Goal: Information Seeking & Learning: Understand process/instructions

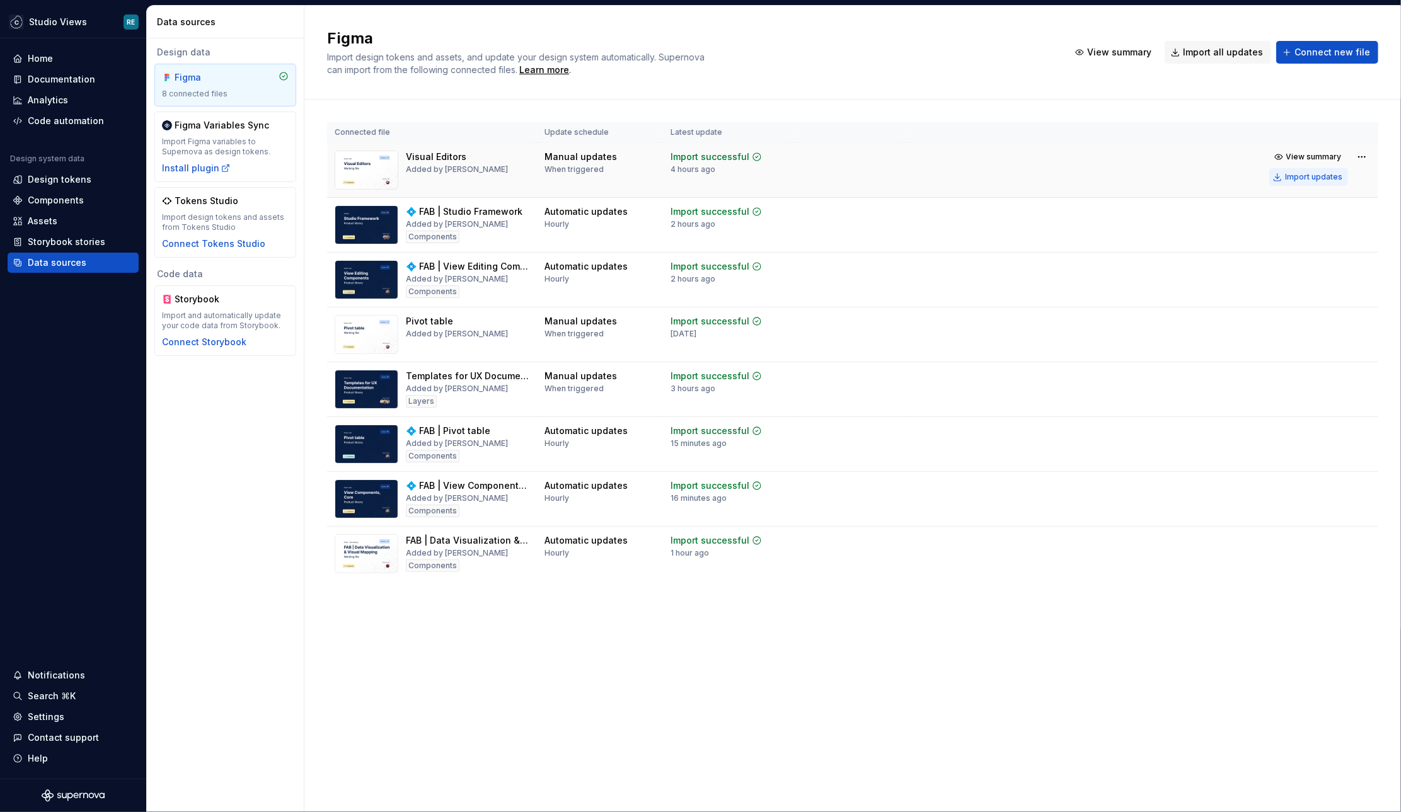
click at [1324, 184] on button "Import updates" at bounding box center [1308, 177] width 79 height 18
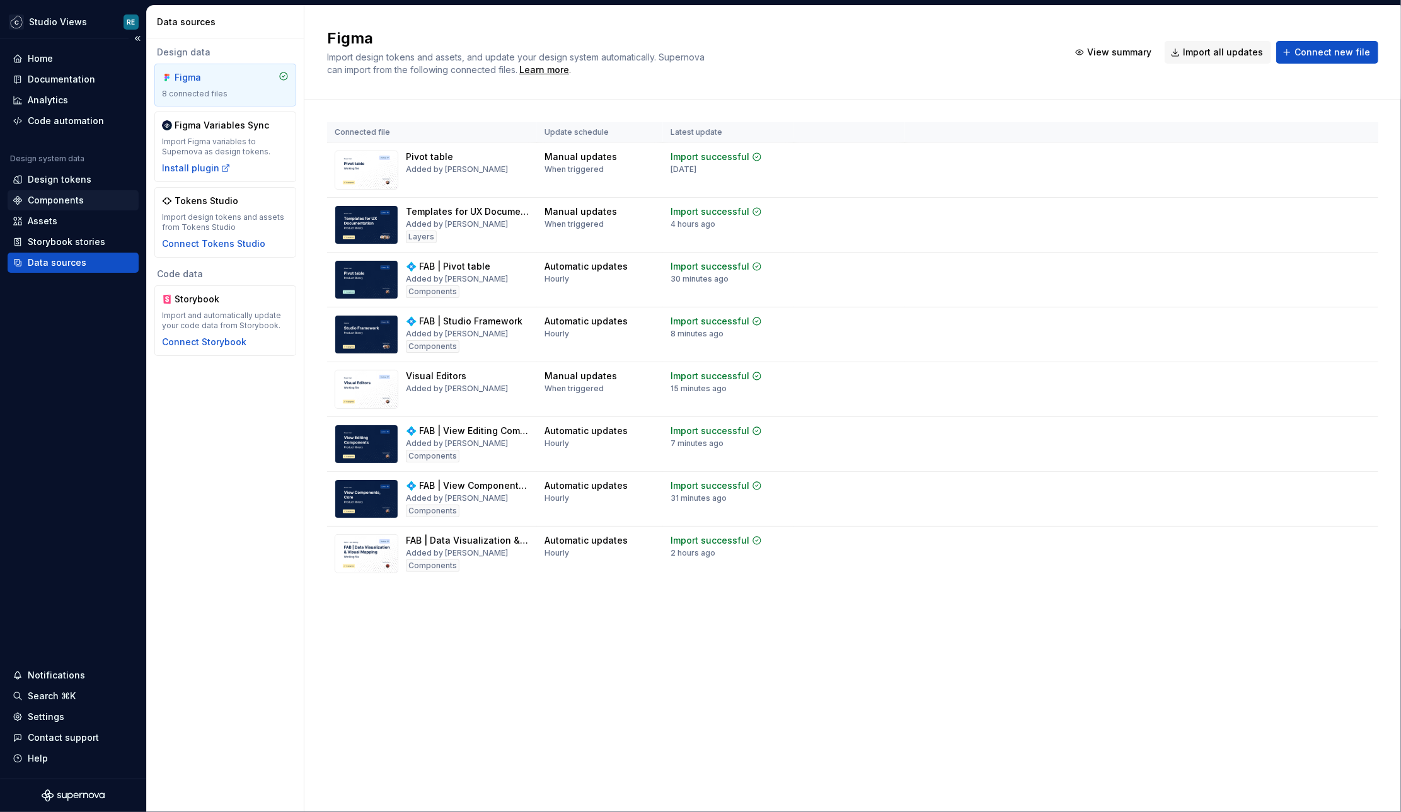
click at [71, 200] on div "Components" at bounding box center [56, 200] width 56 height 13
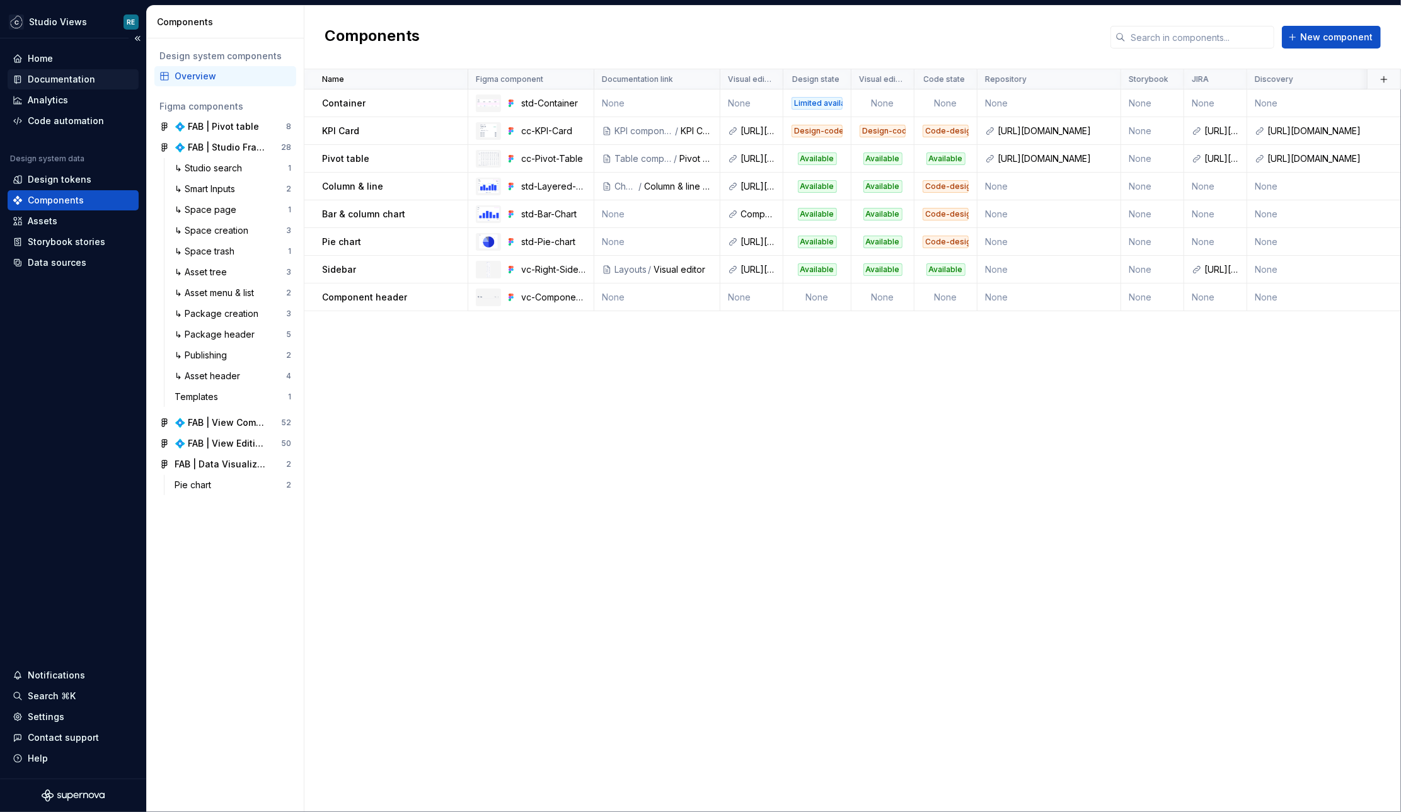
click at [64, 78] on div "Documentation" at bounding box center [61, 79] width 67 height 13
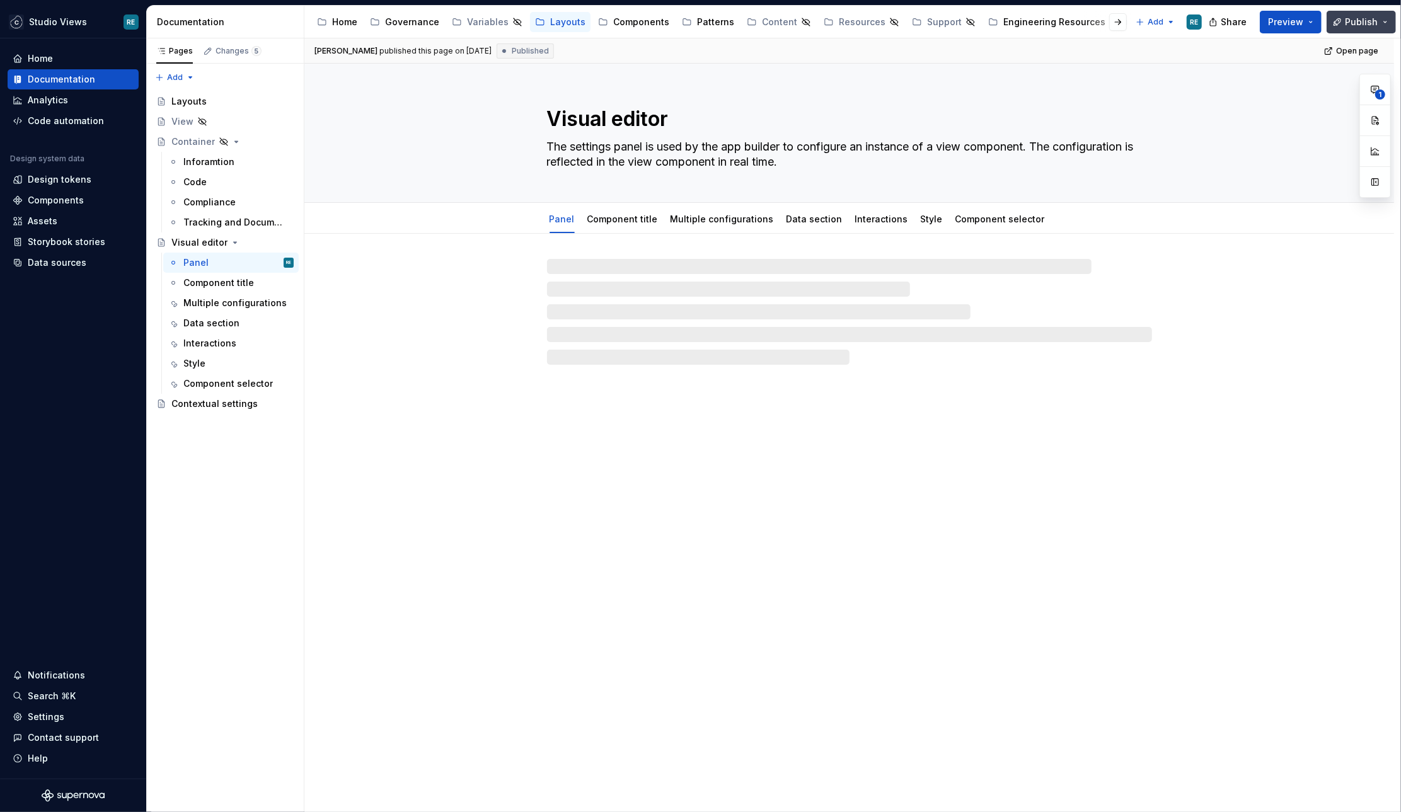
click at [1363, 21] on span "Publish" at bounding box center [1360, 22] width 33 height 13
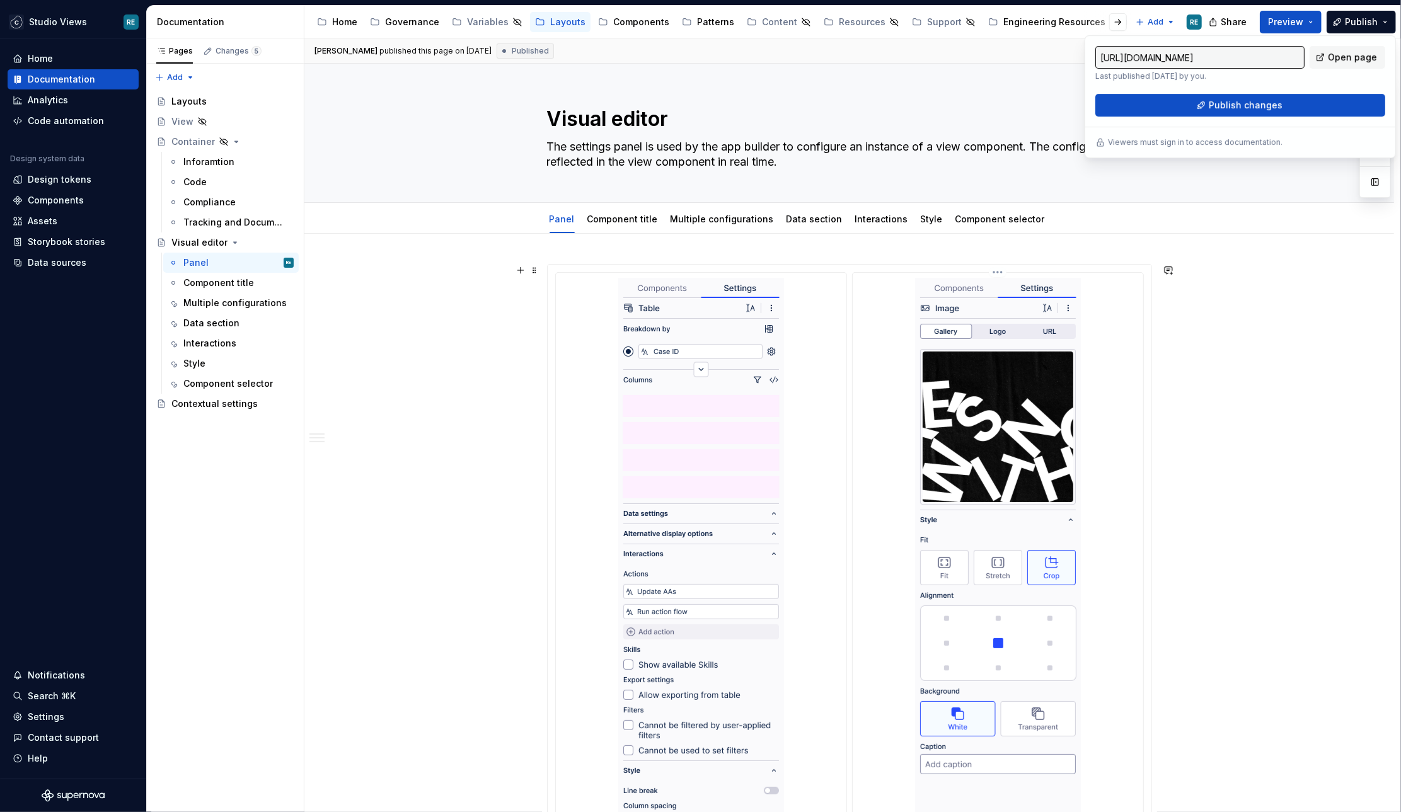
type textarea "*"
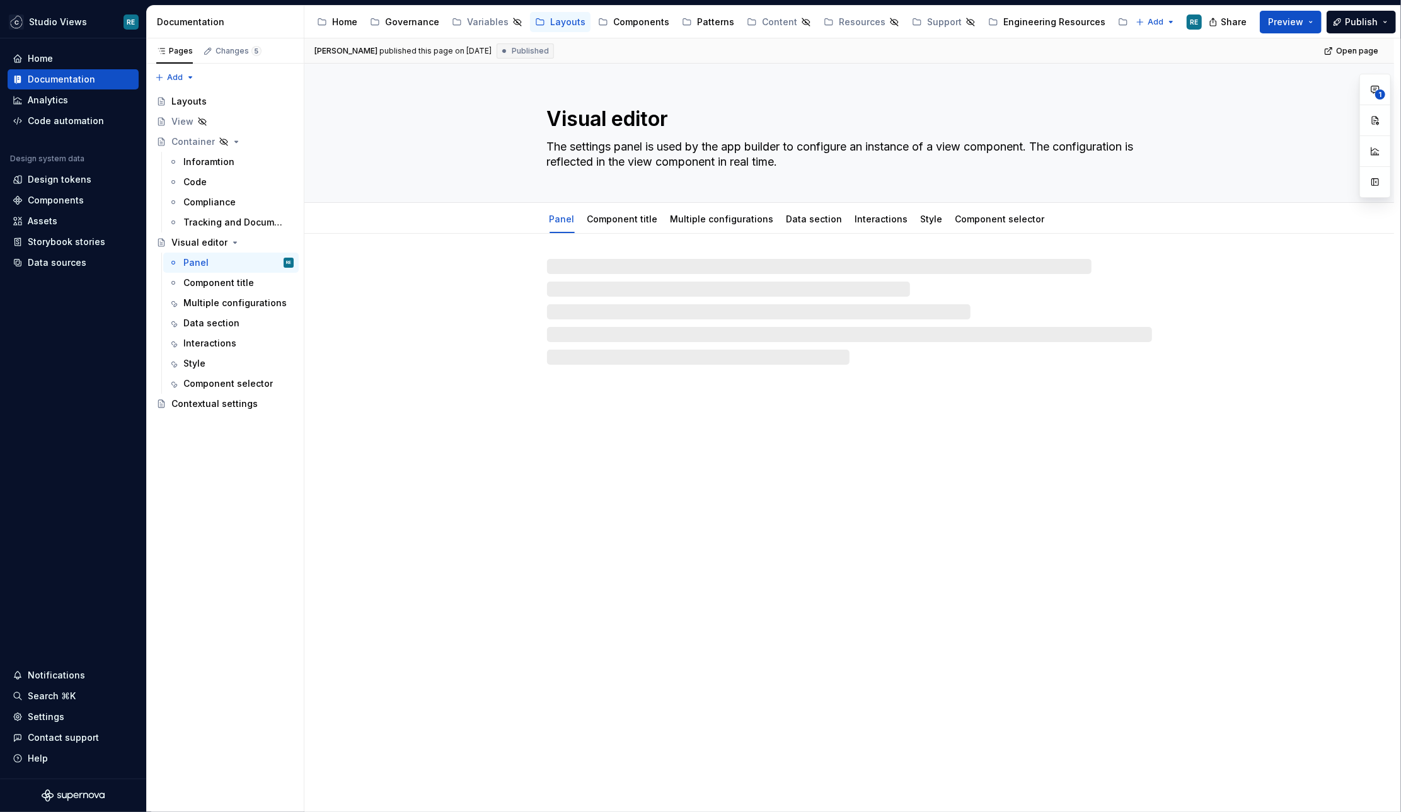
type textarea "*"
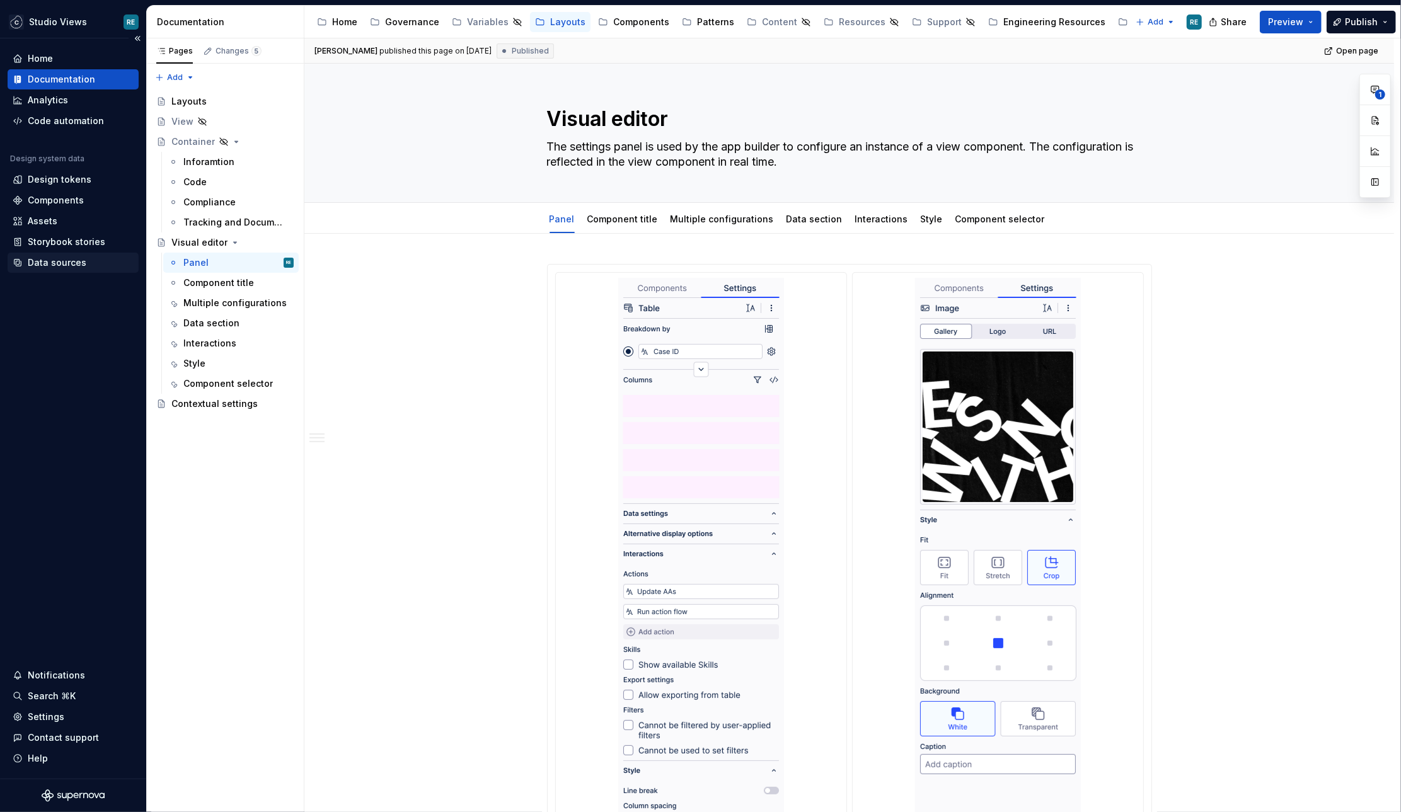
click at [77, 266] on div "Data sources" at bounding box center [57, 262] width 59 height 13
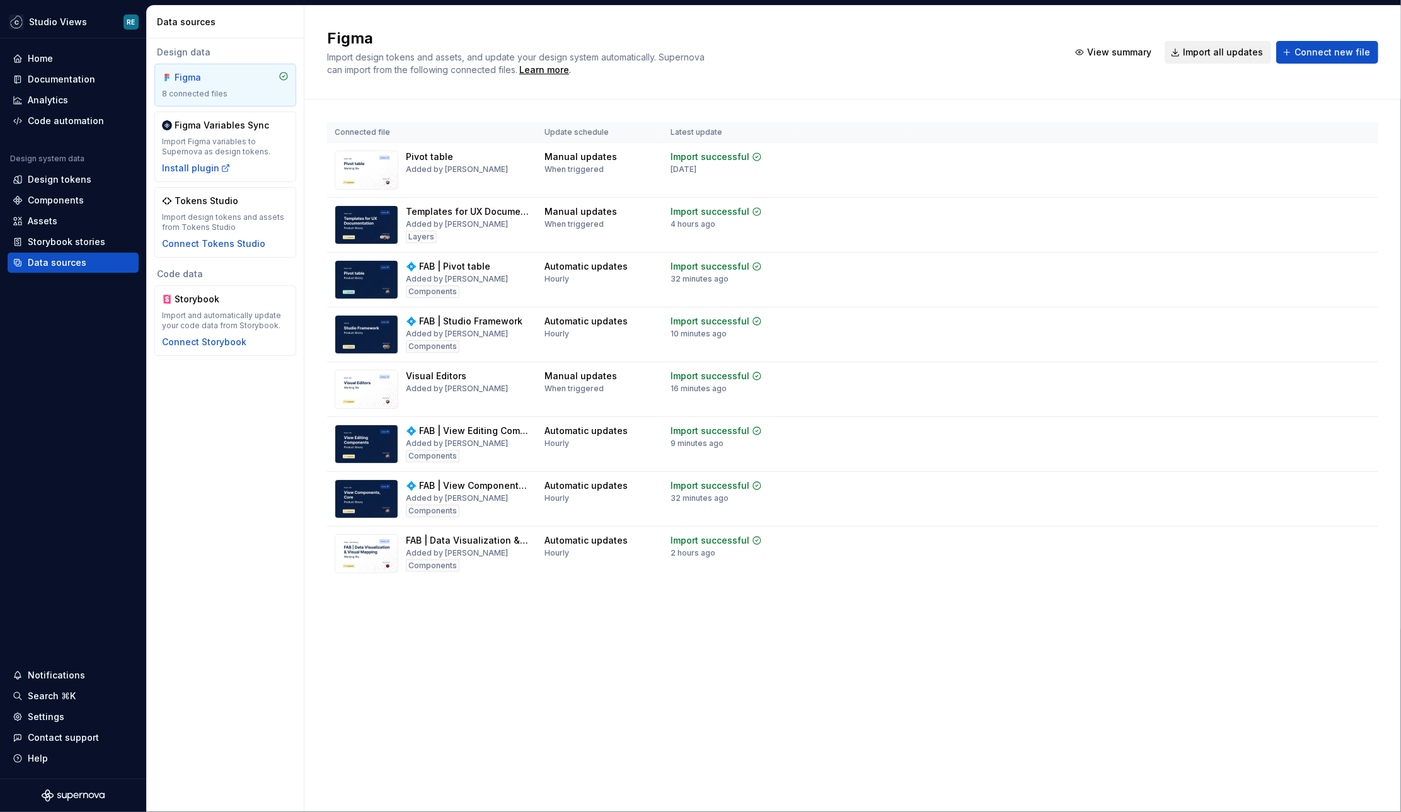
click at [1221, 54] on span "Import all updates" at bounding box center [1223, 52] width 80 height 13
click at [1230, 50] on span "Import all updates" at bounding box center [1223, 52] width 80 height 13
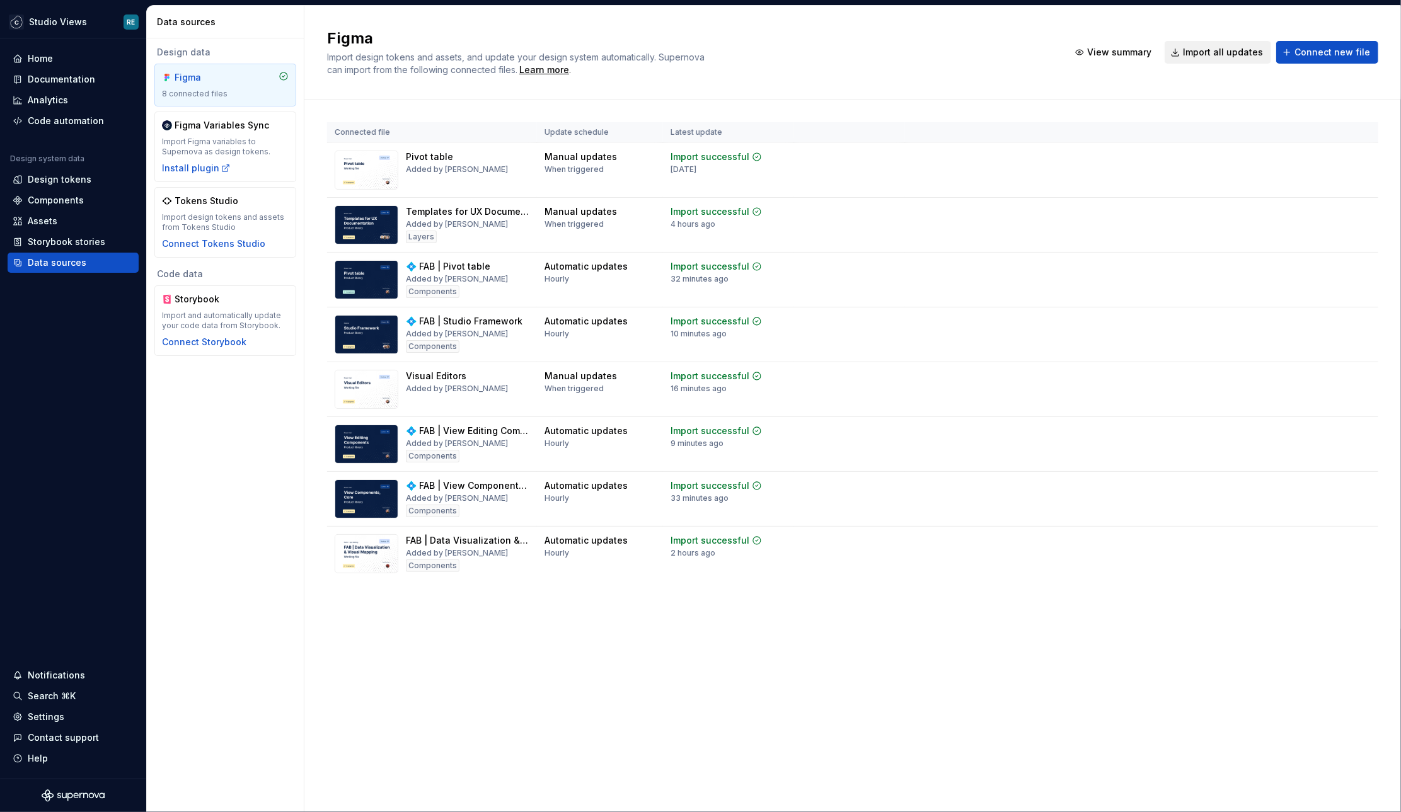
click at [1246, 52] on span "Import all updates" at bounding box center [1223, 52] width 80 height 13
click at [91, 194] on div "Components" at bounding box center [73, 200] width 121 height 13
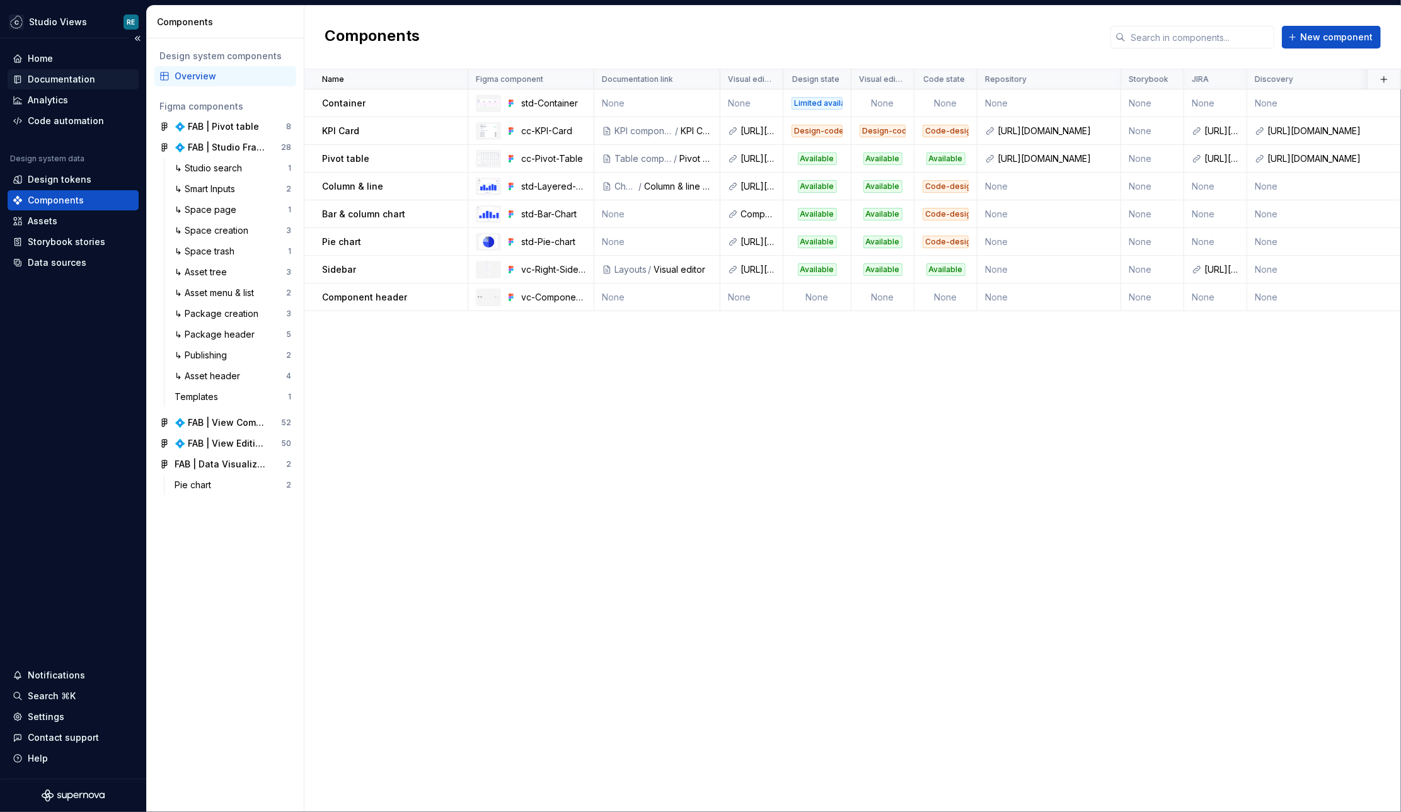
click at [60, 82] on div "Documentation" at bounding box center [61, 79] width 67 height 13
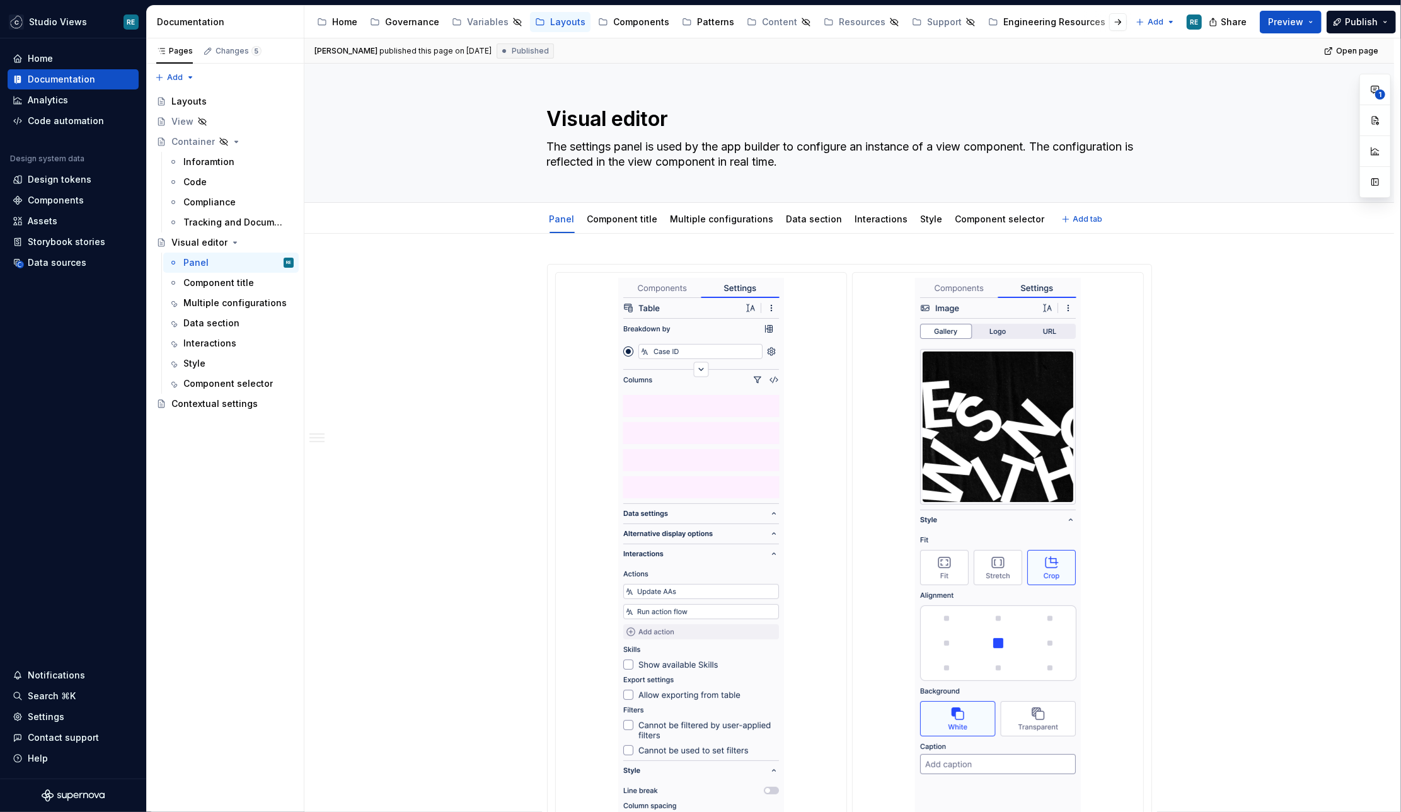
type textarea "*"
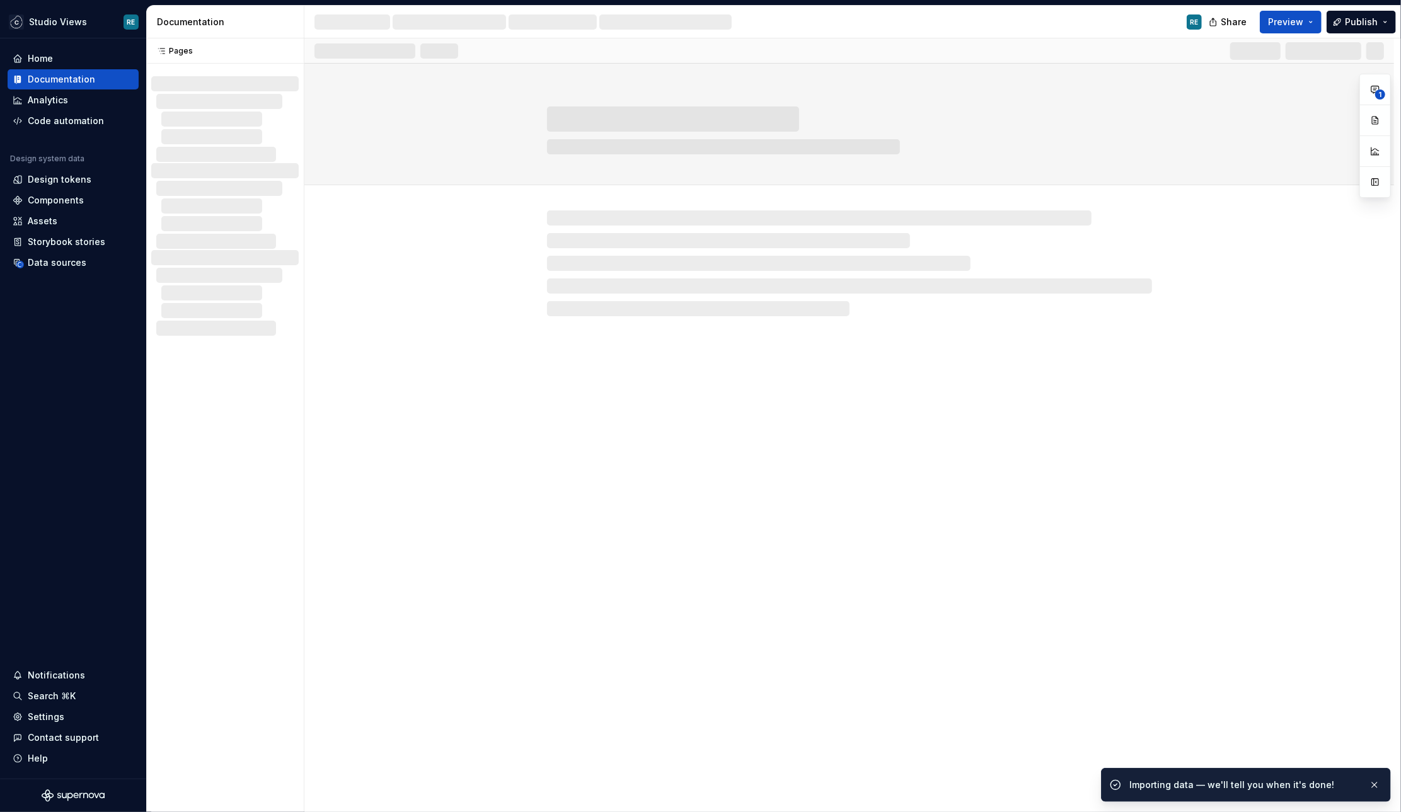
click at [1297, 774] on div "Importing data — we'll tell you when it's done!" at bounding box center [1246, 785] width 290 height 34
click at [1297, 791] on div "Importing data — we'll tell you when it's done!" at bounding box center [1255, 785] width 253 height 18
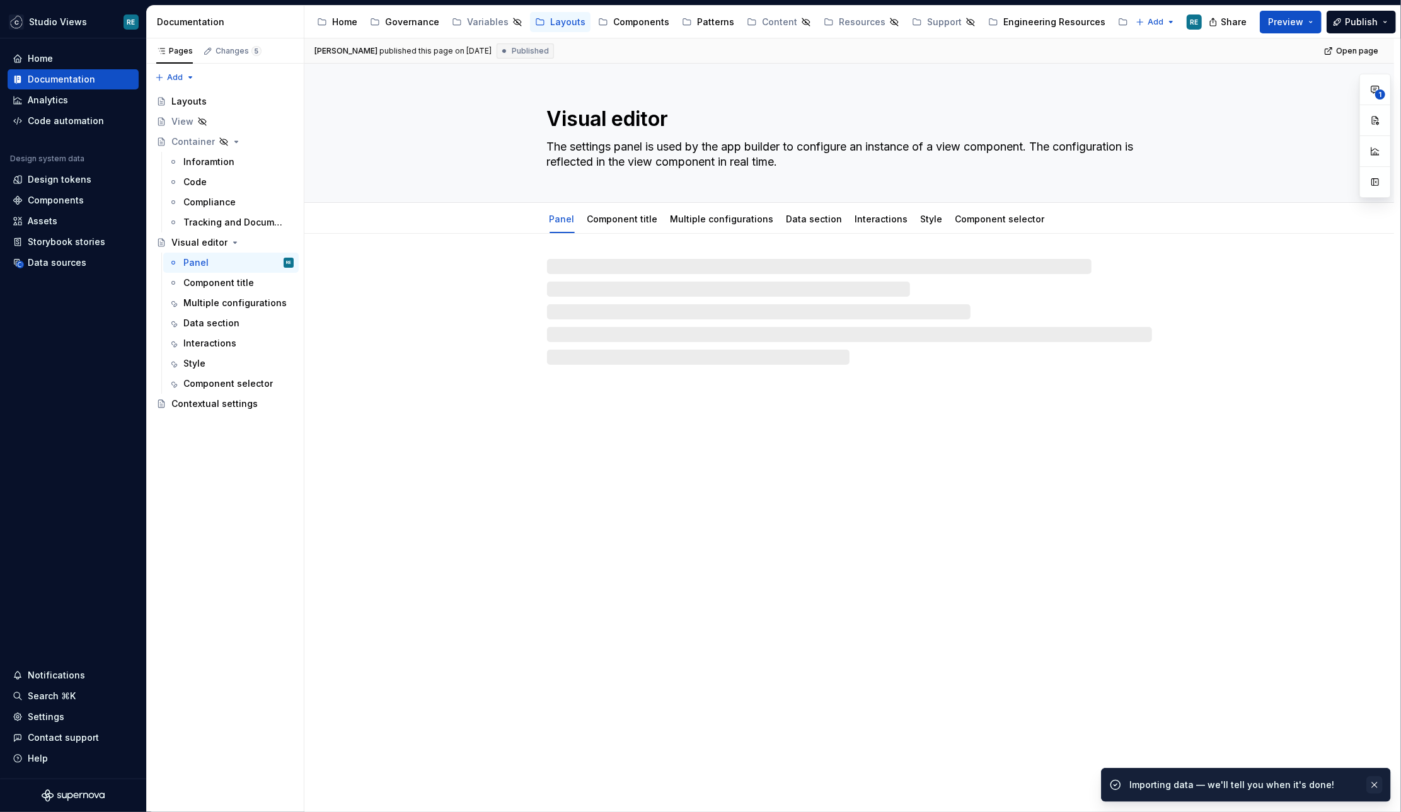
click at [1376, 786] on button "button" at bounding box center [1374, 785] width 16 height 18
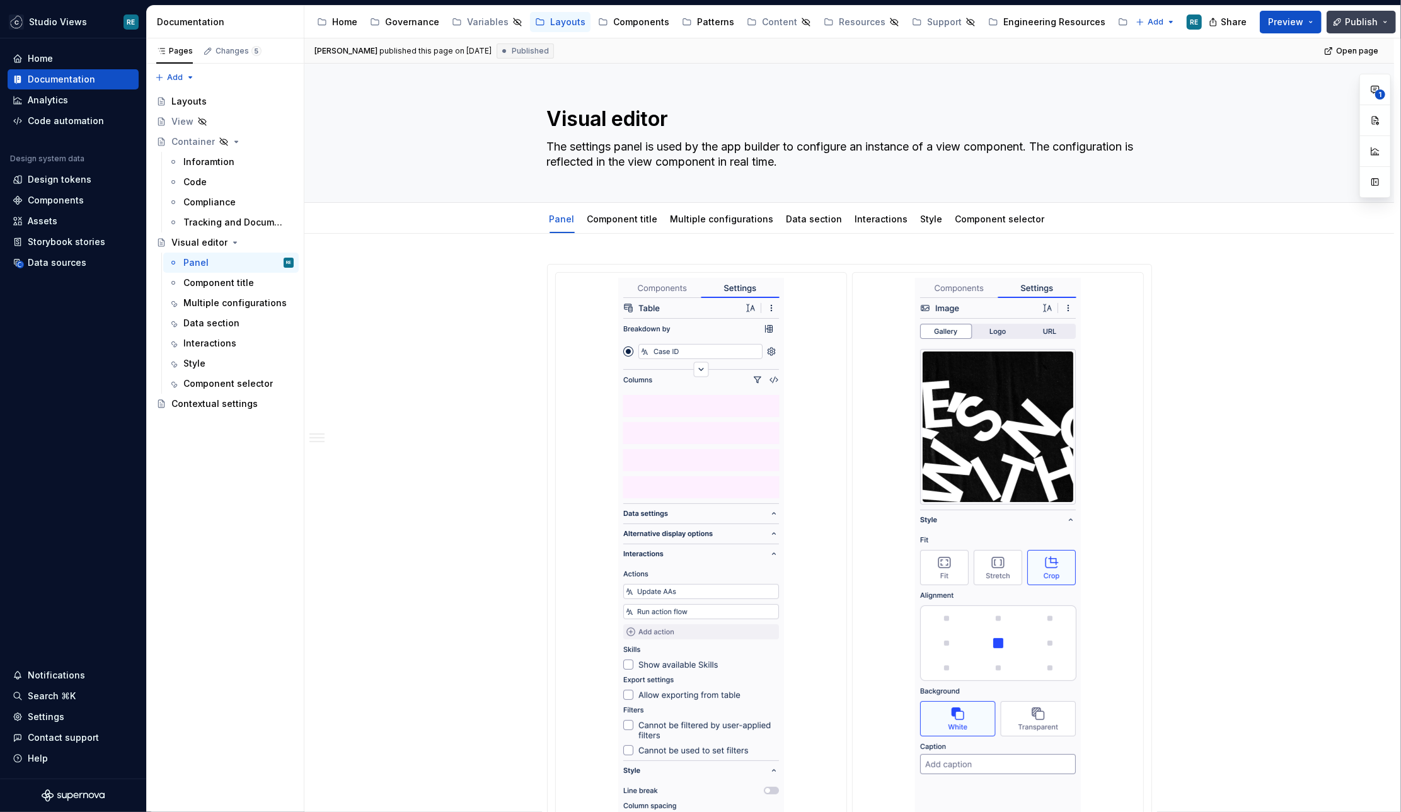
click at [1339, 22] on button "Publish" at bounding box center [1360, 22] width 69 height 23
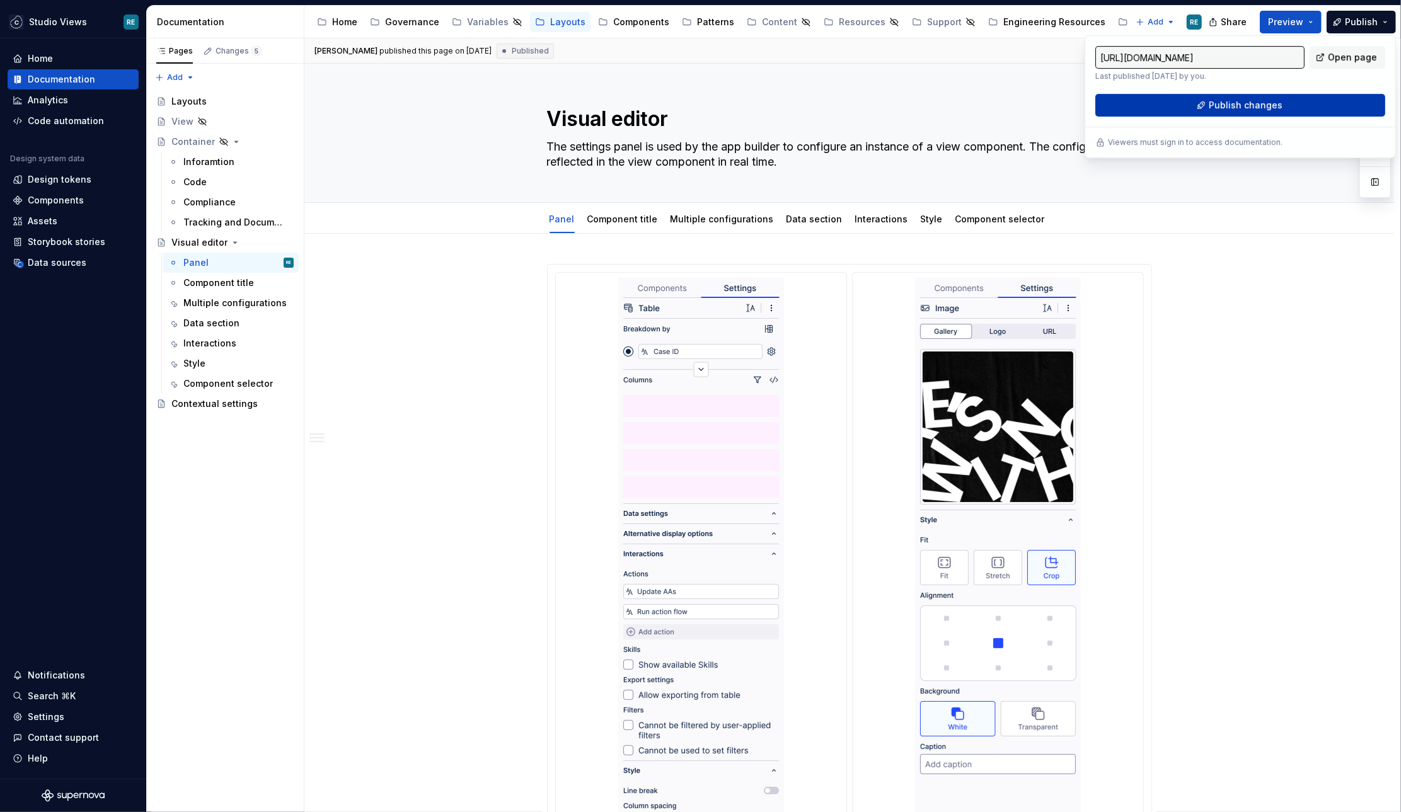
click at [1239, 101] on span "Publish changes" at bounding box center [1245, 105] width 74 height 13
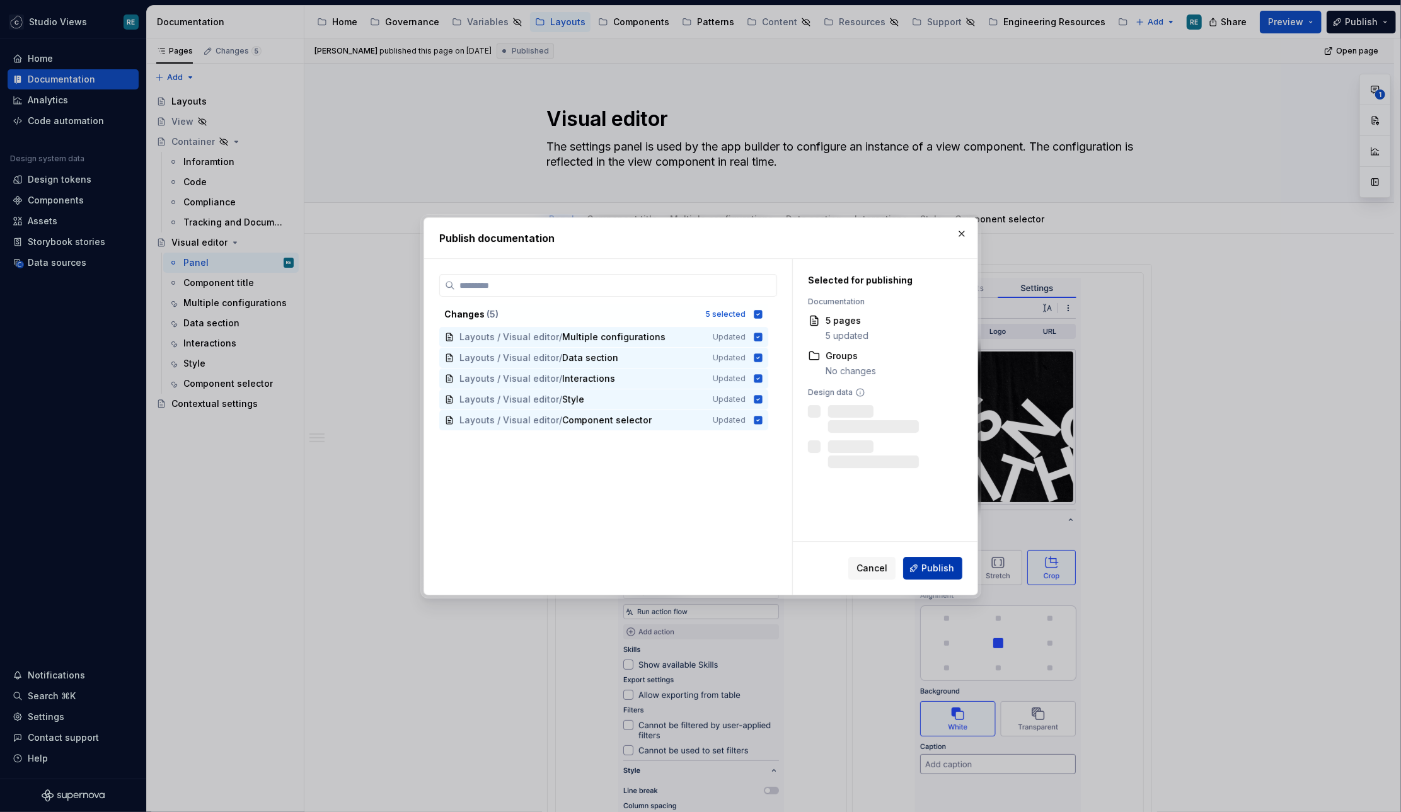
click at [941, 568] on span "Publish" at bounding box center [937, 568] width 33 height 13
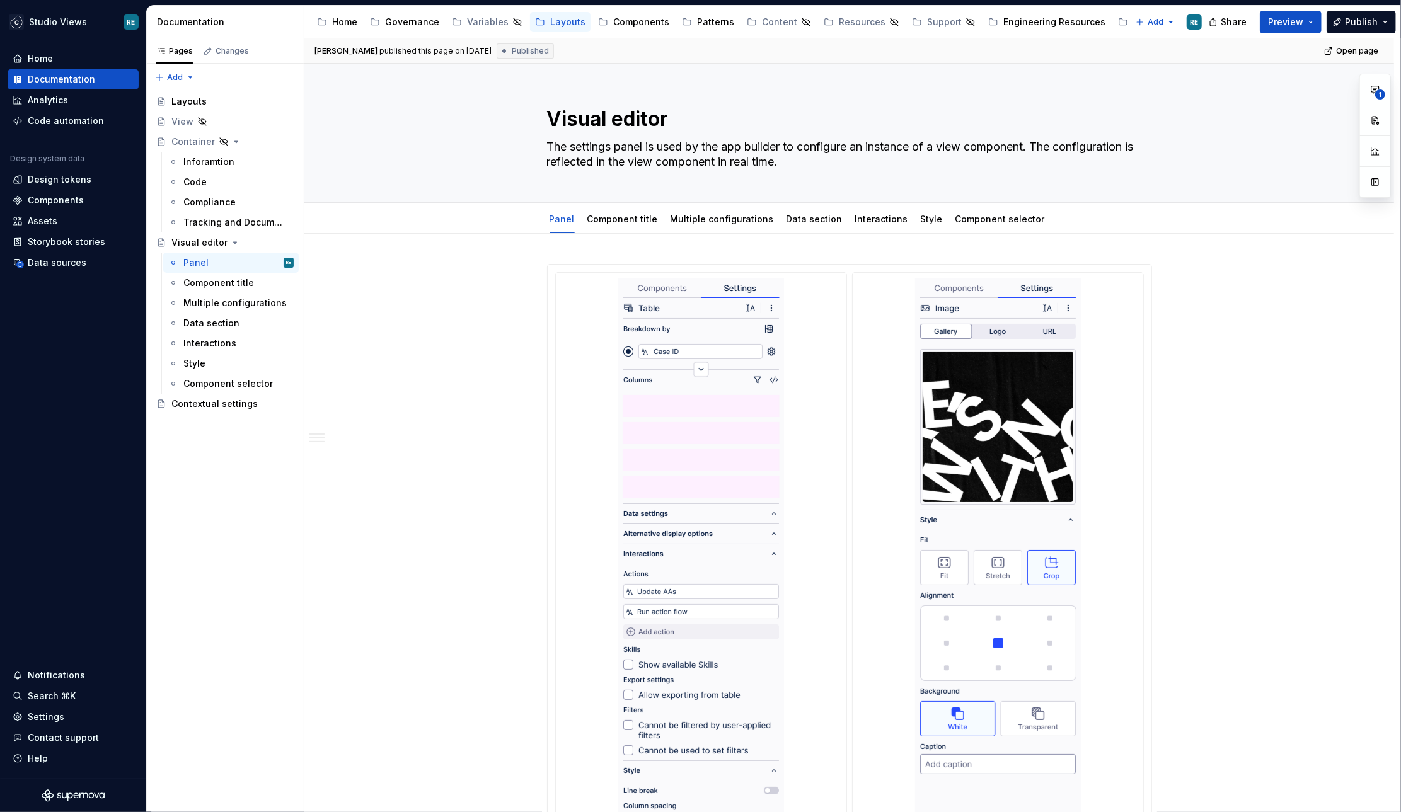
type textarea "*"
click at [88, 258] on div "Data sources" at bounding box center [73, 262] width 121 height 13
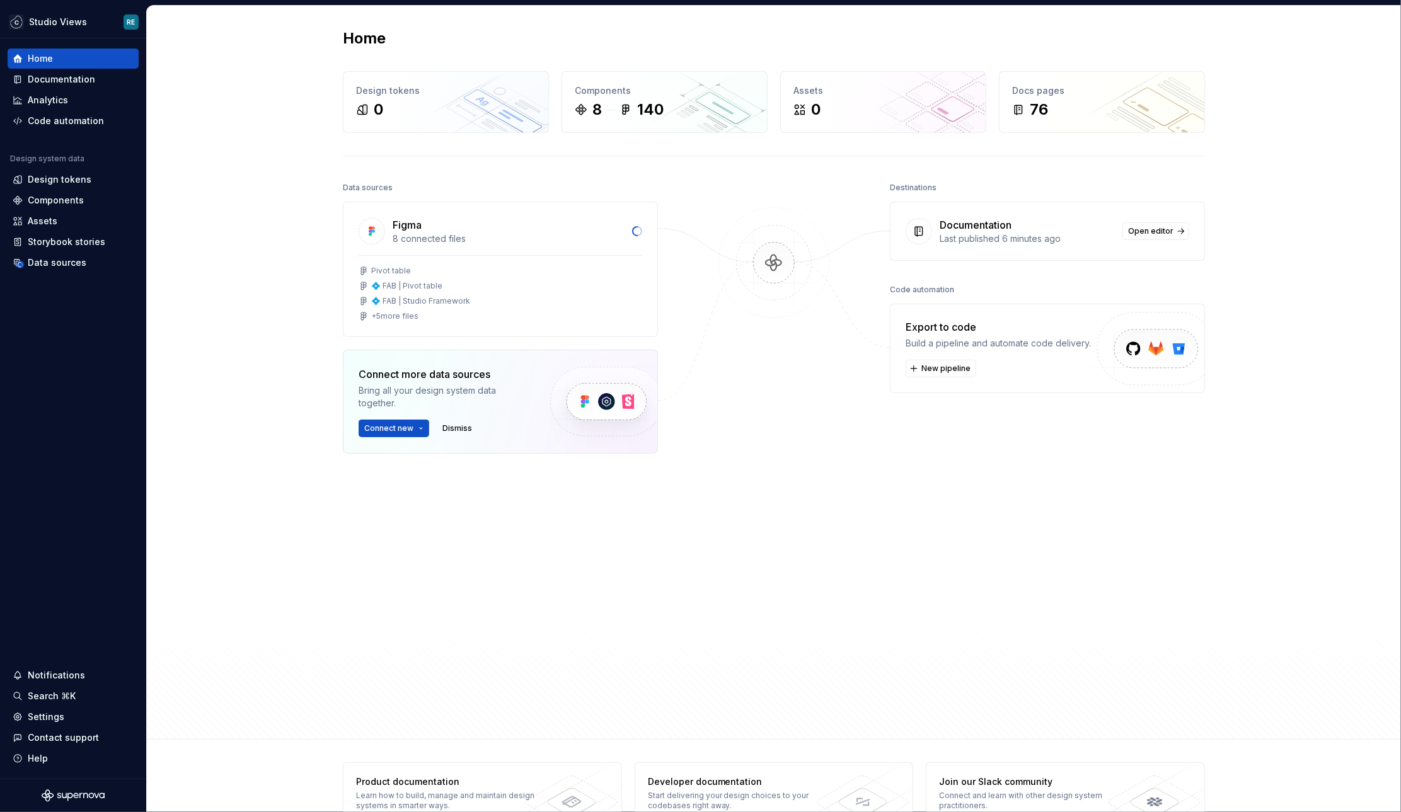
click at [1048, 585] on div "Destinations Documentation Last published 6 minutes ago Open editor Code automa…" at bounding box center [1047, 422] width 315 height 487
click at [55, 270] on div "Data sources" at bounding box center [73, 263] width 131 height 20
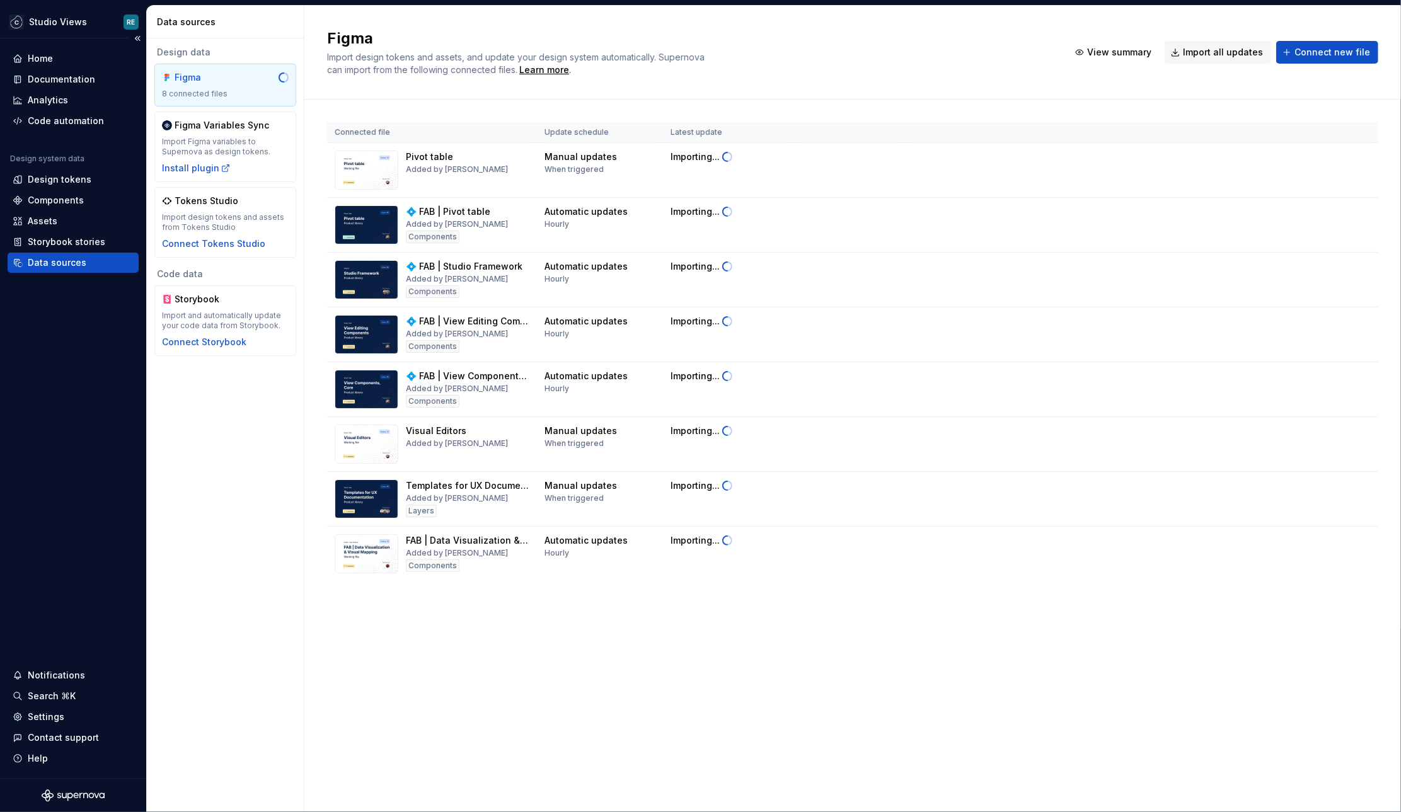
click at [55, 270] on div "Data sources" at bounding box center [73, 263] width 131 height 20
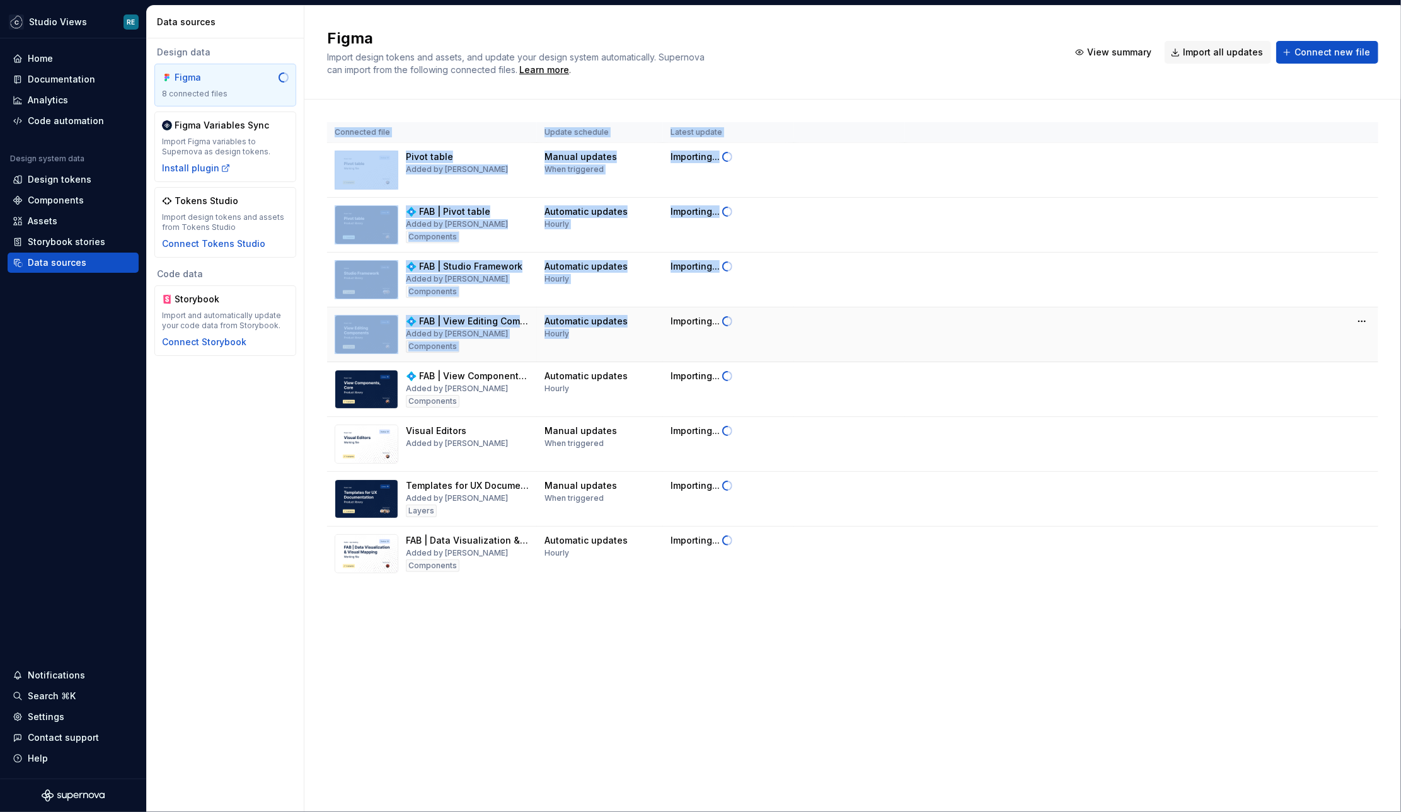
drag, startPoint x: 517, startPoint y: 633, endPoint x: 561, endPoint y: 344, distance: 292.6
click at [561, 344] on div "Figma Import design tokens and assets, and update your design system automatica…" at bounding box center [852, 409] width 1096 height 806
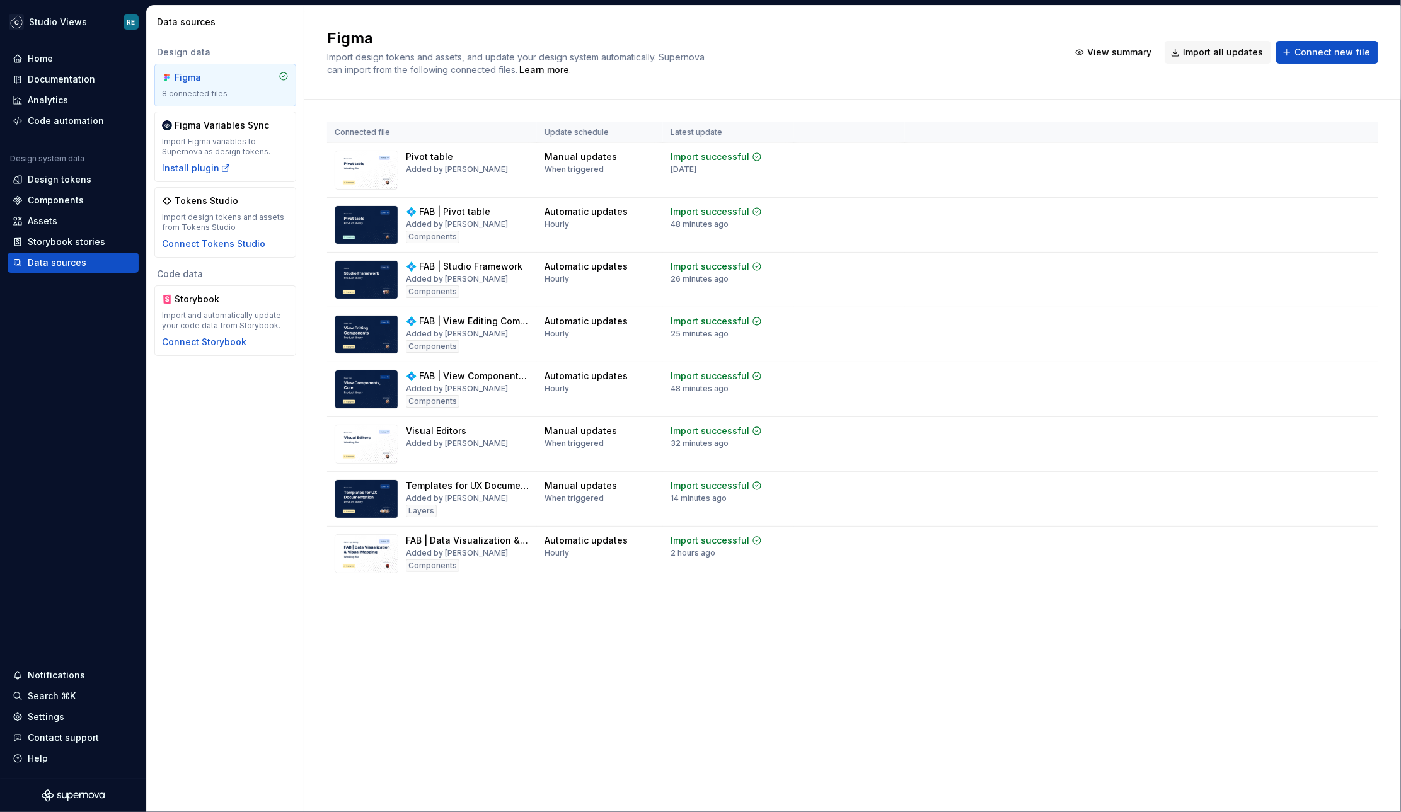
click at [951, 32] on h2 "Figma" at bounding box center [690, 38] width 726 height 20
click at [794, 659] on div "Figma Import design tokens and assets, and update your design system automatica…" at bounding box center [852, 409] width 1096 height 806
click at [53, 77] on div "Documentation" at bounding box center [61, 79] width 67 height 13
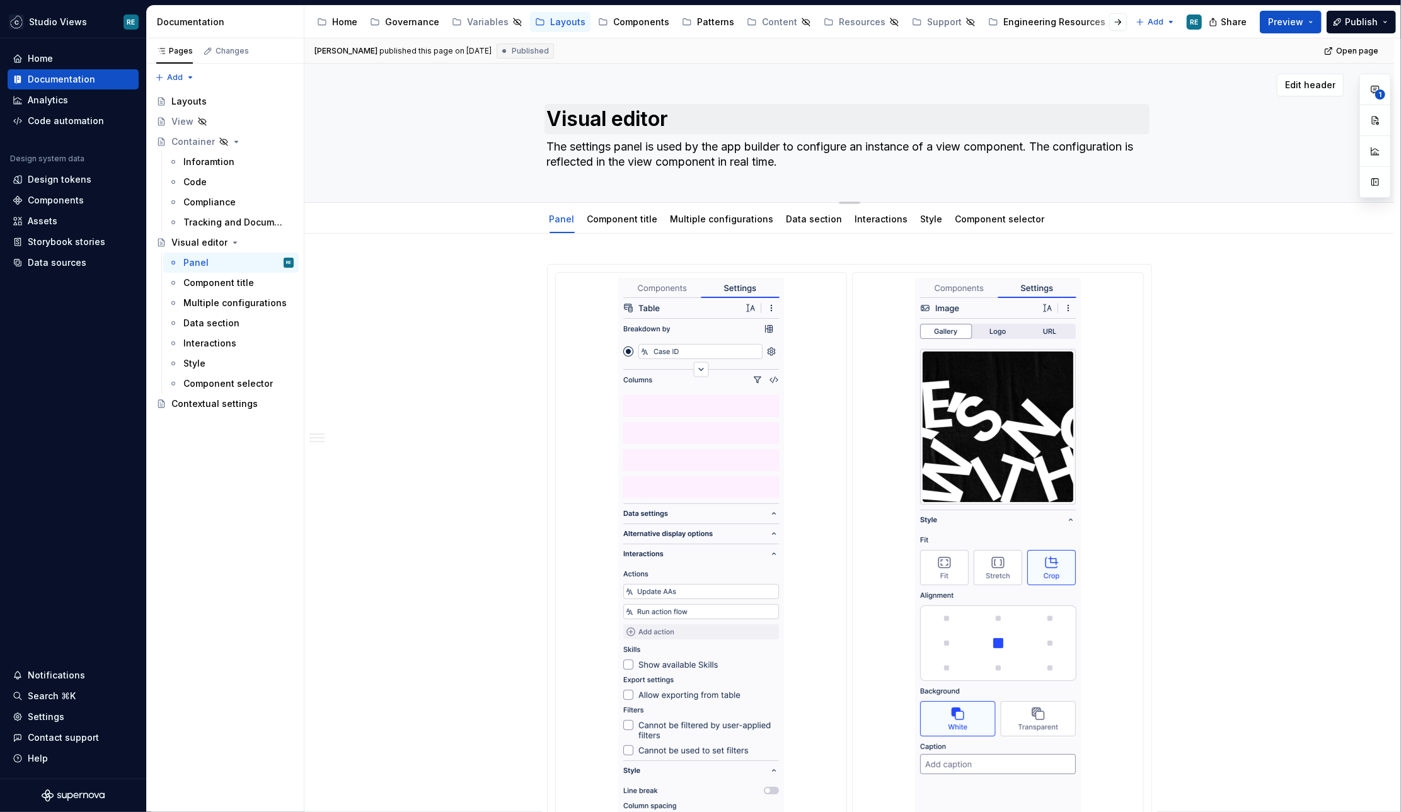
type textarea "*"
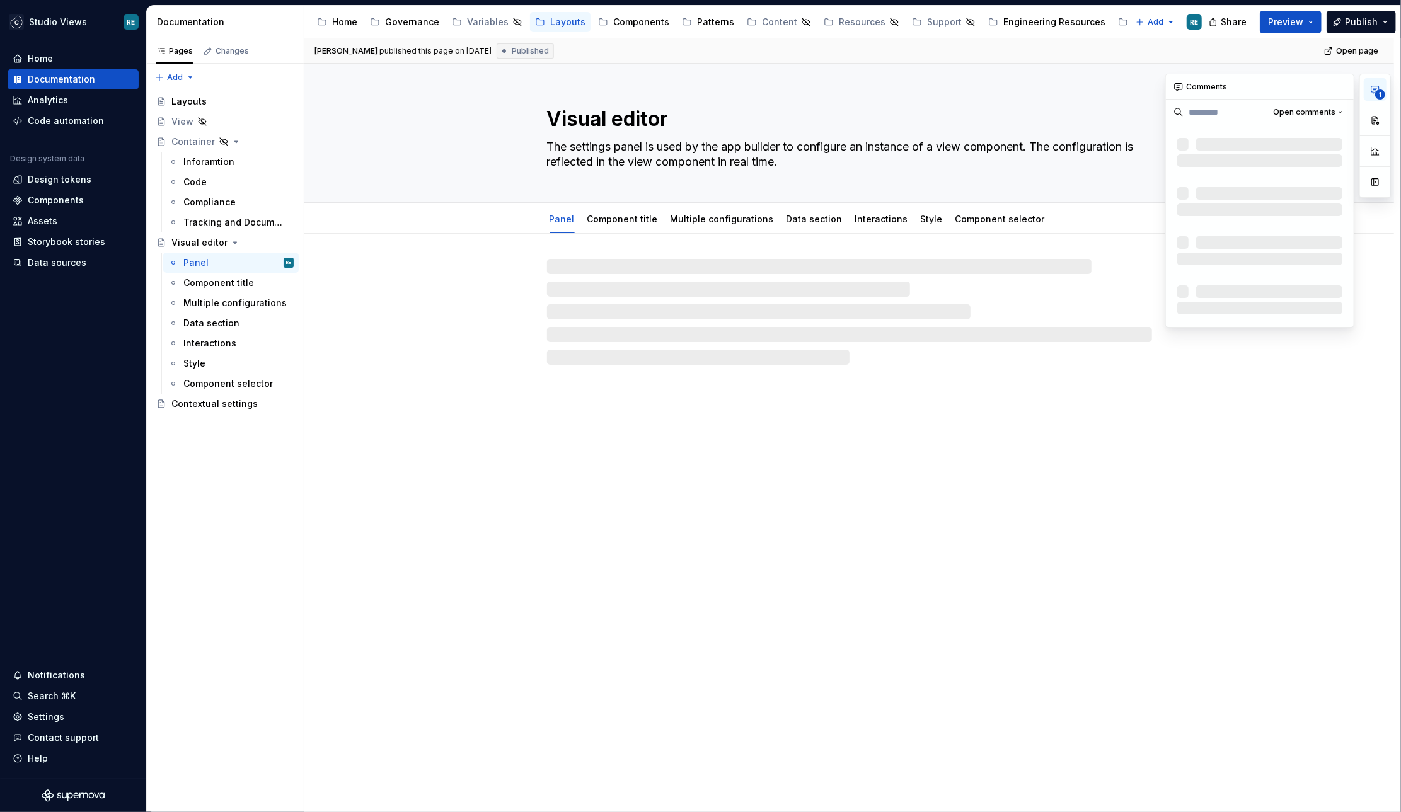
click at [1380, 86] on icon "button" at bounding box center [1375, 89] width 10 height 10
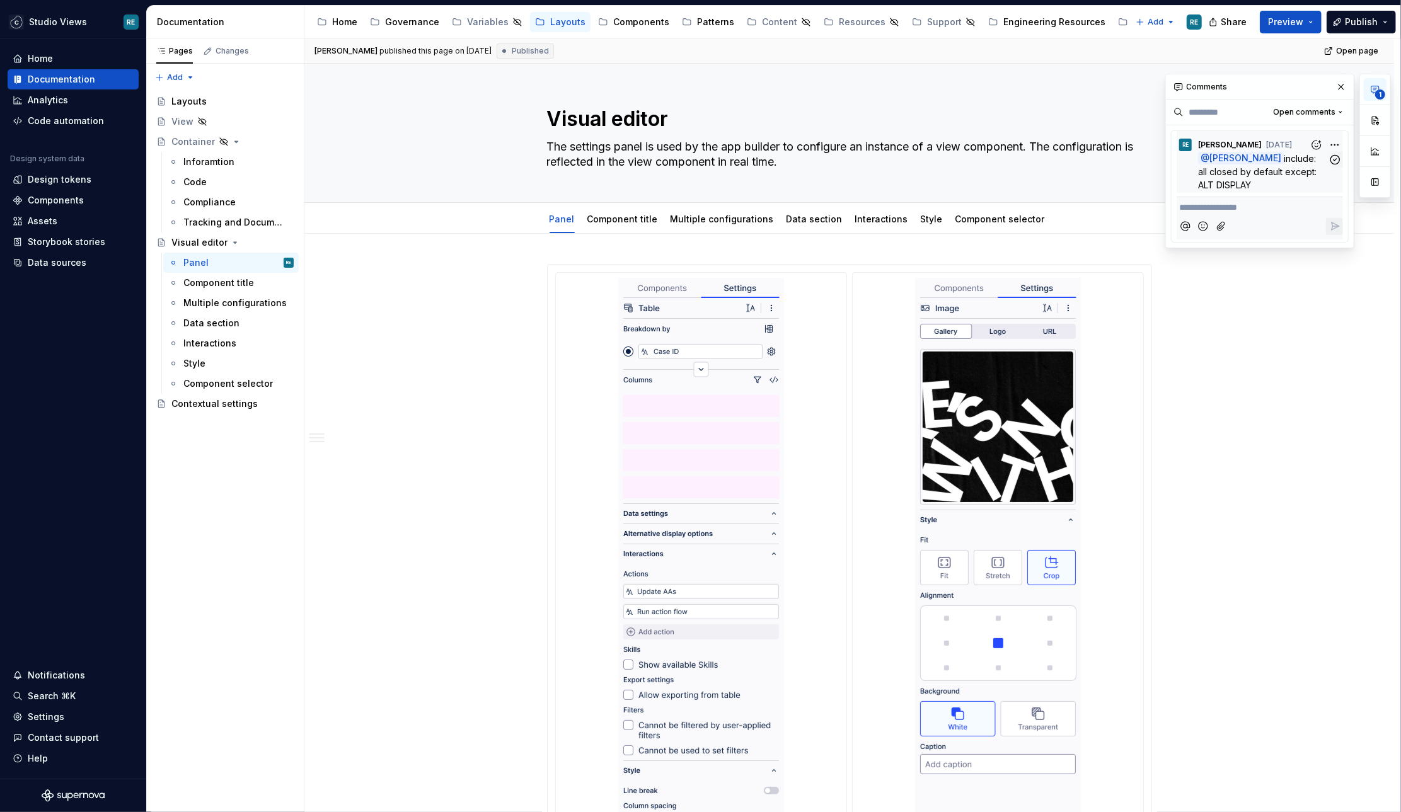
click at [1300, 169] on span "include: all closed by default except: ALT DISPLAY" at bounding box center [1258, 171] width 121 height 37
click at [1309, 166] on span "include: all closed by default except: ALT DISPLAY" at bounding box center [1258, 171] width 121 height 37
click at [1338, 154] on icon "button" at bounding box center [1335, 160] width 12 height 12
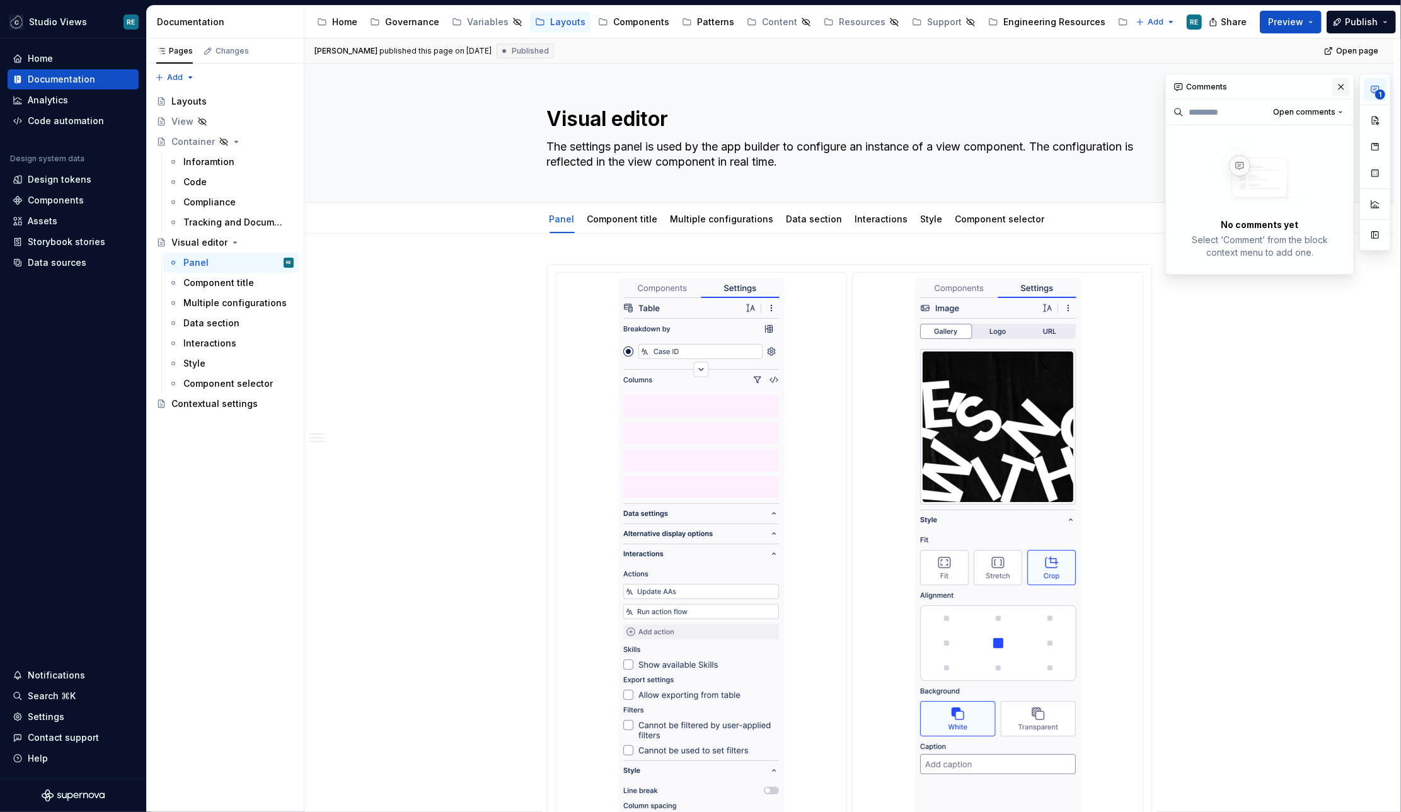
click at [1344, 80] on button "button" at bounding box center [1341, 87] width 18 height 18
click at [69, 262] on div "Data sources" at bounding box center [57, 262] width 59 height 13
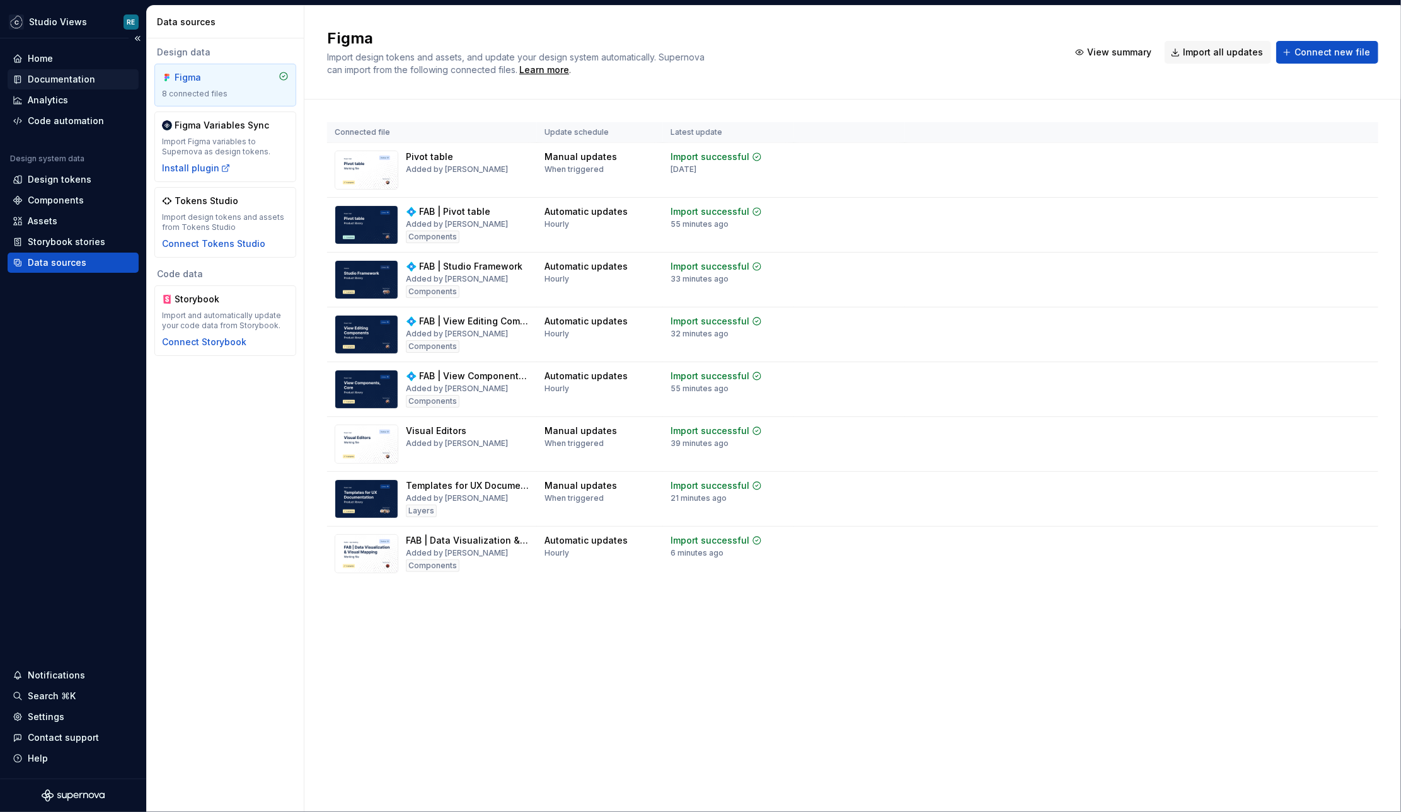
click at [75, 77] on div "Documentation" at bounding box center [61, 79] width 67 height 13
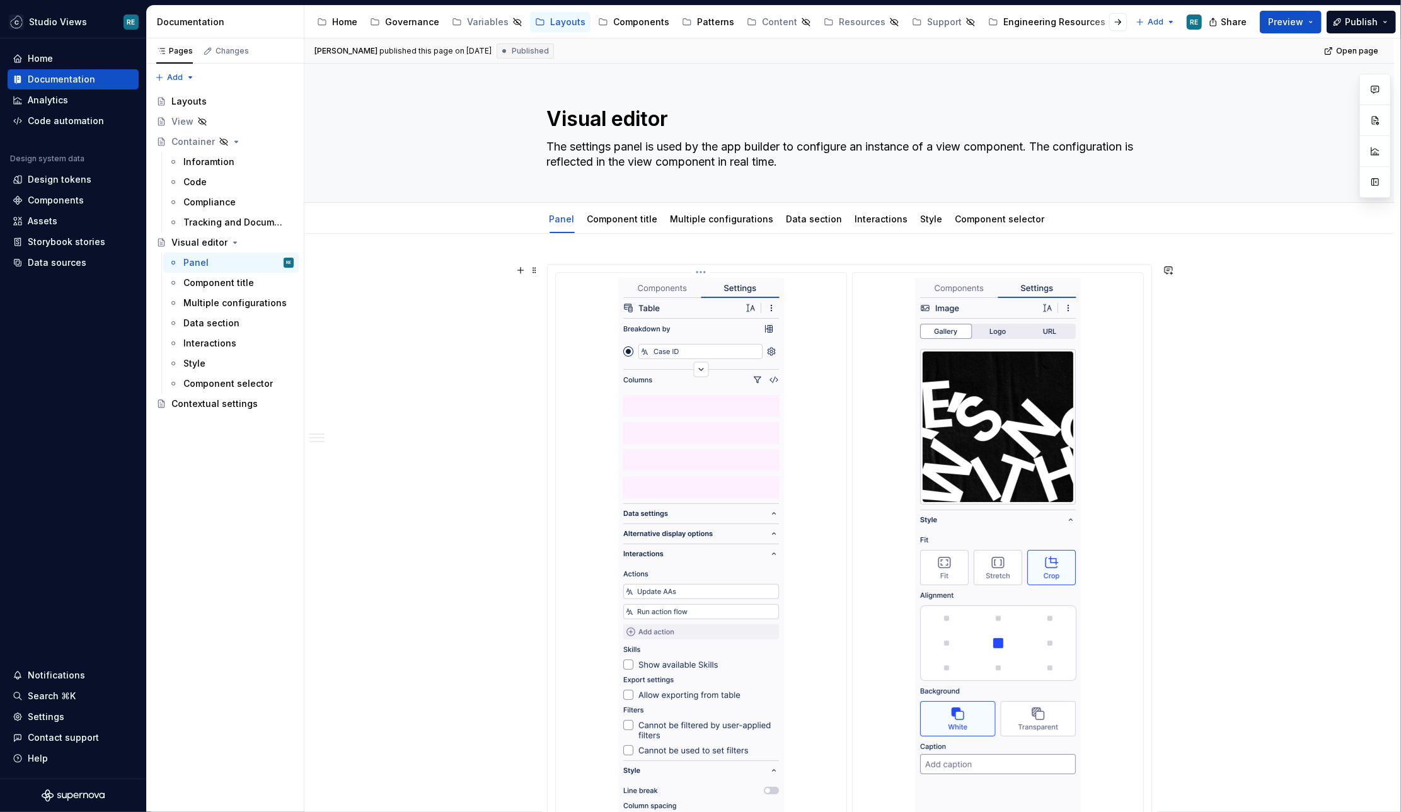
click at [801, 546] on div at bounding box center [701, 622] width 280 height 689
click at [957, 408] on img at bounding box center [998, 598] width 166 height 641
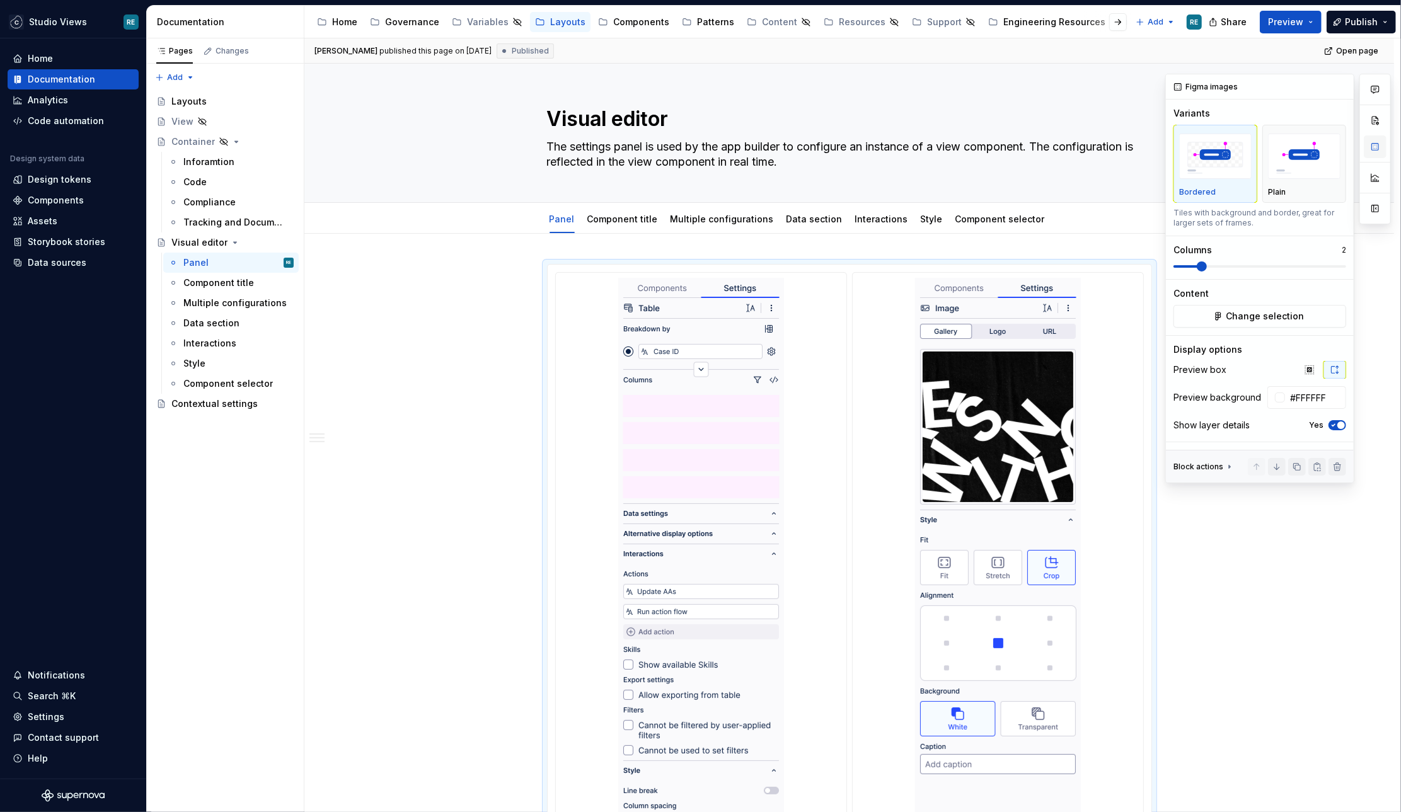
click at [1377, 143] on button "button" at bounding box center [1374, 146] width 23 height 23
click at [1303, 312] on button "Change selection" at bounding box center [1259, 316] width 173 height 23
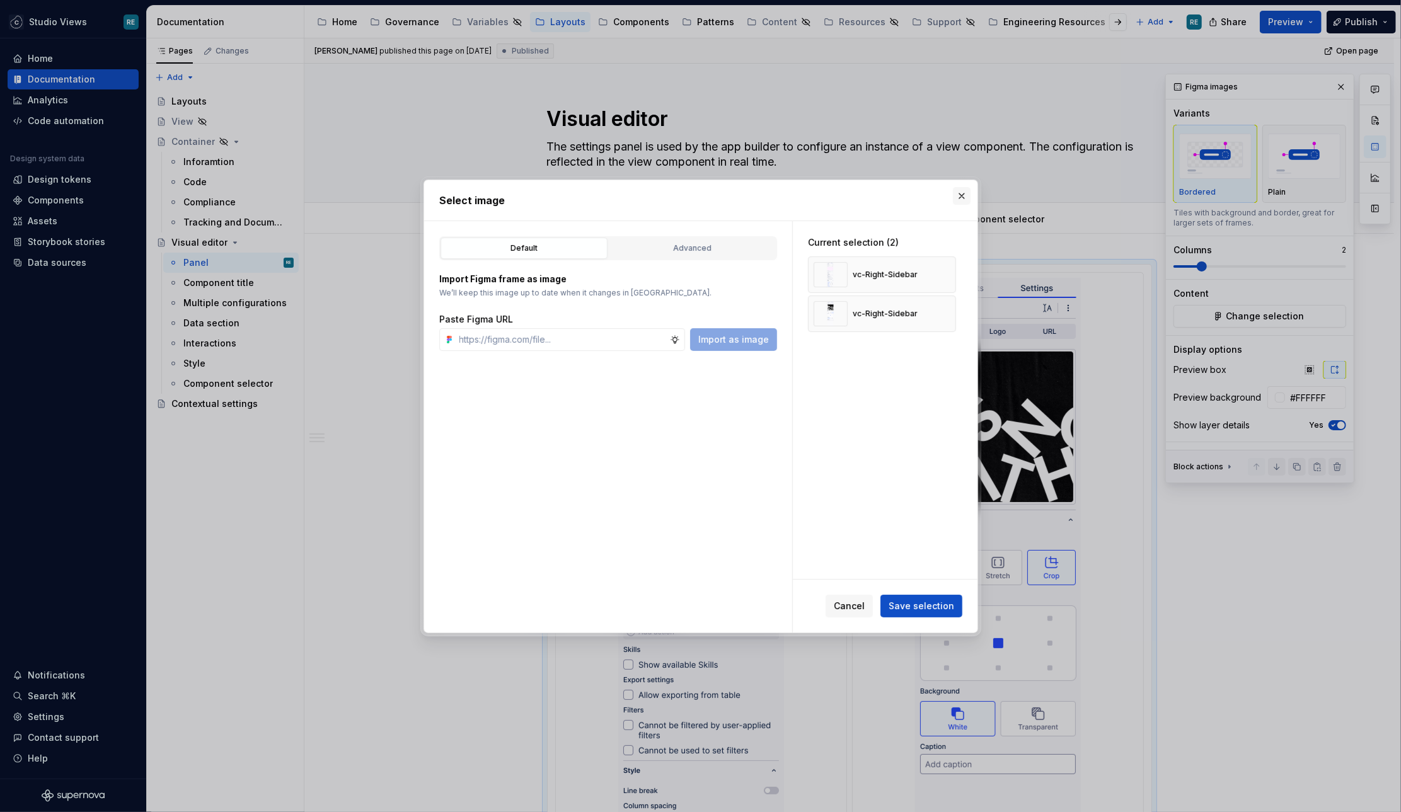
click at [965, 202] on button "button" at bounding box center [962, 196] width 18 height 18
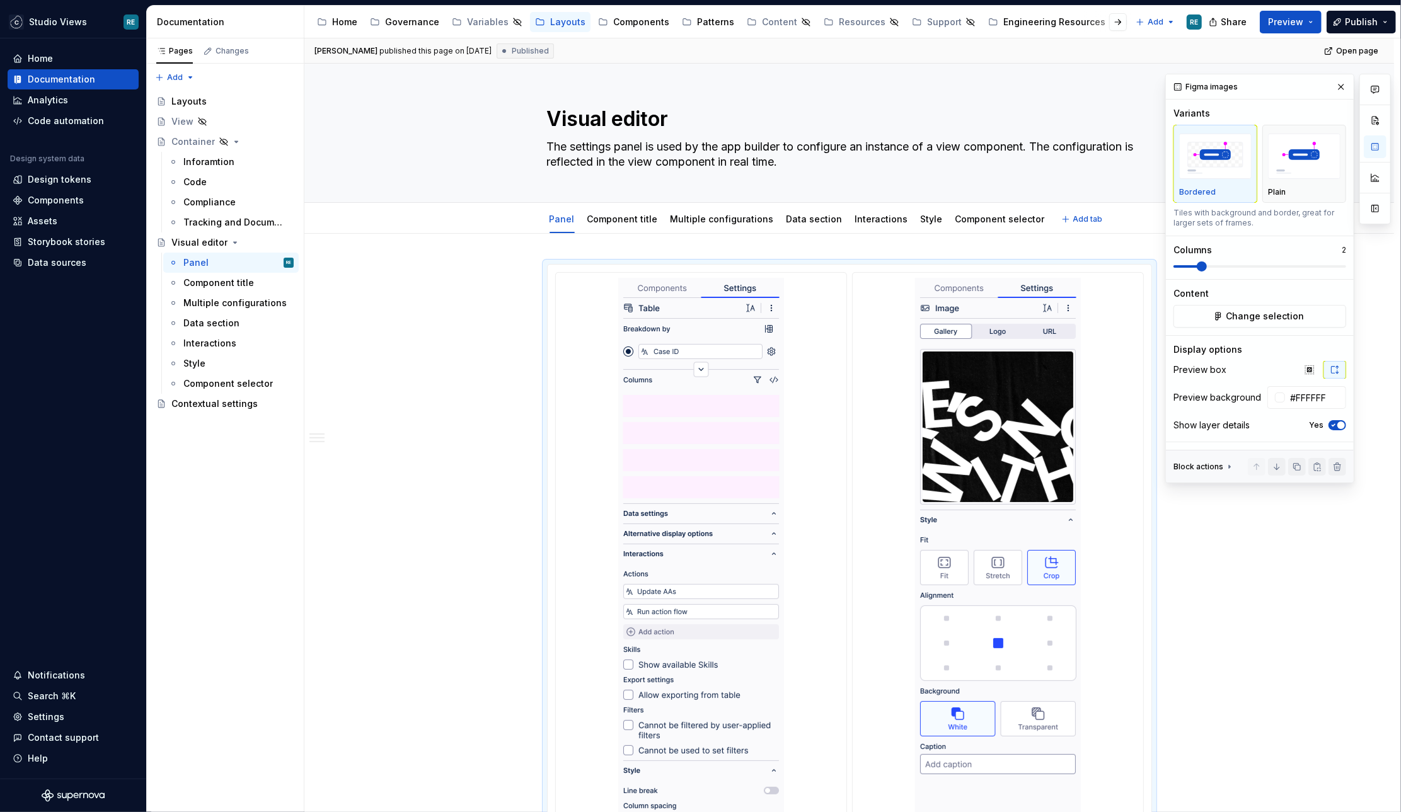
type textarea "*"
click at [103, 263] on div "Data sources" at bounding box center [73, 262] width 121 height 13
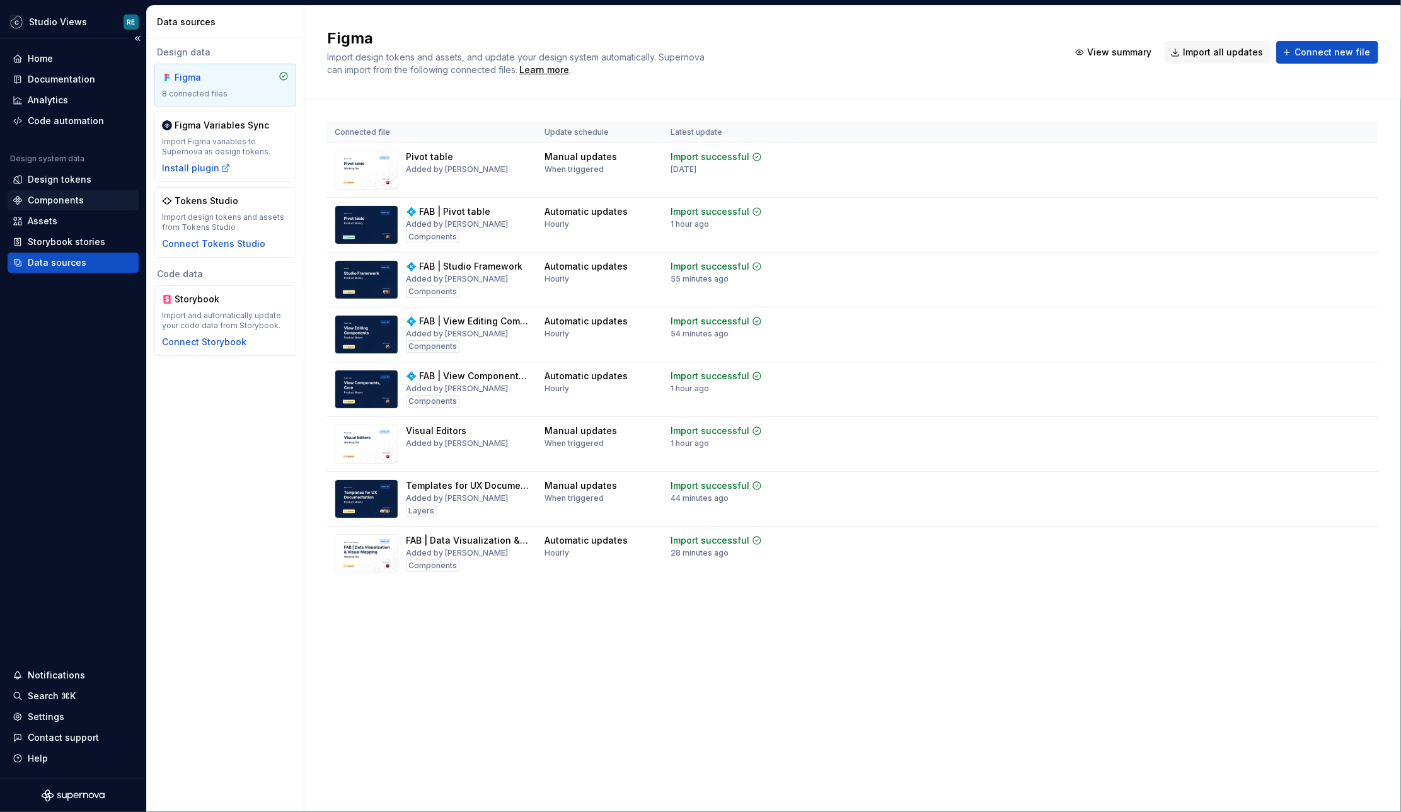
click at [54, 198] on div "Components" at bounding box center [56, 200] width 56 height 13
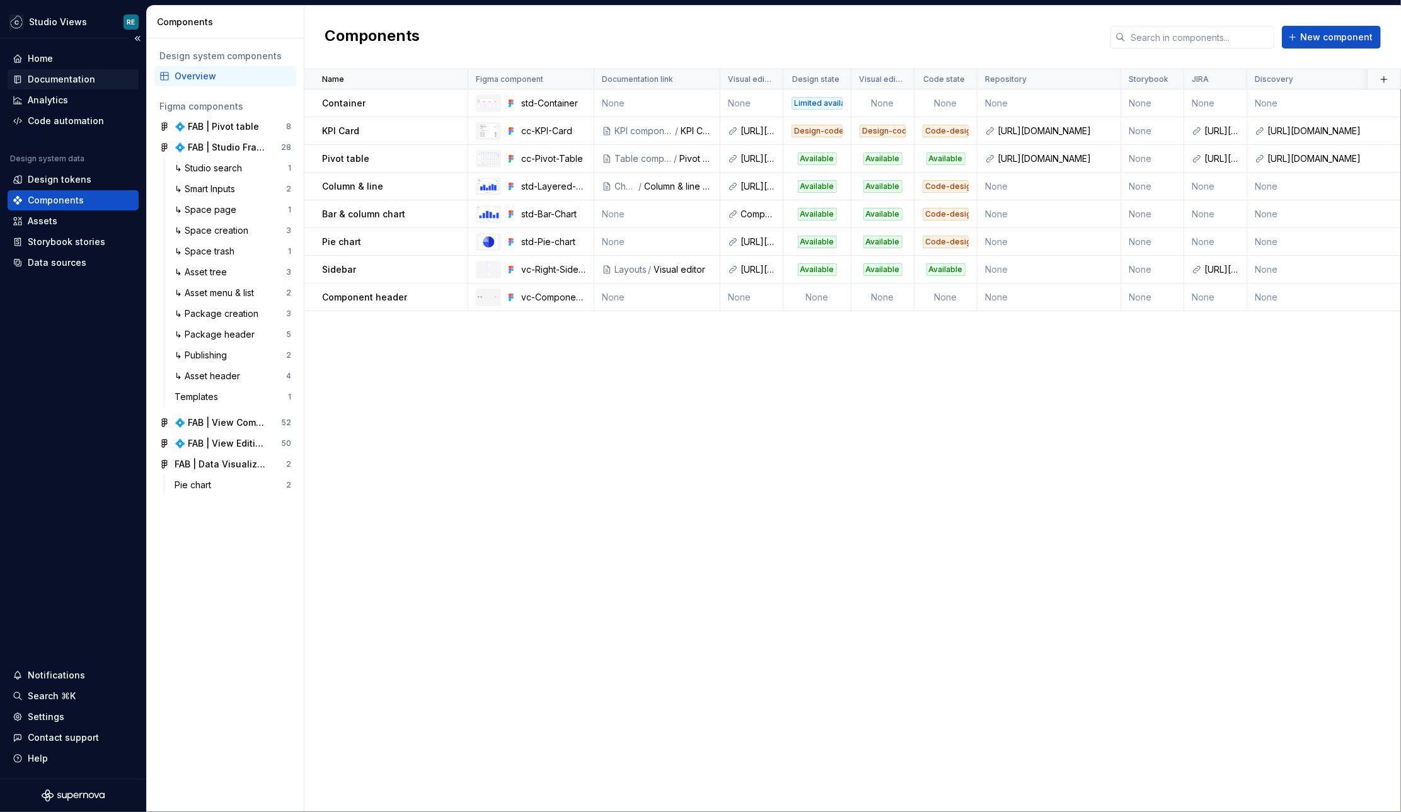
click at [85, 79] on div "Documentation" at bounding box center [61, 79] width 67 height 13
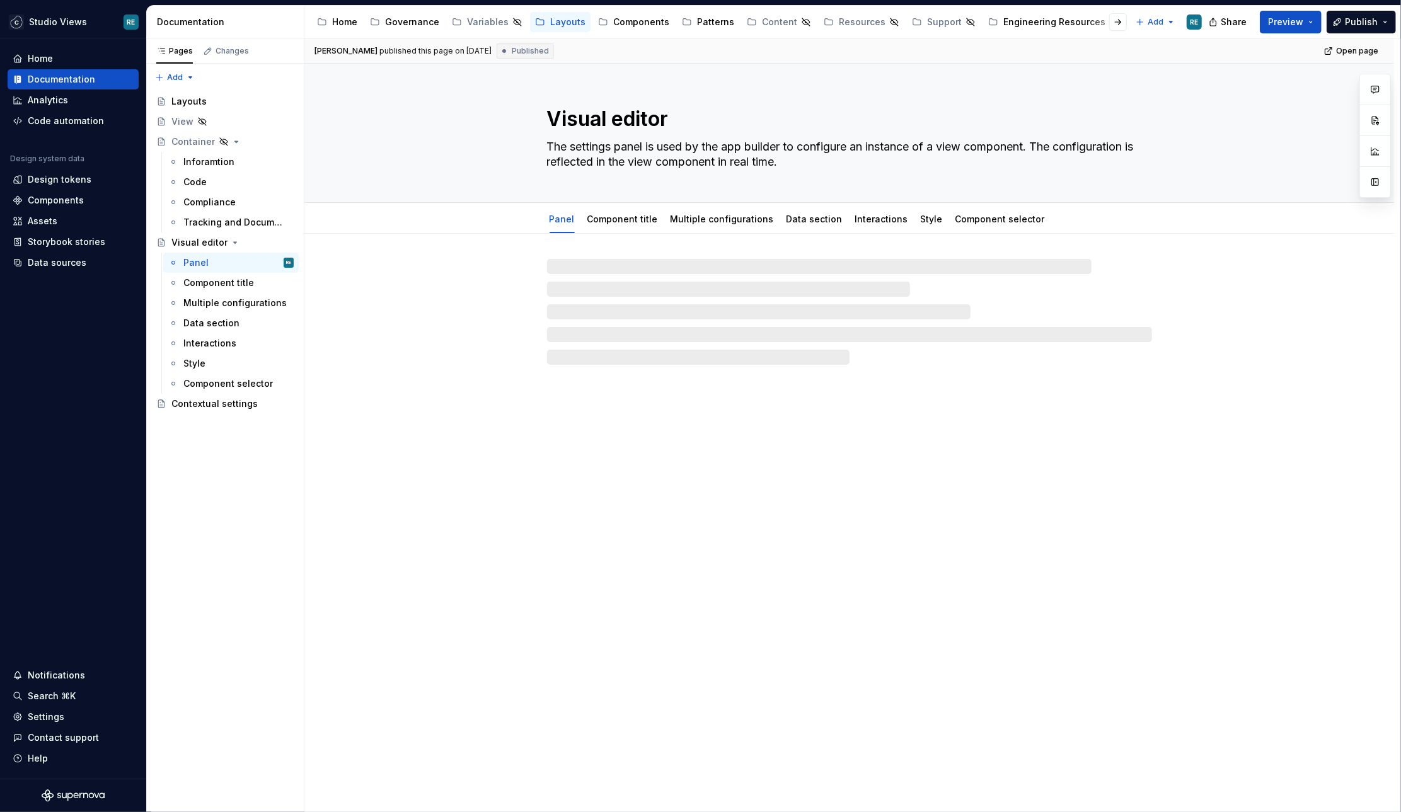
type textarea "*"
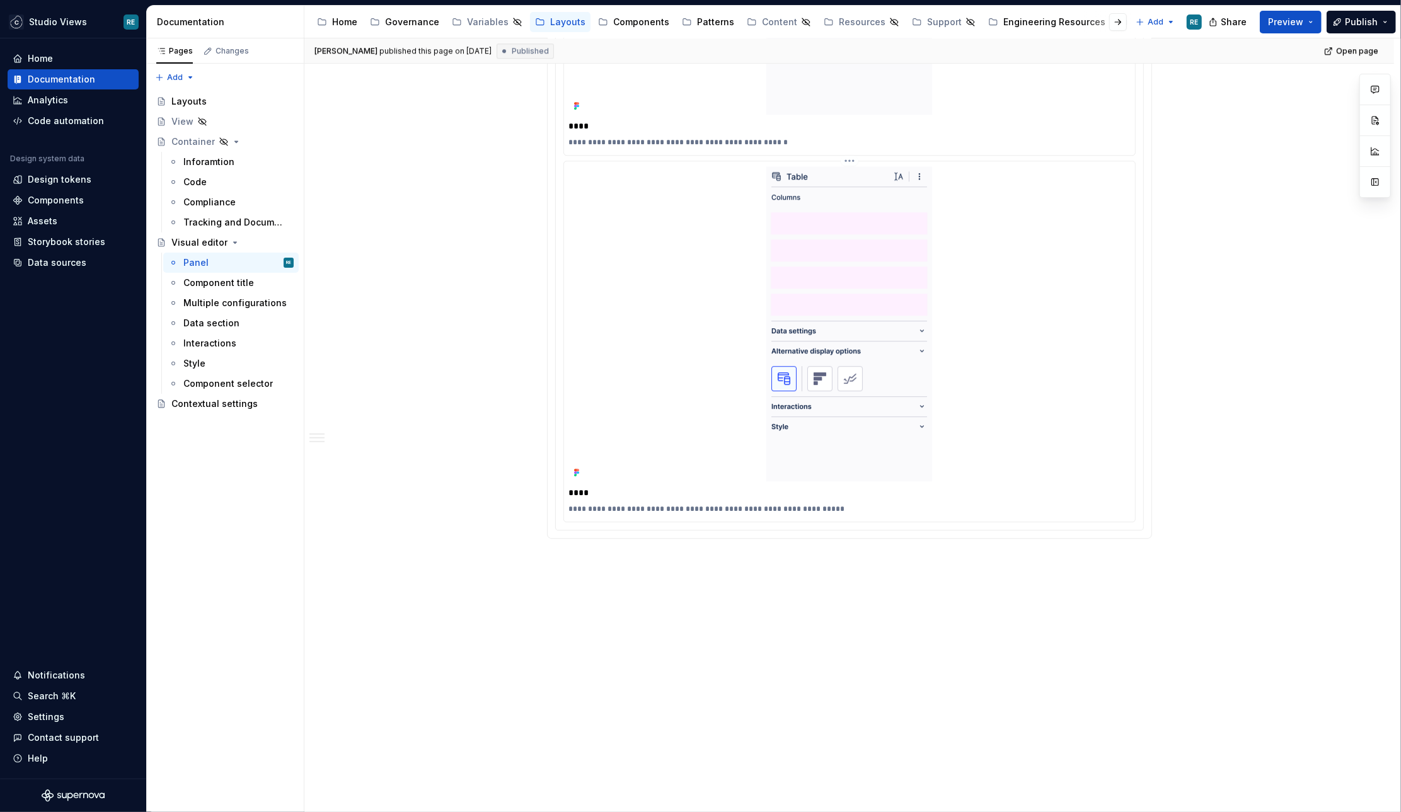
scroll to position [3081, 0]
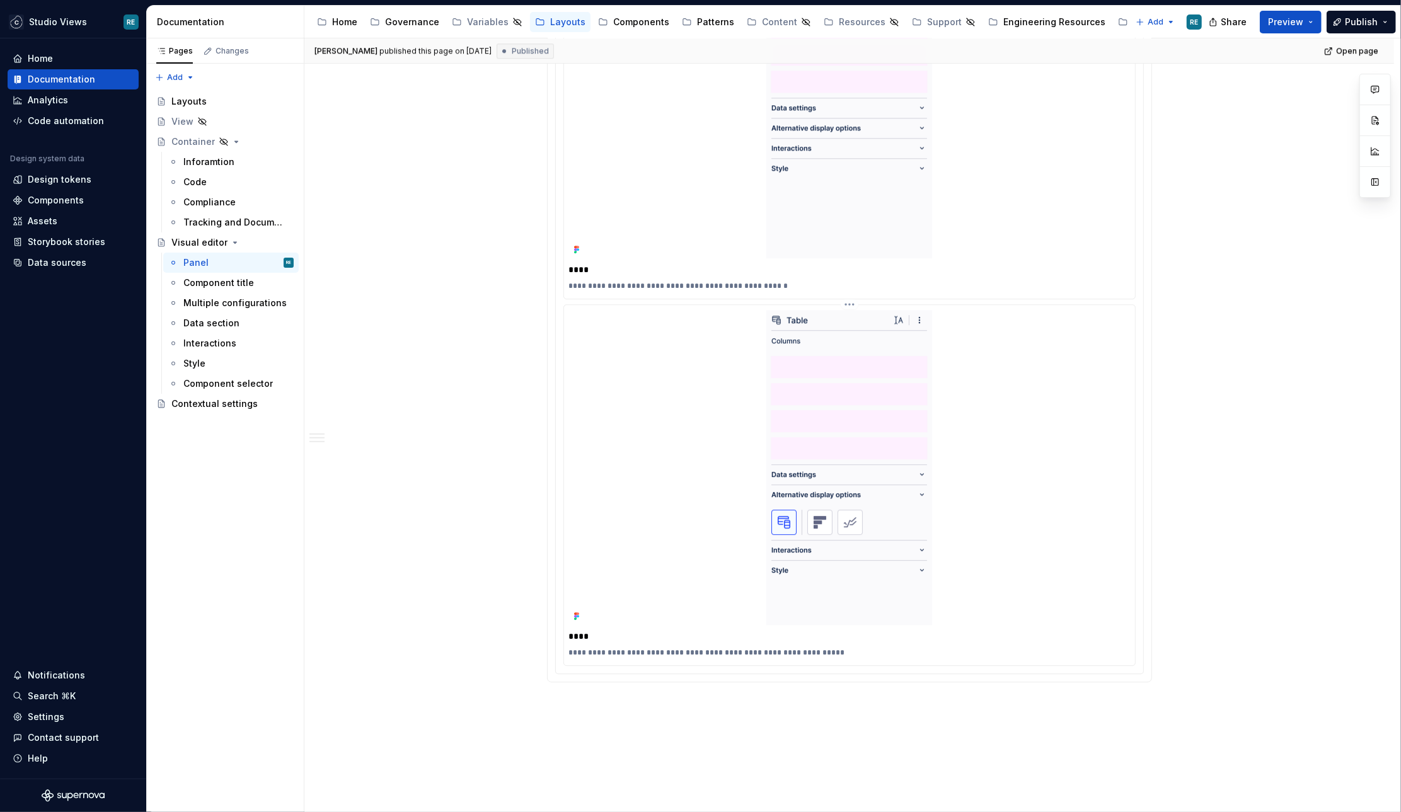
scroll to position [3087, 0]
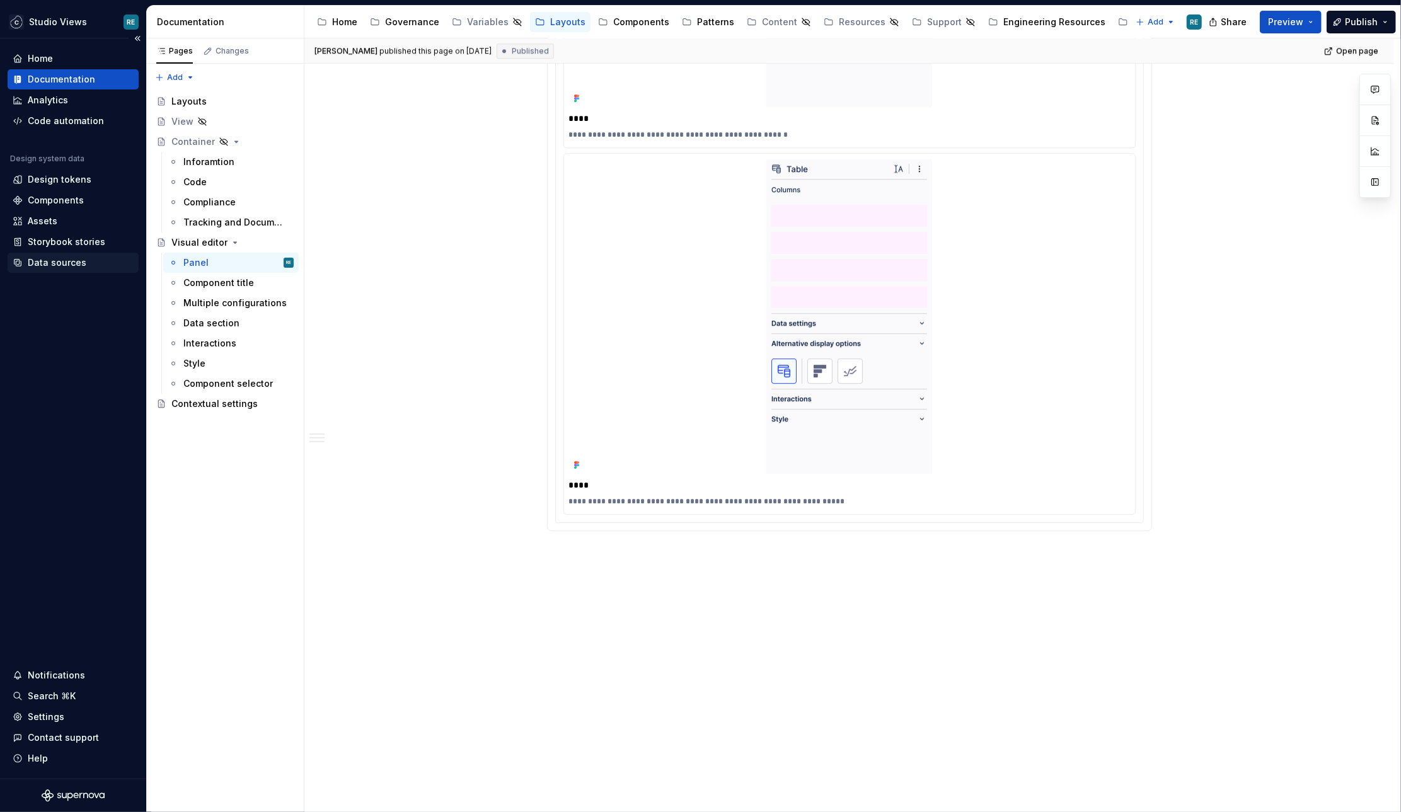
click at [112, 265] on div "Data sources" at bounding box center [73, 262] width 121 height 13
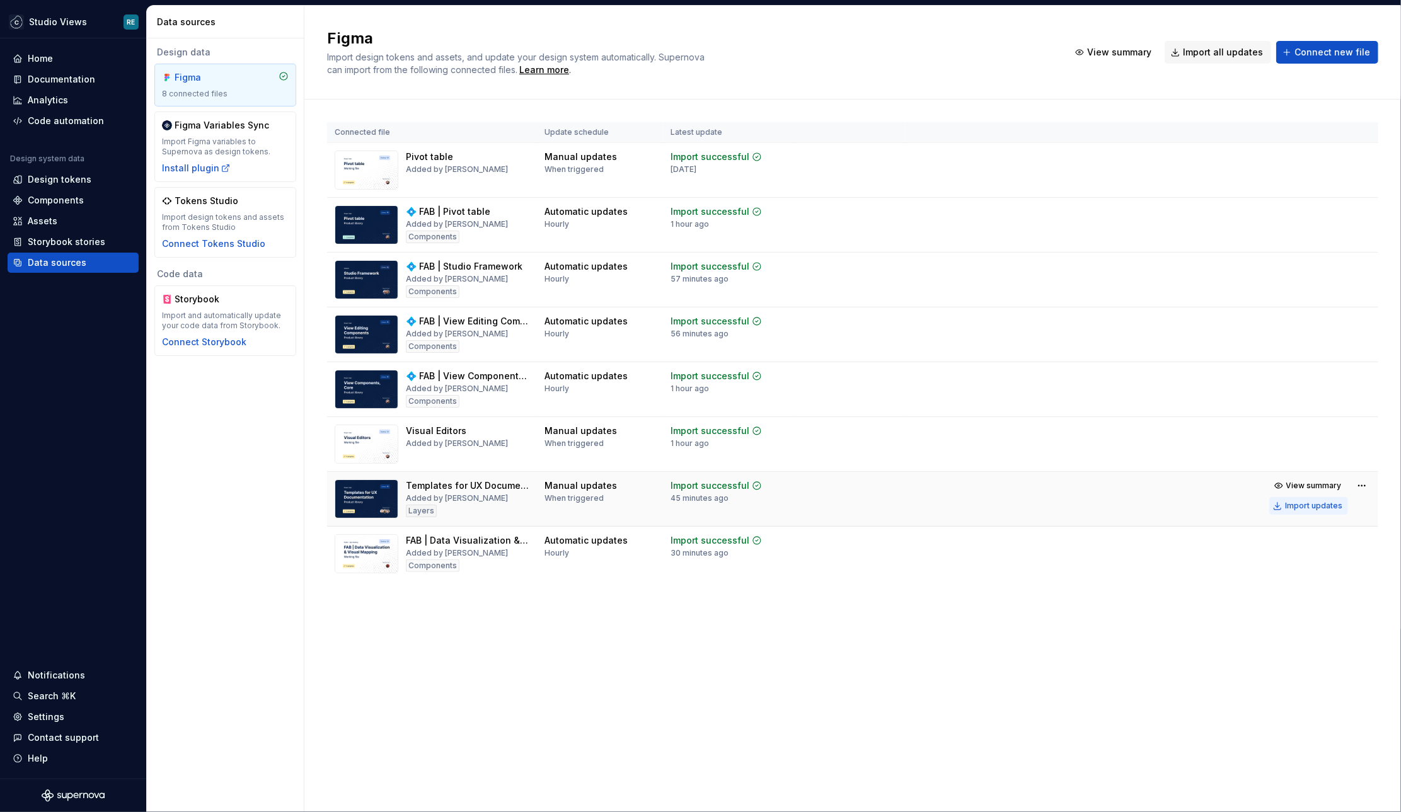
click at [1308, 507] on div "Import updates" at bounding box center [1313, 506] width 57 height 10
click at [1302, 503] on div "Import updates" at bounding box center [1313, 506] width 57 height 10
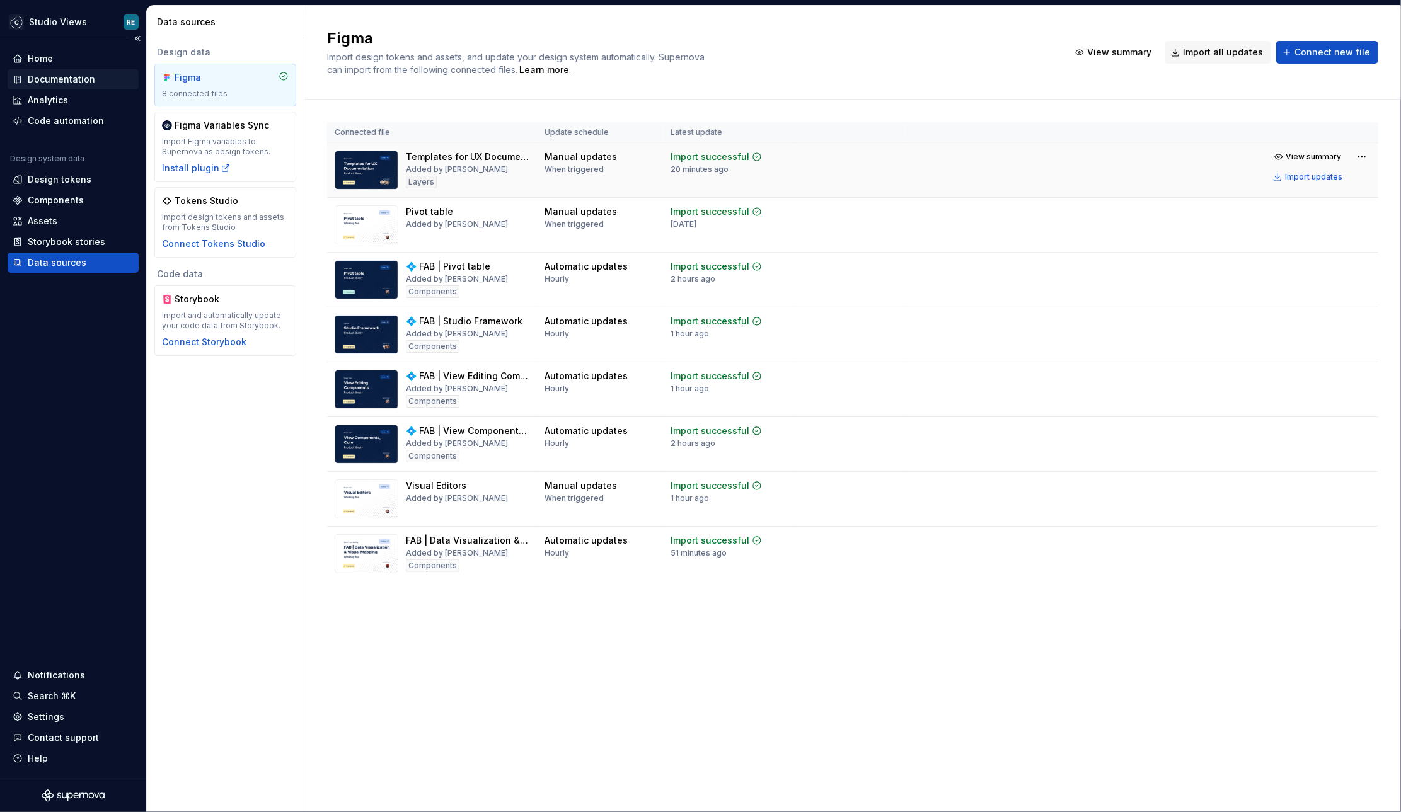
click at [48, 80] on div "Documentation" at bounding box center [61, 79] width 67 height 13
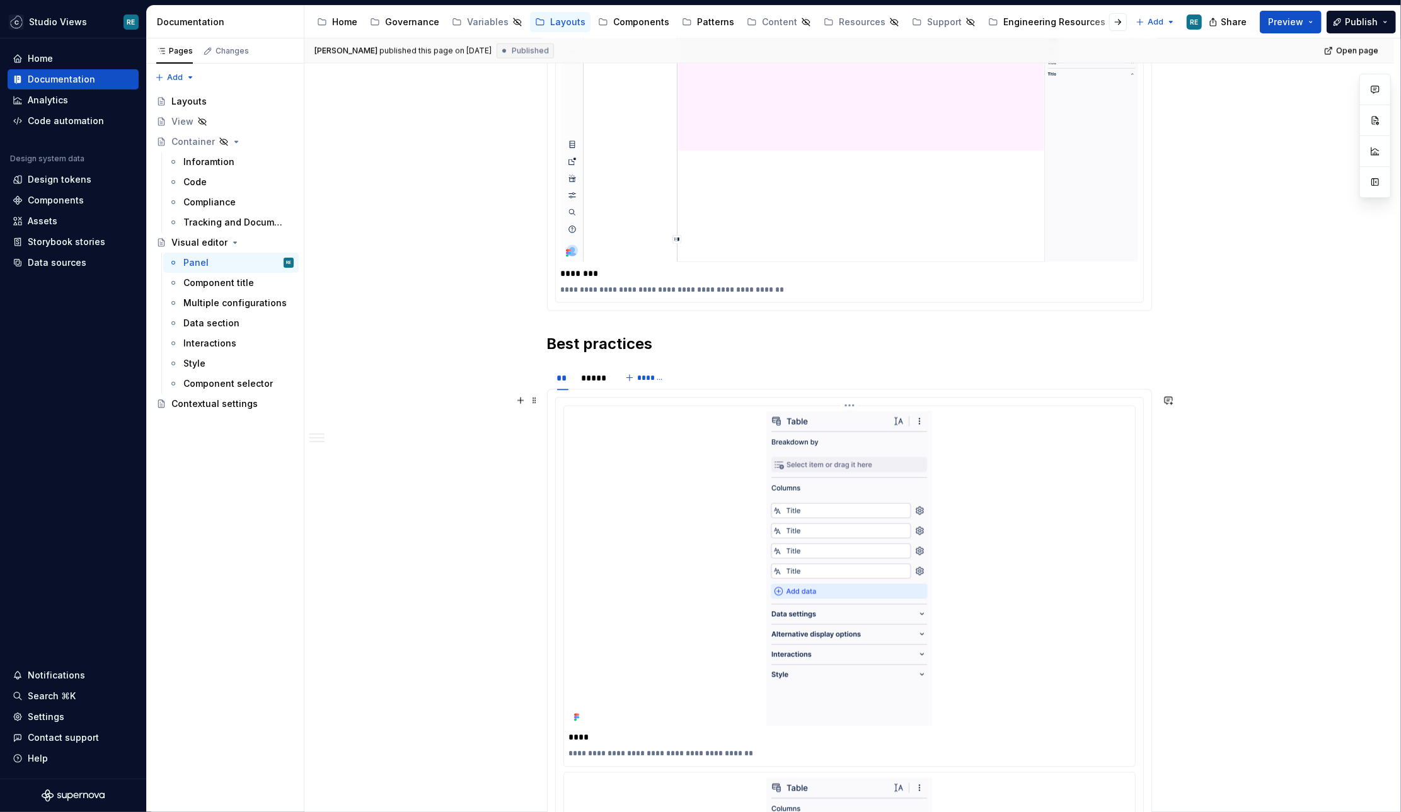
scroll to position [2372, 0]
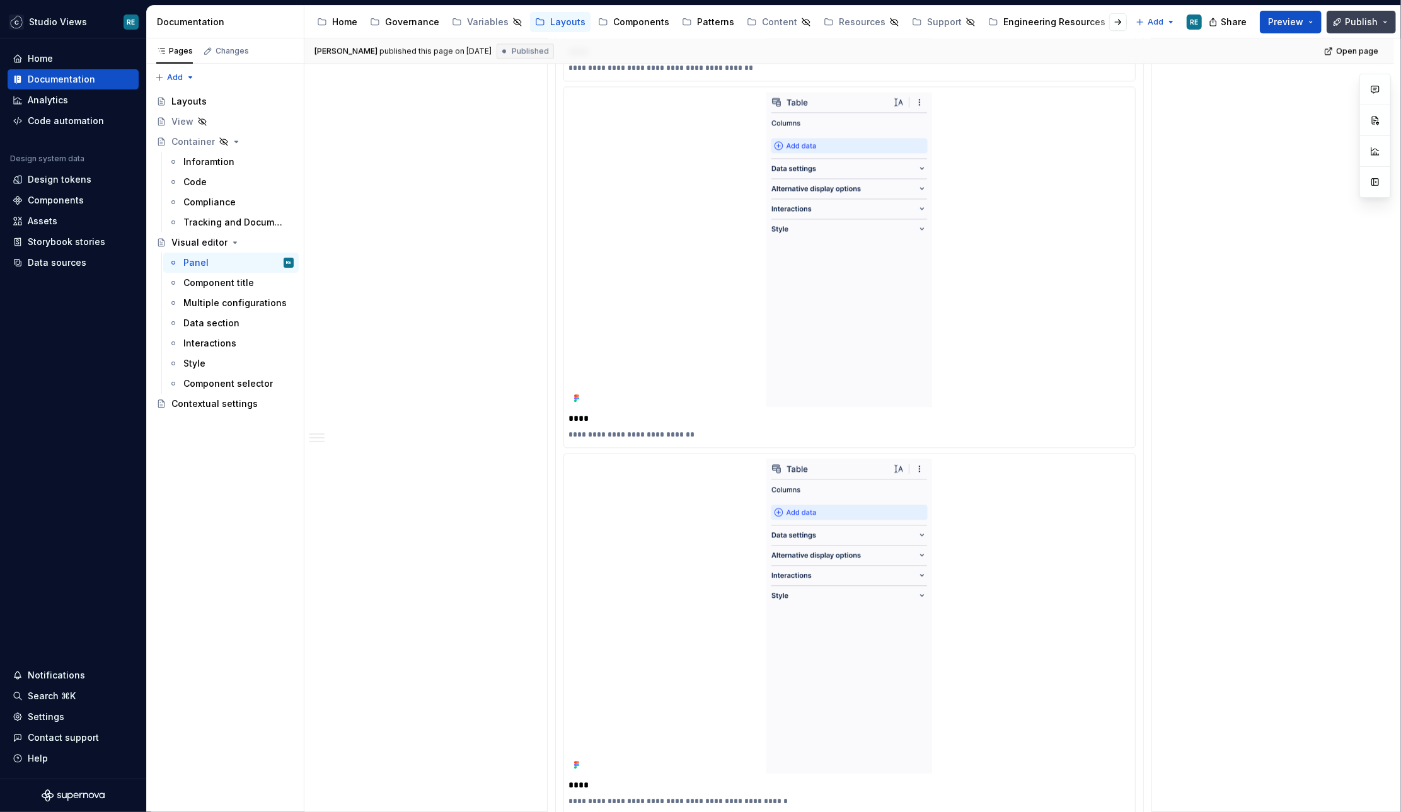
click at [1363, 24] on span "Publish" at bounding box center [1360, 22] width 33 height 13
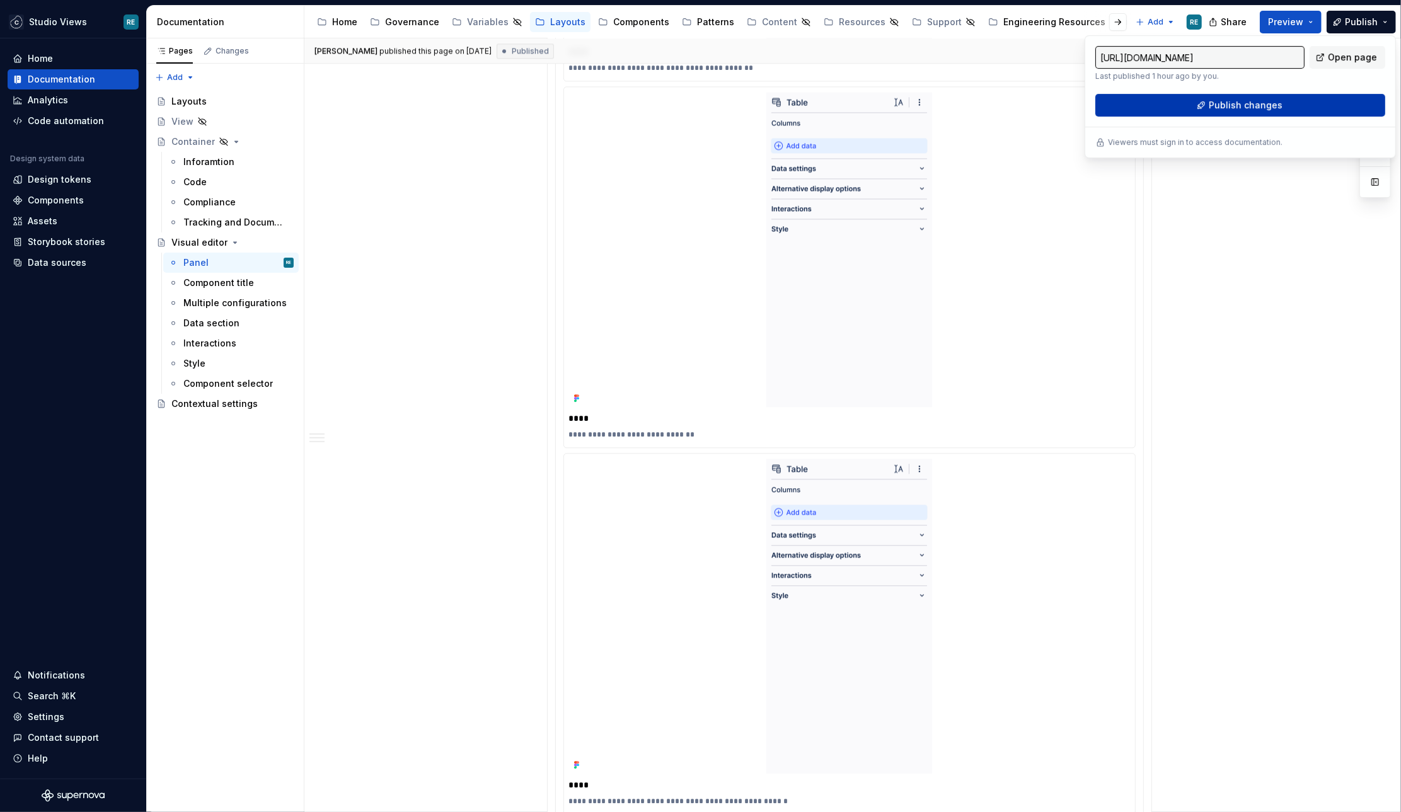
click at [1269, 106] on span "Publish changes" at bounding box center [1245, 105] width 74 height 13
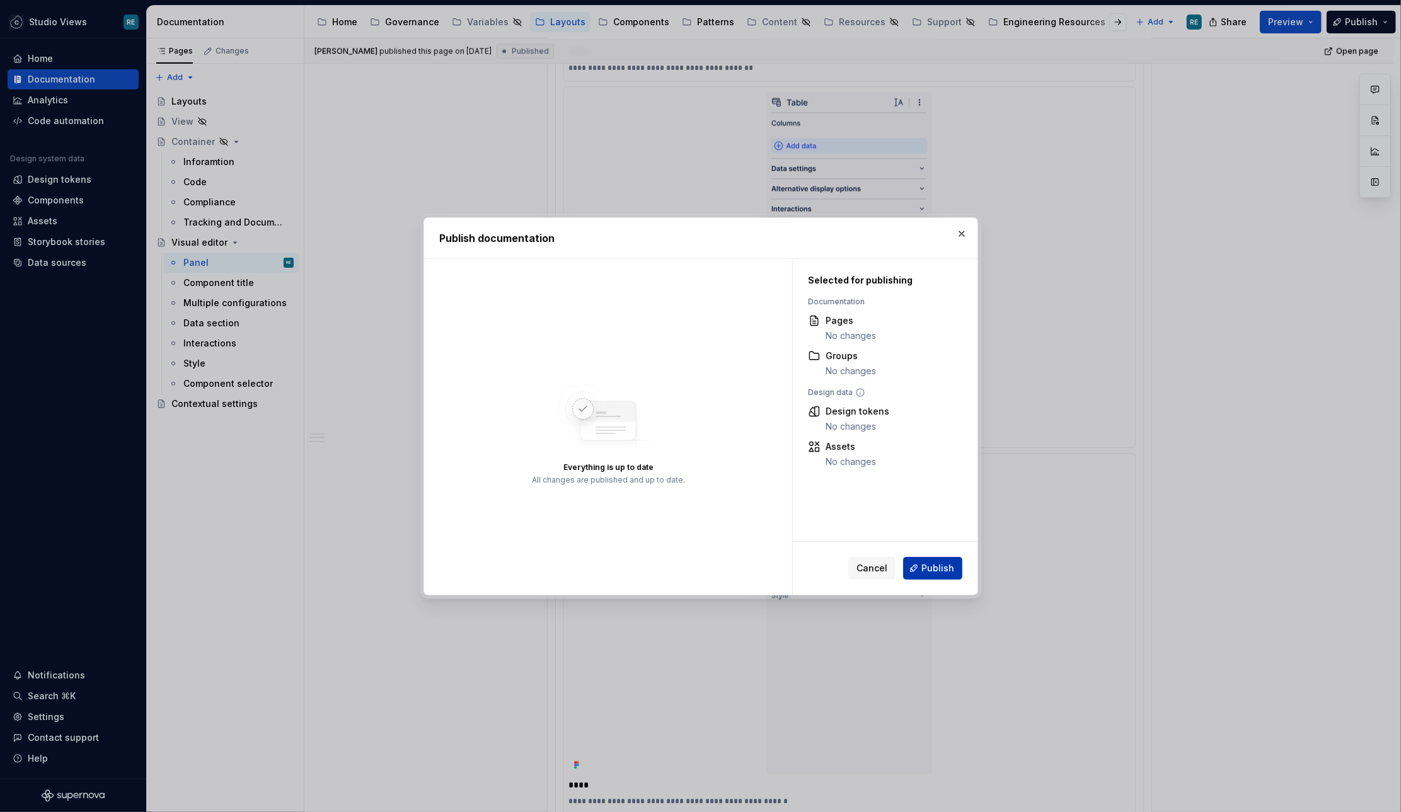
click at [941, 572] on span "Publish" at bounding box center [937, 568] width 33 height 13
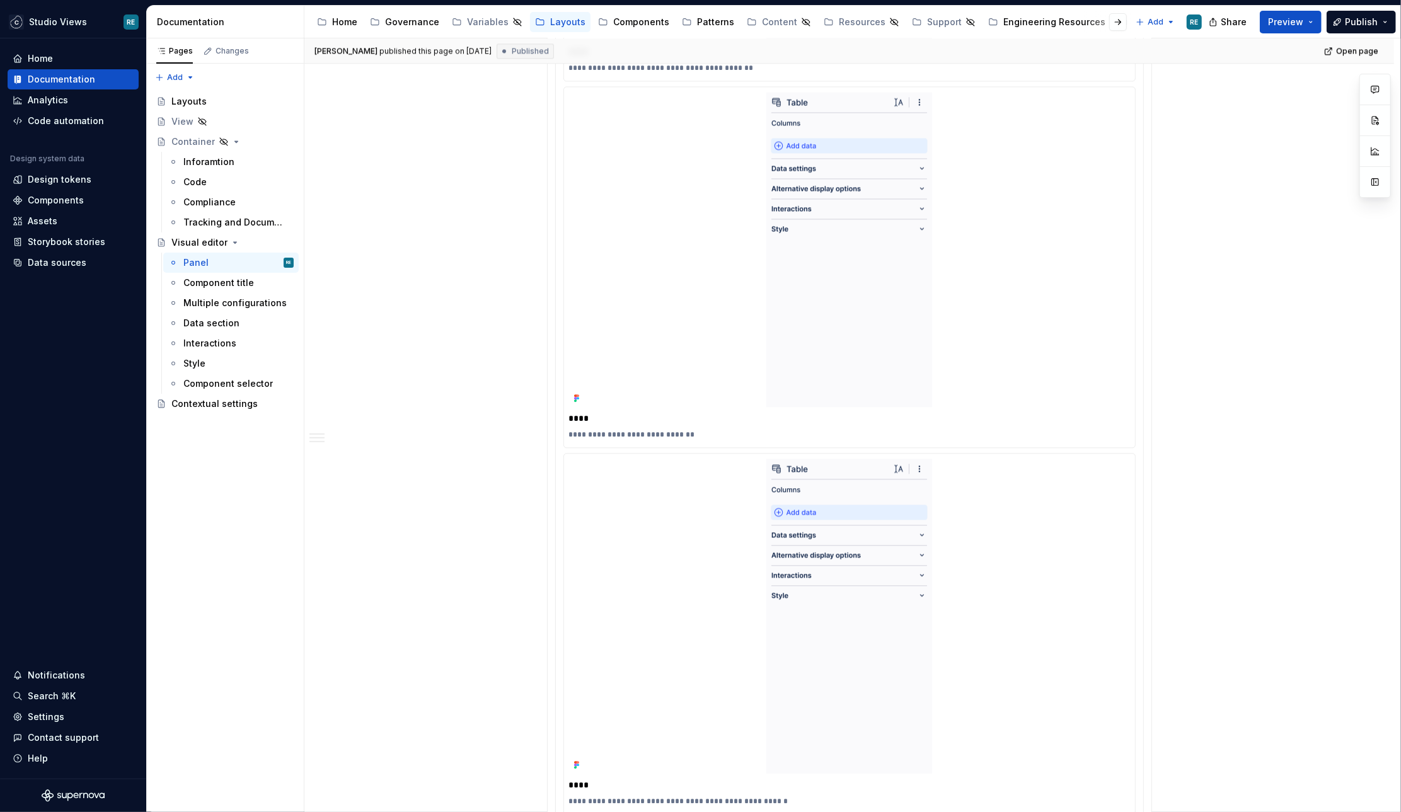
type textarea "*"
click at [71, 266] on div "Data sources" at bounding box center [57, 262] width 59 height 13
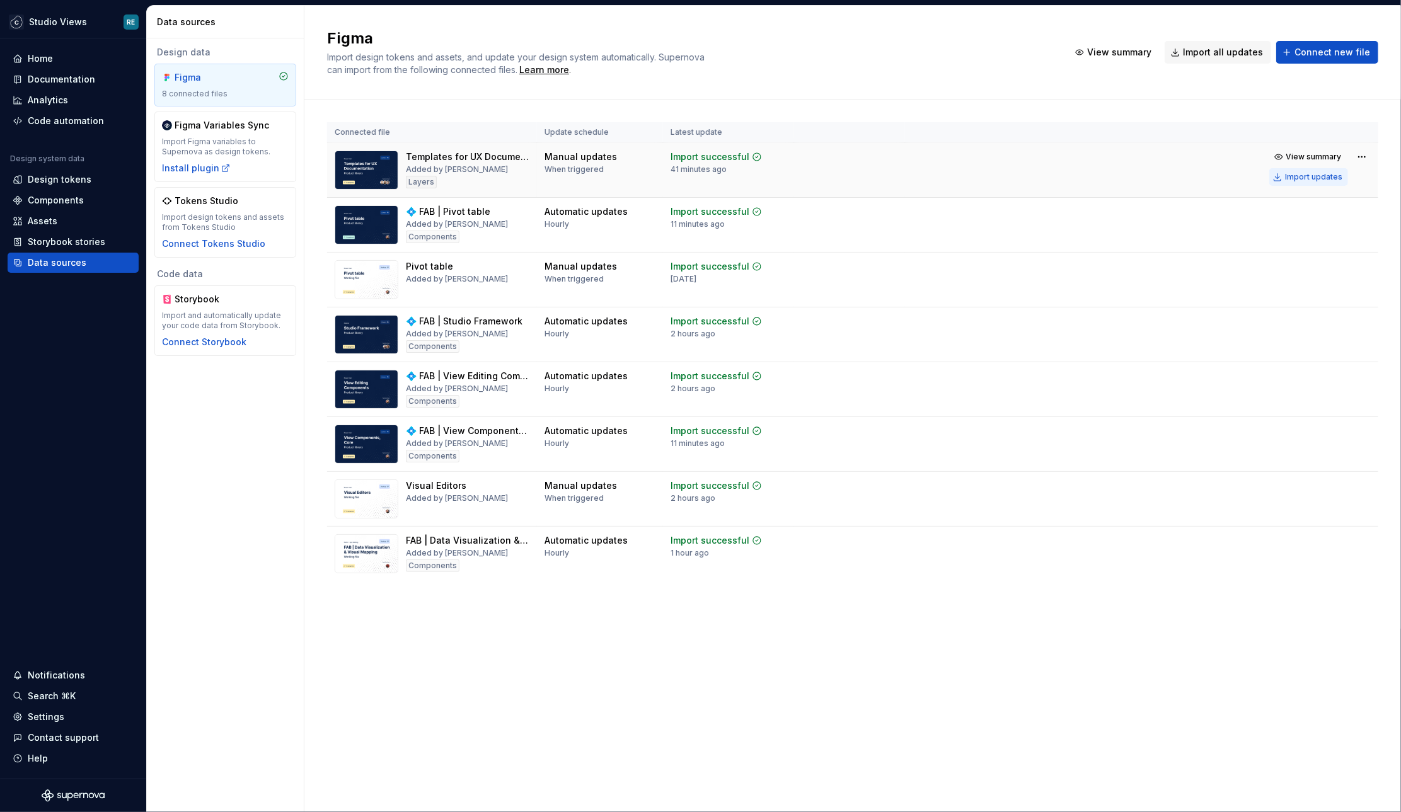
click at [1305, 176] on div "Import updates" at bounding box center [1313, 177] width 57 height 10
click at [68, 82] on div "Documentation" at bounding box center [61, 79] width 67 height 13
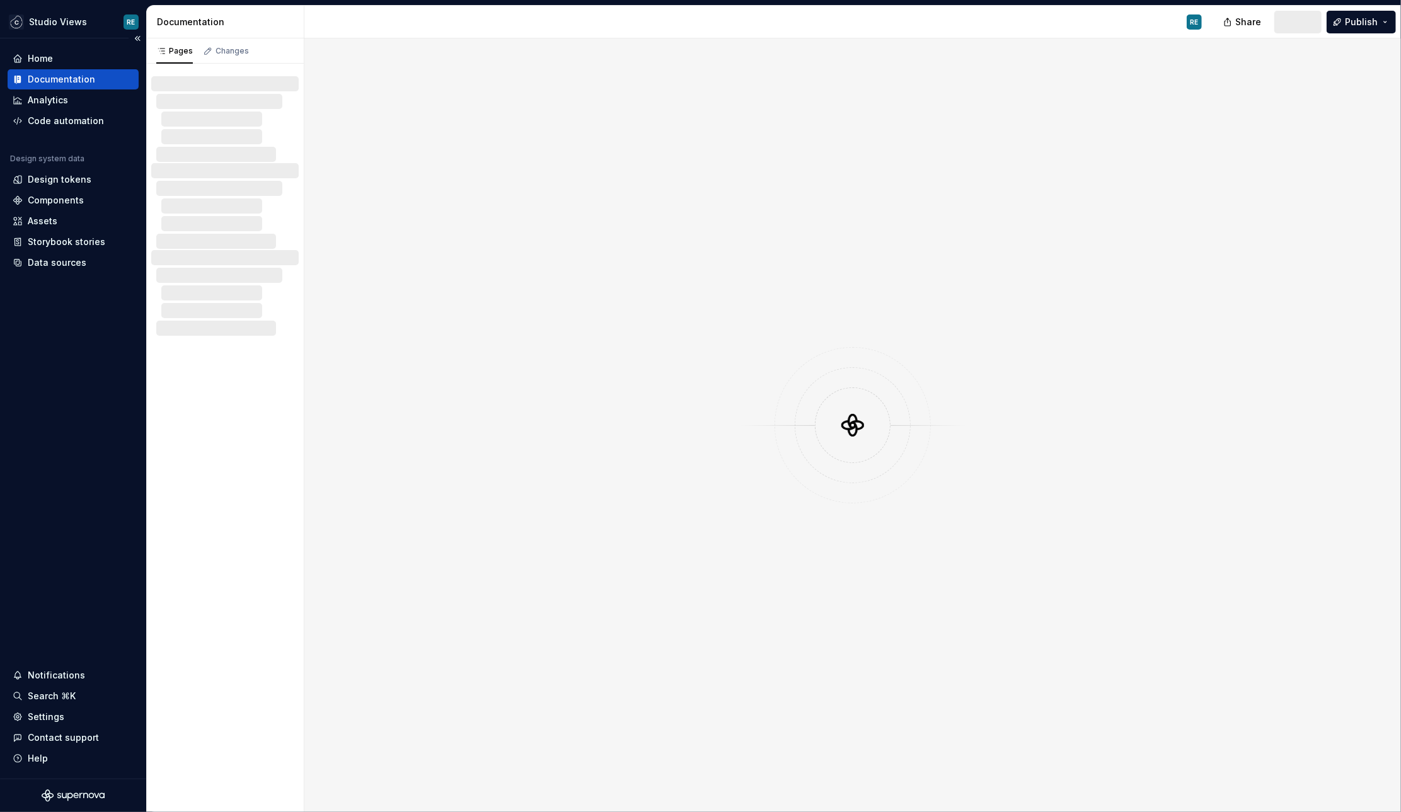
click at [68, 82] on div "Documentation" at bounding box center [61, 79] width 67 height 13
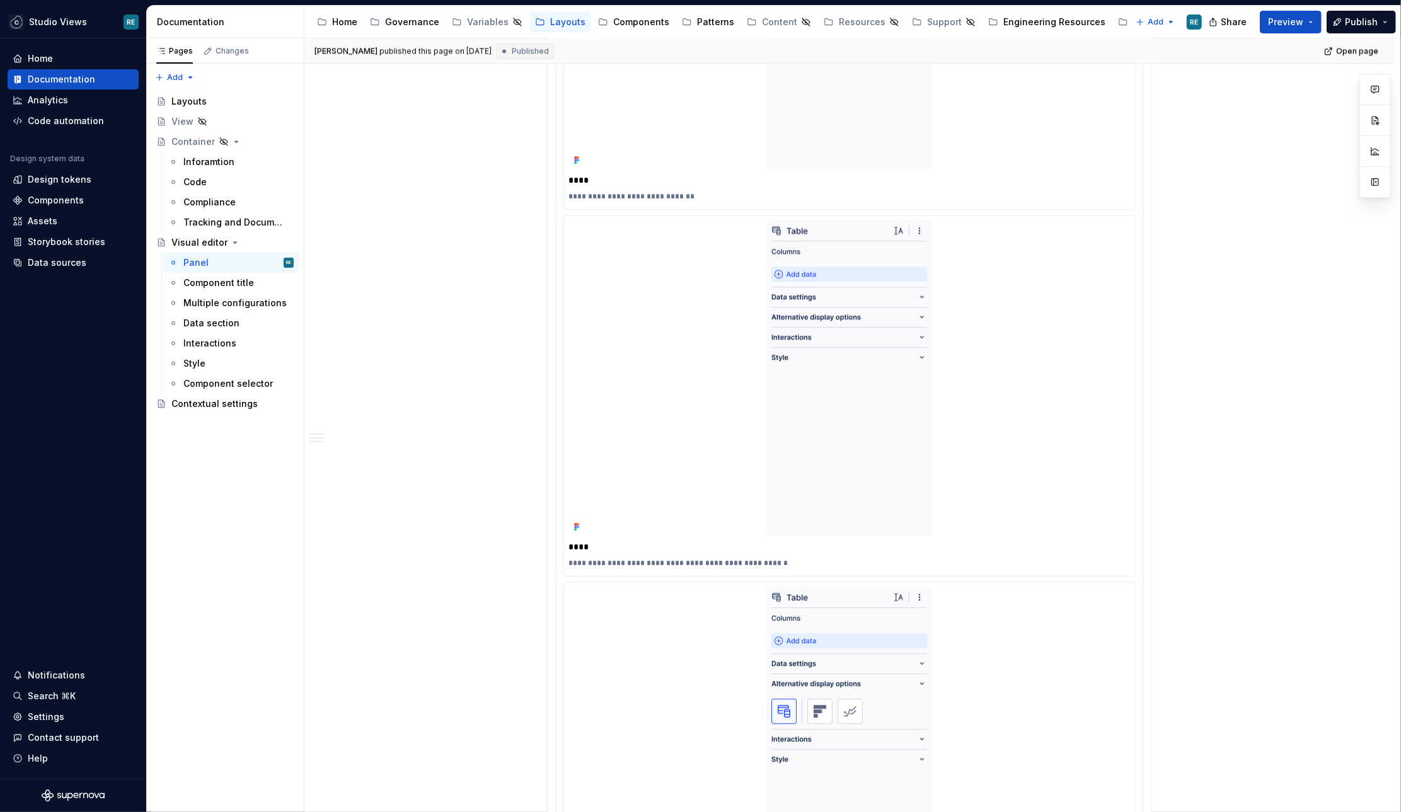
scroll to position [2647, 0]
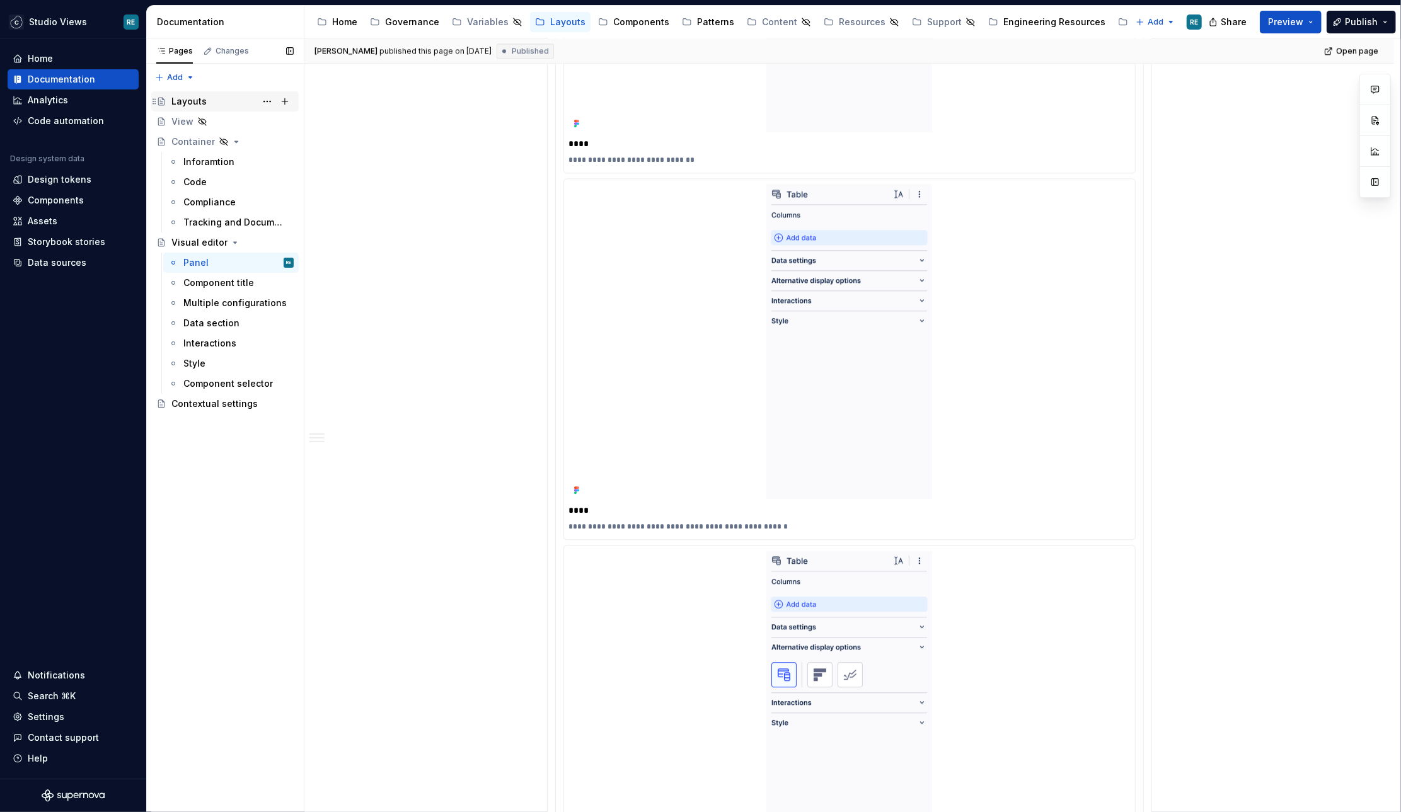
click at [200, 100] on div "Layouts" at bounding box center [188, 101] width 35 height 13
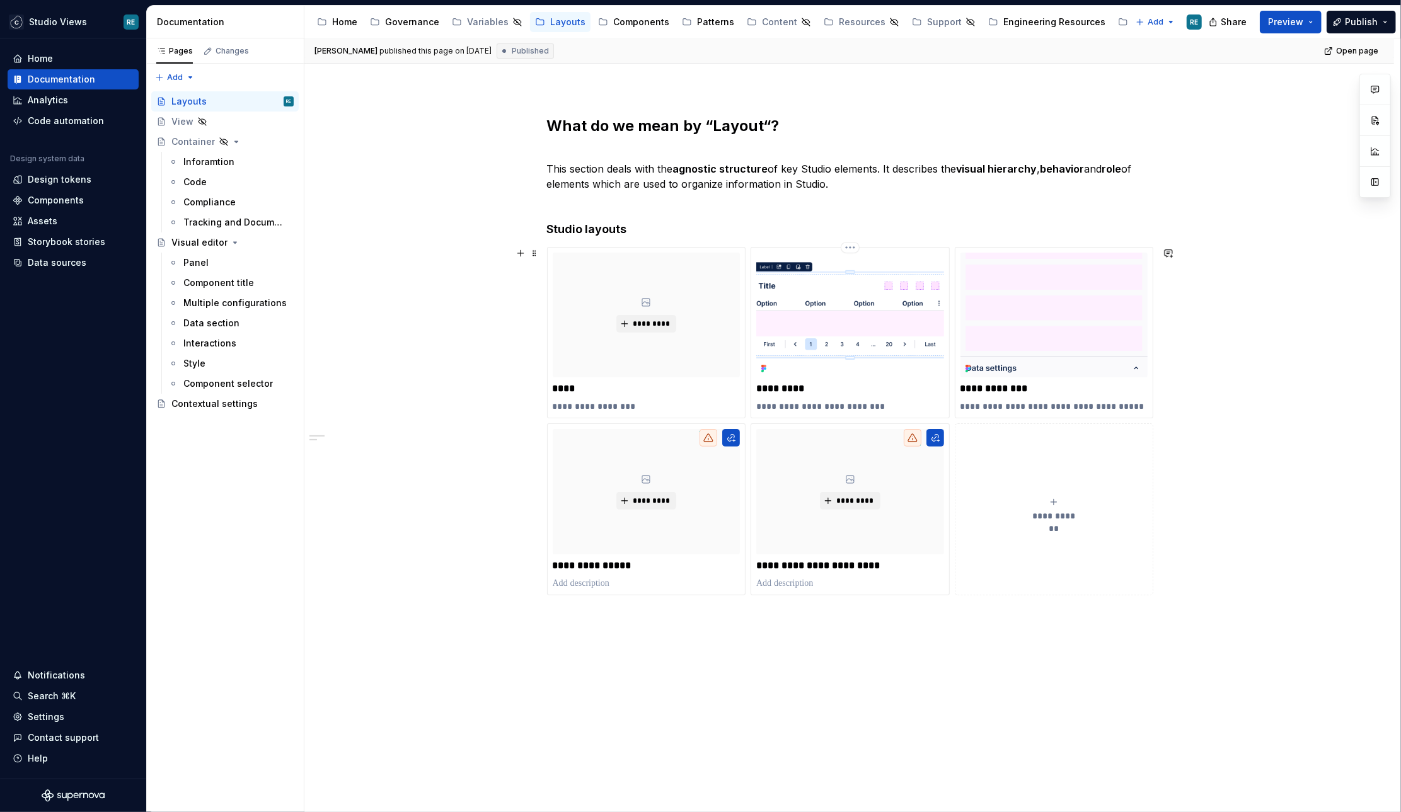
scroll to position [145, 0]
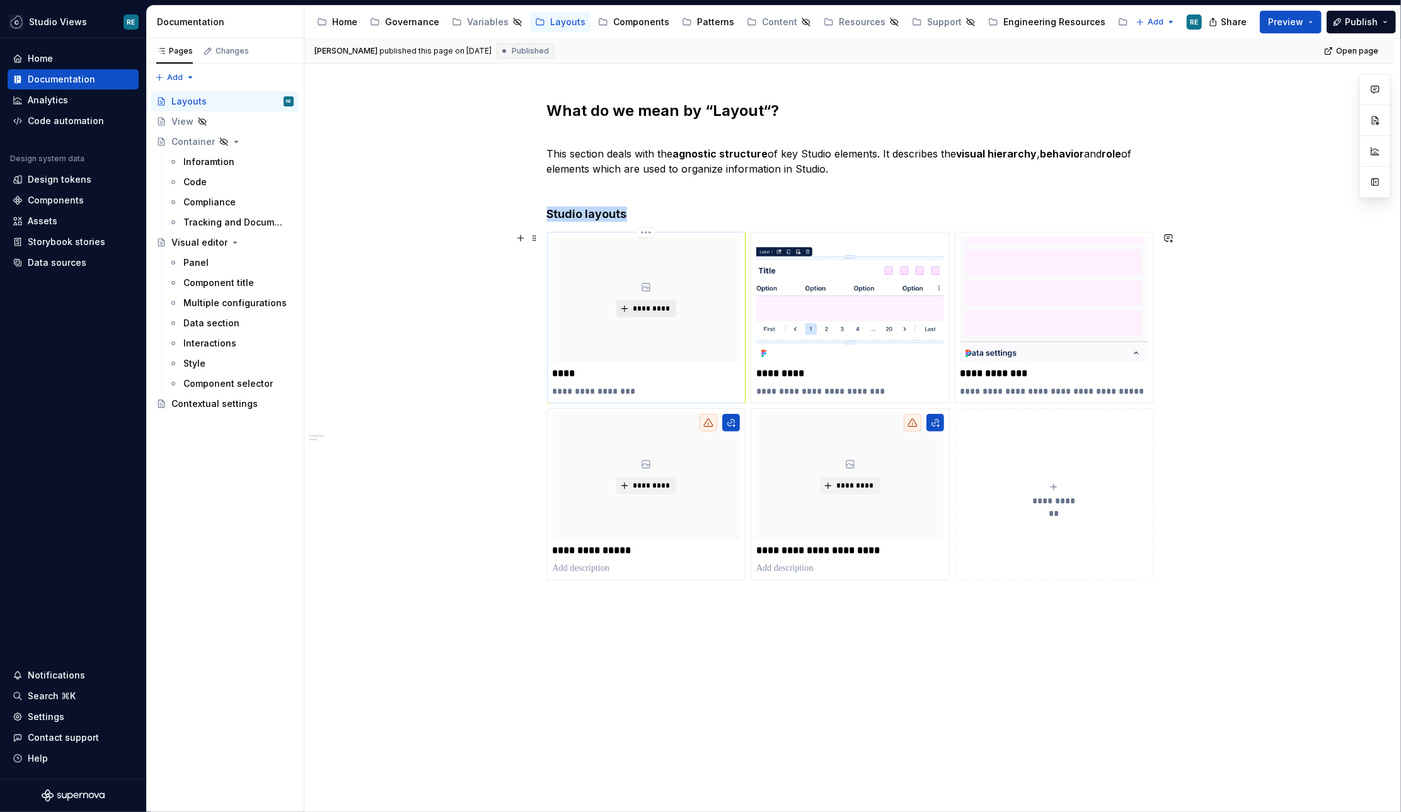
click at [670, 308] on span "*********" at bounding box center [651, 309] width 38 height 10
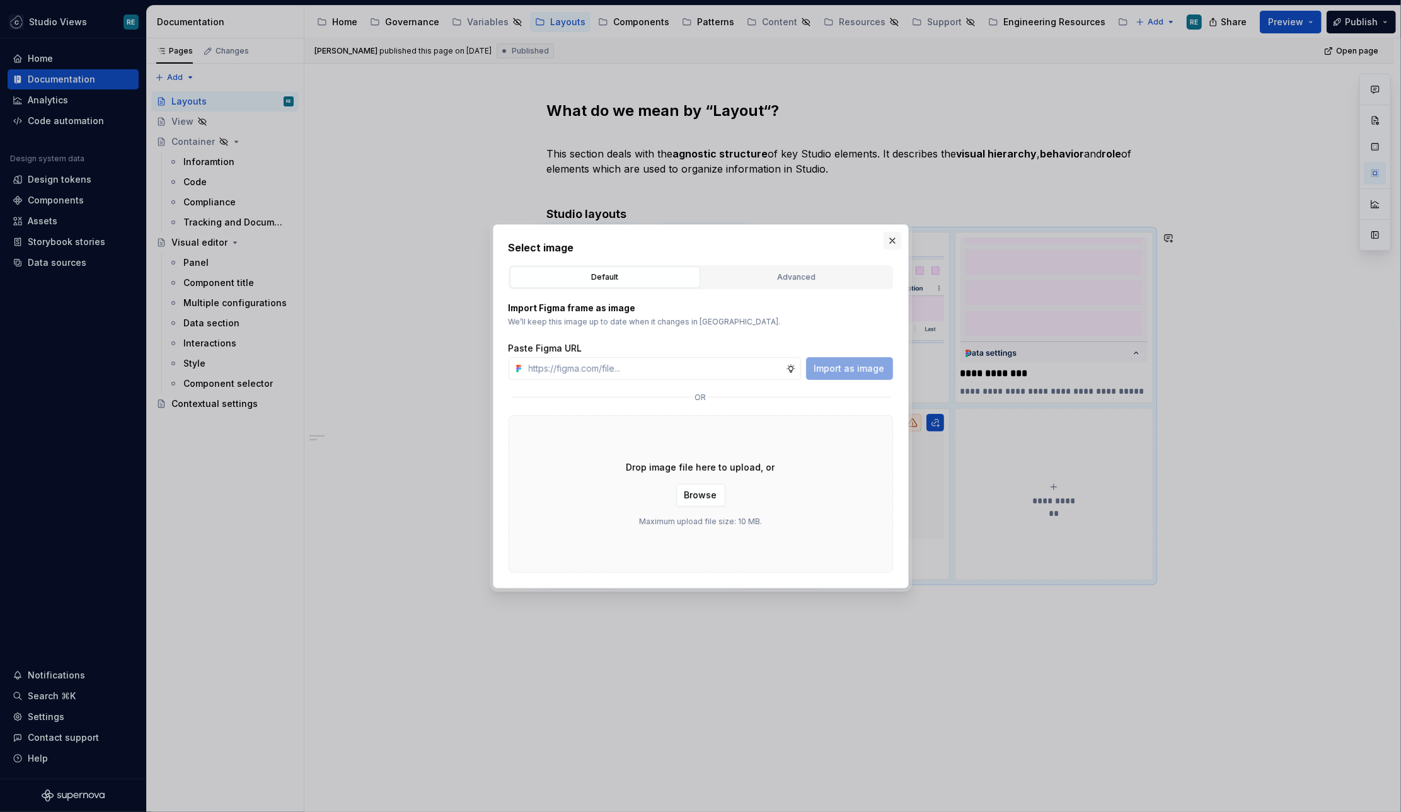
click at [890, 246] on button "button" at bounding box center [892, 241] width 18 height 18
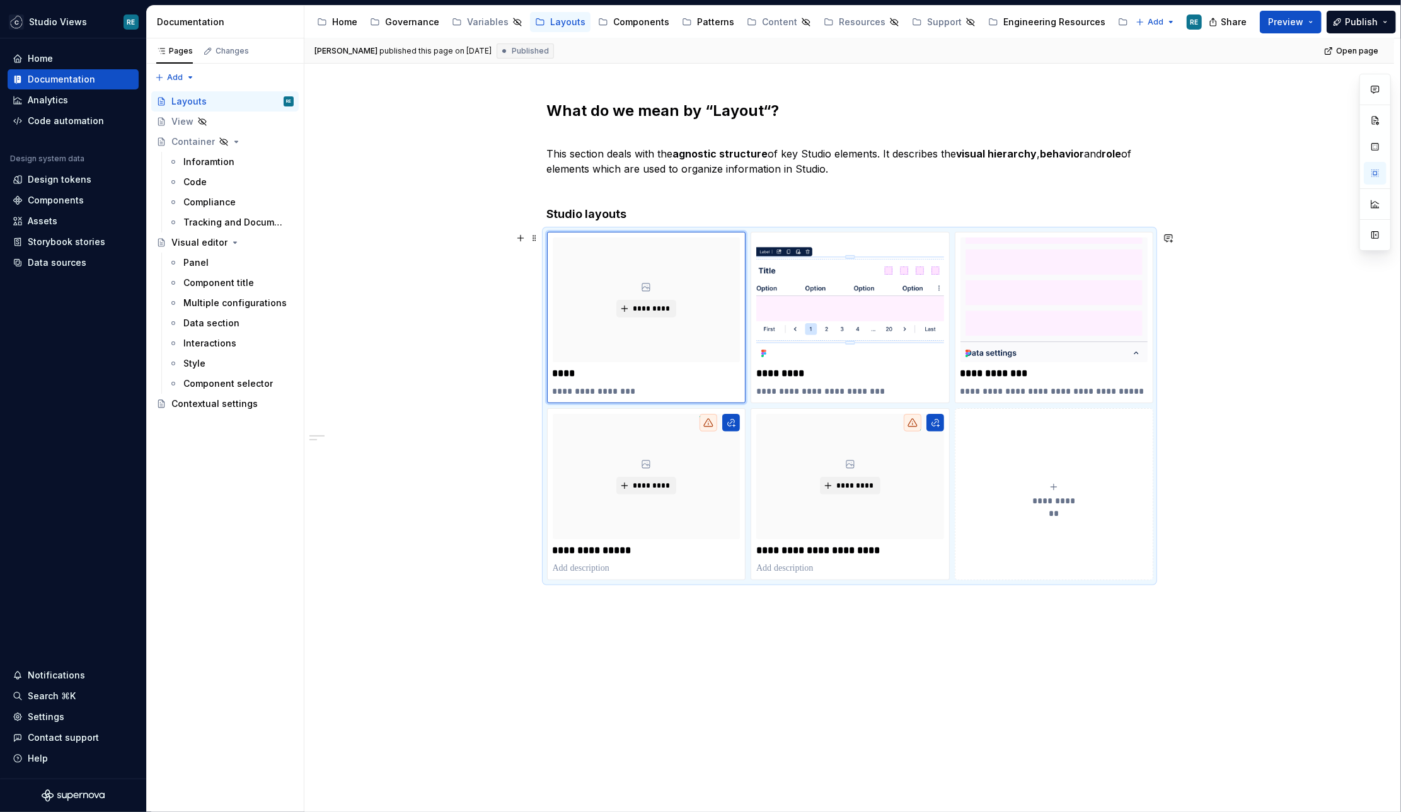
scroll to position [0, 0]
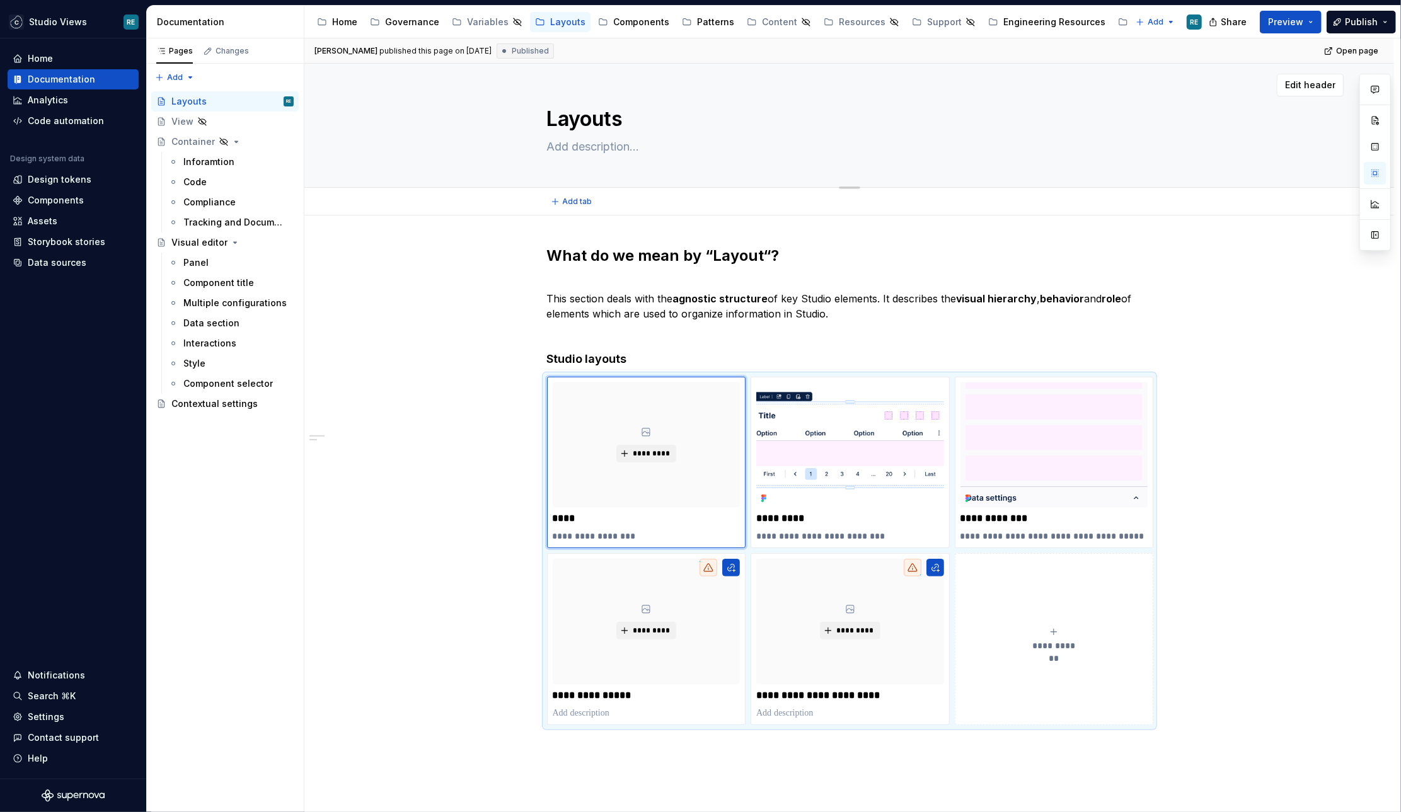
click at [791, 168] on div "Layouts" at bounding box center [849, 125] width 605 height 123
click at [545, 246] on div "**********" at bounding box center [848, 614] width 1089 height 798
click at [553, 257] on h2 "What do we mean by “Layout“?" at bounding box center [849, 256] width 605 height 20
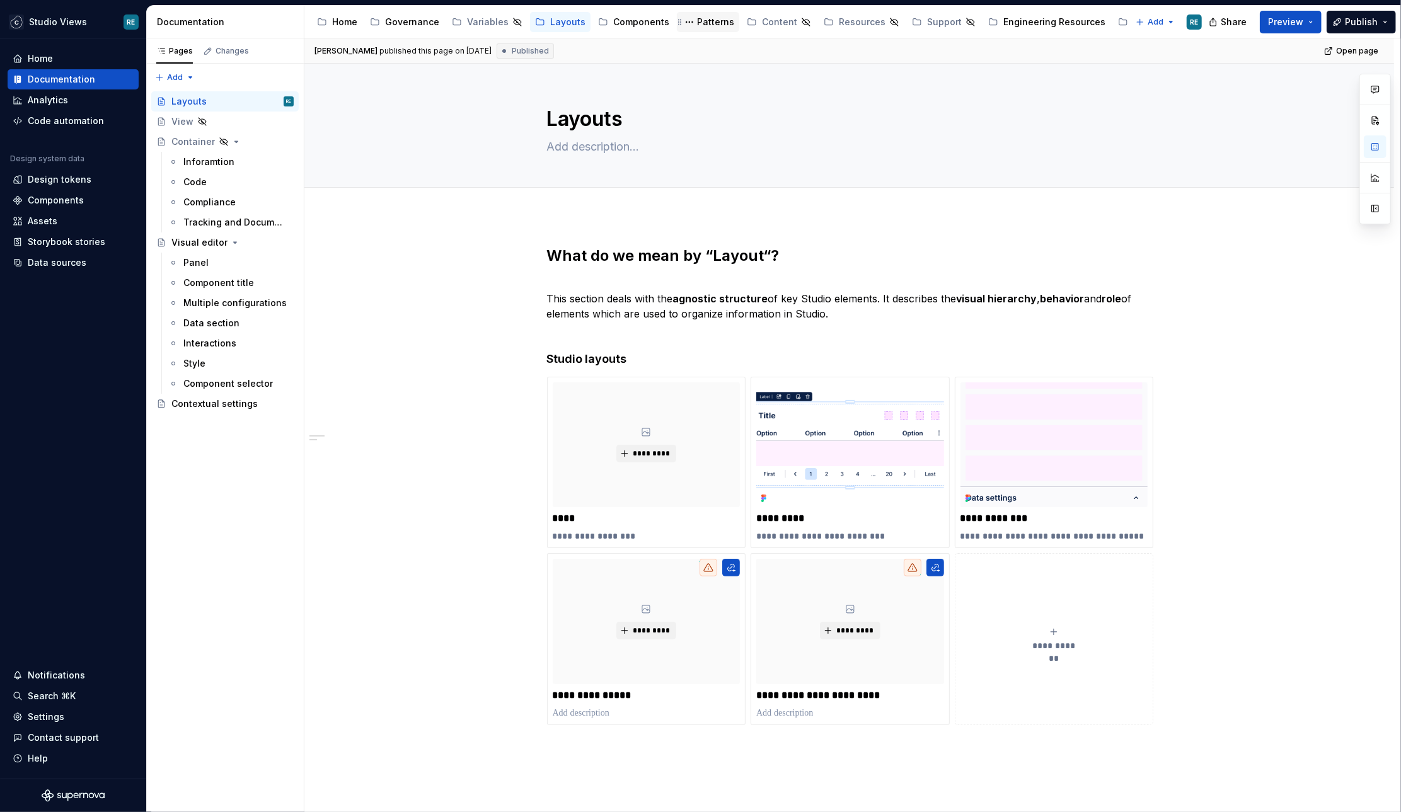
click at [709, 23] on div "Patterns" at bounding box center [715, 22] width 37 height 13
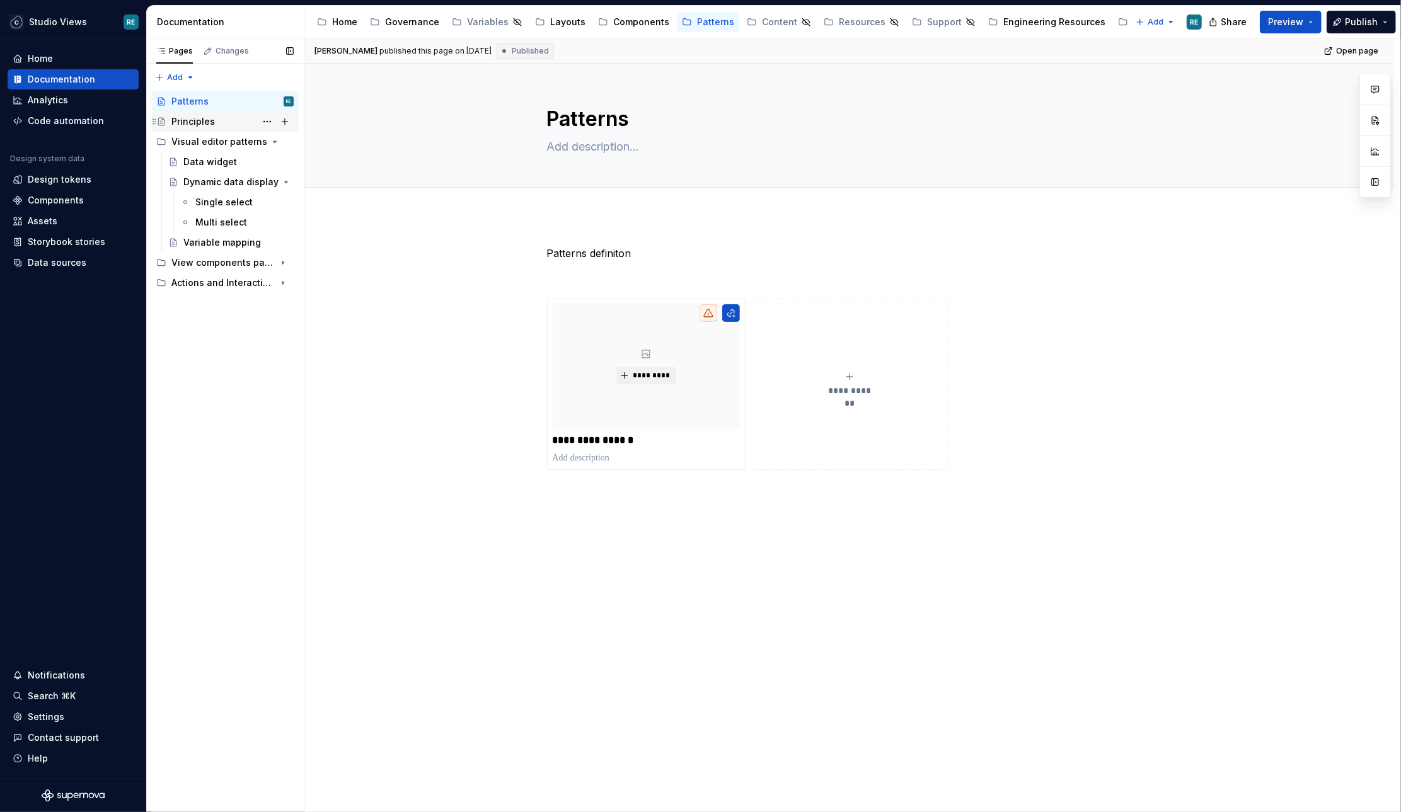
click at [215, 125] on div "Principles" at bounding box center [232, 122] width 122 height 18
click at [219, 105] on div "Patterns" at bounding box center [232, 102] width 122 height 18
click at [221, 279] on div "Actions and Interactions" at bounding box center [207, 283] width 72 height 13
click at [201, 262] on div "View components patterns" at bounding box center [207, 262] width 72 height 13
click at [214, 341] on div "Actions" at bounding box center [199, 343] width 33 height 13
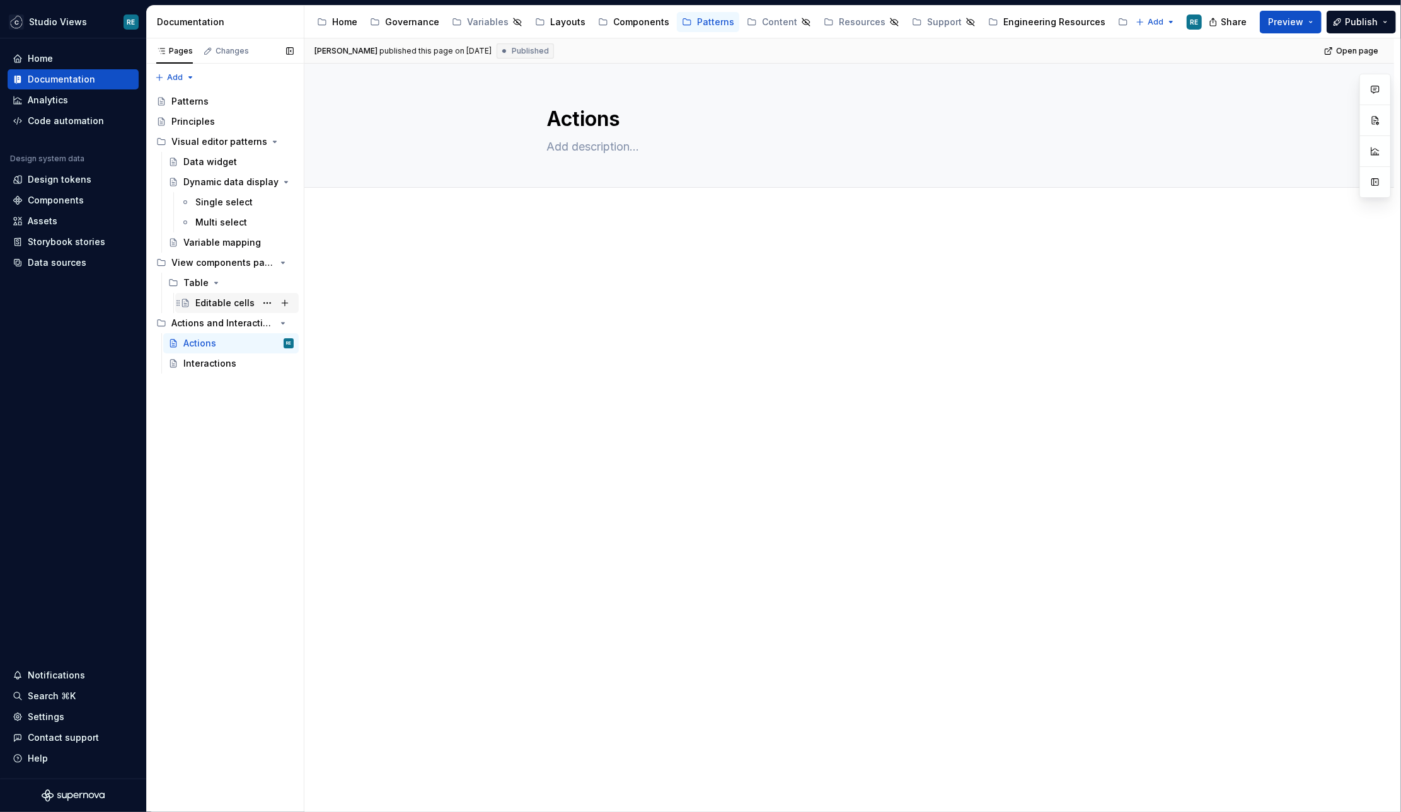
click at [229, 307] on div "Editable cells" at bounding box center [224, 303] width 59 height 13
click at [221, 264] on div "View components patterns" at bounding box center [207, 262] width 72 height 13
click at [263, 258] on button "Page tree" at bounding box center [267, 263] width 18 height 18
type textarea "*"
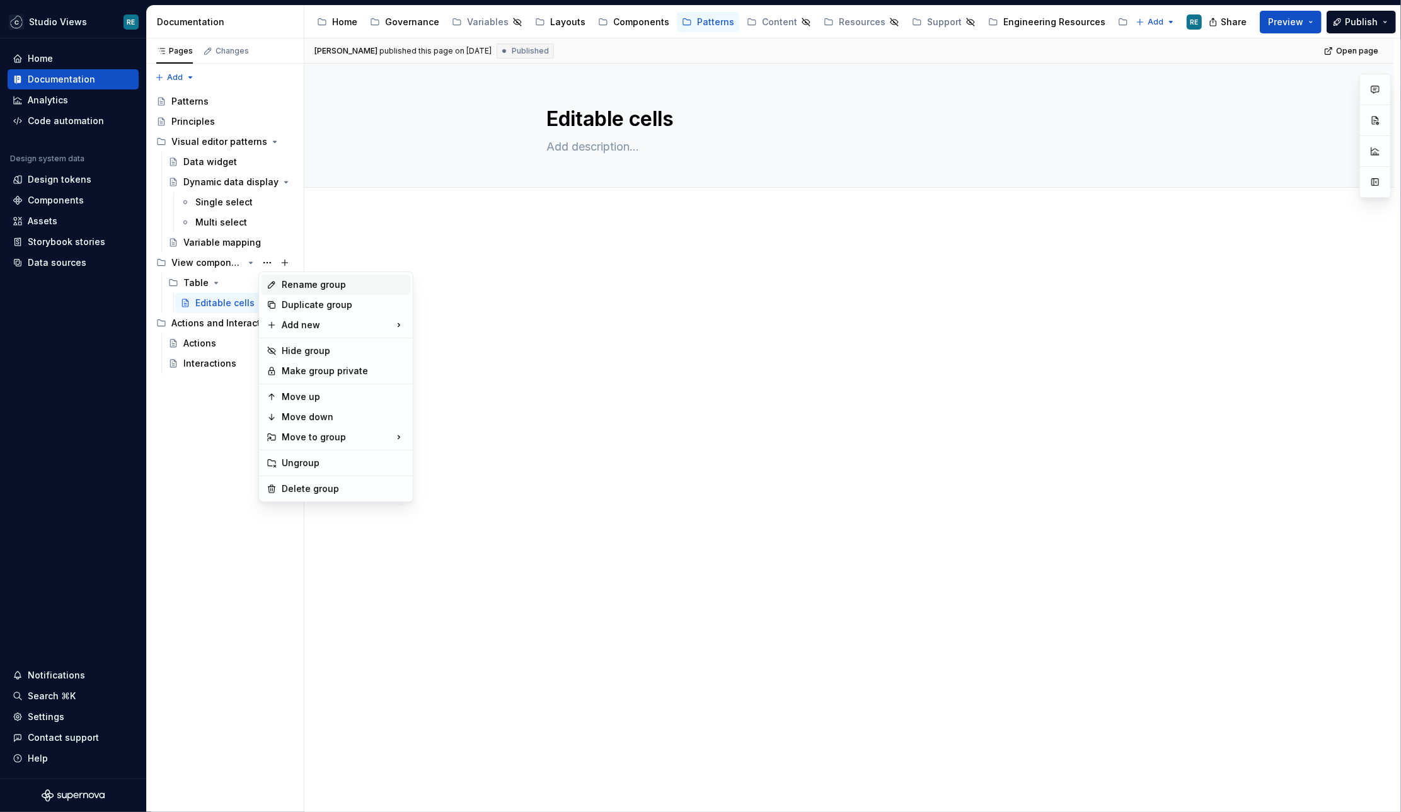
click at [294, 287] on div "Rename group" at bounding box center [343, 284] width 123 height 13
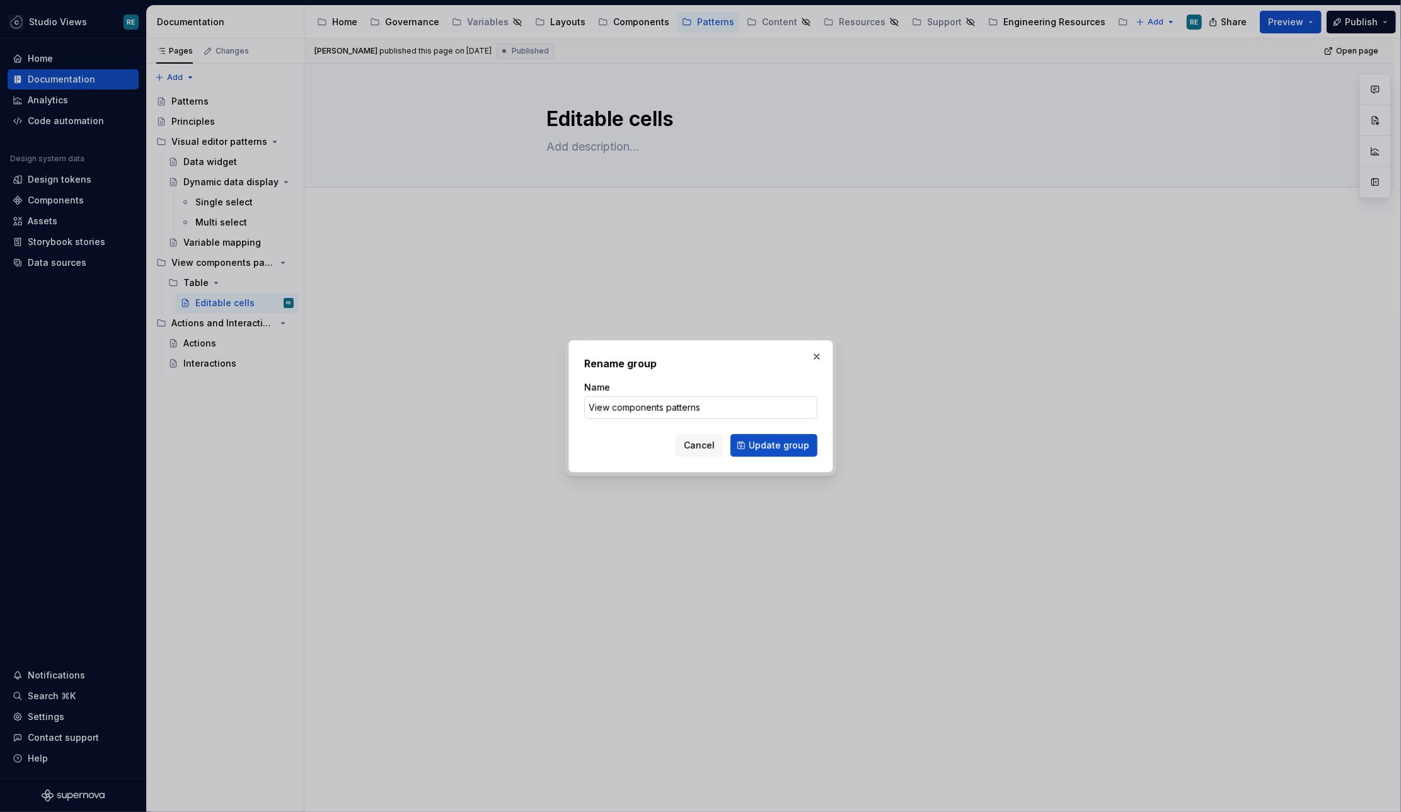
click at [678, 406] on input "View components patterns" at bounding box center [700, 407] width 233 height 23
type input "View component"
click at [711, 390] on div "Name" at bounding box center [700, 387] width 233 height 13
click at [784, 448] on span "Update group" at bounding box center [778, 445] width 60 height 13
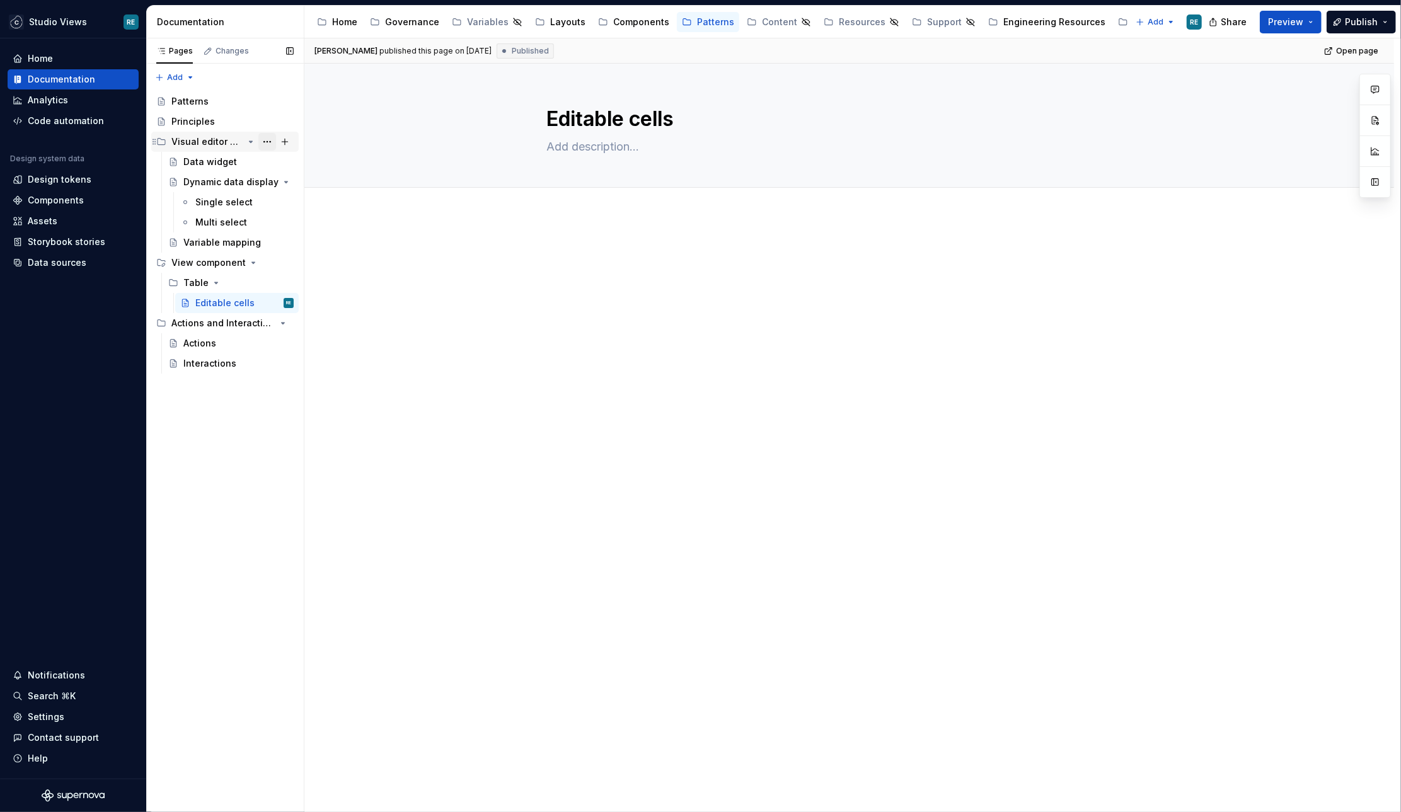
click at [265, 140] on button "Page tree" at bounding box center [267, 142] width 18 height 18
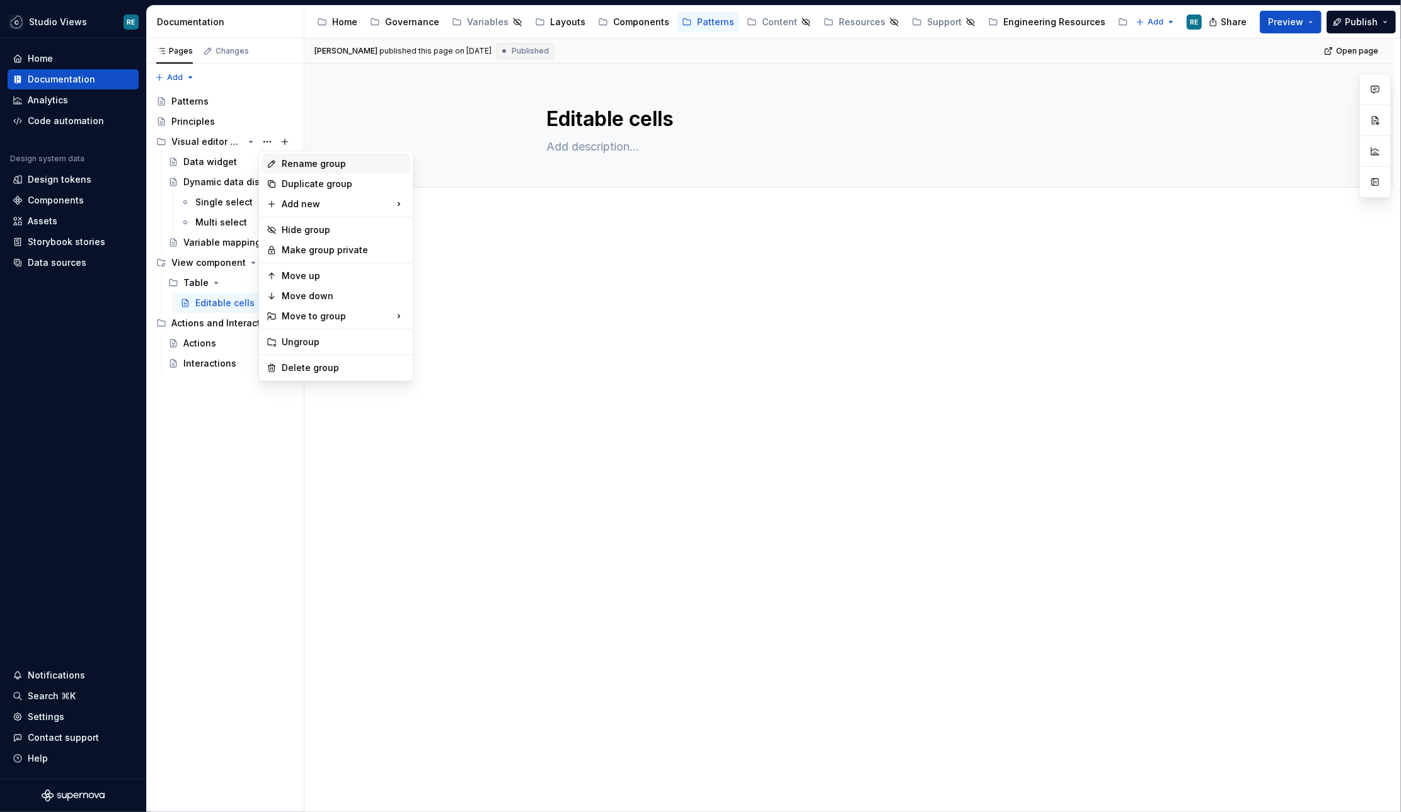
click at [300, 166] on div "Rename group" at bounding box center [343, 164] width 123 height 13
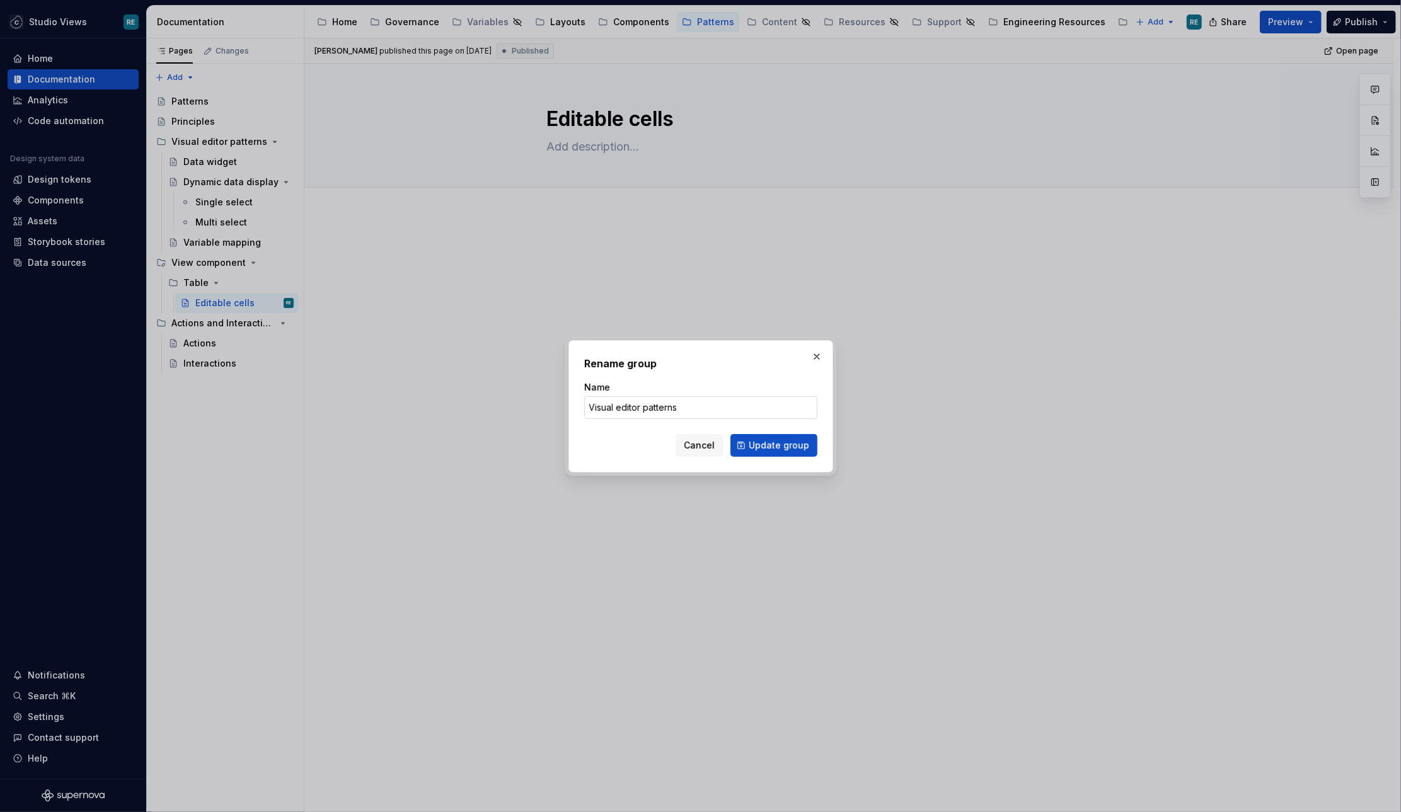
click at [655, 411] on input "Visual editor patterns" at bounding box center [700, 407] width 233 height 23
type textarea "*"
type input "Visual editor"
click button "Update group" at bounding box center [773, 445] width 87 height 23
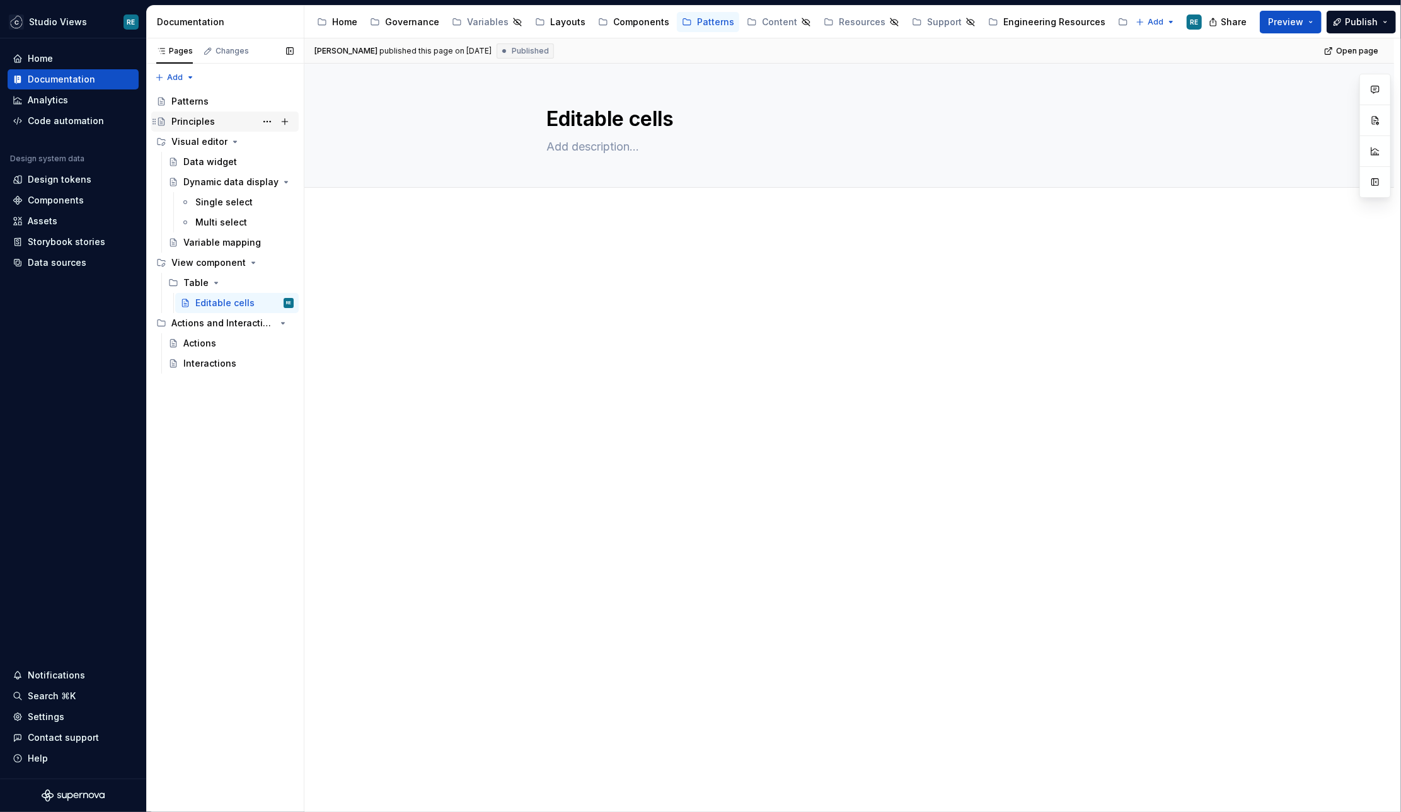
click at [194, 120] on div "Principles" at bounding box center [192, 121] width 43 height 13
click at [266, 122] on button "Page tree" at bounding box center [267, 122] width 18 height 18
click at [689, 301] on html "Studio Views RE Home Documentation Analytics Code automation Design system data…" at bounding box center [700, 406] width 1401 height 812
click at [215, 200] on div "Single select" at bounding box center [223, 202] width 57 height 13
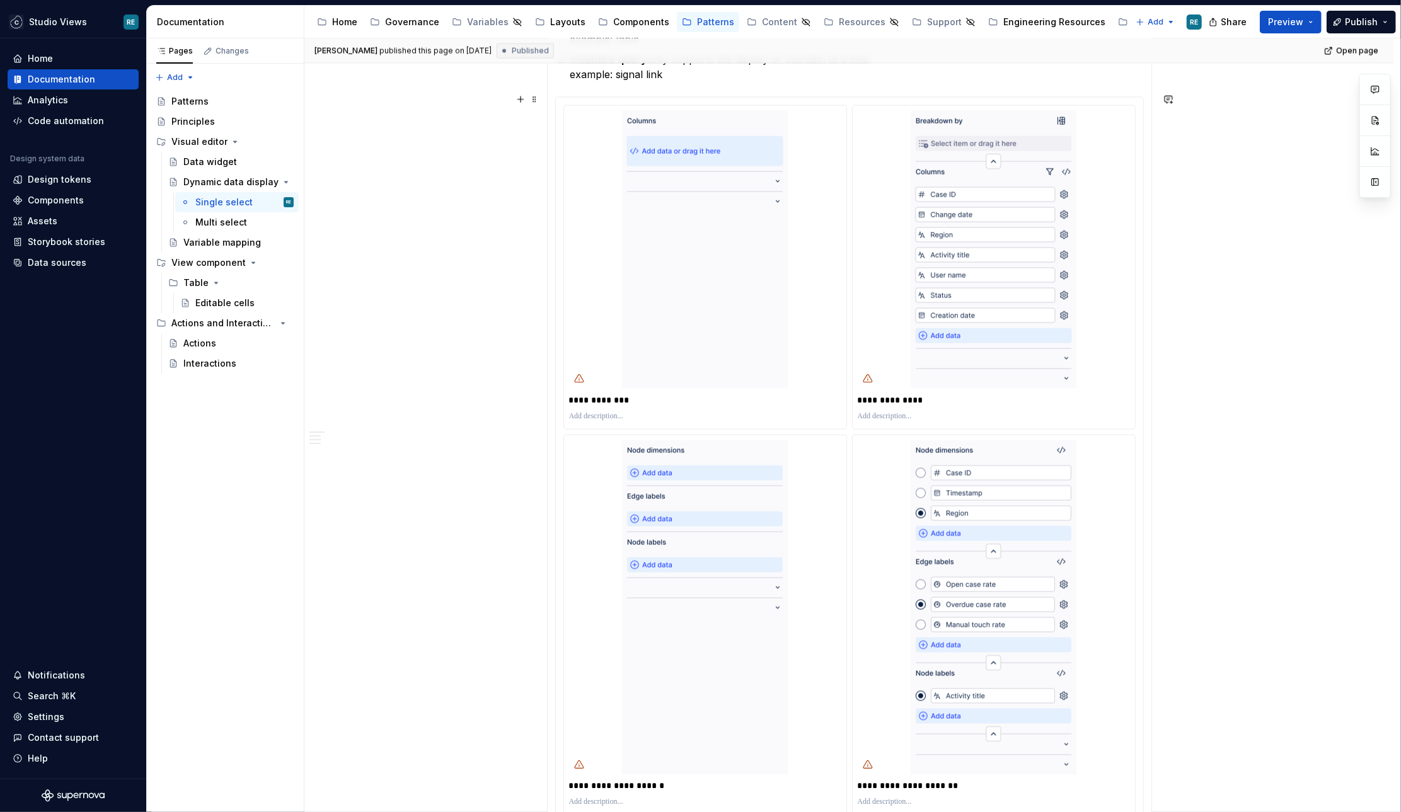
scroll to position [1717, 0]
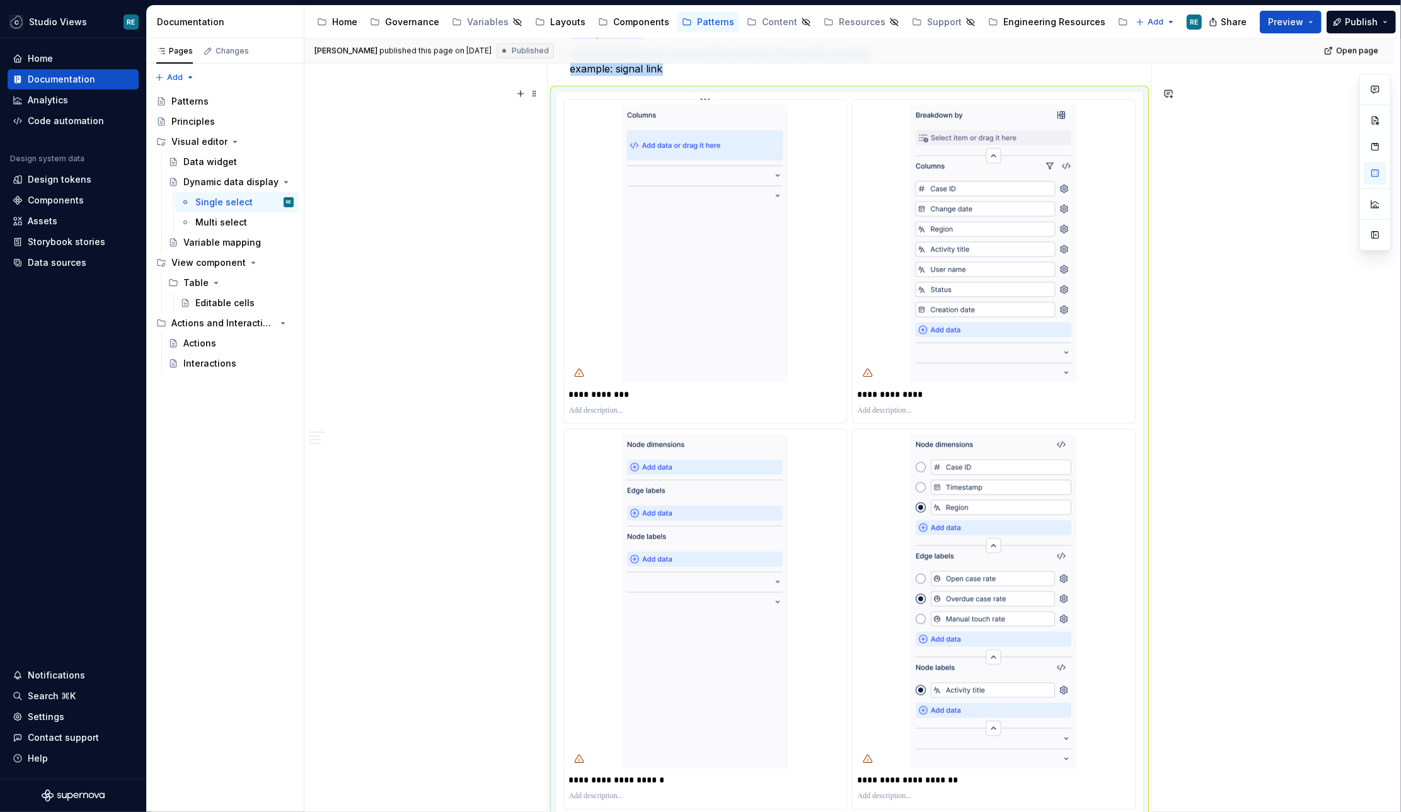
click at [673, 316] on img at bounding box center [705, 244] width 166 height 278
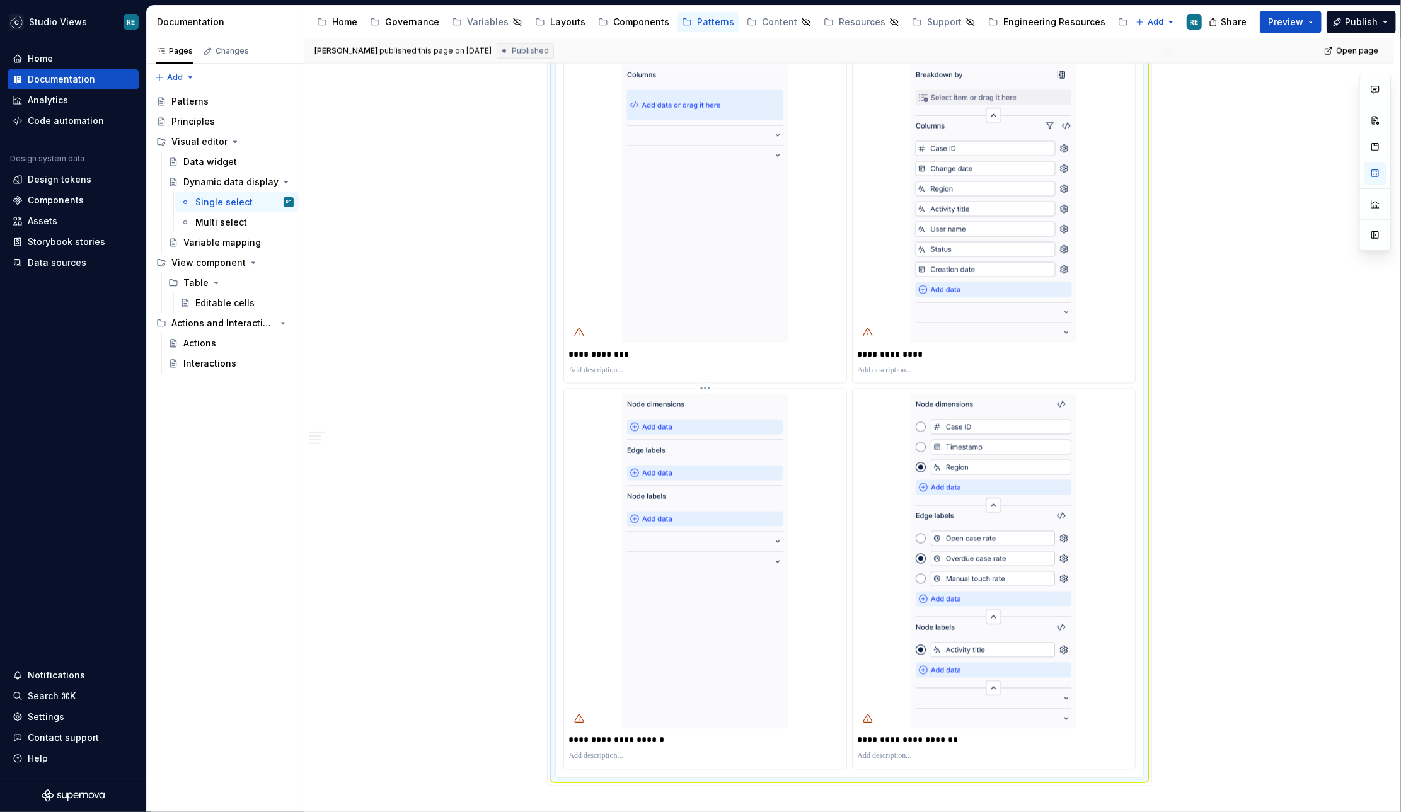
scroll to position [1588, 0]
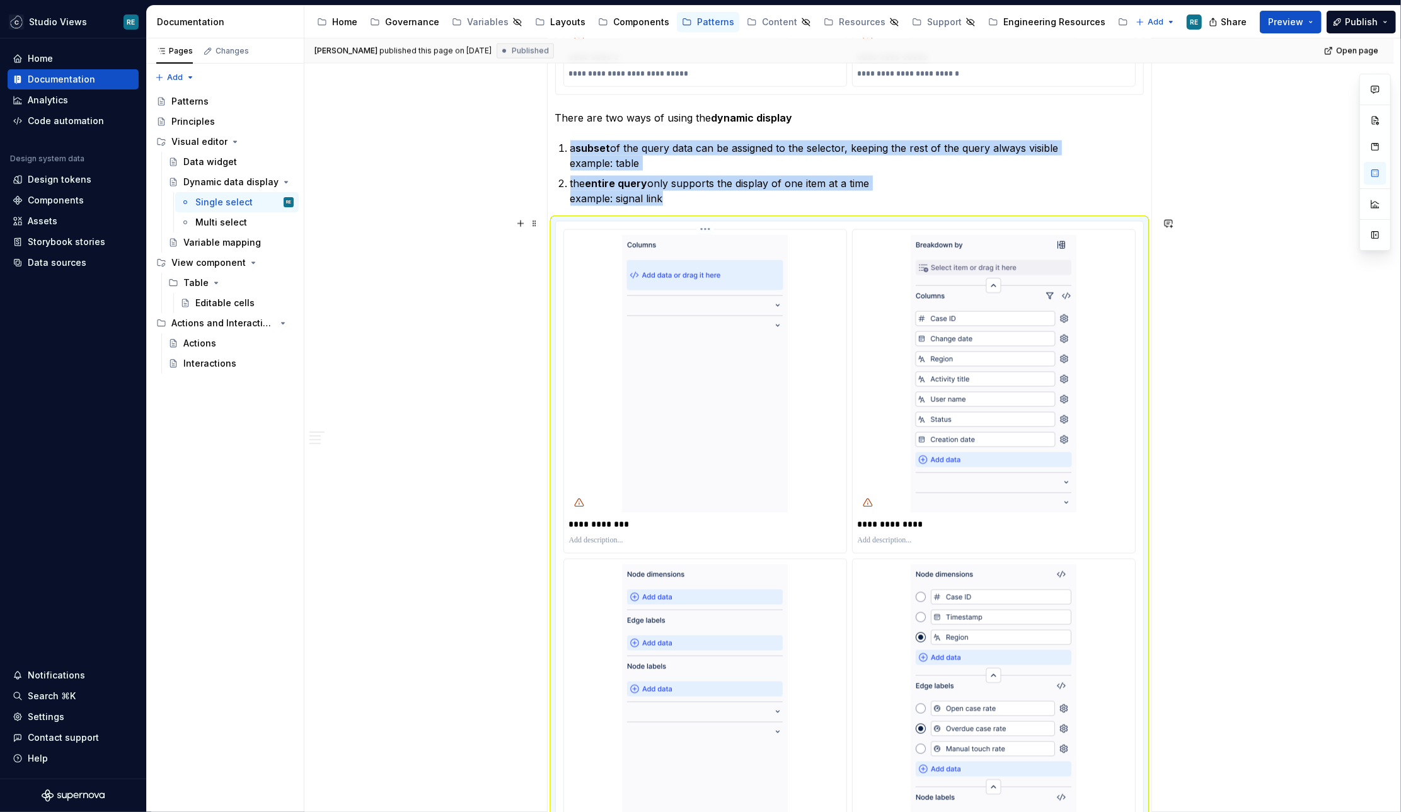
click at [673, 316] on img at bounding box center [705, 374] width 166 height 278
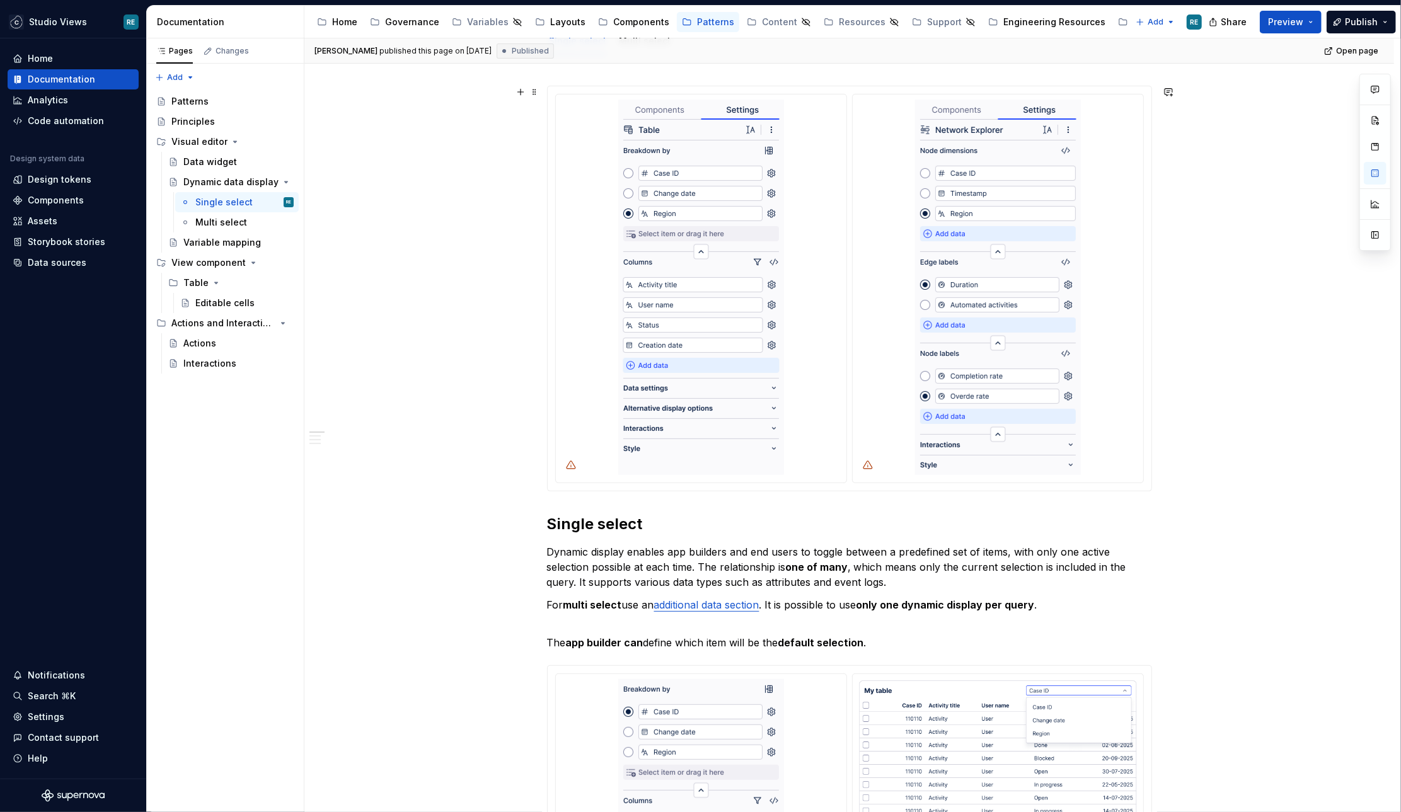
scroll to position [24, 0]
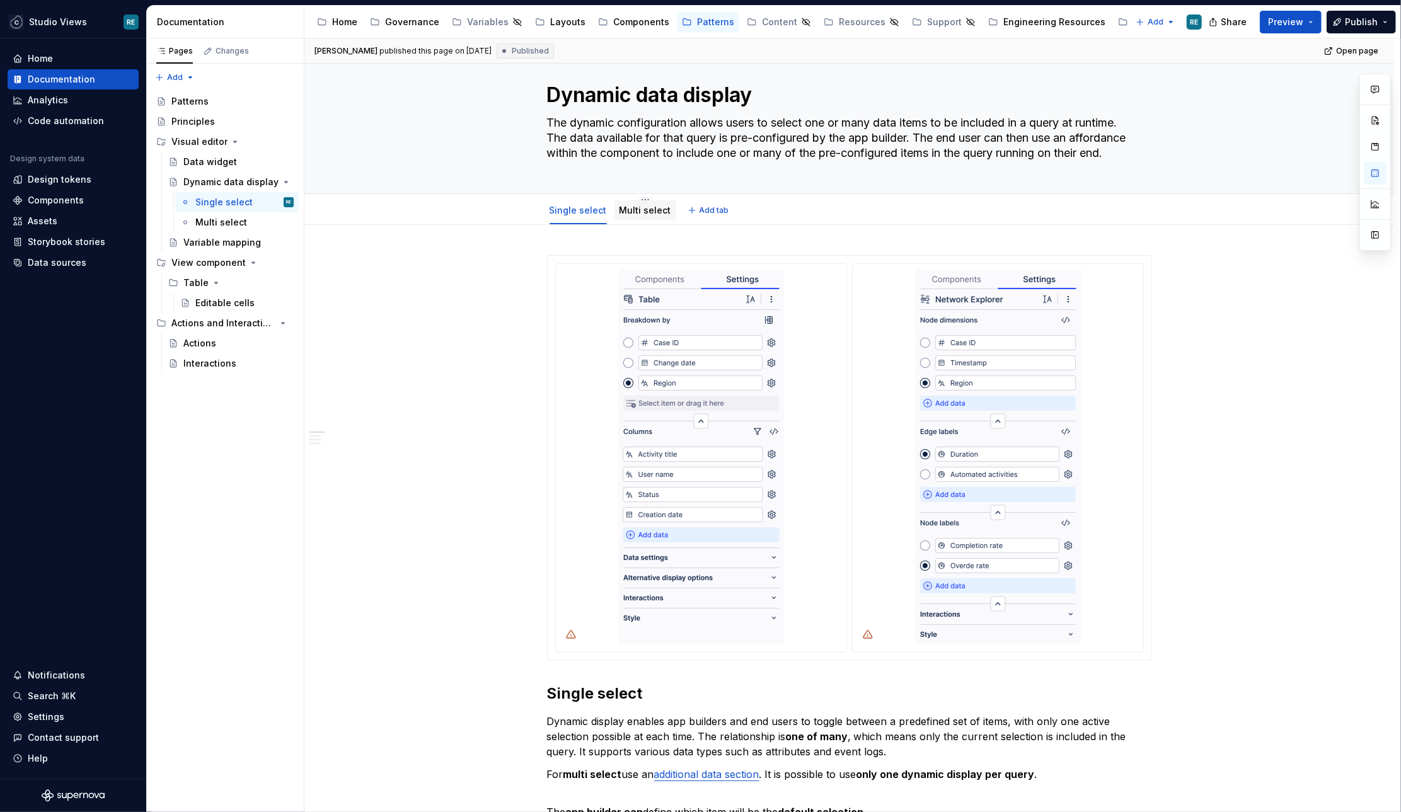
click at [654, 199] on div "Multi select" at bounding box center [645, 210] width 62 height 23
click at [646, 209] on link "Multi select" at bounding box center [645, 210] width 52 height 11
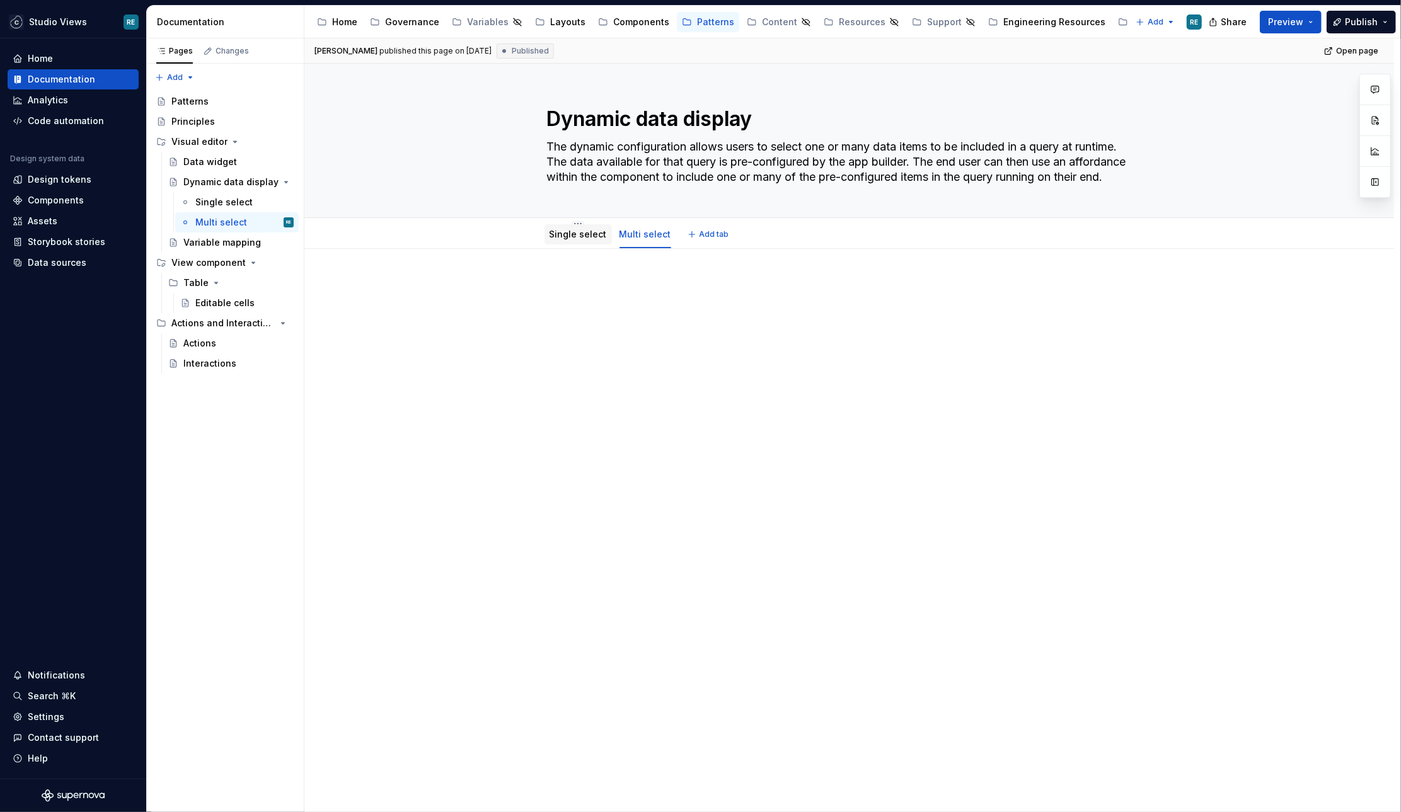
click at [577, 243] on div "Single select" at bounding box center [577, 234] width 67 height 20
click at [588, 240] on div "Single select" at bounding box center [577, 234] width 57 height 15
click at [587, 237] on link "Single select" at bounding box center [577, 234] width 57 height 11
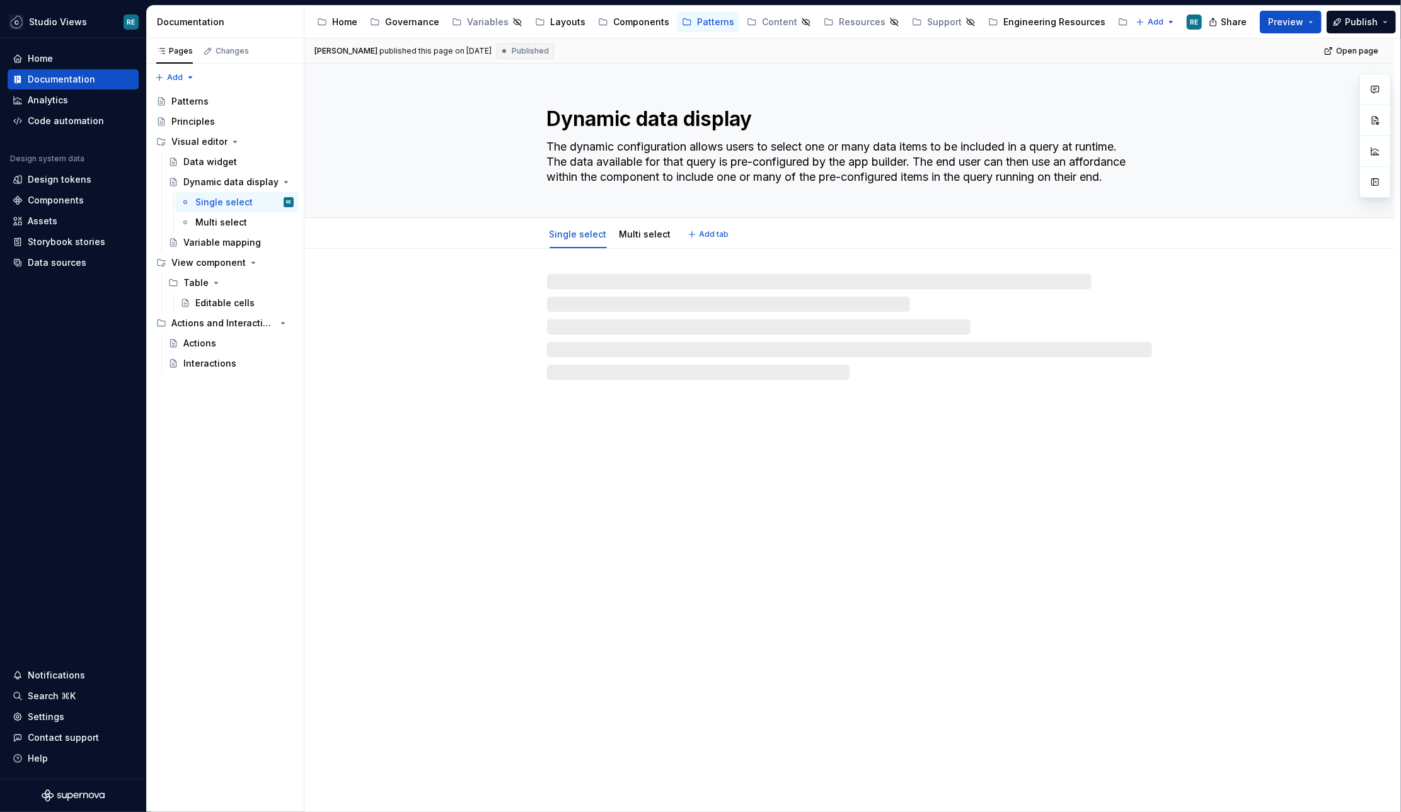
click at [587, 237] on link "Single select" at bounding box center [577, 234] width 57 height 11
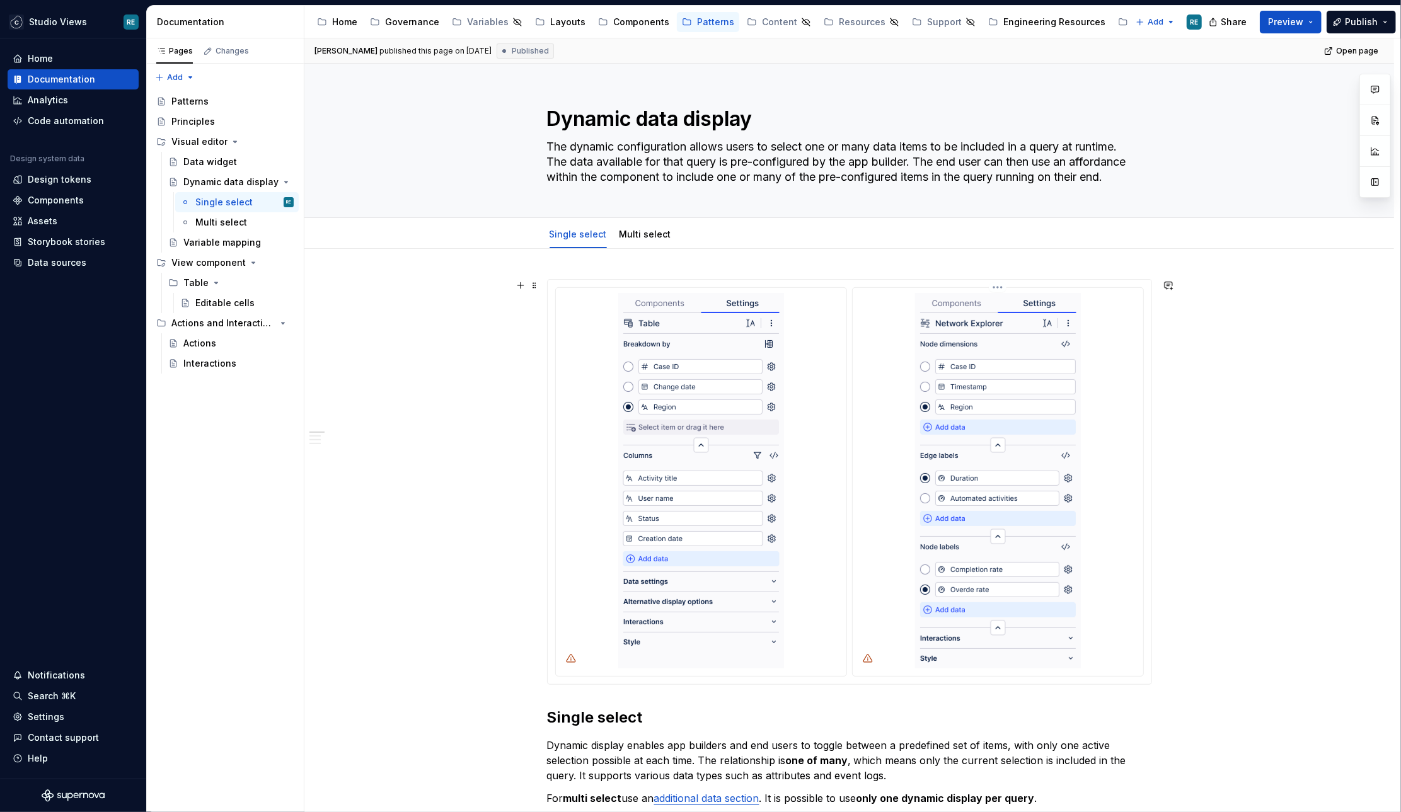
click at [858, 434] on div at bounding box center [997, 482] width 290 height 388
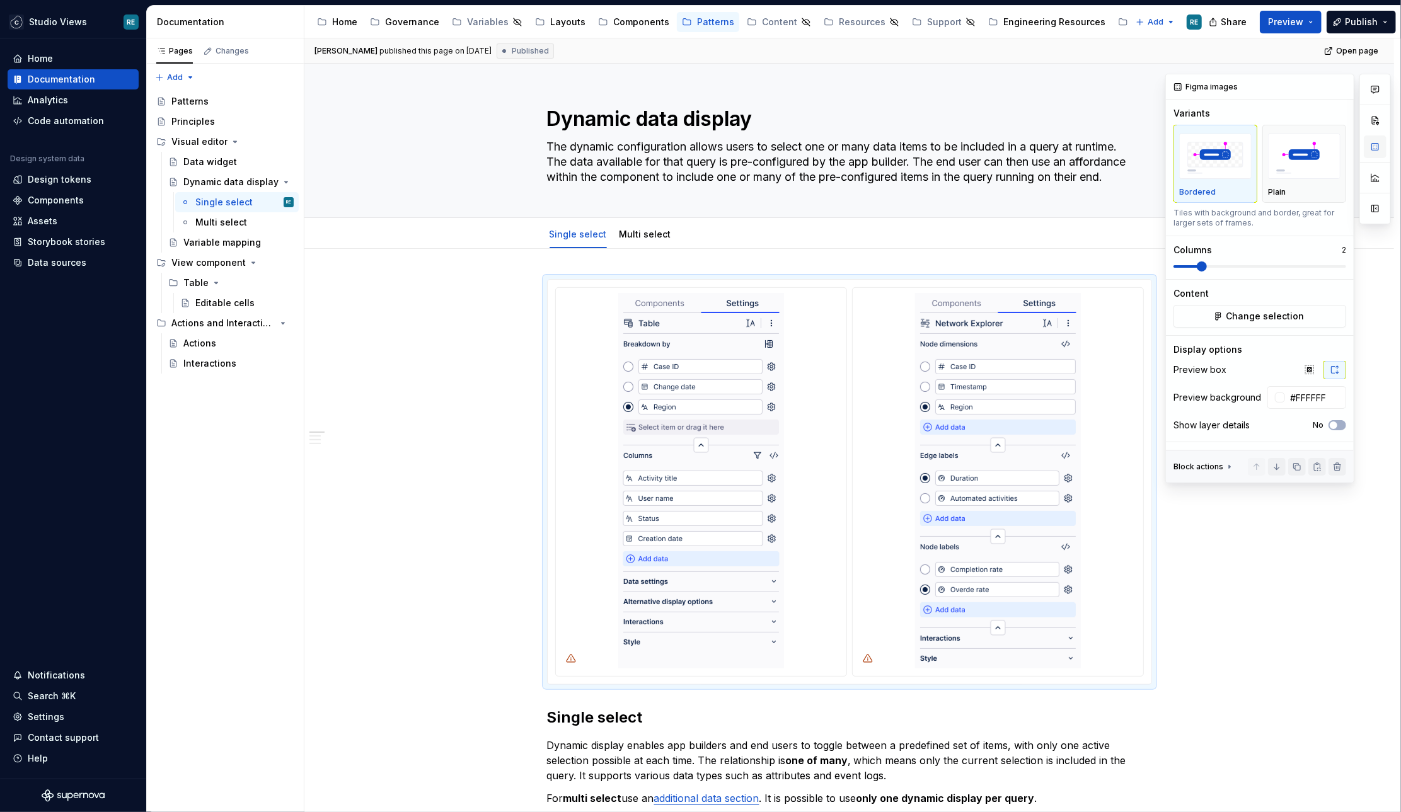
click at [1372, 147] on button "button" at bounding box center [1374, 146] width 23 height 23
click at [1280, 316] on span "Change selection" at bounding box center [1264, 316] width 78 height 13
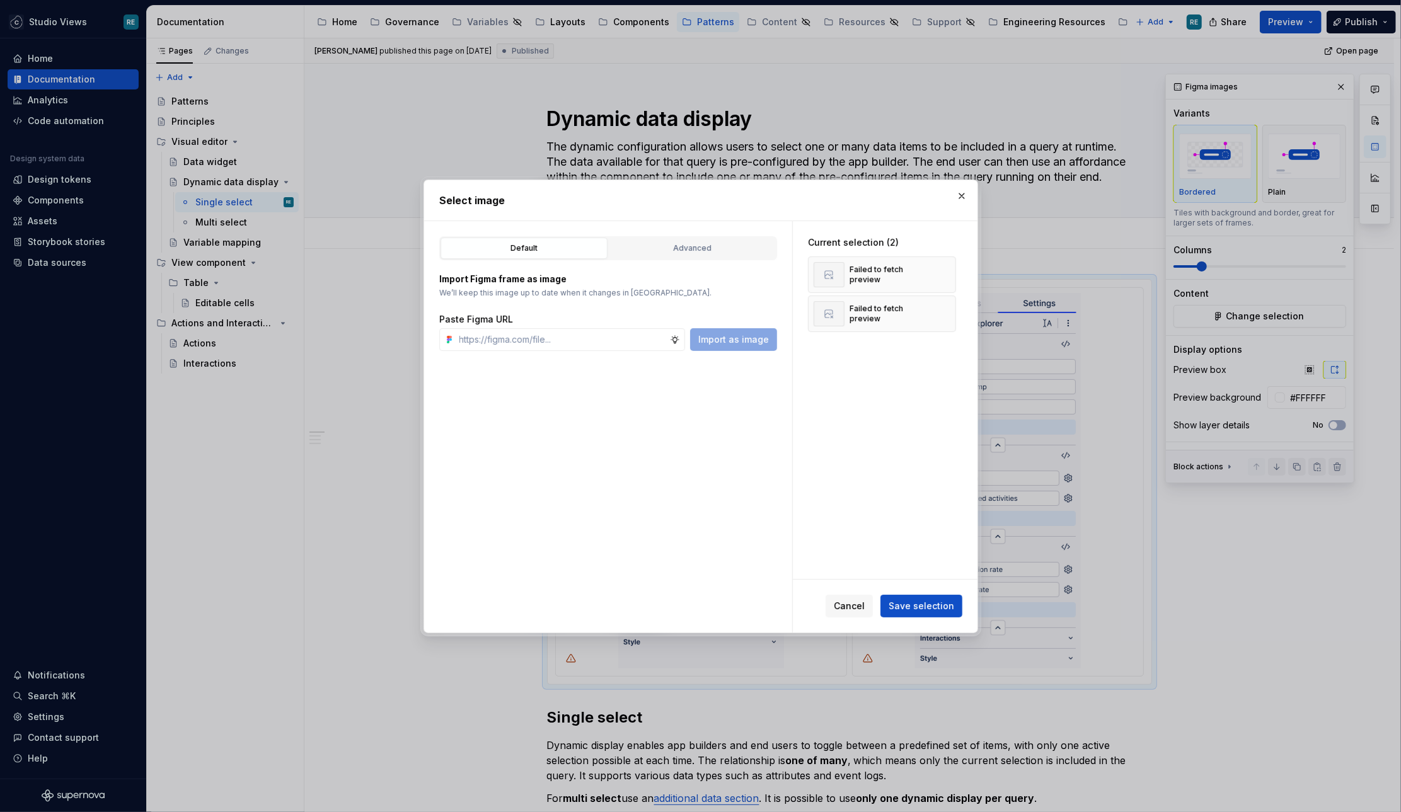
click at [958, 185] on div "Select image" at bounding box center [700, 200] width 553 height 40
click at [960, 190] on button "button" at bounding box center [962, 196] width 18 height 18
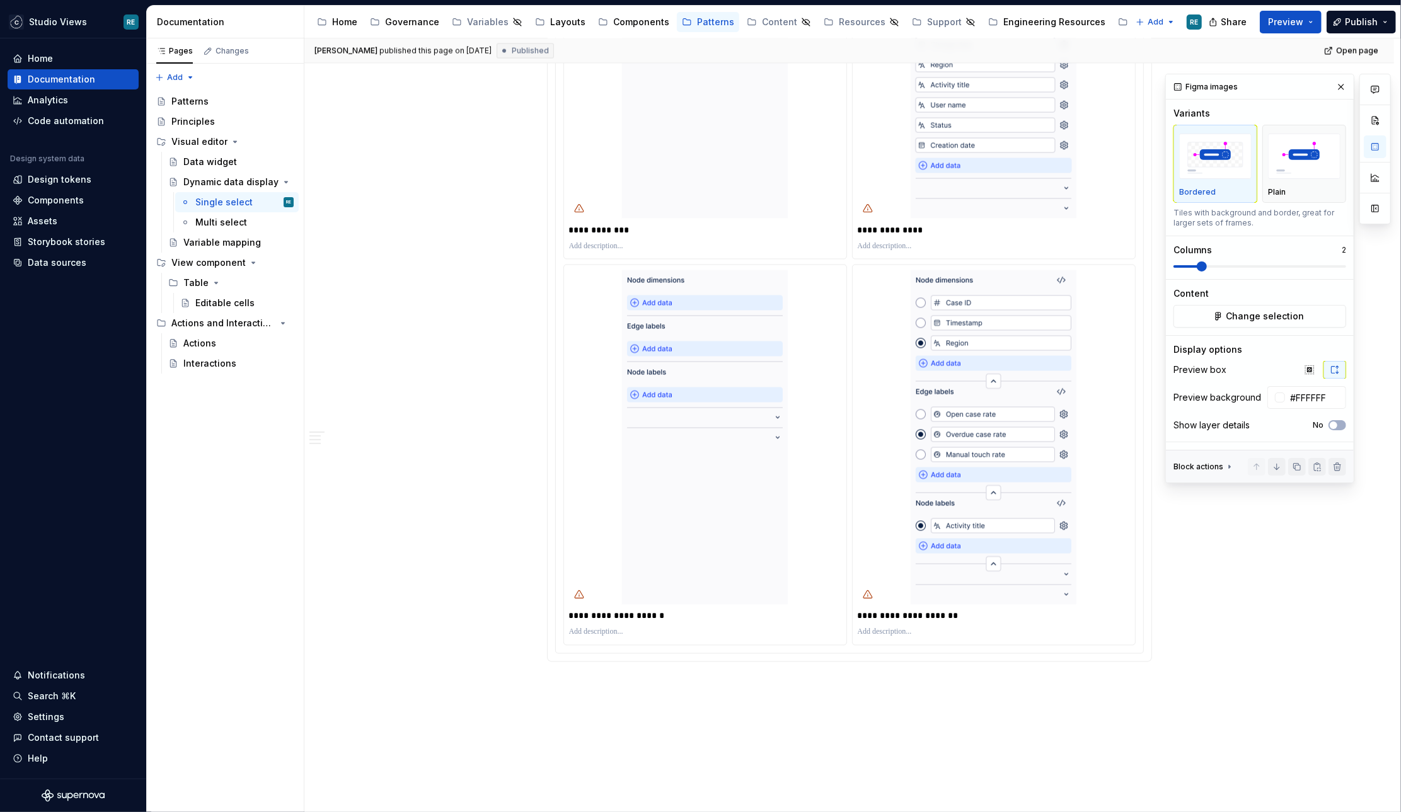
scroll to position [2014, 0]
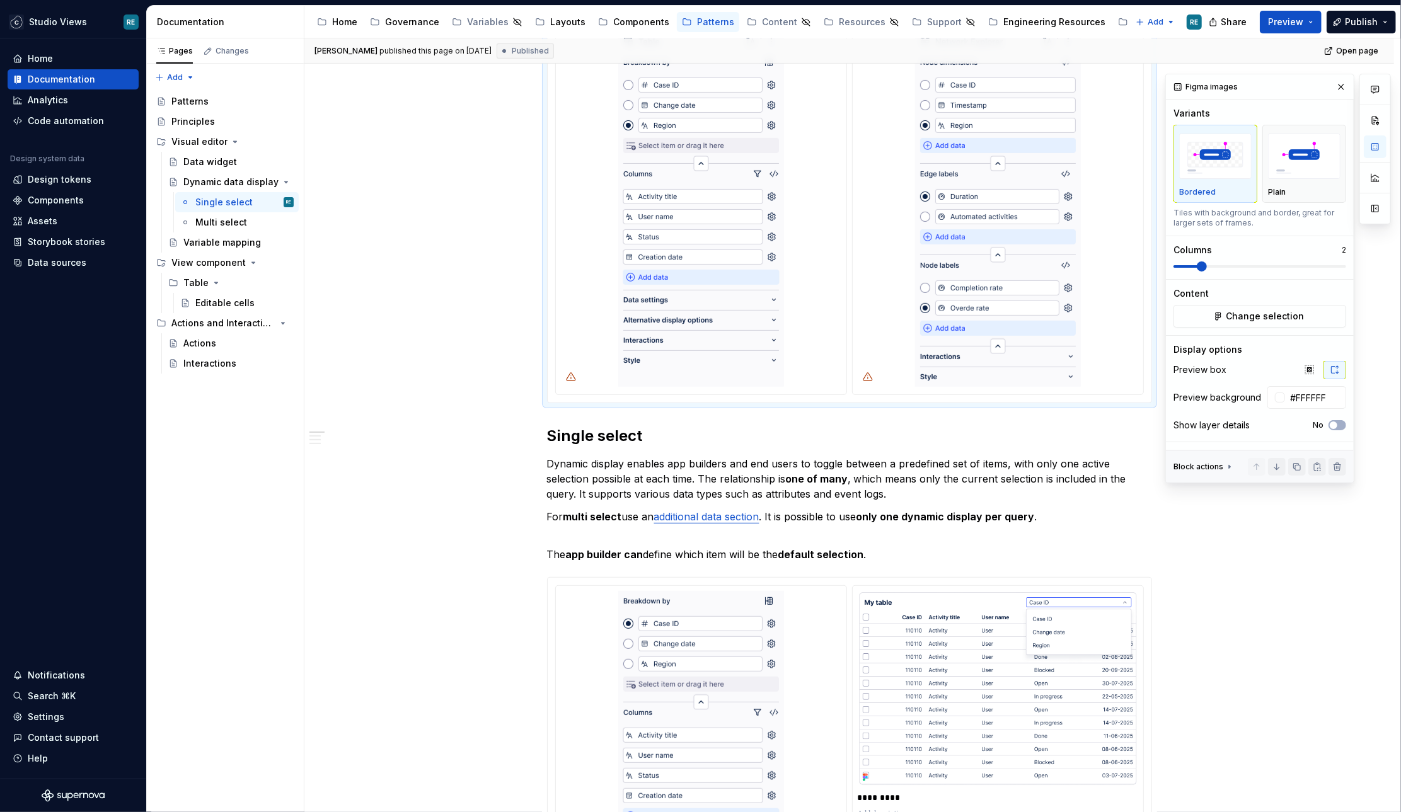
click at [829, 297] on div at bounding box center [701, 198] width 280 height 375
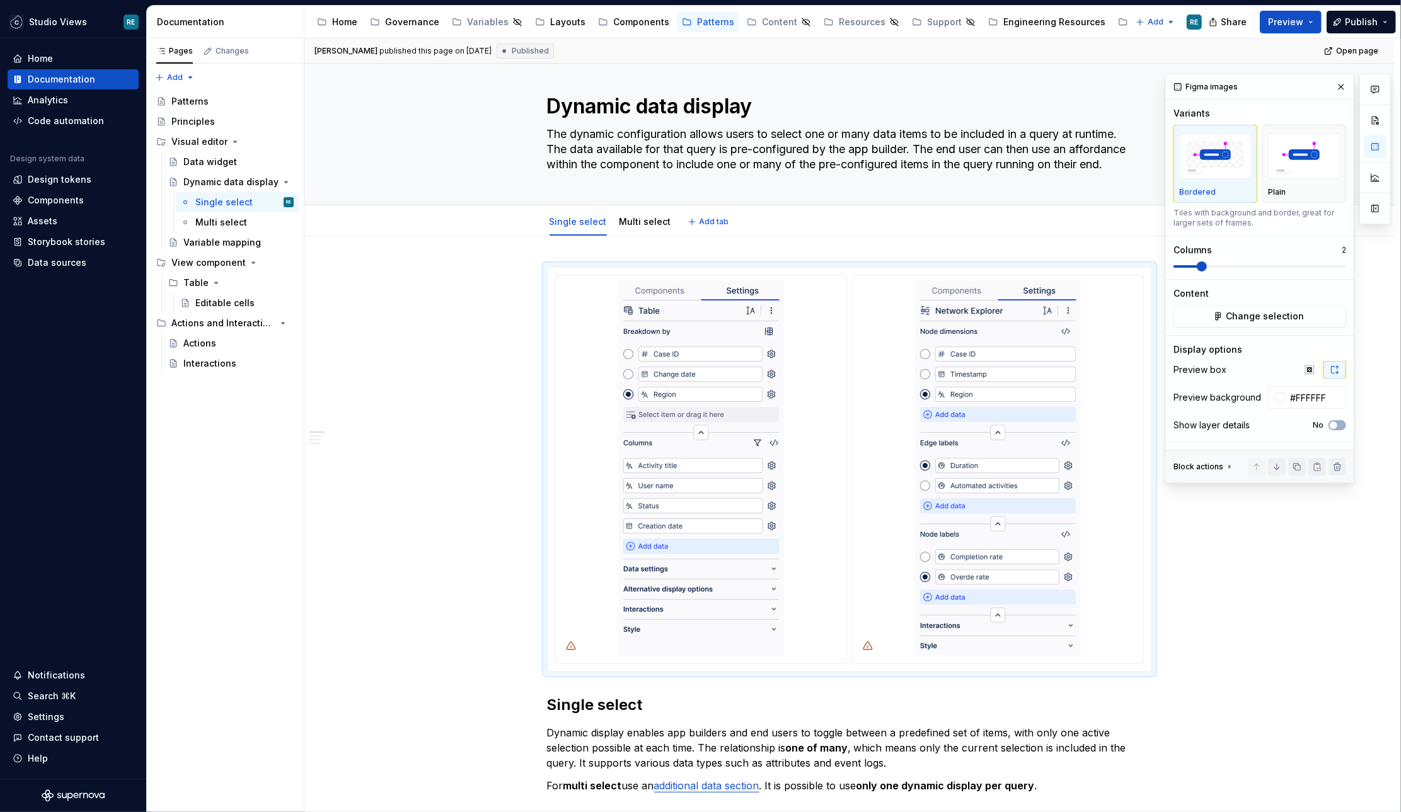
scroll to position [13, 0]
click at [1263, 315] on span "Change selection" at bounding box center [1264, 316] width 78 height 13
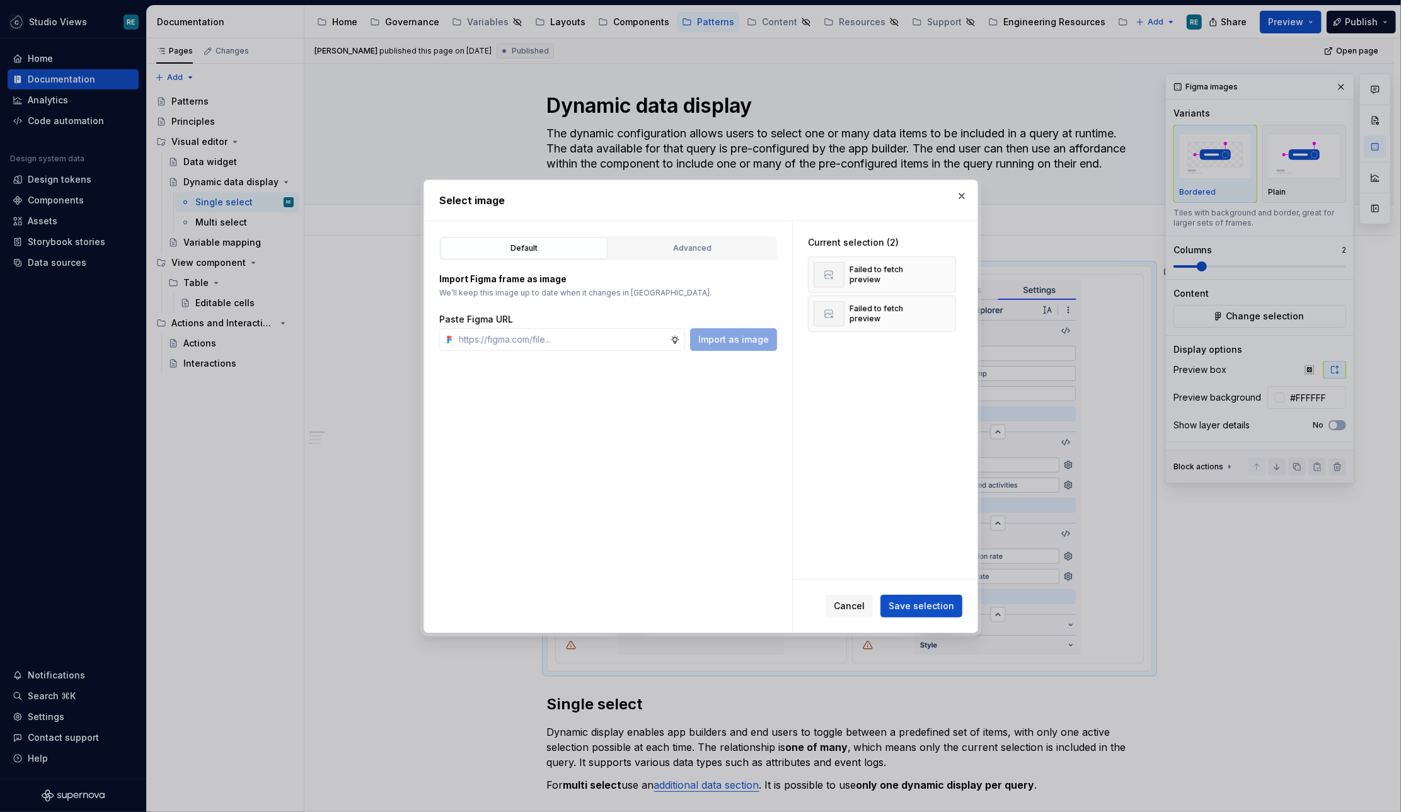
type textarea "*"
click at [883, 283] on div "Failed to fetch preview" at bounding box center [870, 274] width 114 height 25
click at [938, 278] on div "Failed to fetch preview" at bounding box center [882, 274] width 148 height 37
click at [942, 278] on button "button" at bounding box center [941, 275] width 18 height 18
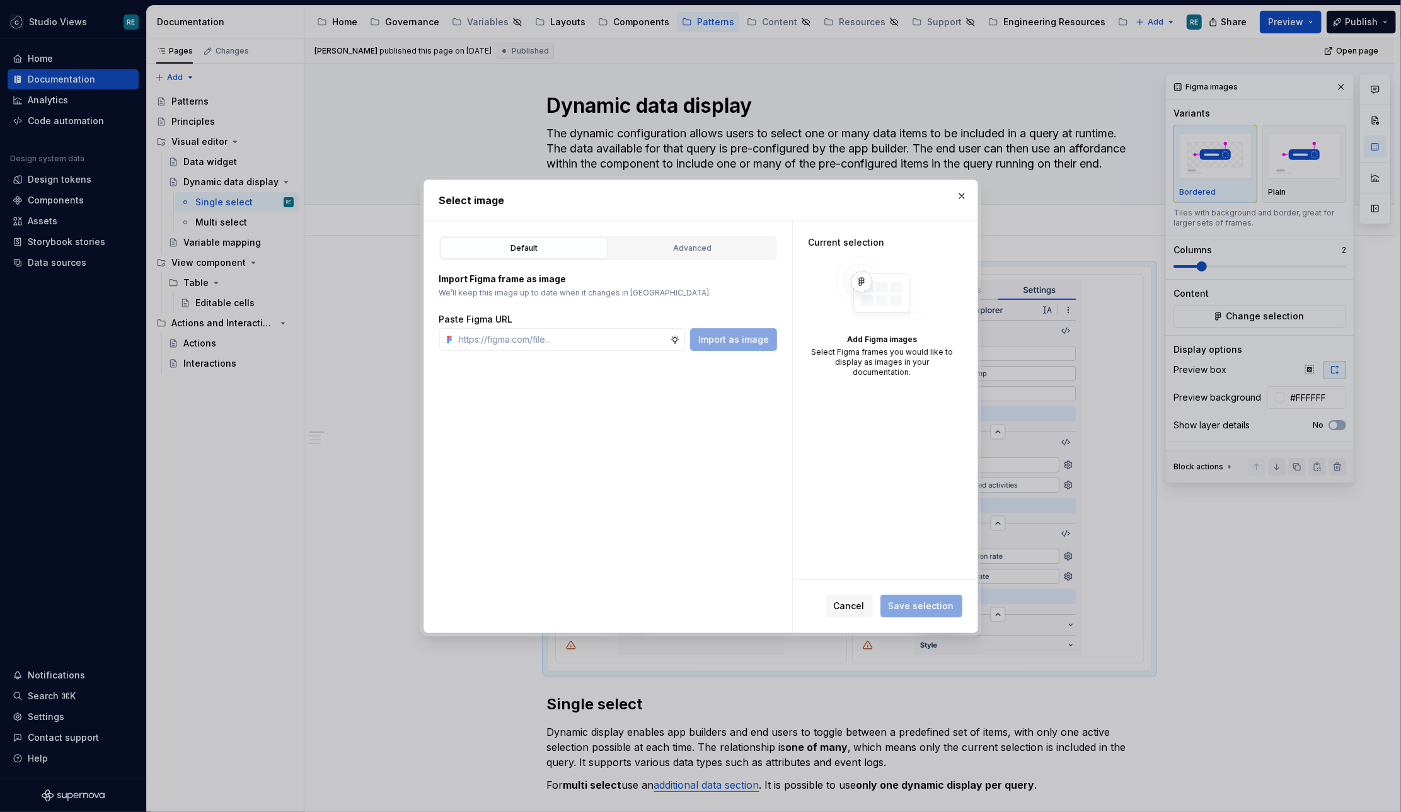
click at [942, 278] on div "Add Figma images Select Figma frames you would like to display as images in you…" at bounding box center [882, 316] width 148 height 121
click at [572, 332] on input "text" at bounding box center [561, 339] width 215 height 23
paste input "[URL][DOMAIN_NAME]"
type input "[URL][DOMAIN_NAME]"
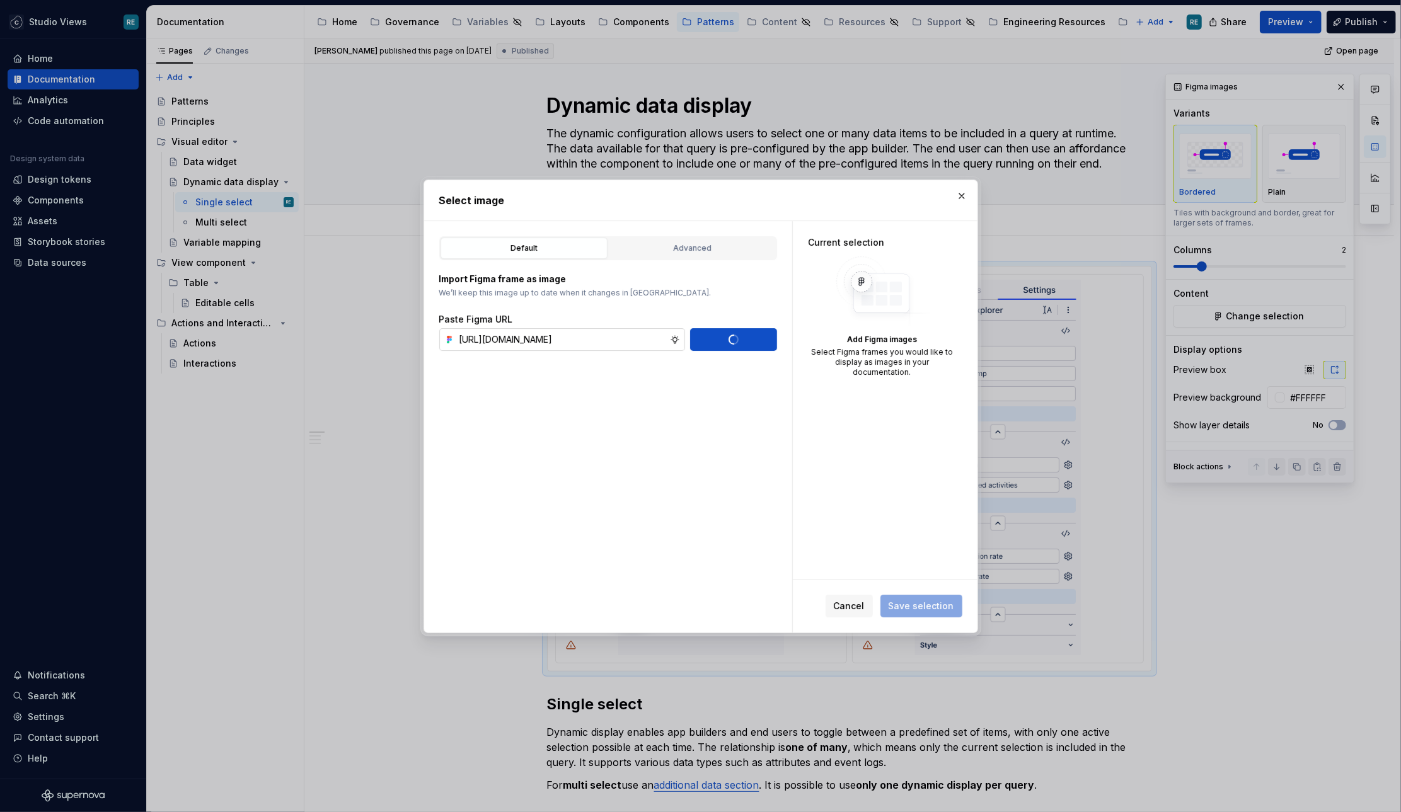
scroll to position [0, 0]
click at [488, 326] on div "Paste Figma URL Import as image" at bounding box center [608, 332] width 338 height 38
click at [494, 342] on input "text" at bounding box center [561, 339] width 215 height 23
paste input "[URL][DOMAIN_NAME]"
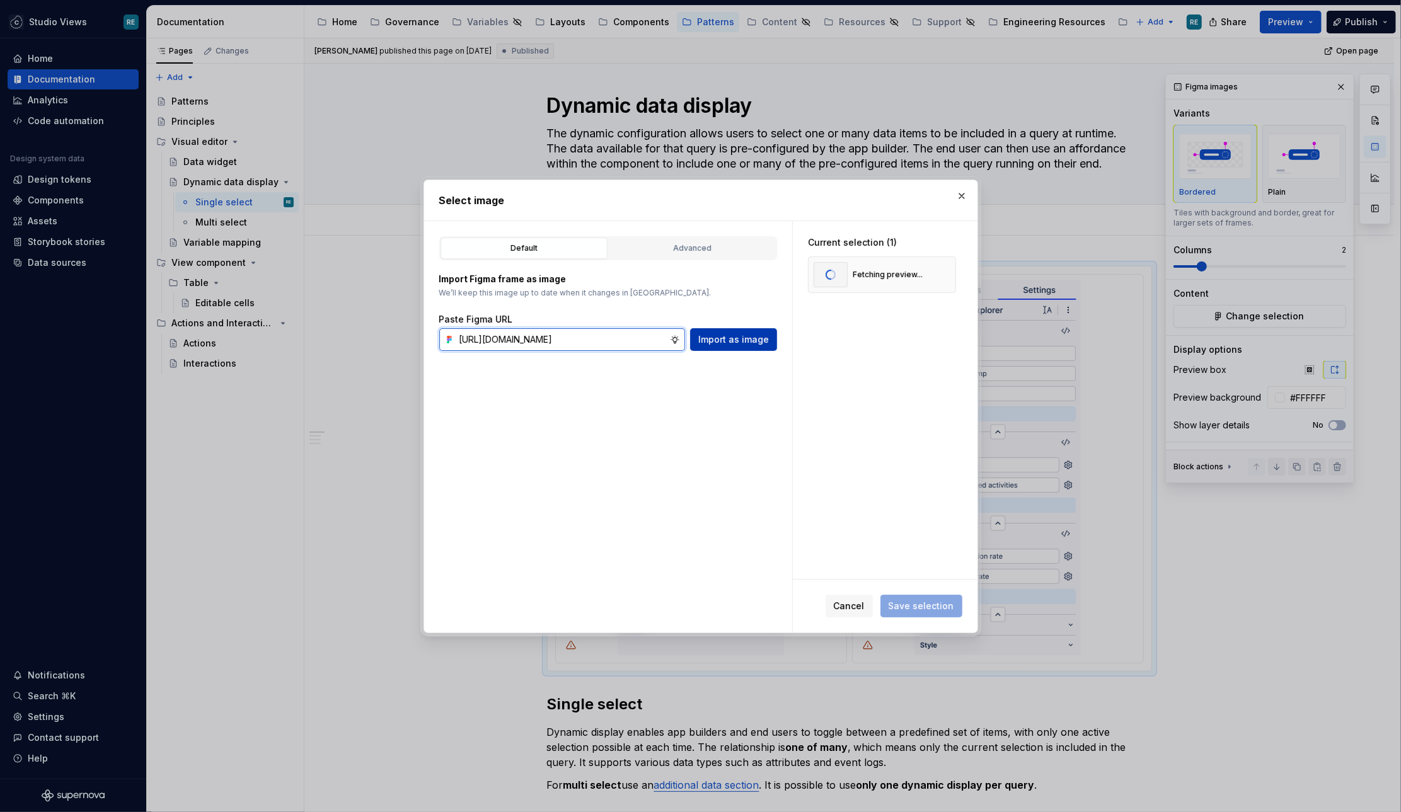
type input "[URL][DOMAIN_NAME]"
click at [749, 337] on span "Import as image" at bounding box center [733, 339] width 71 height 13
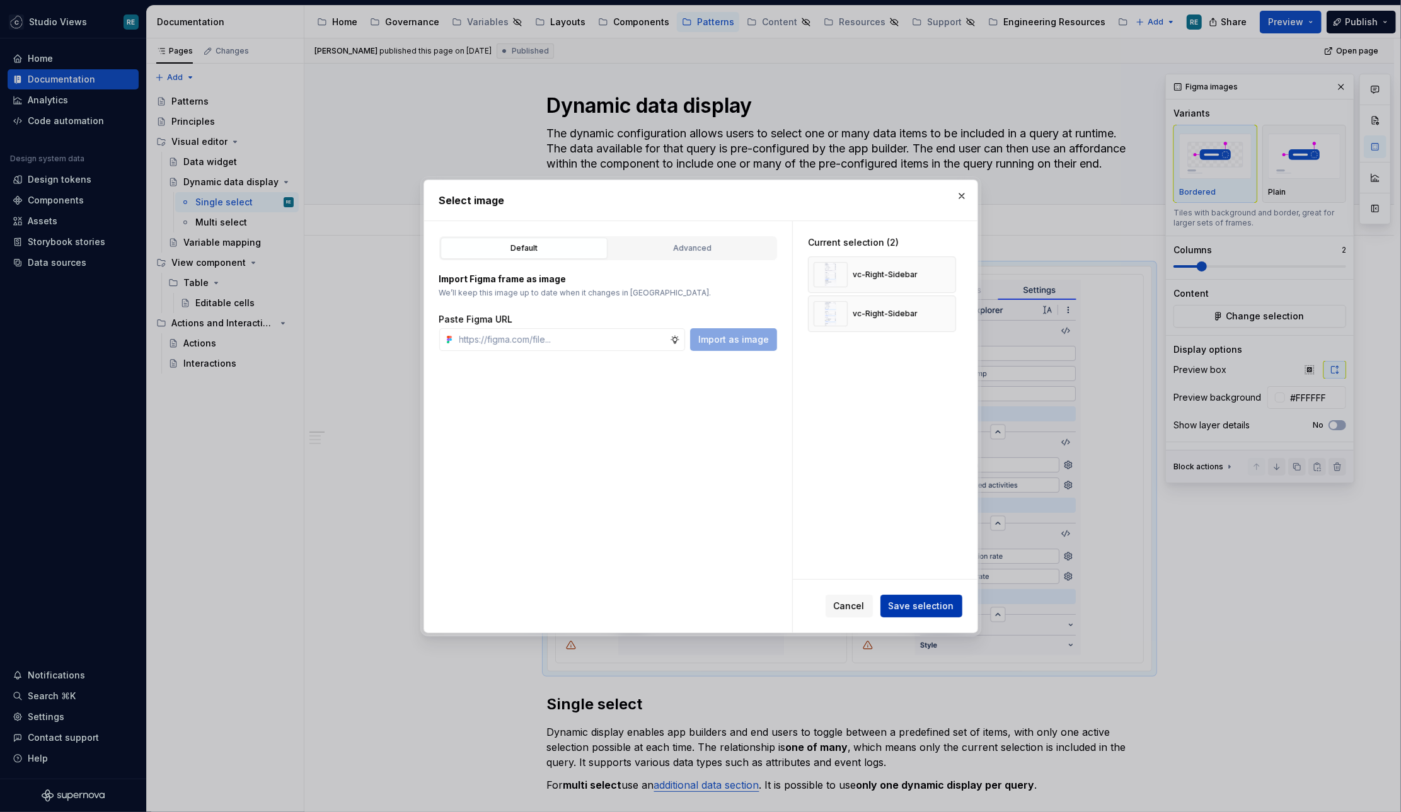
click at [940, 609] on span "Save selection" at bounding box center [921, 606] width 66 height 13
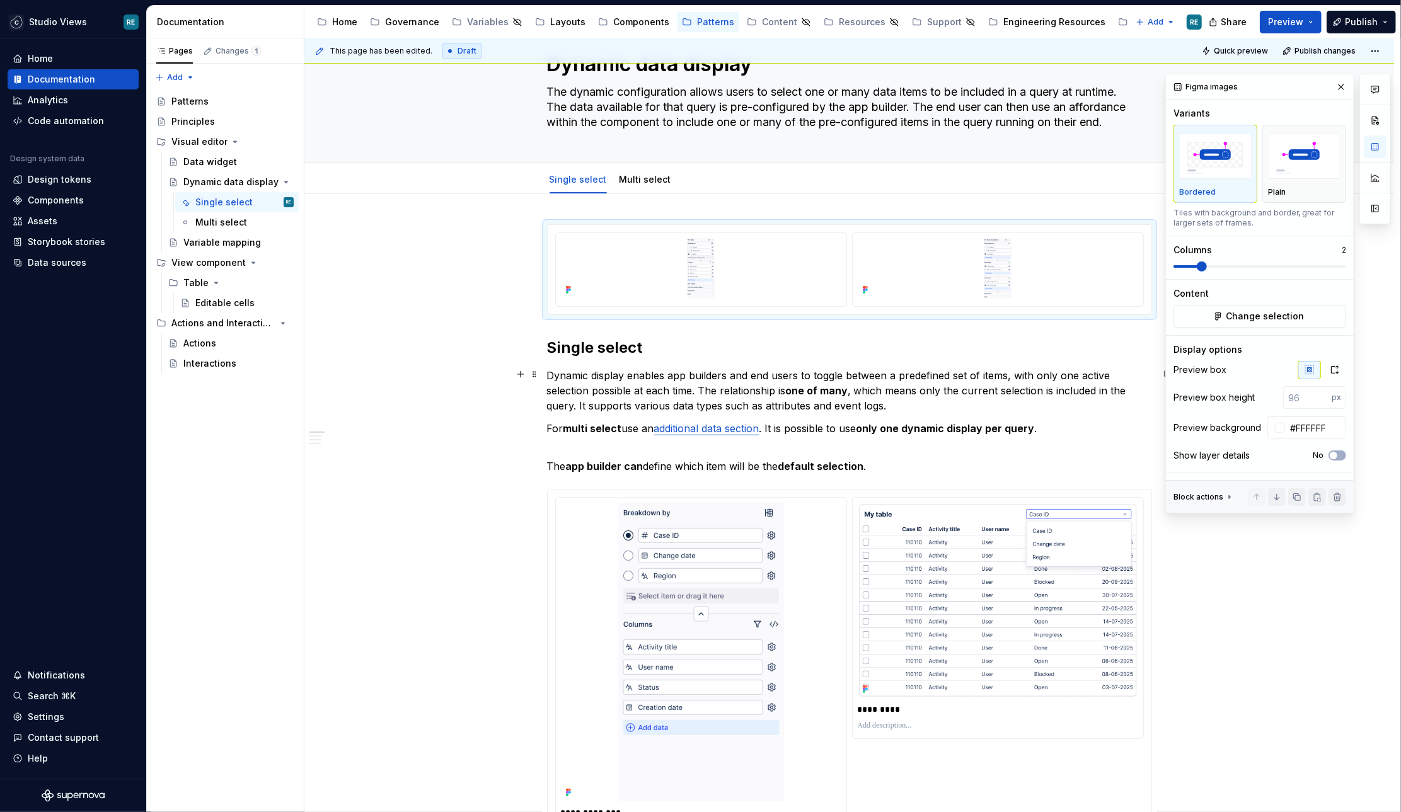
scroll to position [60, 0]
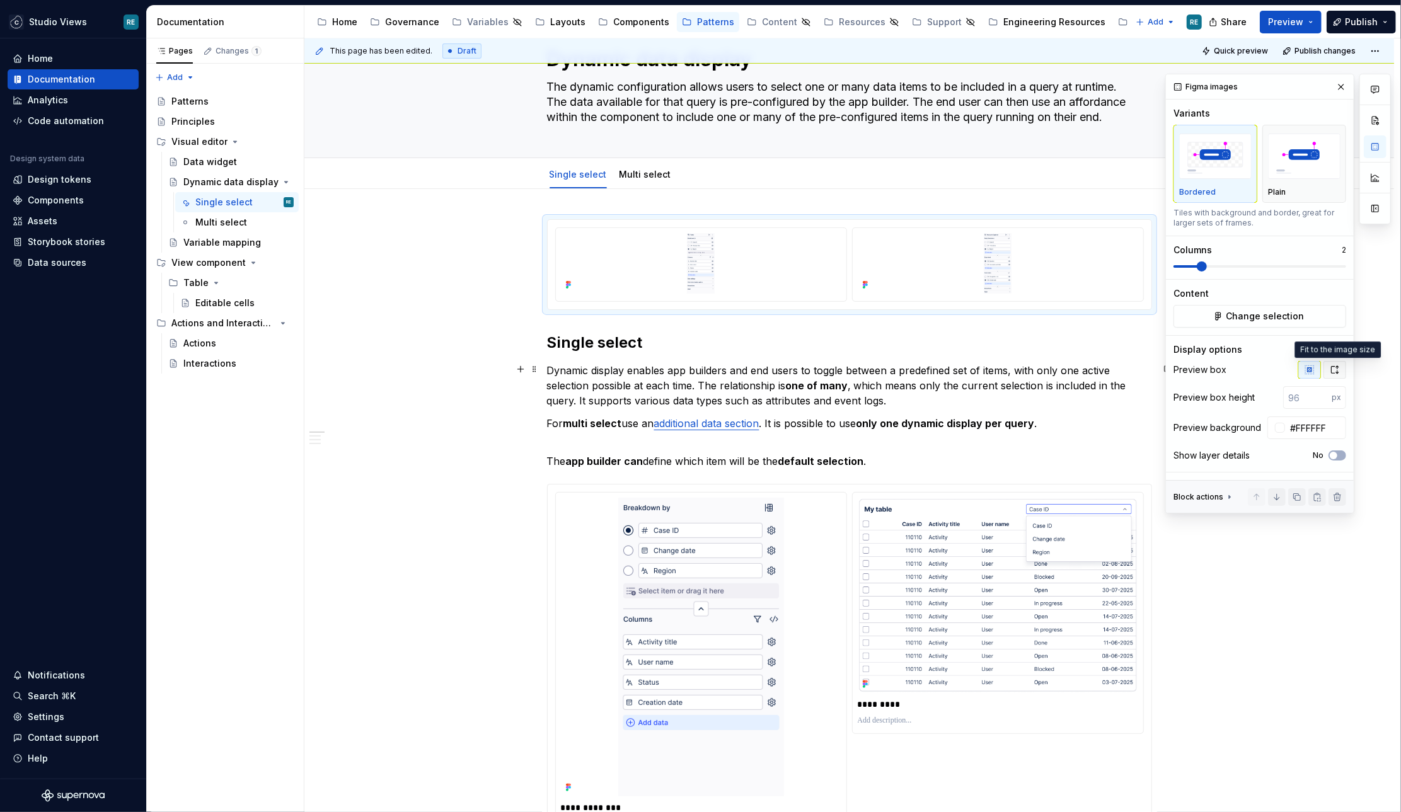
click at [1329, 375] on button "button" at bounding box center [1334, 370] width 23 height 18
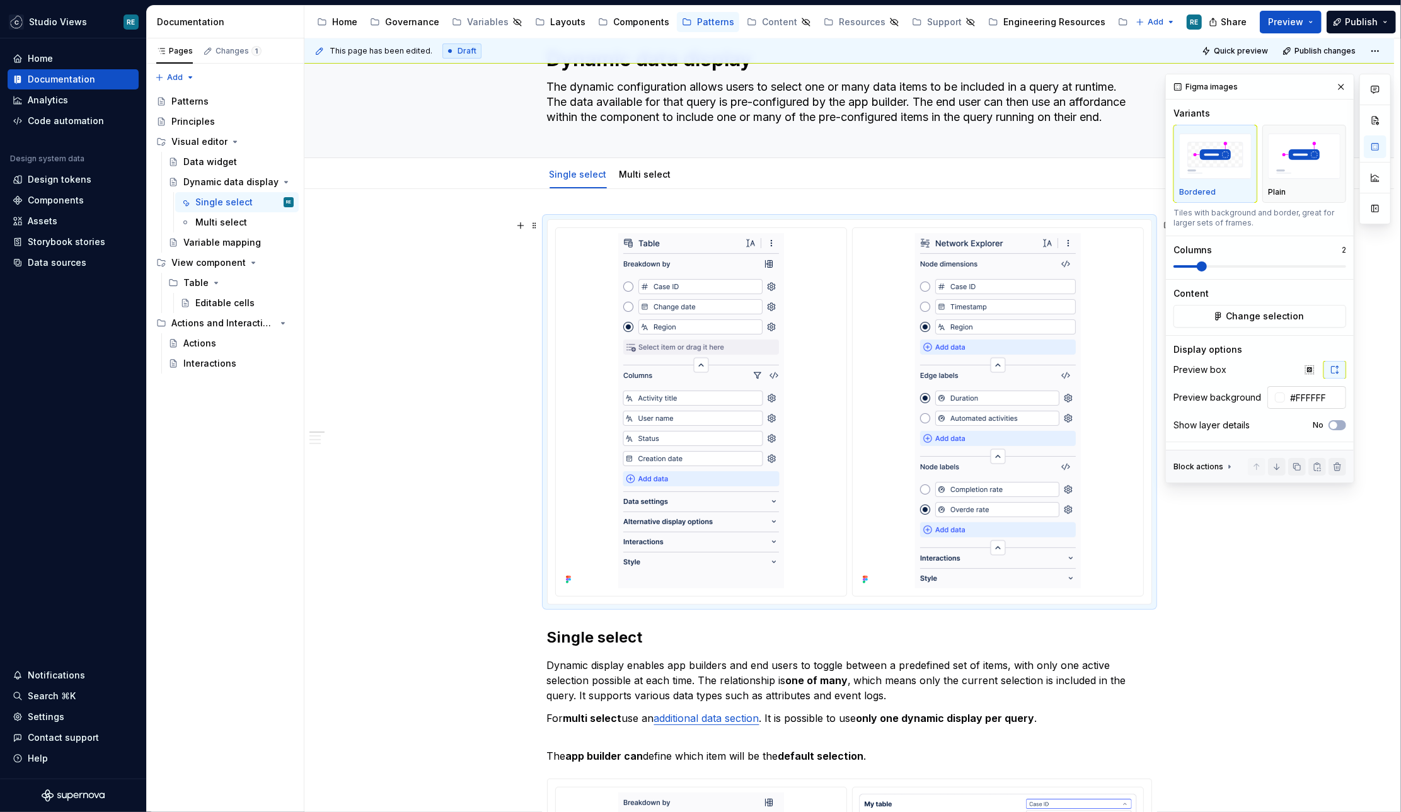
click at [1307, 386] on input "#FFFFFF" at bounding box center [1315, 397] width 61 height 23
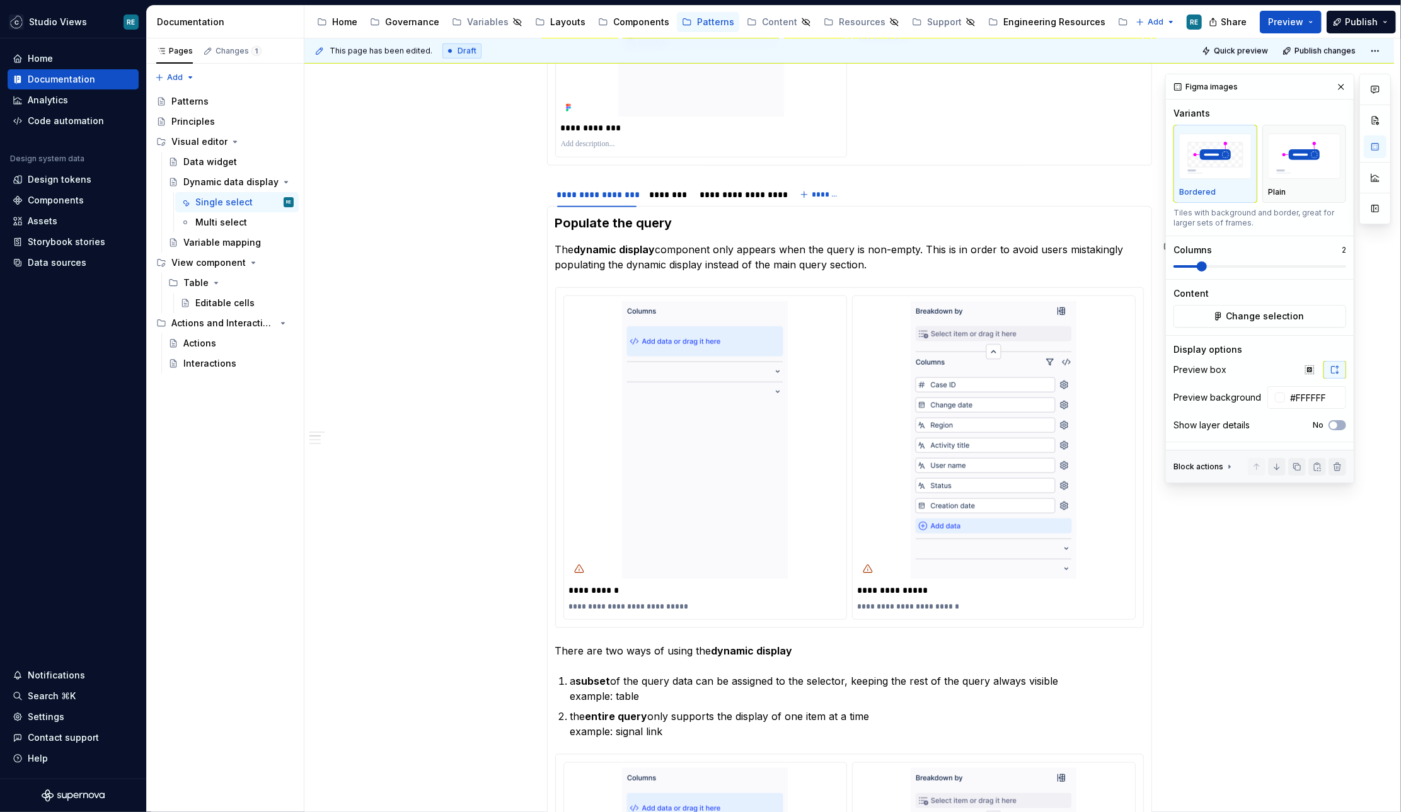
scroll to position [1057, 0]
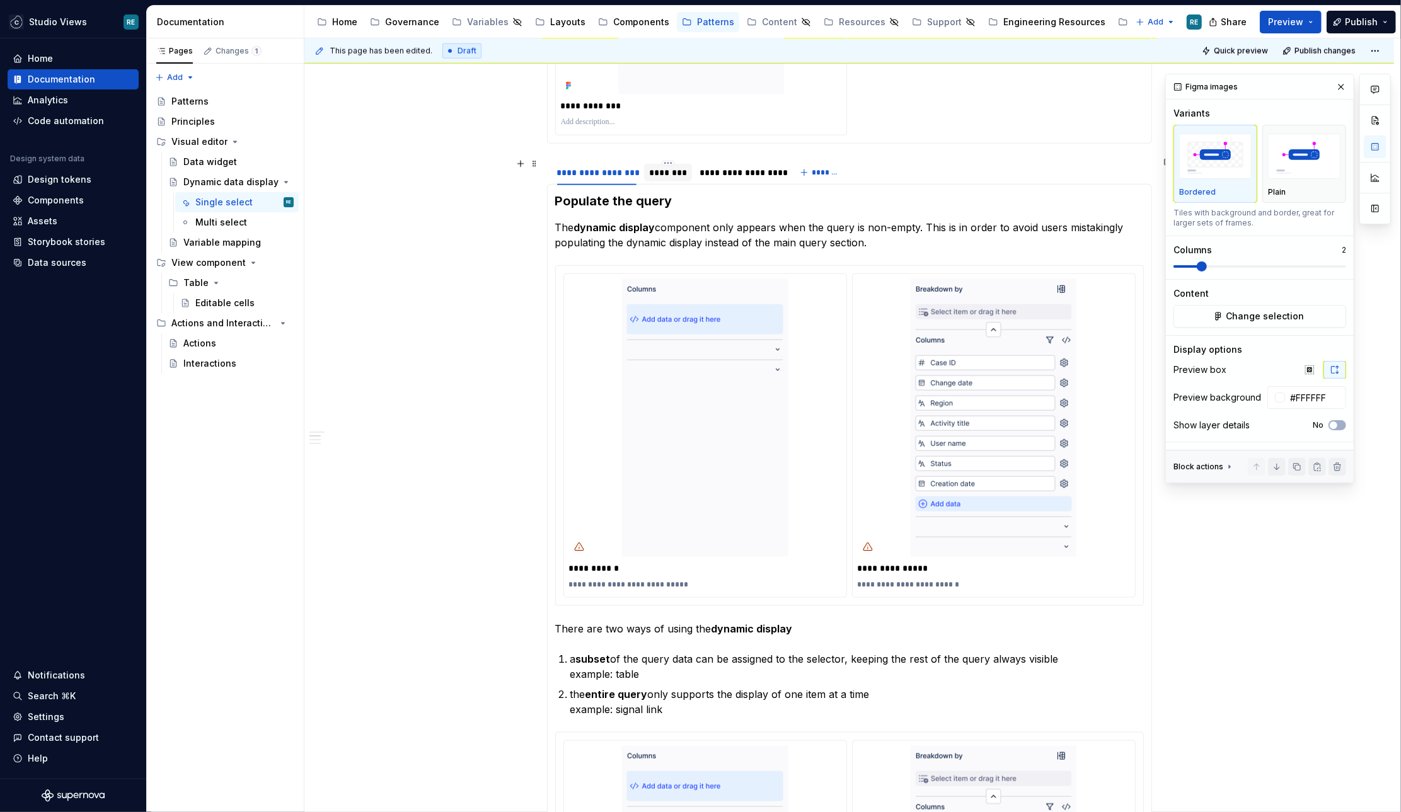
click at [673, 178] on div "********" at bounding box center [668, 173] width 48 height 18
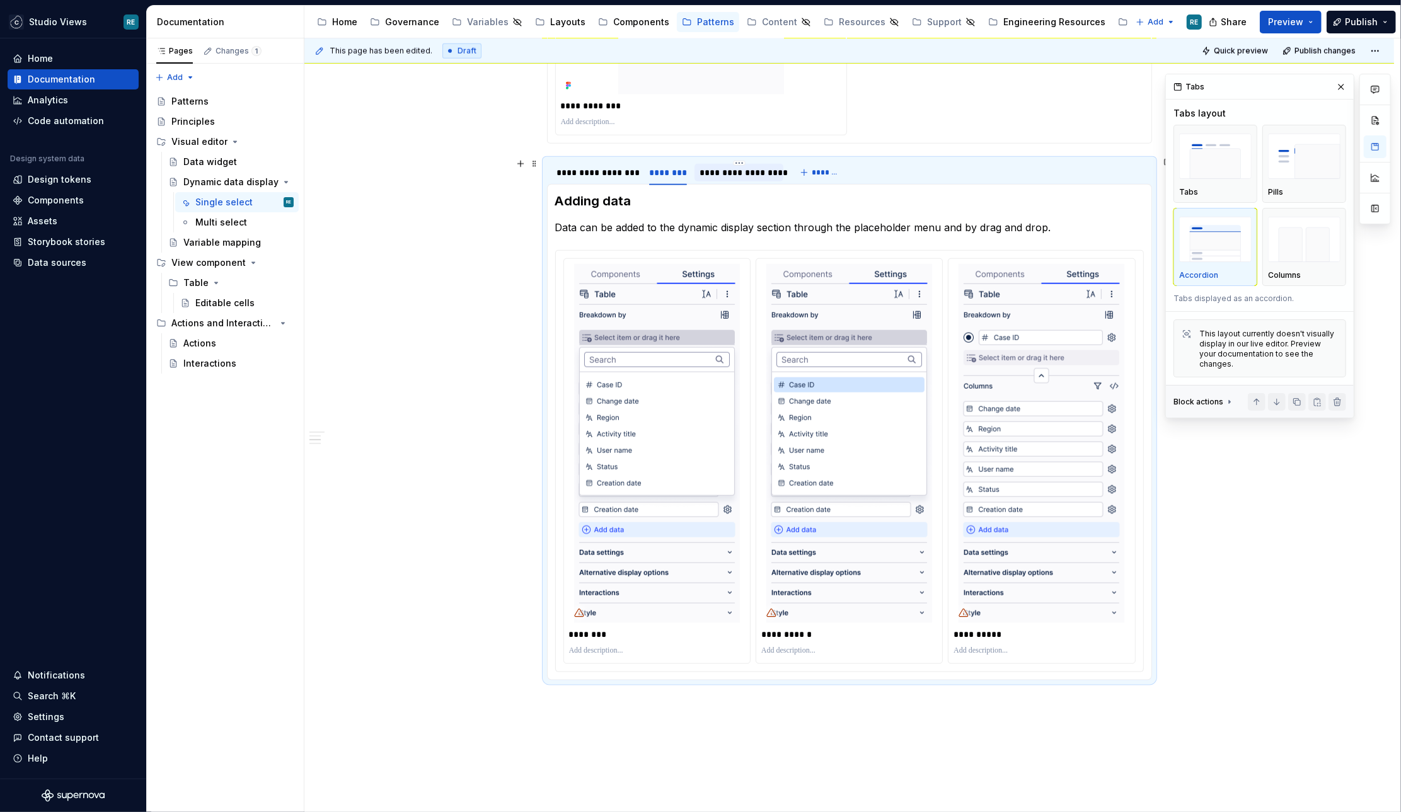
click at [722, 167] on div "**********" at bounding box center [738, 172] width 79 height 13
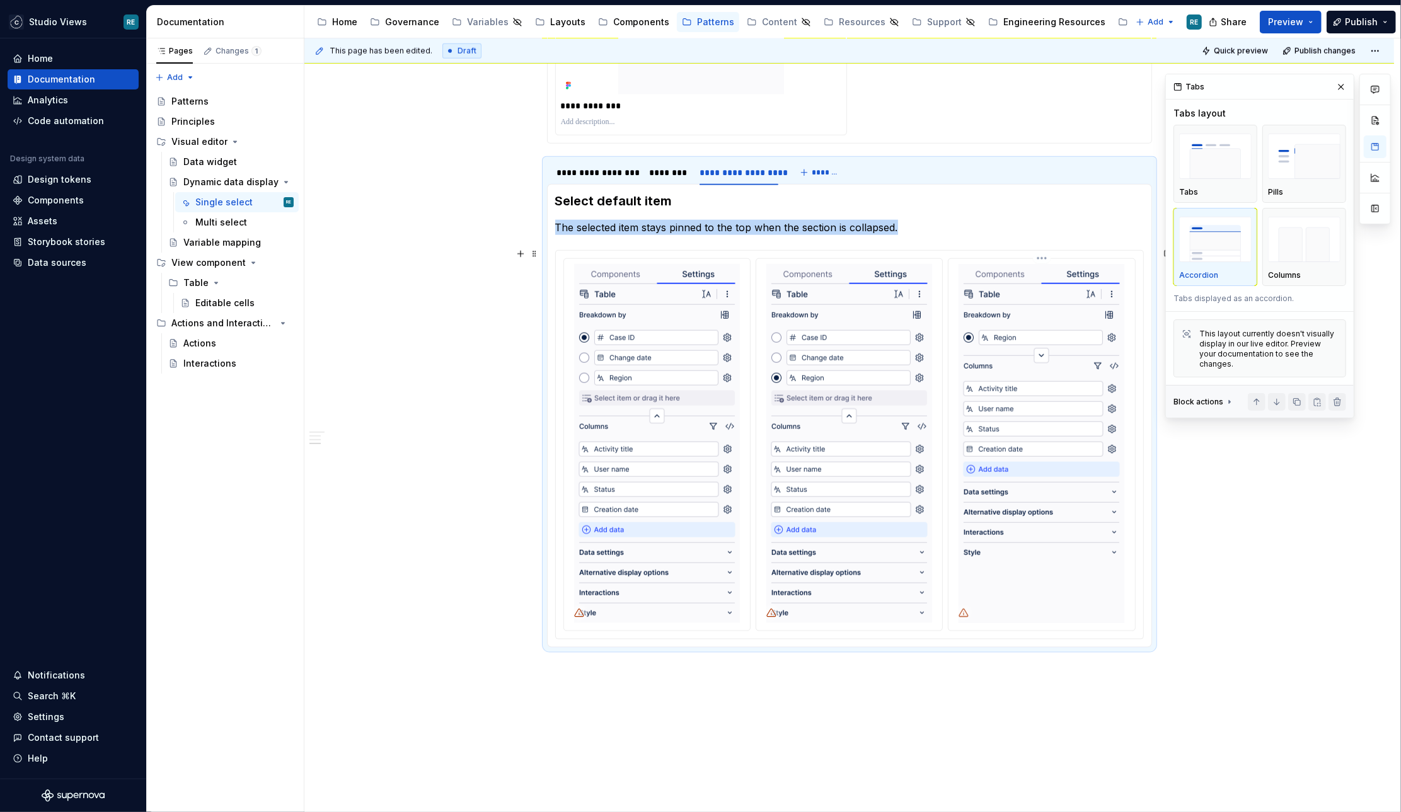
click at [970, 469] on img at bounding box center [1041, 443] width 166 height 359
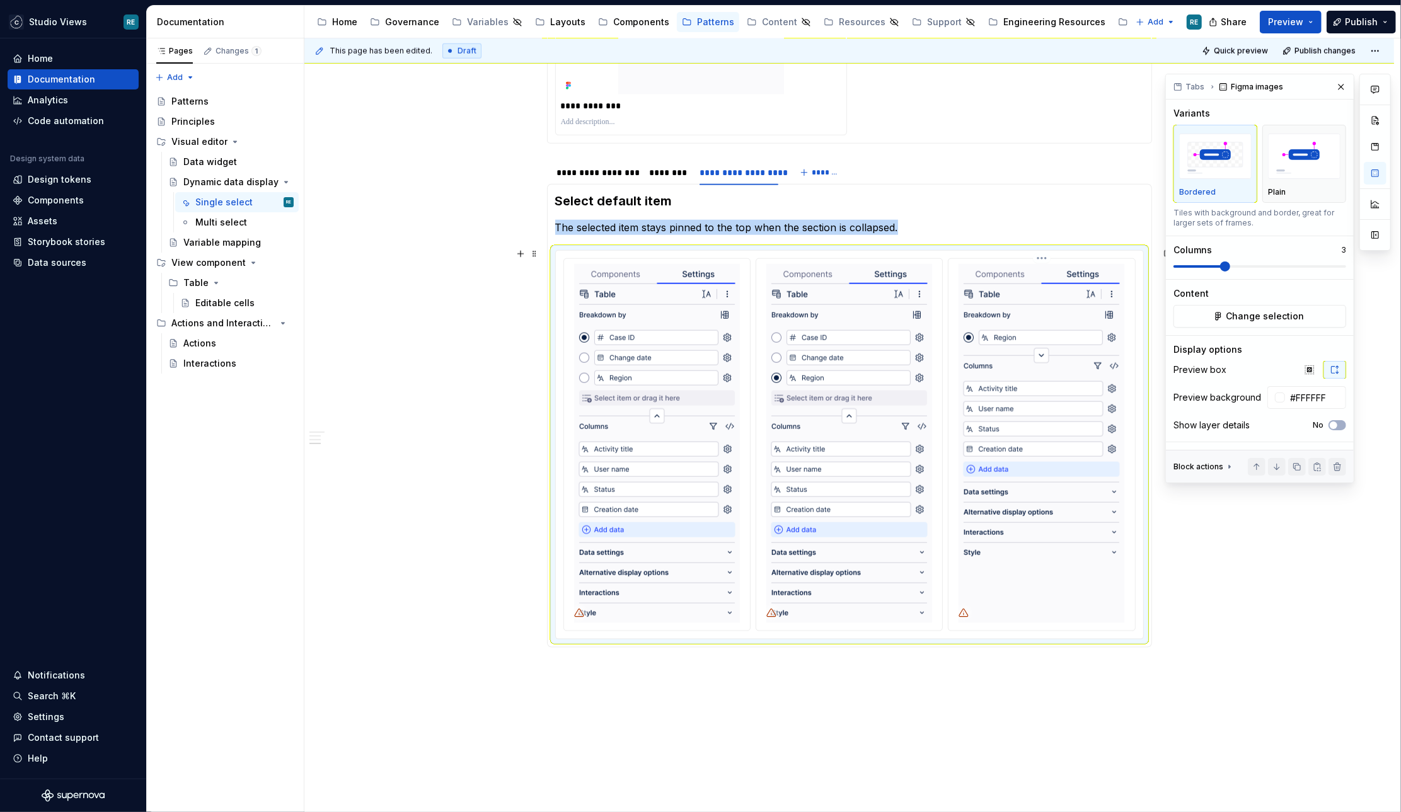
click at [970, 469] on img at bounding box center [1041, 443] width 166 height 359
click at [1258, 314] on span "Change selection" at bounding box center [1264, 316] width 78 height 13
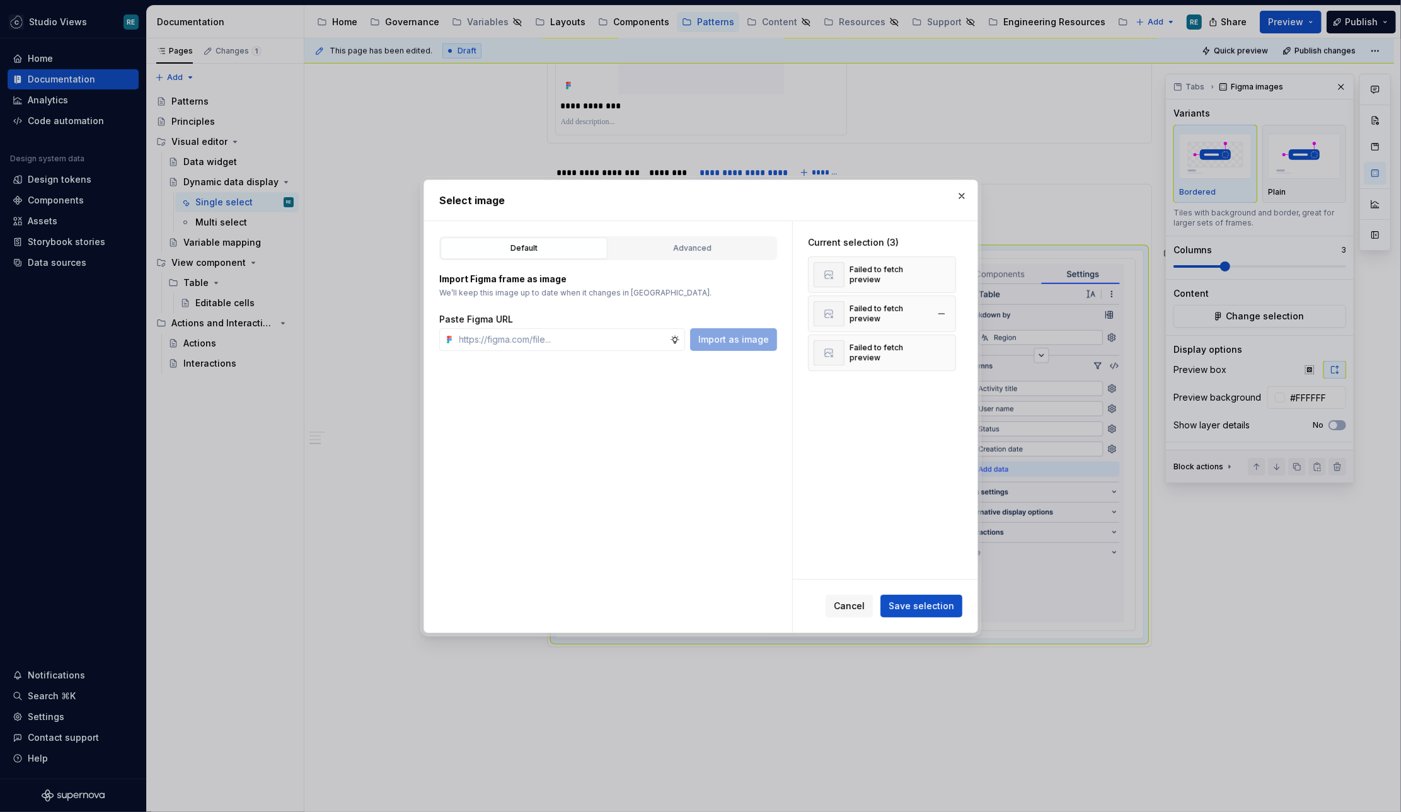
type textarea "*"
click at [944, 271] on button "button" at bounding box center [941, 275] width 18 height 18
click at [944, 305] on button "button" at bounding box center [941, 314] width 18 height 18
click at [944, 271] on button "button" at bounding box center [941, 275] width 18 height 18
click at [489, 341] on input "text" at bounding box center [561, 339] width 215 height 23
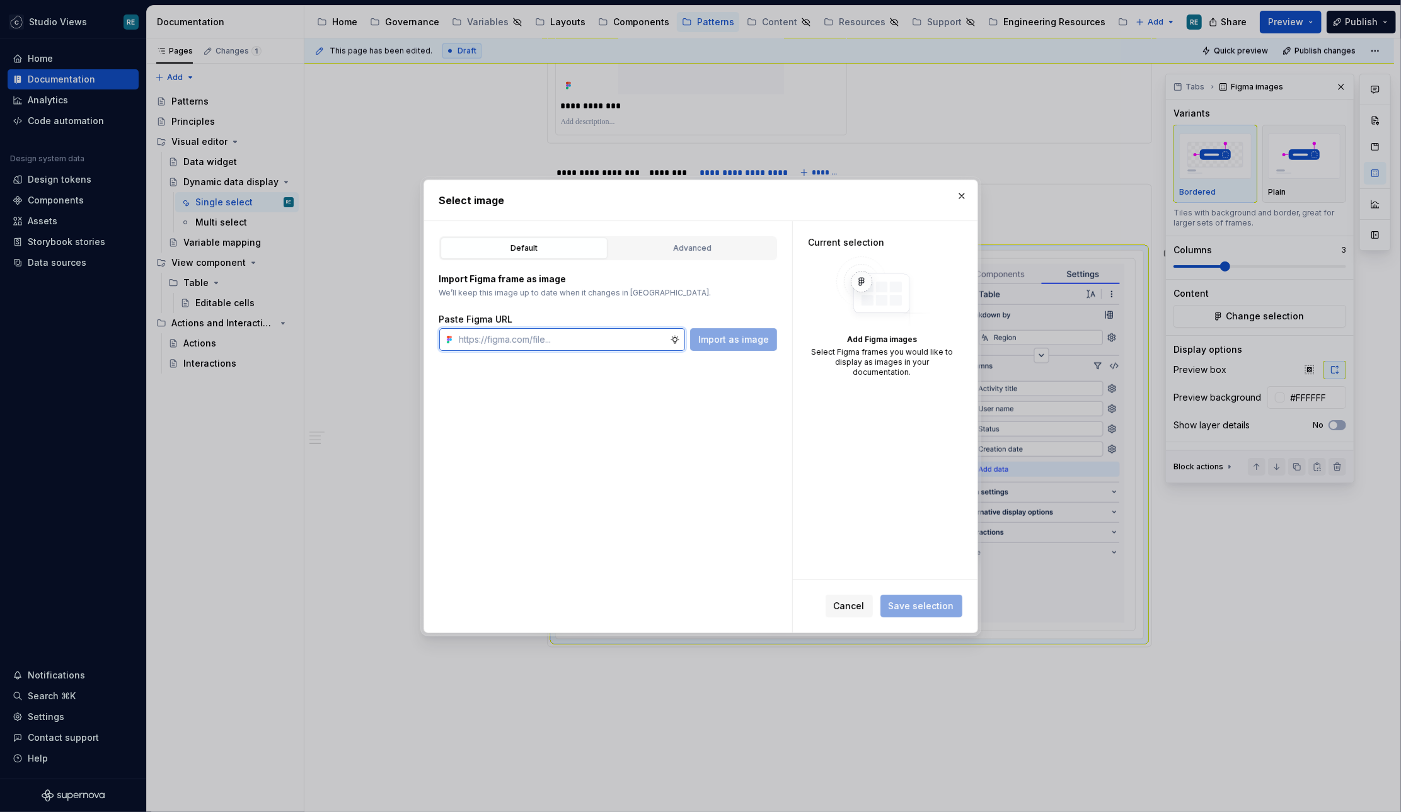
paste input "[URL][DOMAIN_NAME]"
type input "[URL][DOMAIN_NAME]"
click at [500, 336] on input "text" at bounding box center [561, 339] width 215 height 23
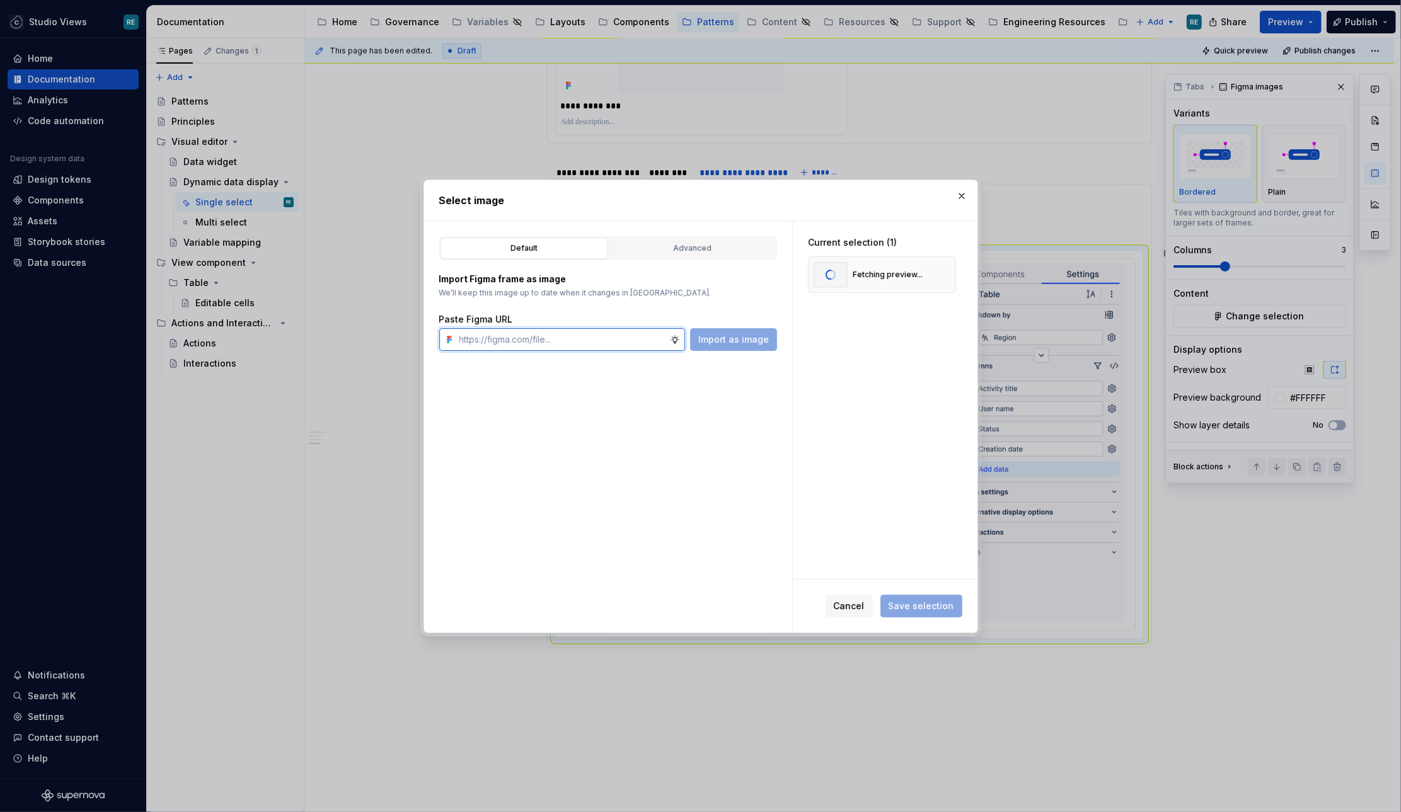
paste input "[URL][DOMAIN_NAME]"
type input "[URL][DOMAIN_NAME]"
click at [503, 336] on input "text" at bounding box center [561, 339] width 215 height 23
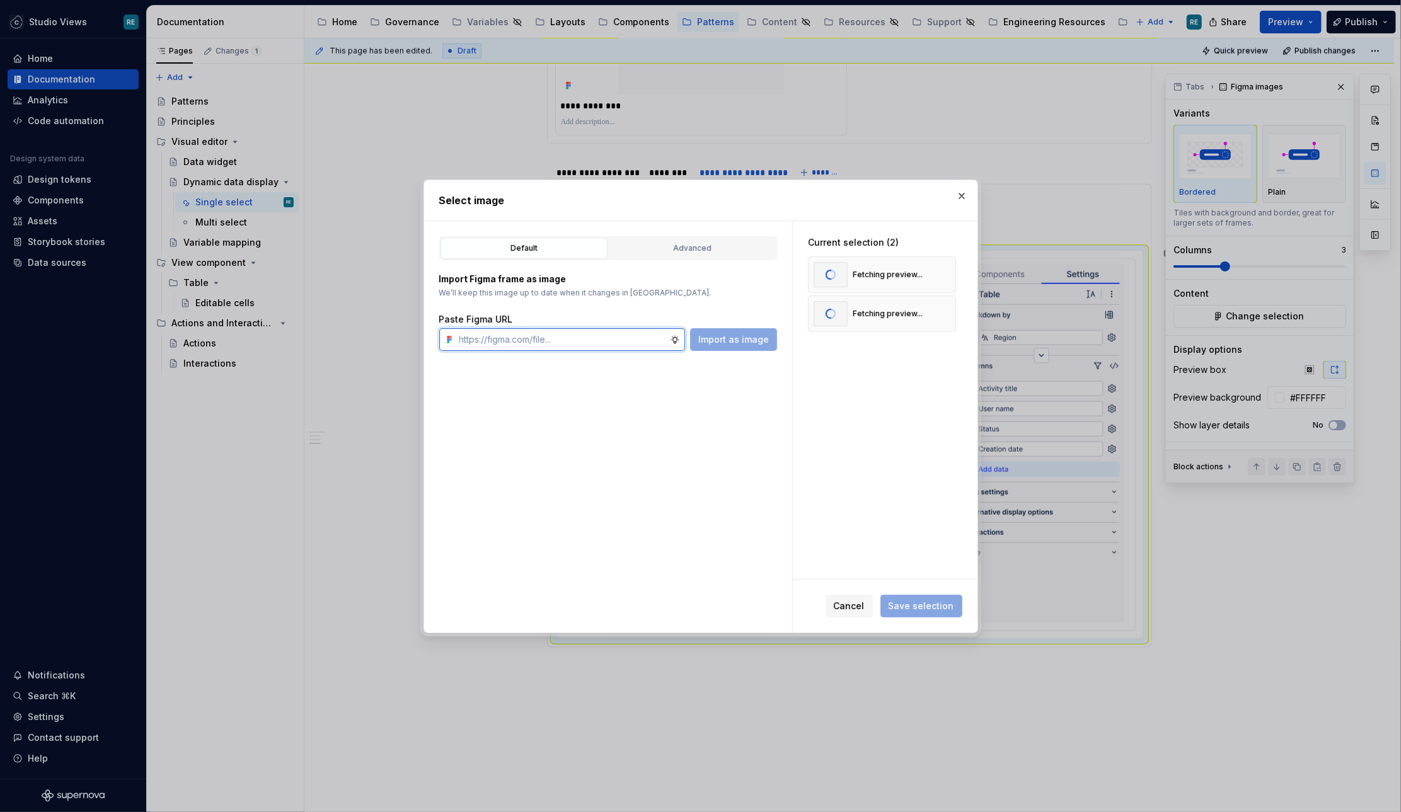
paste input "[URL][DOMAIN_NAME]"
type input "[URL][DOMAIN_NAME]"
click at [926, 607] on span "Save selection" at bounding box center [921, 606] width 66 height 13
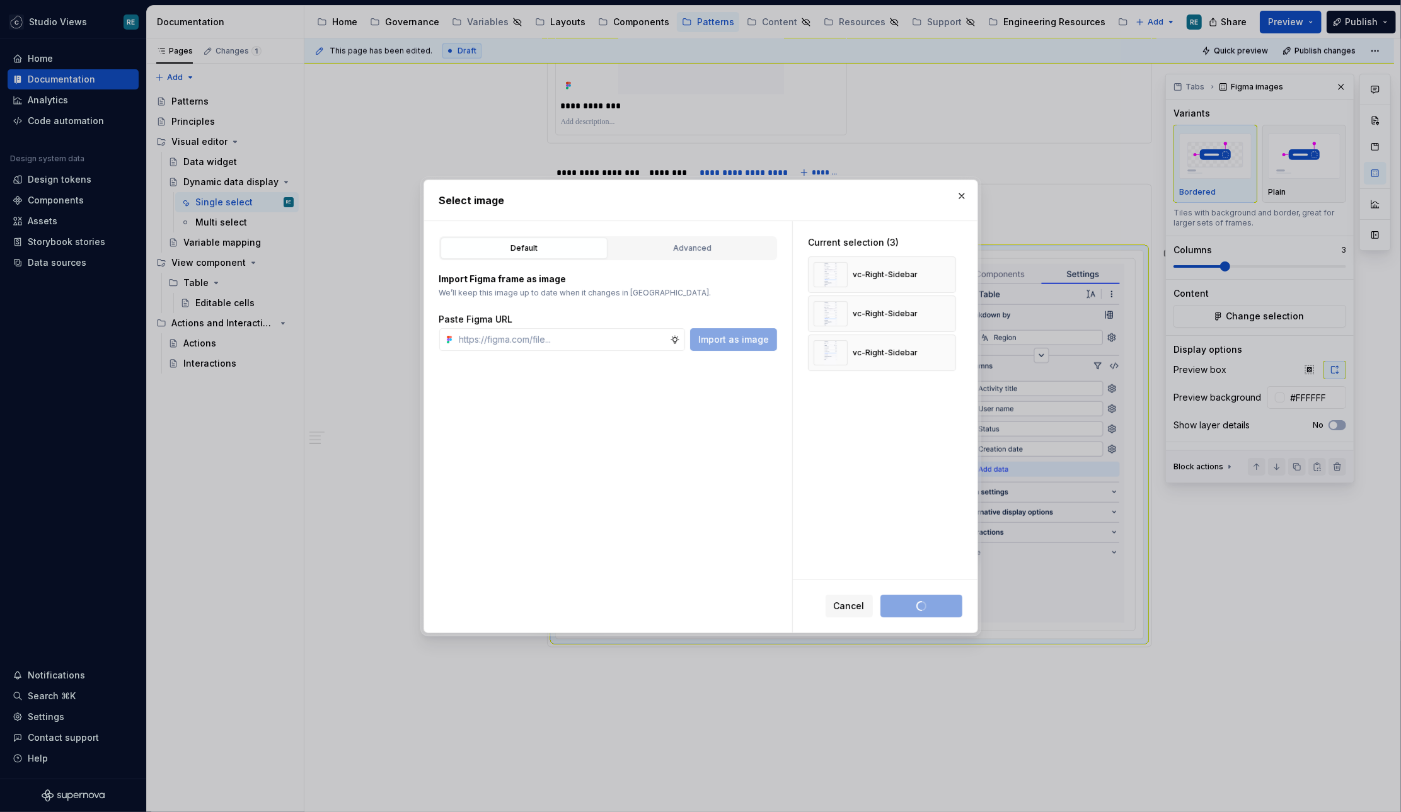
scroll to position [877, 0]
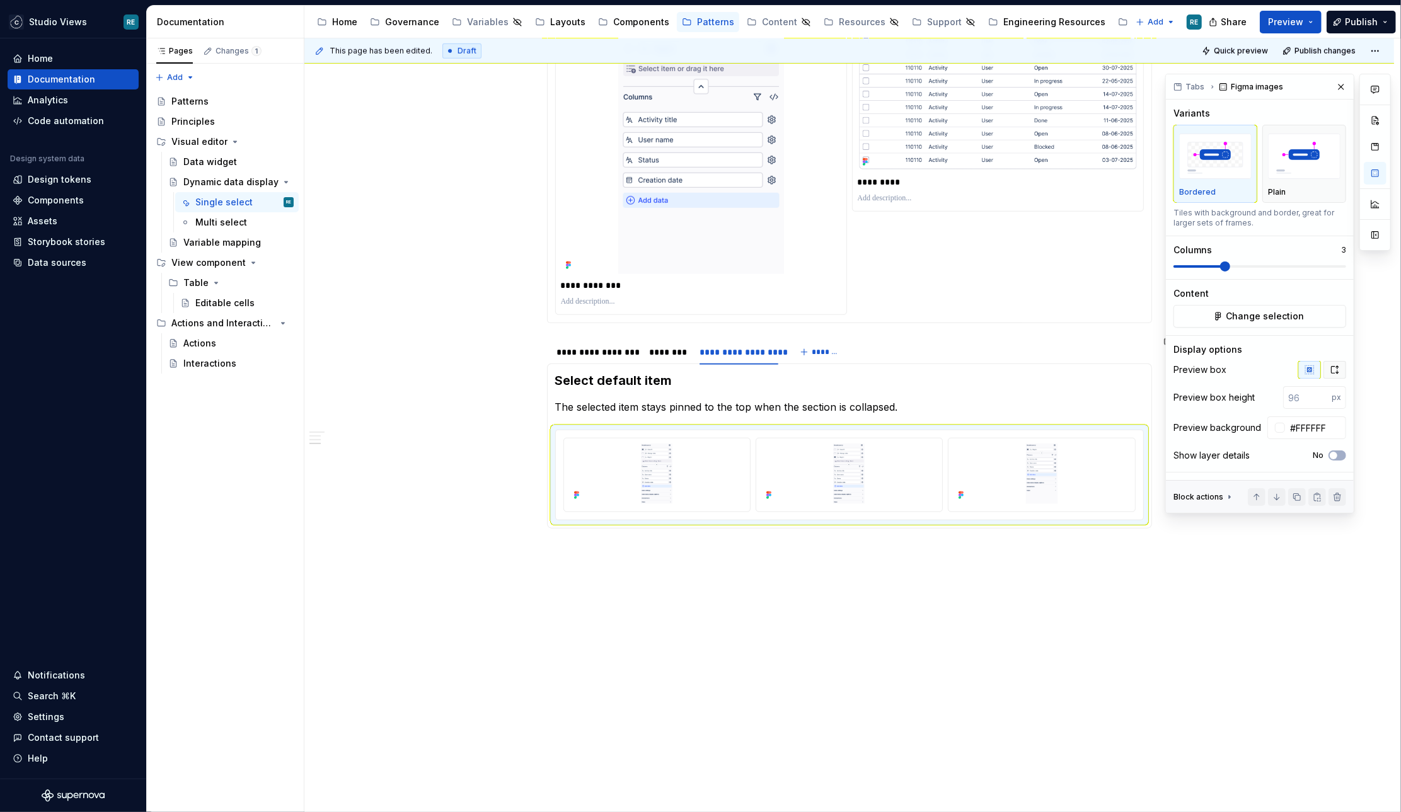
click at [1331, 365] on icon "button" at bounding box center [1334, 370] width 10 height 10
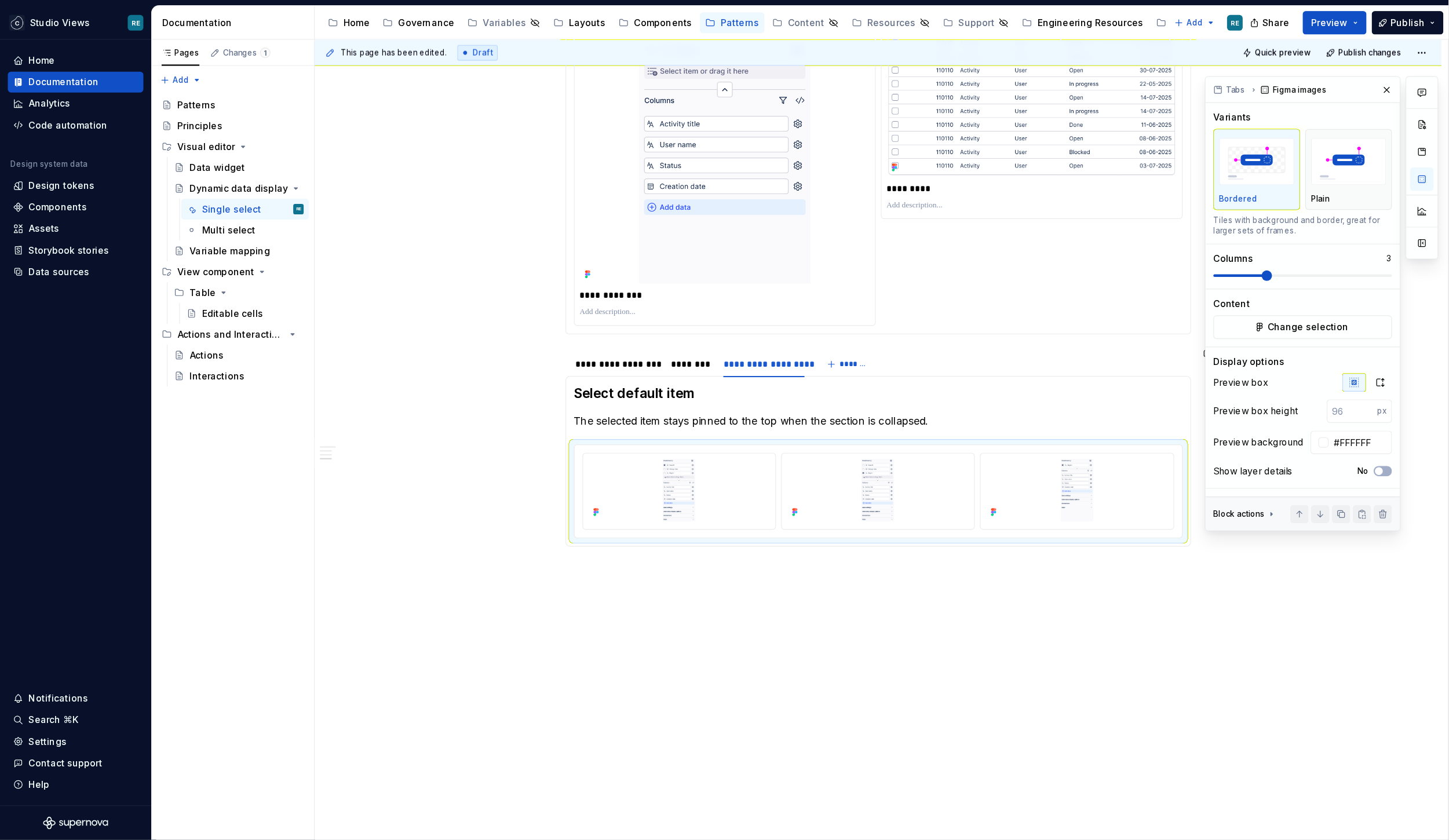
scroll to position [971, 0]
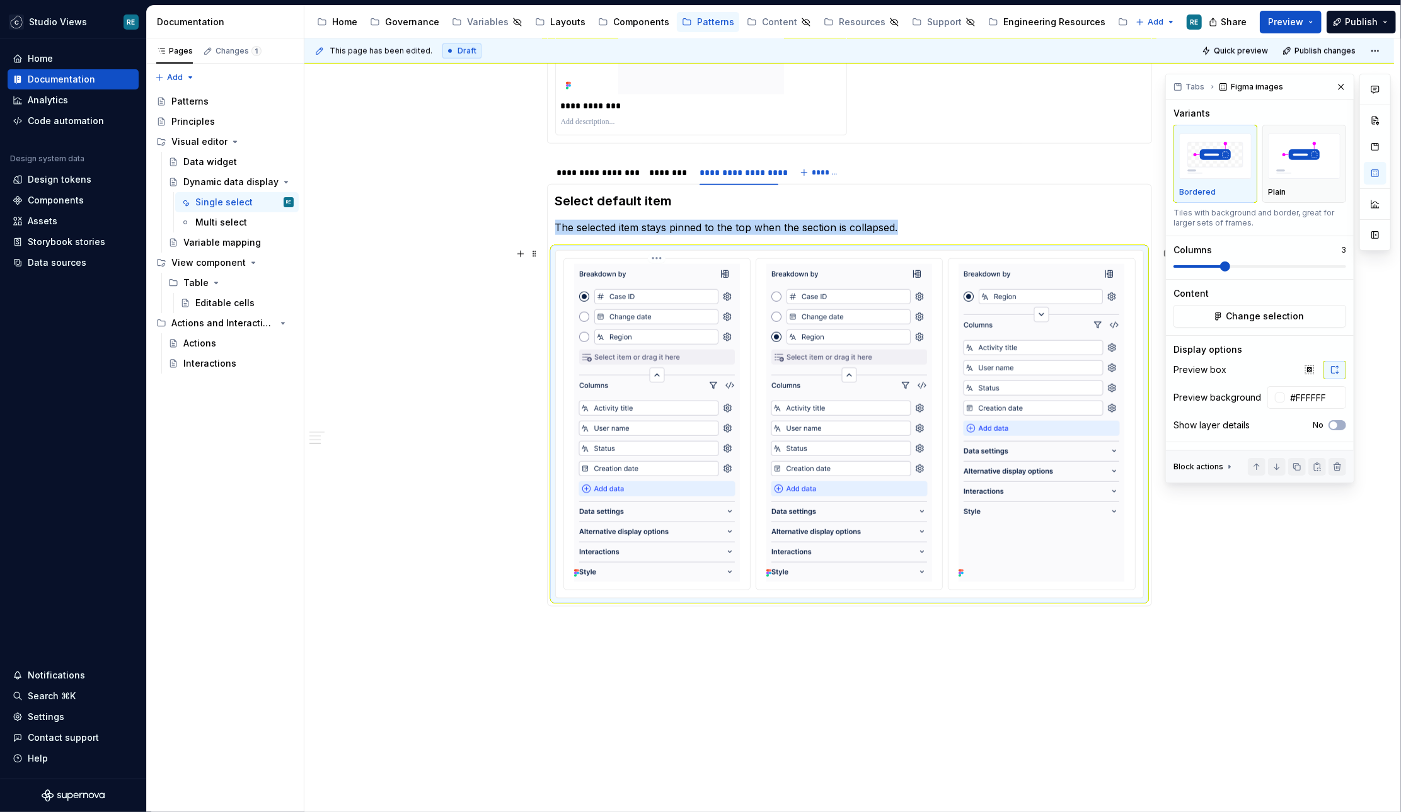
click at [663, 508] on img at bounding box center [657, 423] width 166 height 318
click at [672, 176] on div "********" at bounding box center [668, 173] width 48 height 18
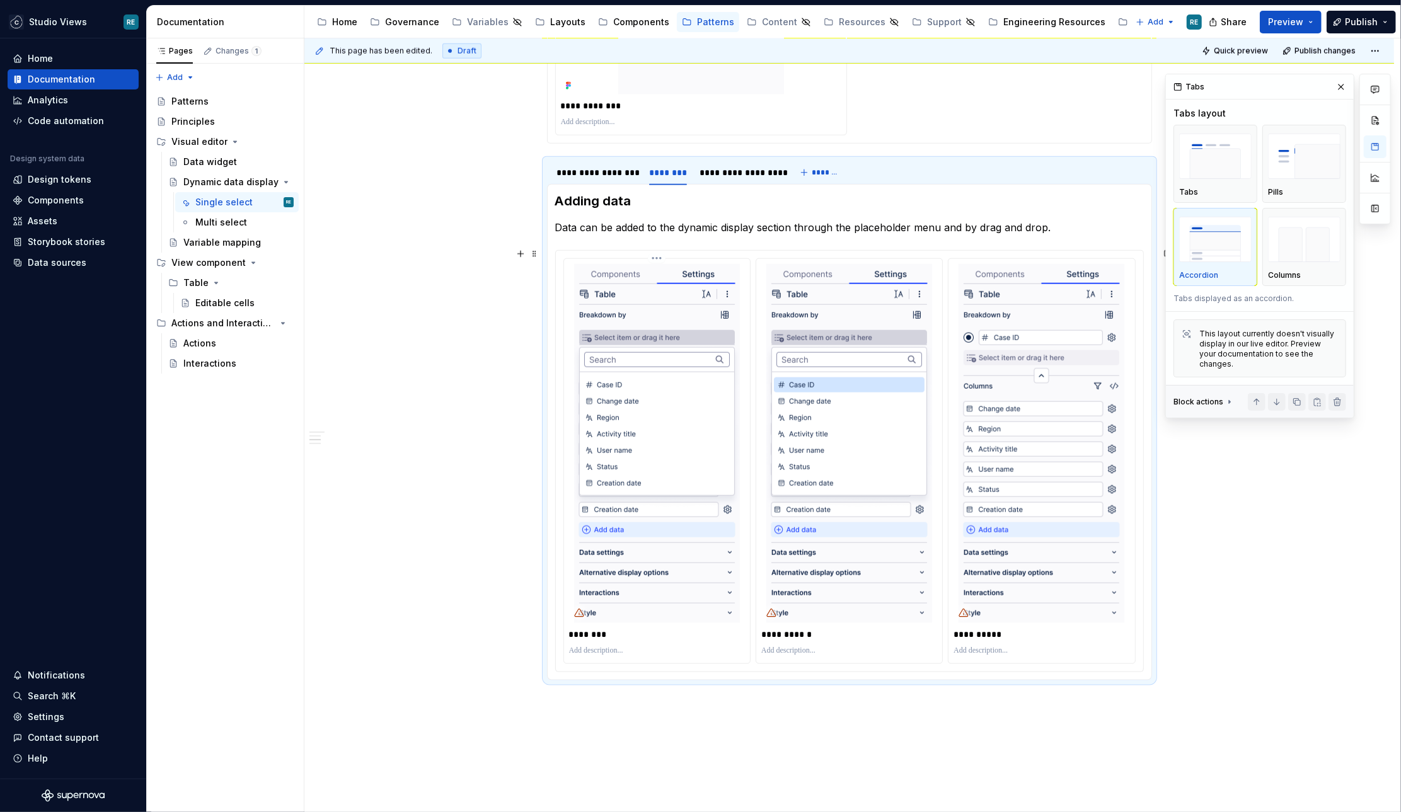
click at [610, 628] on p "********" at bounding box center [657, 634] width 177 height 13
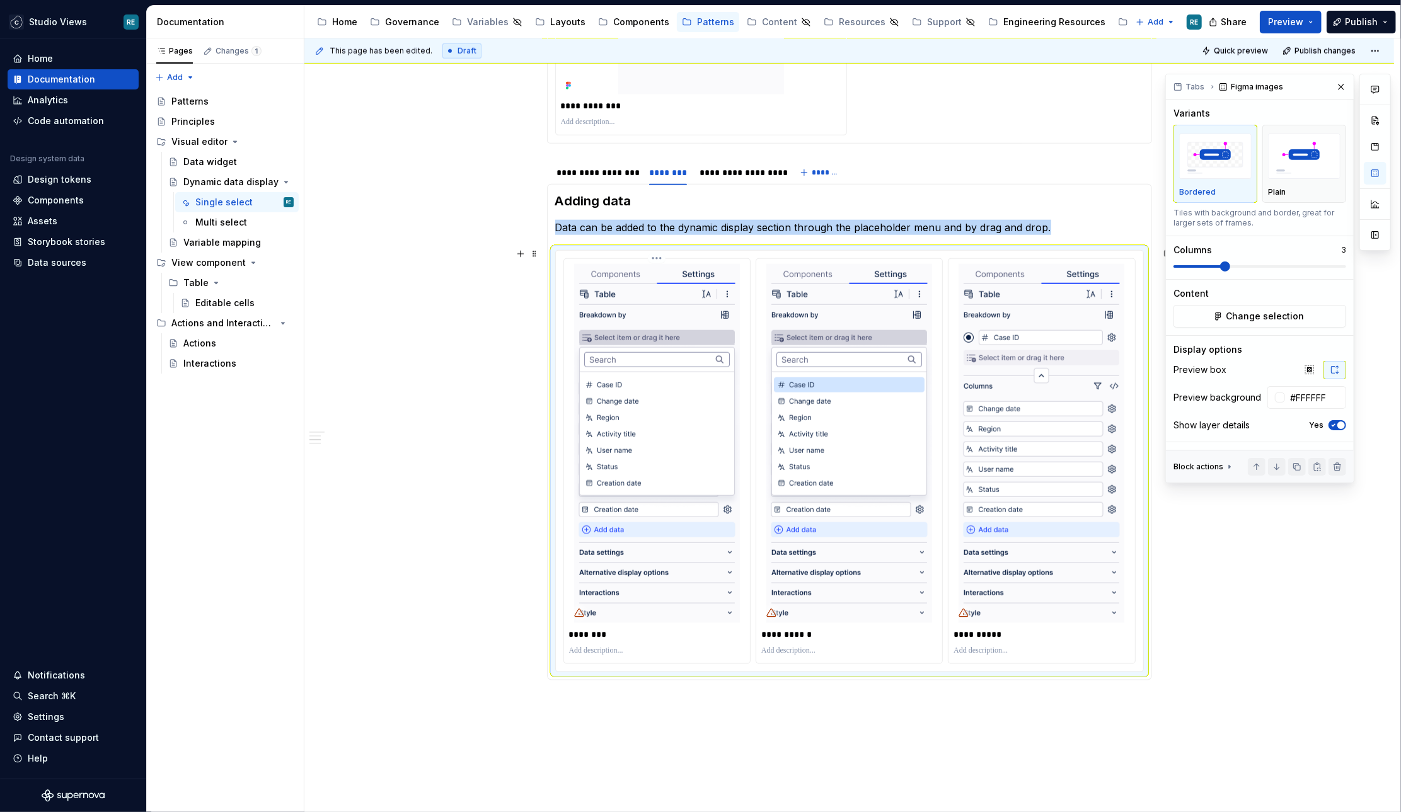
click at [659, 456] on img at bounding box center [657, 443] width 166 height 359
click at [1241, 325] on button "Change selection" at bounding box center [1259, 316] width 173 height 23
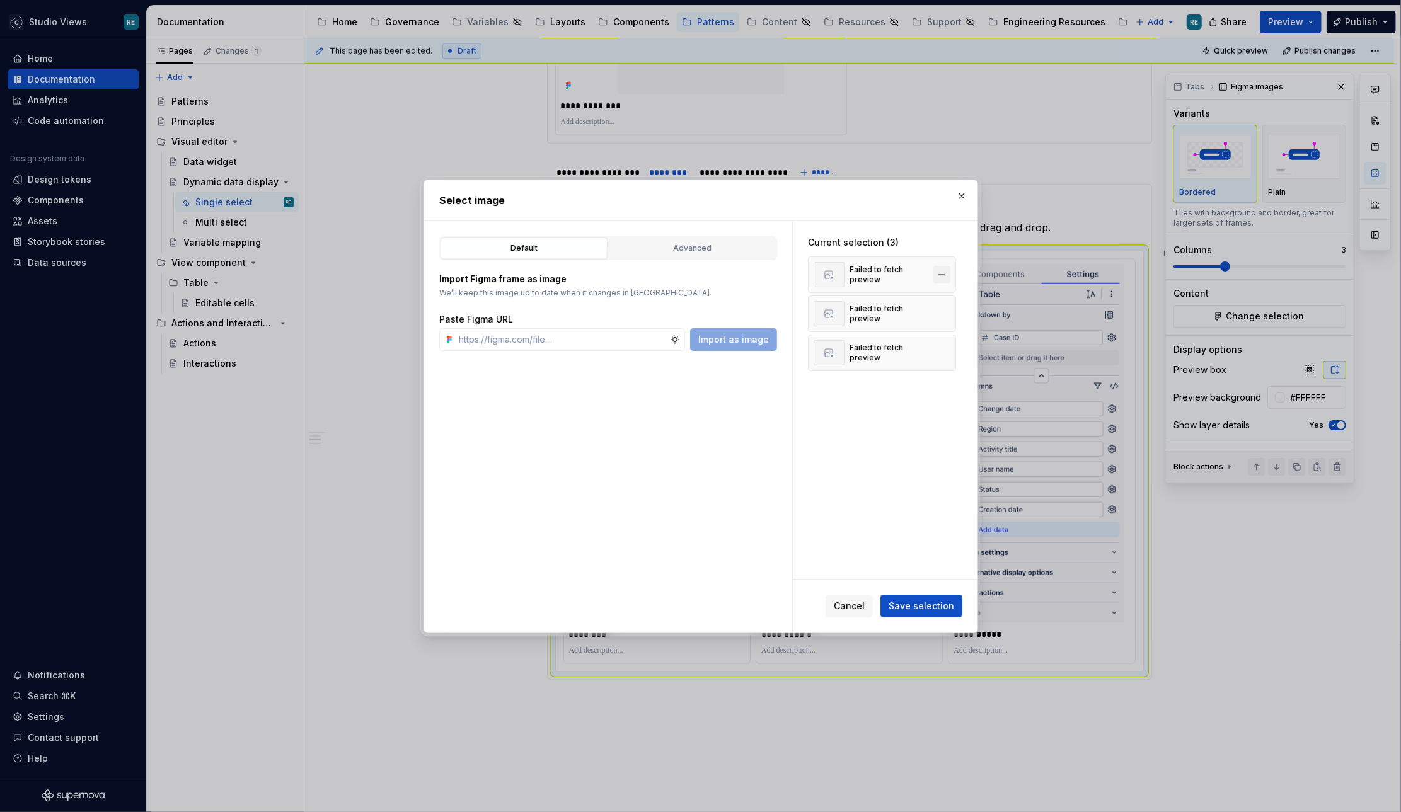
click at [940, 277] on button "button" at bounding box center [941, 275] width 18 height 18
click at [940, 305] on button "button" at bounding box center [941, 314] width 18 height 18
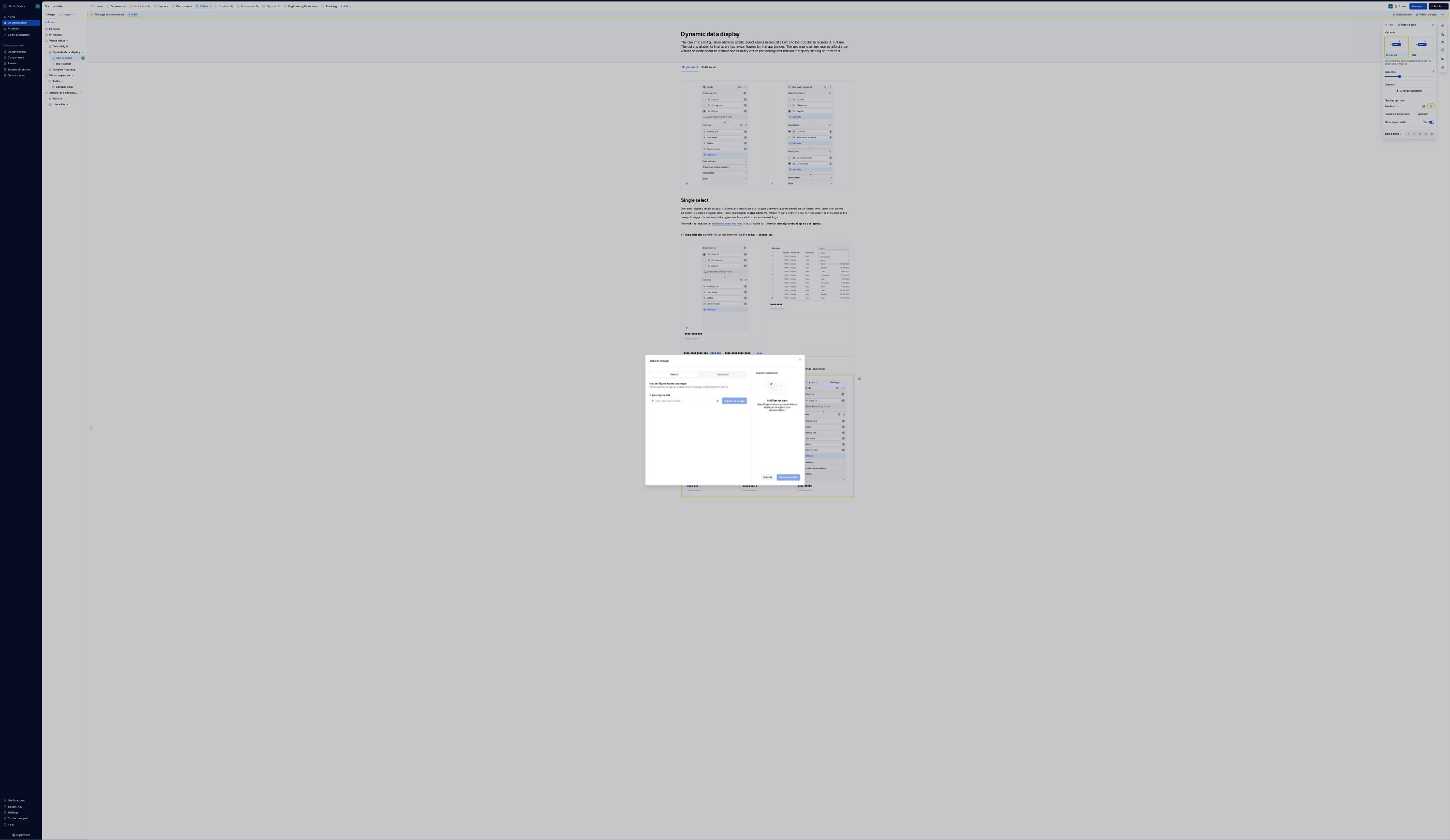
scroll to position [0, 0]
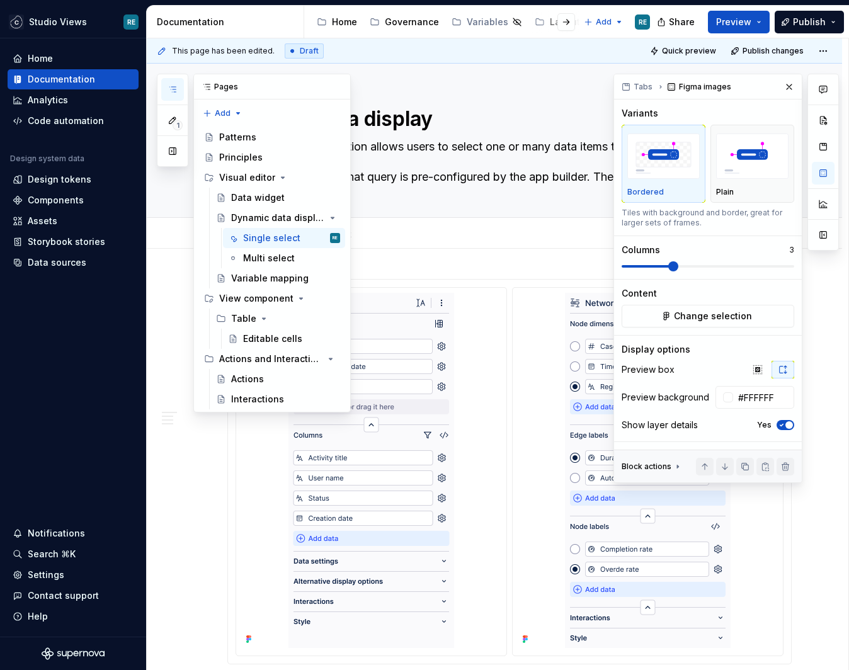
type textarea "*"
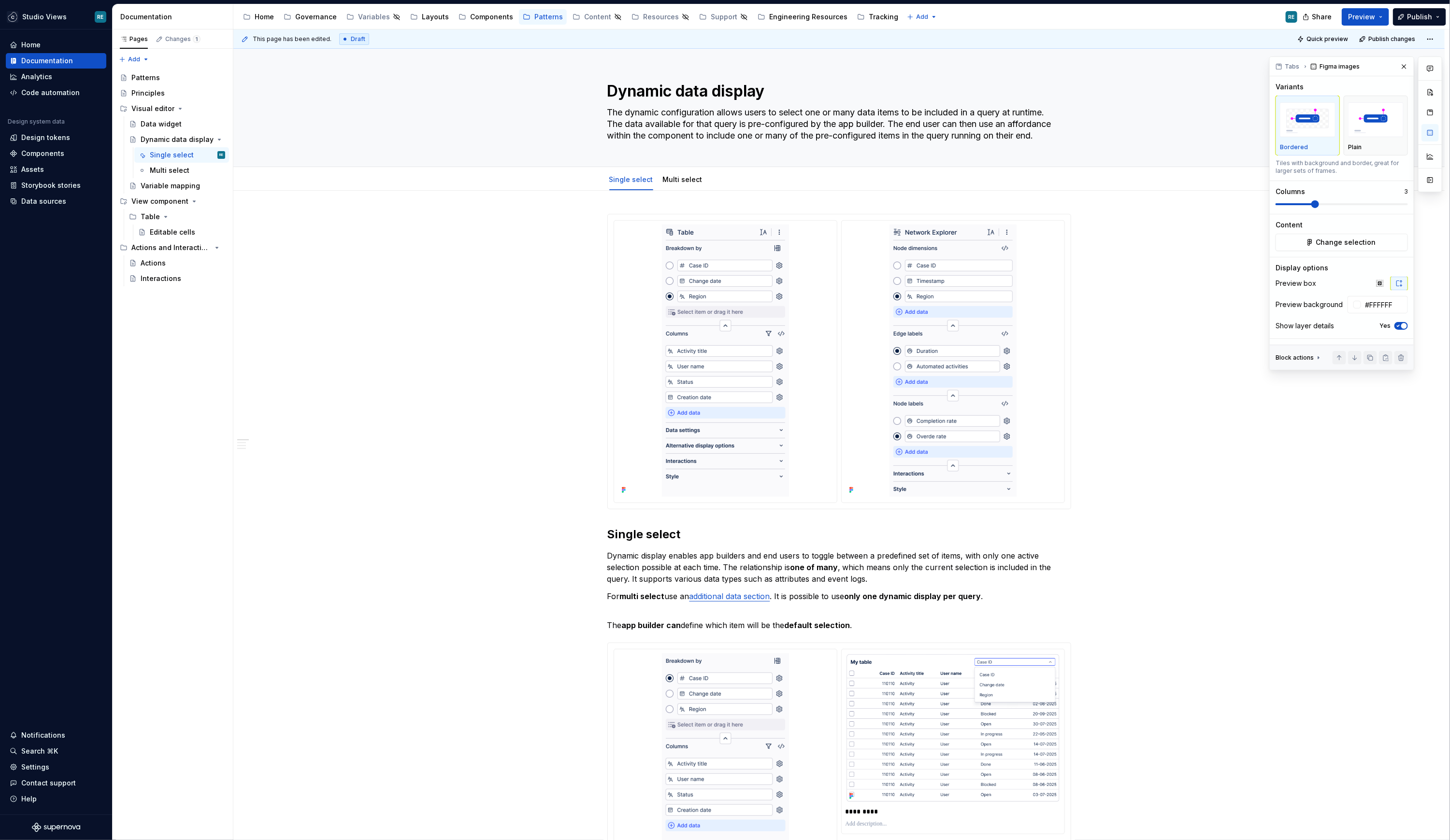
click at [1065, 574] on html "Studio Views RE Home Documentation Analytics Code automation Design system data…" at bounding box center [725, 420] width 1450 height 840
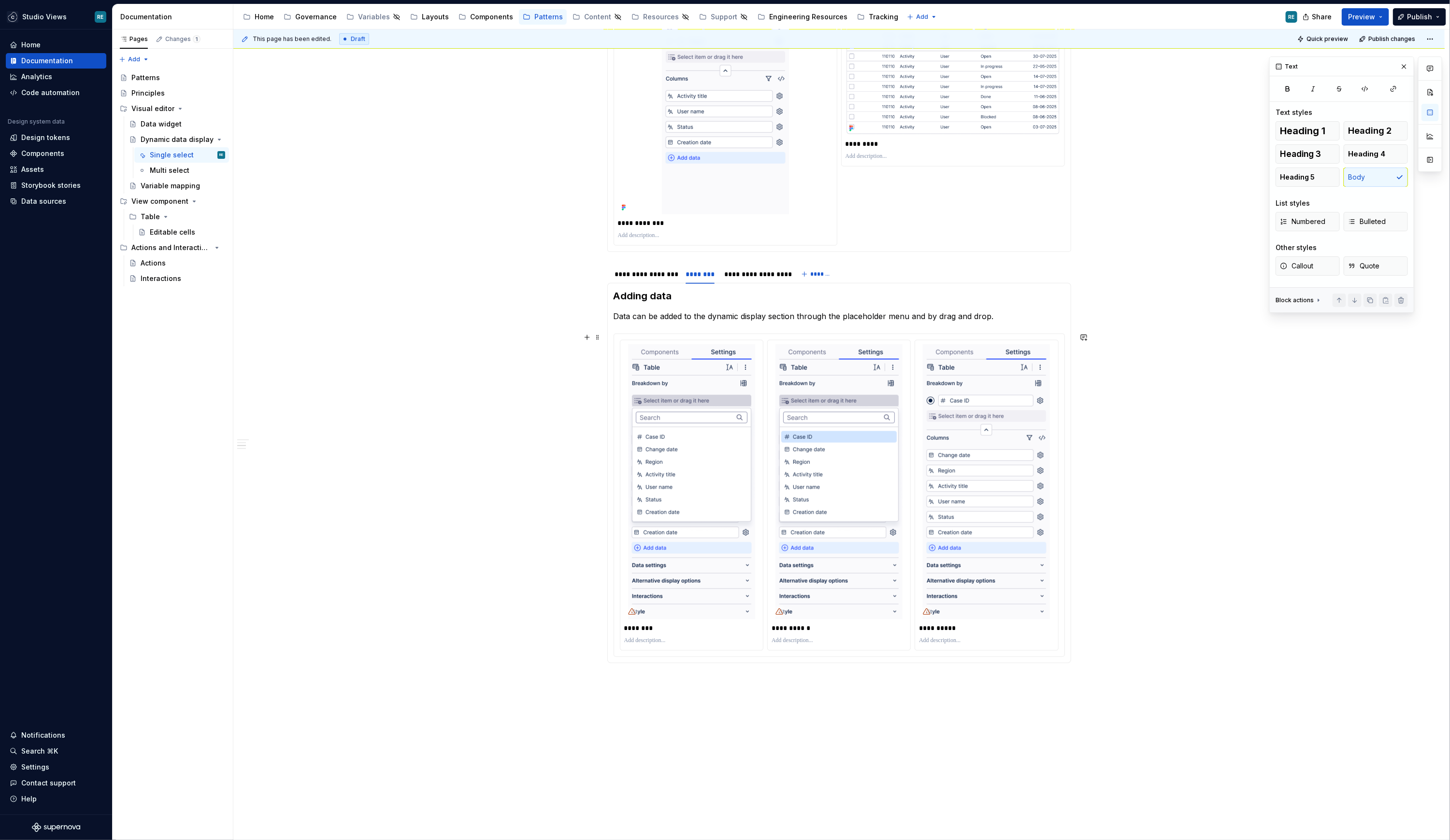
scroll to position [667, 0]
click at [863, 543] on img at bounding box center [839, 482] width 127 height 275
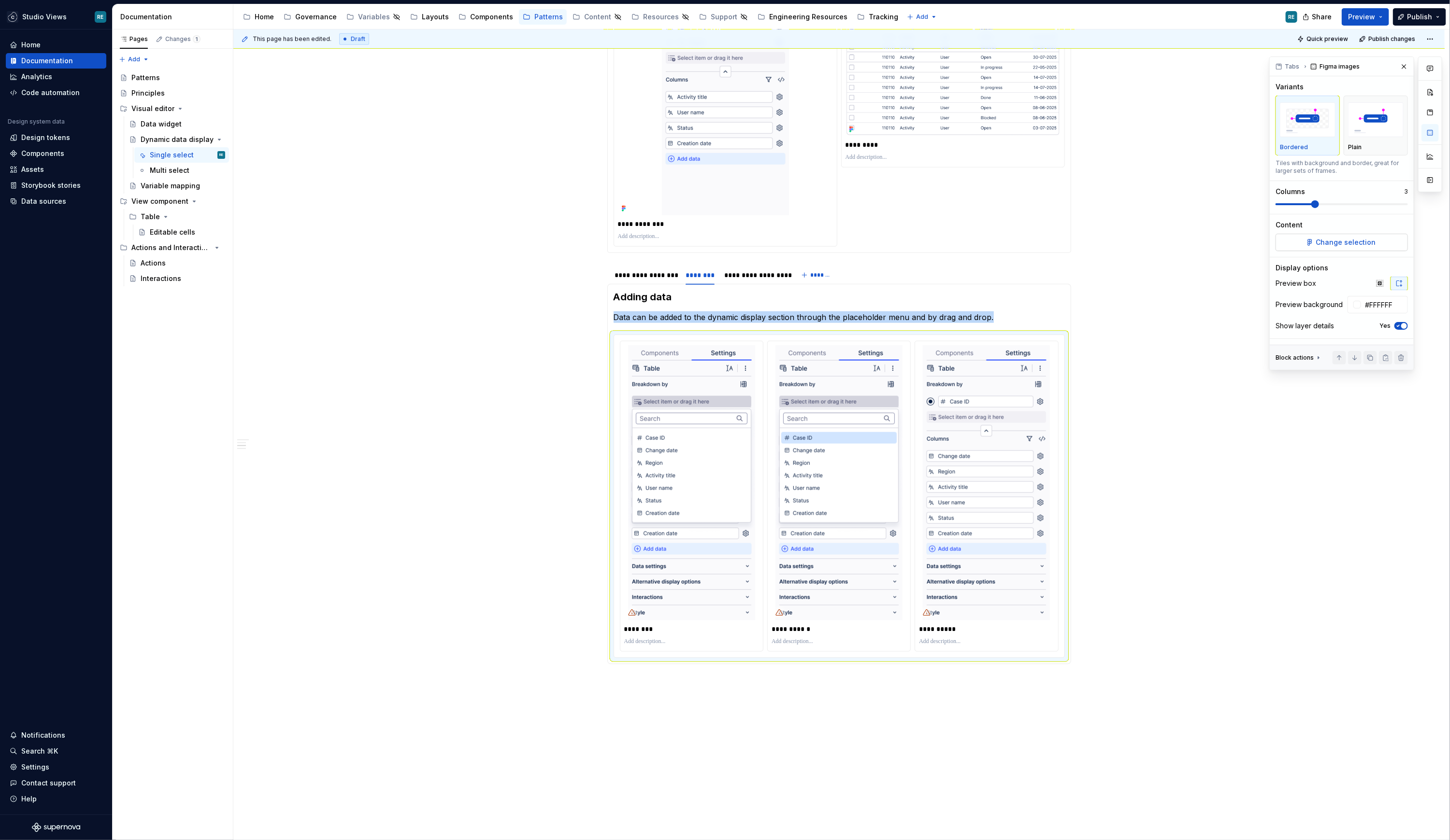
click at [1074, 238] on span "Change selection" at bounding box center [1346, 242] width 60 height 10
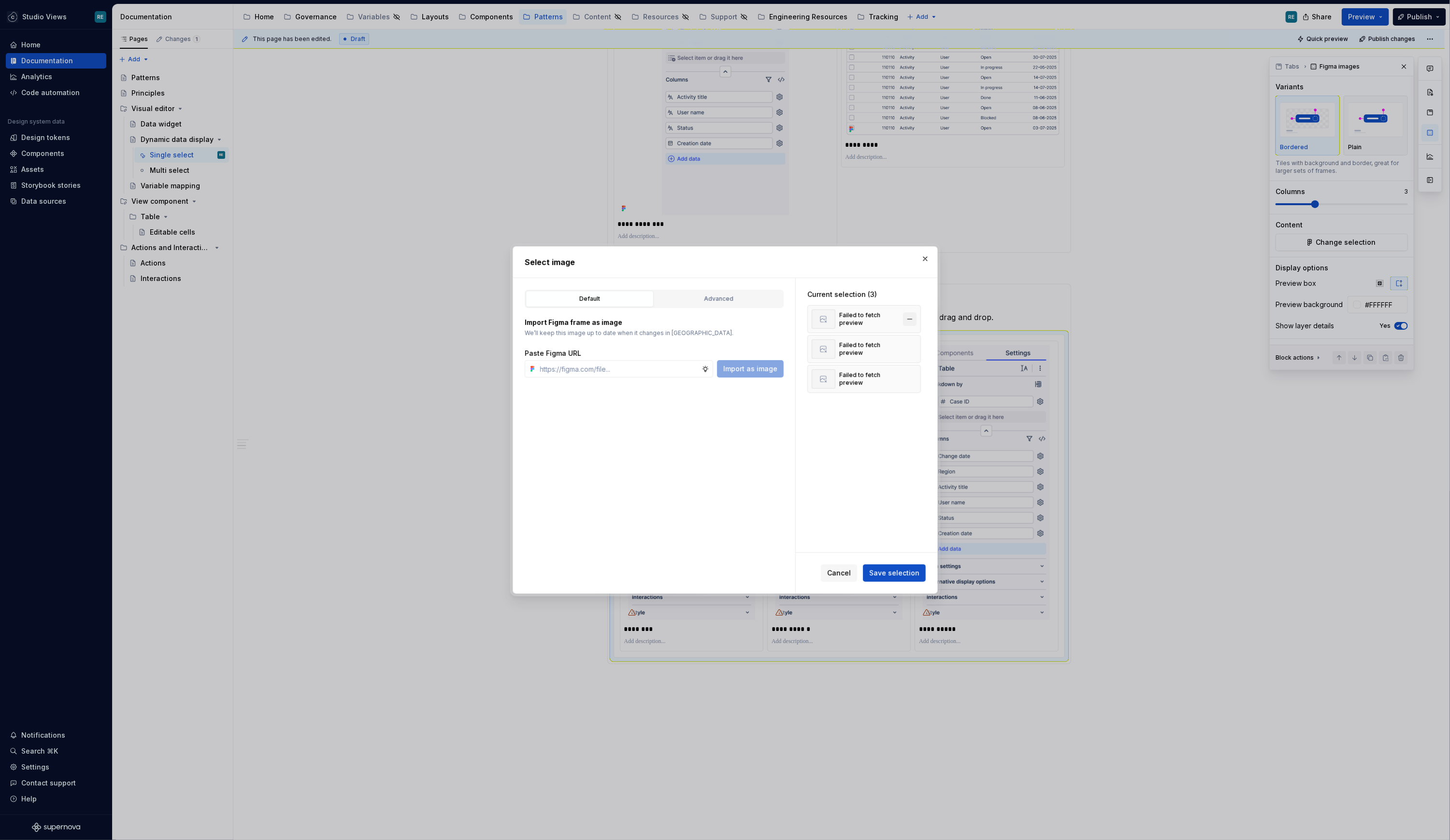
click at [909, 322] on button "button" at bounding box center [910, 320] width 14 height 14
click at [909, 343] on button "button" at bounding box center [910, 349] width 14 height 14
click at [575, 371] on input "text" at bounding box center [618, 369] width 165 height 18
paste input "[URL][DOMAIN_NAME]"
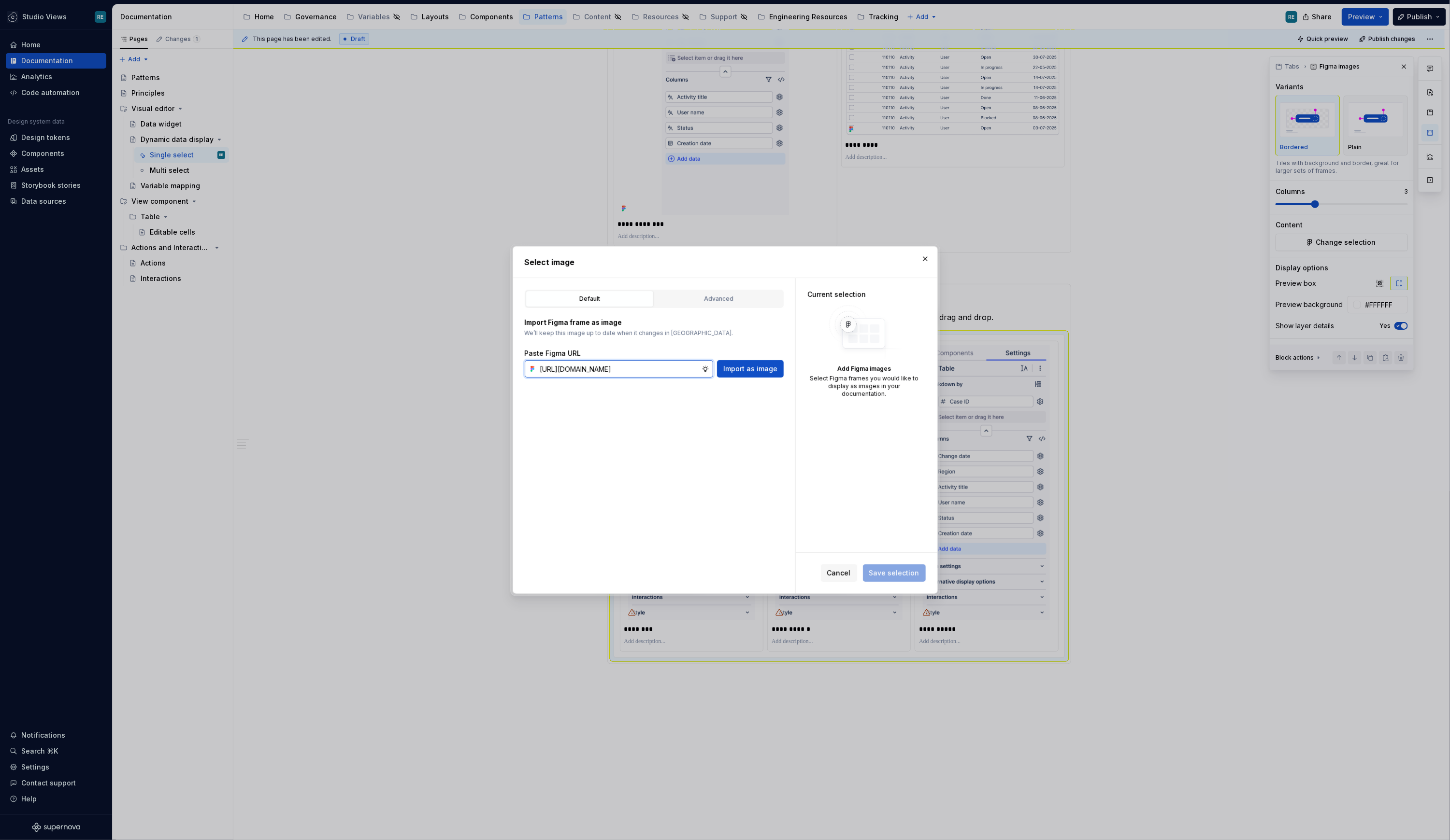
scroll to position [0, 293]
type input "[URL][DOMAIN_NAME]"
click at [574, 371] on input "text" at bounding box center [618, 369] width 165 height 18
paste input "[URL][DOMAIN_NAME]"
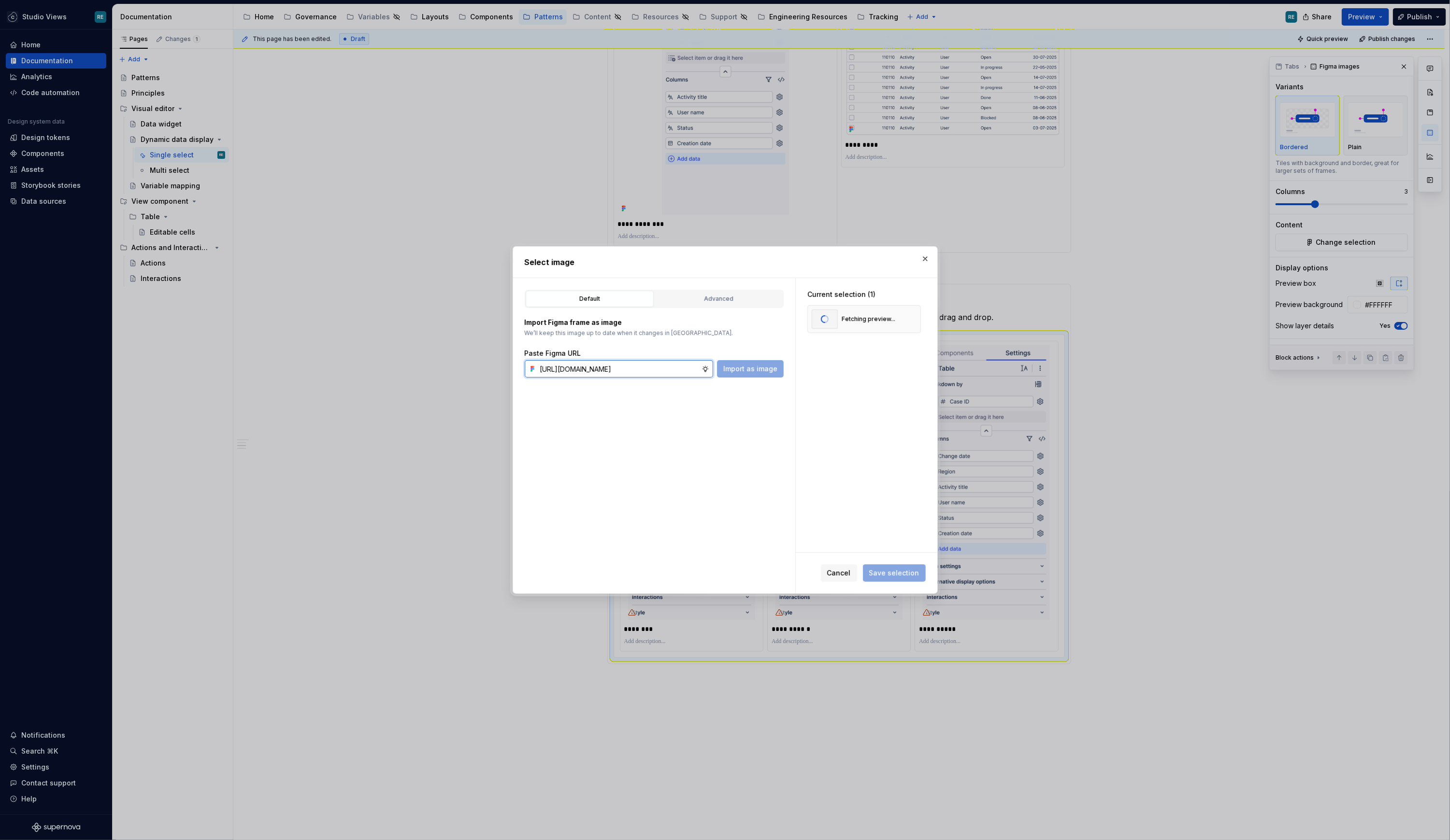
scroll to position [0, 294]
type input "[URL][DOMAIN_NAME]"
paste input "[URL][DOMAIN_NAME]"
type input "[URL][DOMAIN_NAME]"
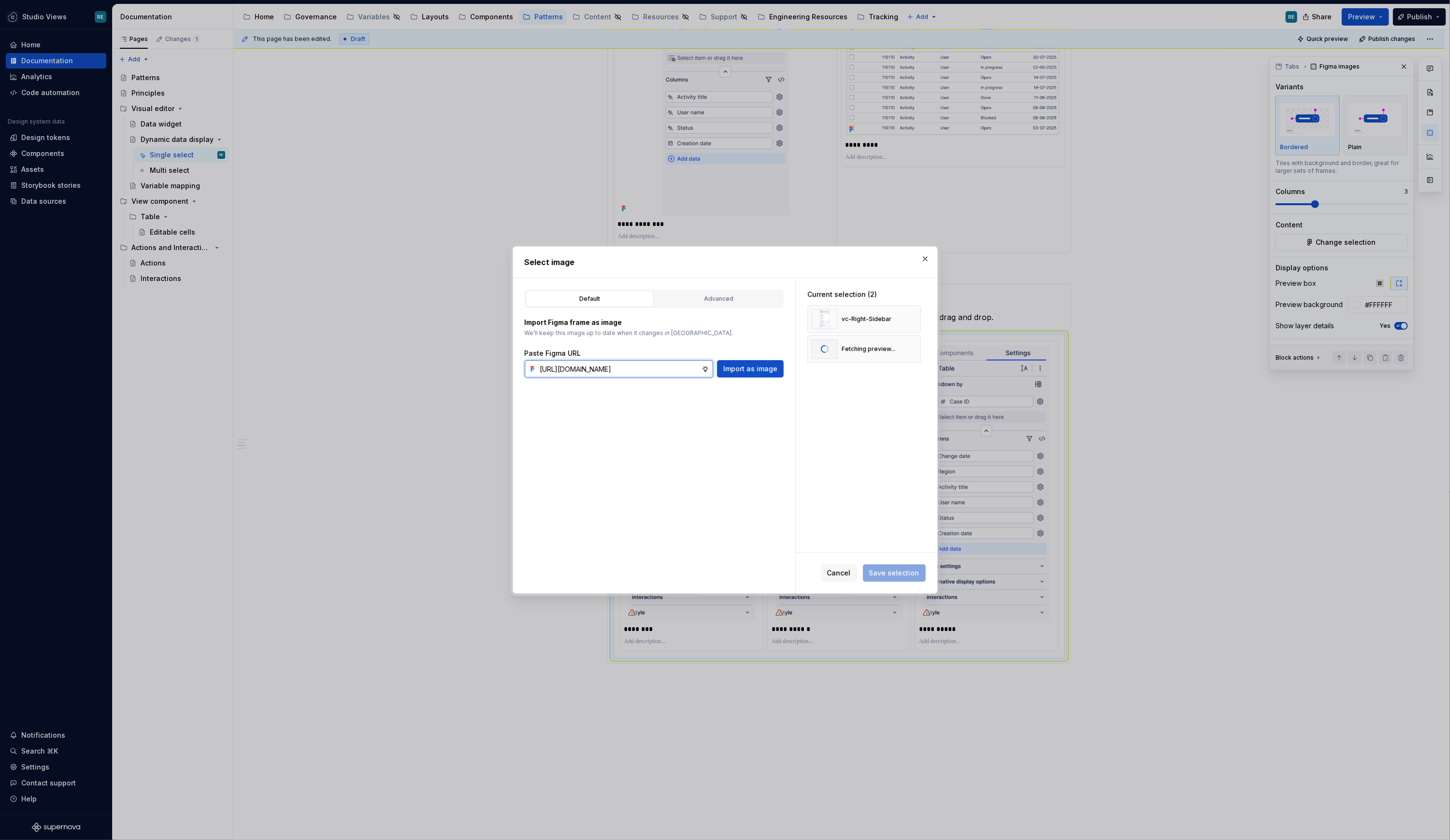
scroll to position [0, 294]
type textarea "*"
type input "[URL][DOMAIN_NAME]"
click at [903, 578] on span "Save selection" at bounding box center [894, 573] width 51 height 10
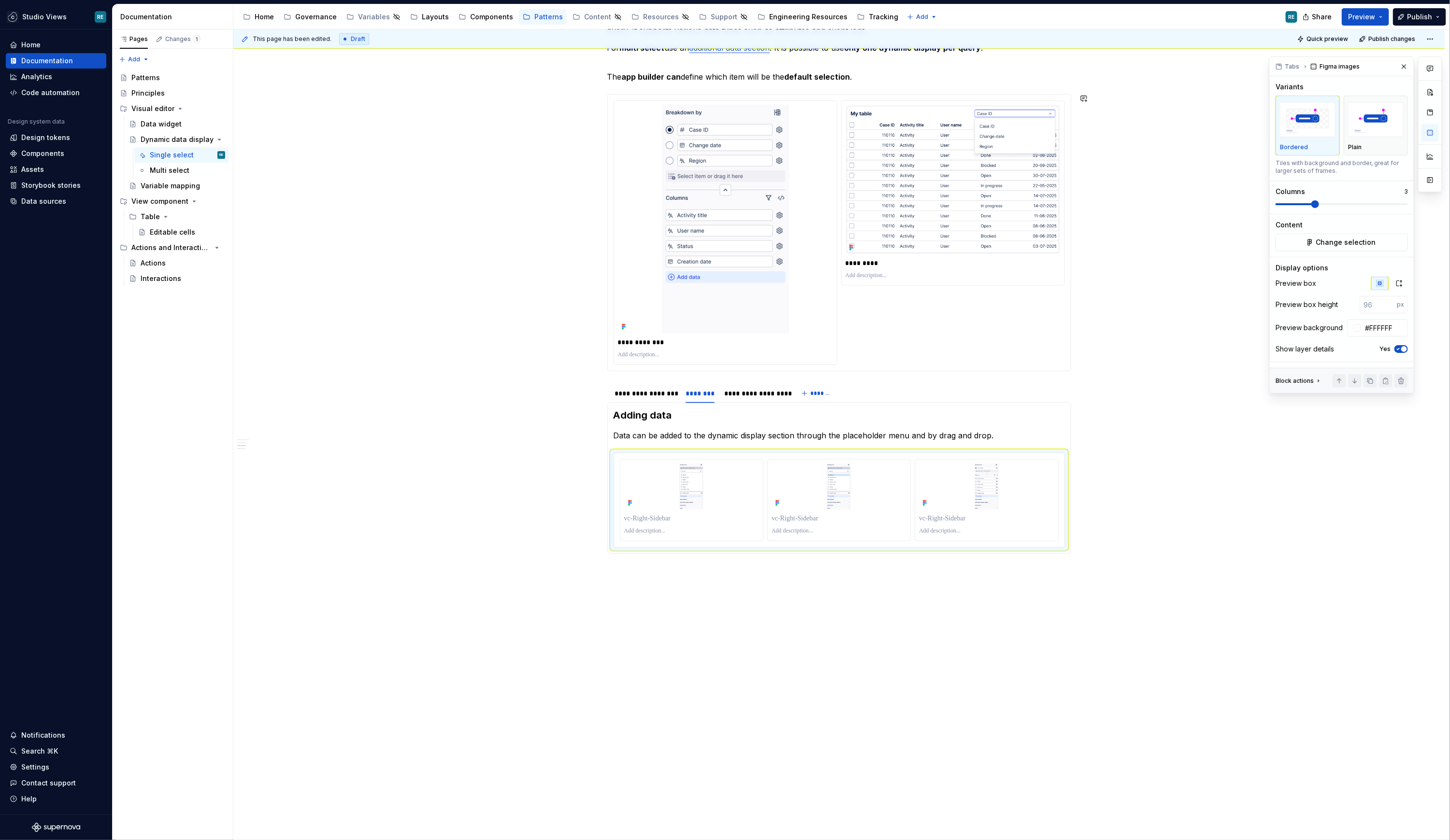
scroll to position [546, 0]
click at [1074, 281] on icon "button" at bounding box center [1399, 284] width 8 height 8
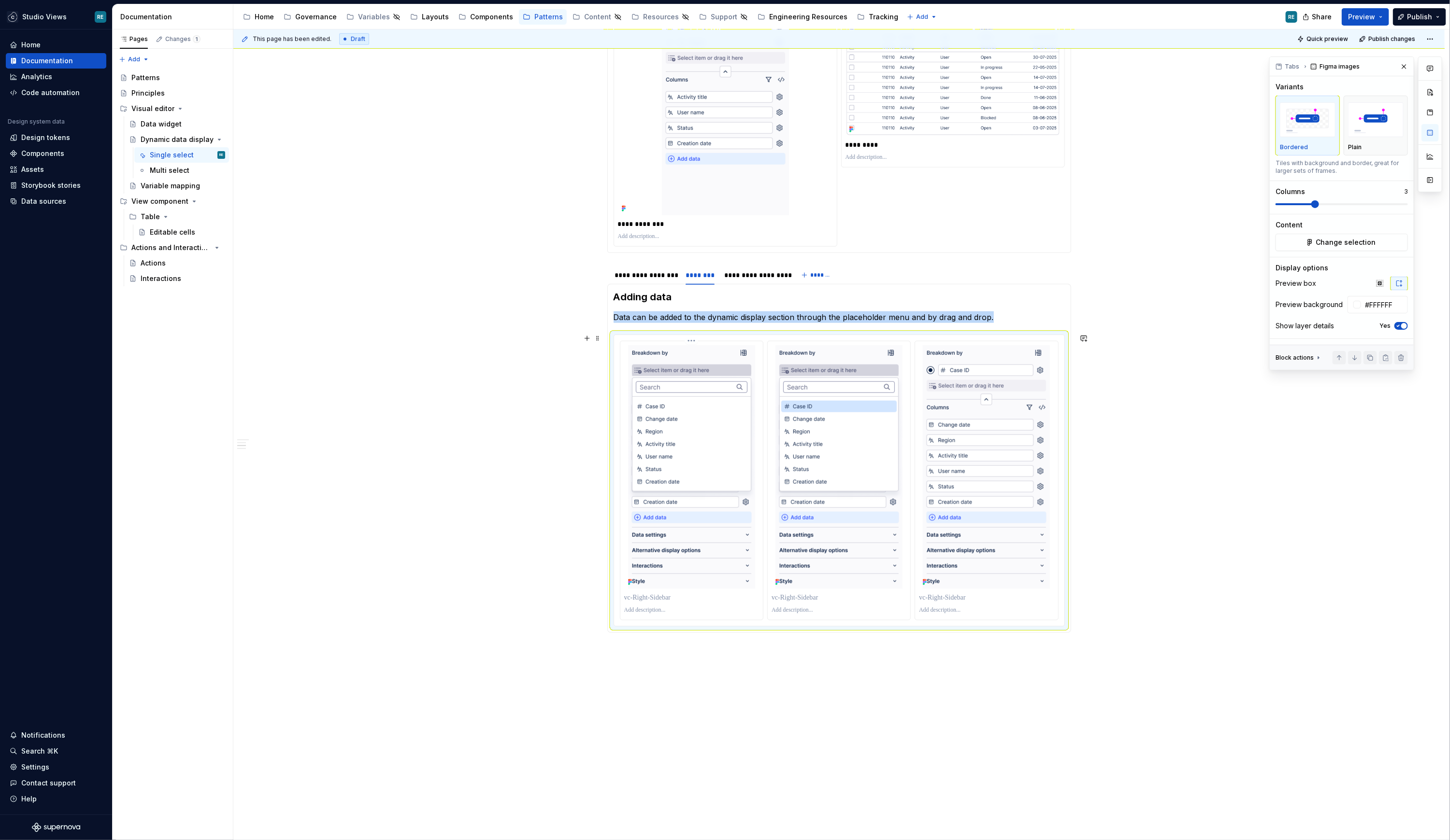
click at [723, 591] on div at bounding box center [692, 598] width 135 height 14
click at [704, 593] on p at bounding box center [692, 598] width 135 height 10
click at [790, 593] on p at bounding box center [839, 598] width 135 height 10
click at [981, 596] on p at bounding box center [986, 598] width 135 height 10
paste div
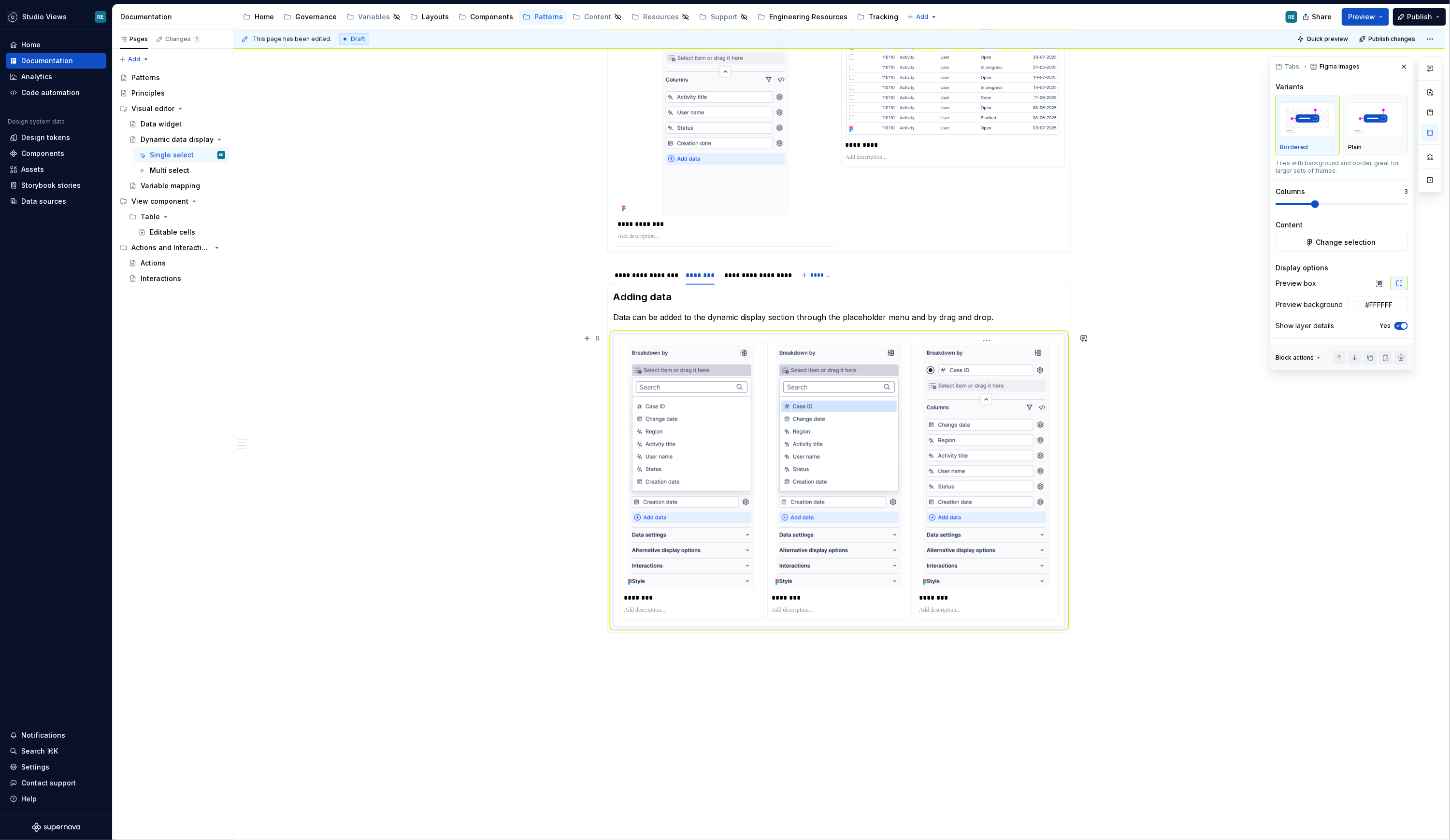
click at [926, 597] on p "********" at bounding box center [986, 598] width 135 height 10
click at [940, 593] on p "**********" at bounding box center [986, 598] width 135 height 10
click at [782, 599] on p "********" at bounding box center [839, 598] width 135 height 10
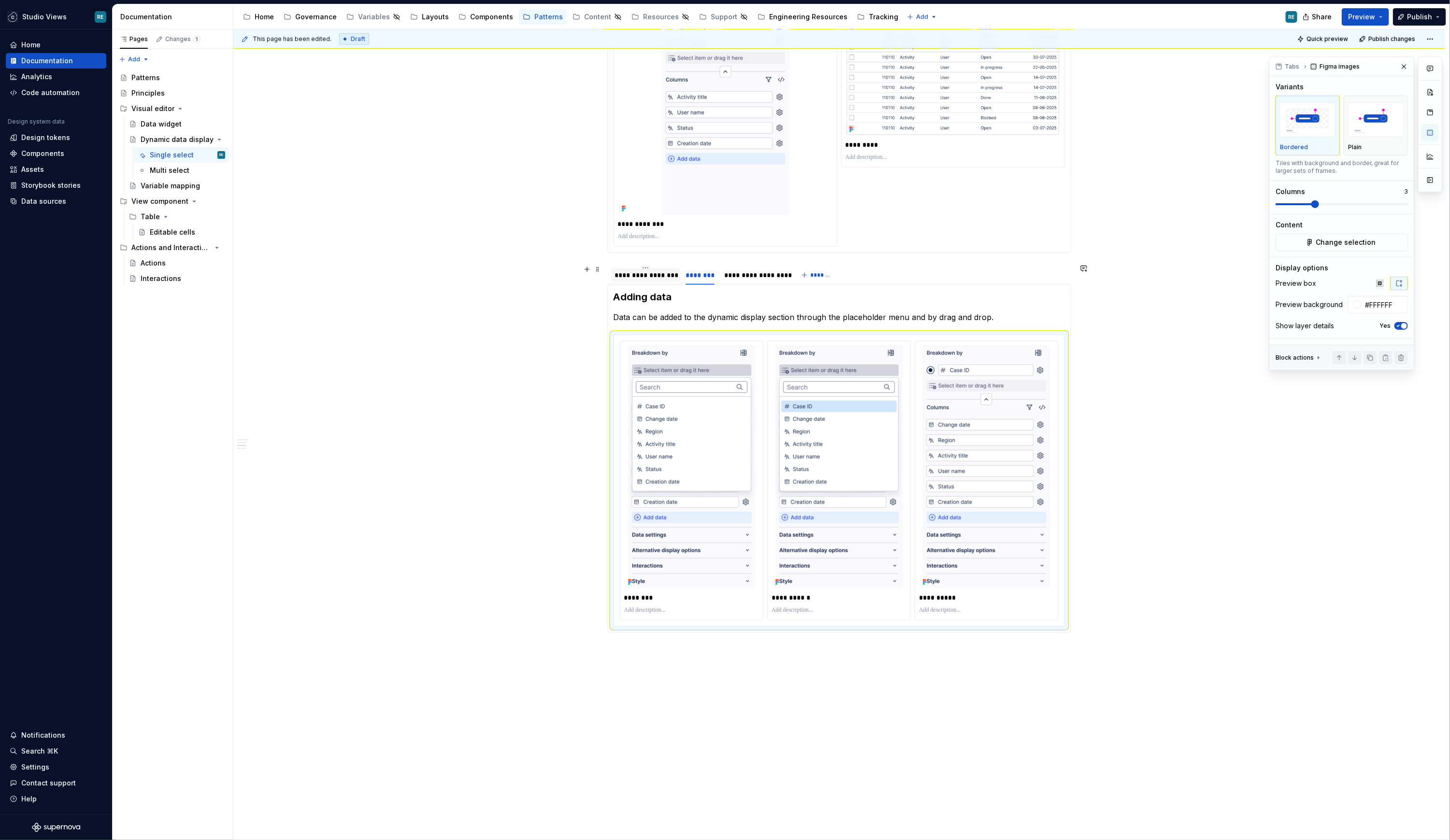
click at [658, 274] on div "**********" at bounding box center [646, 275] width 61 height 10
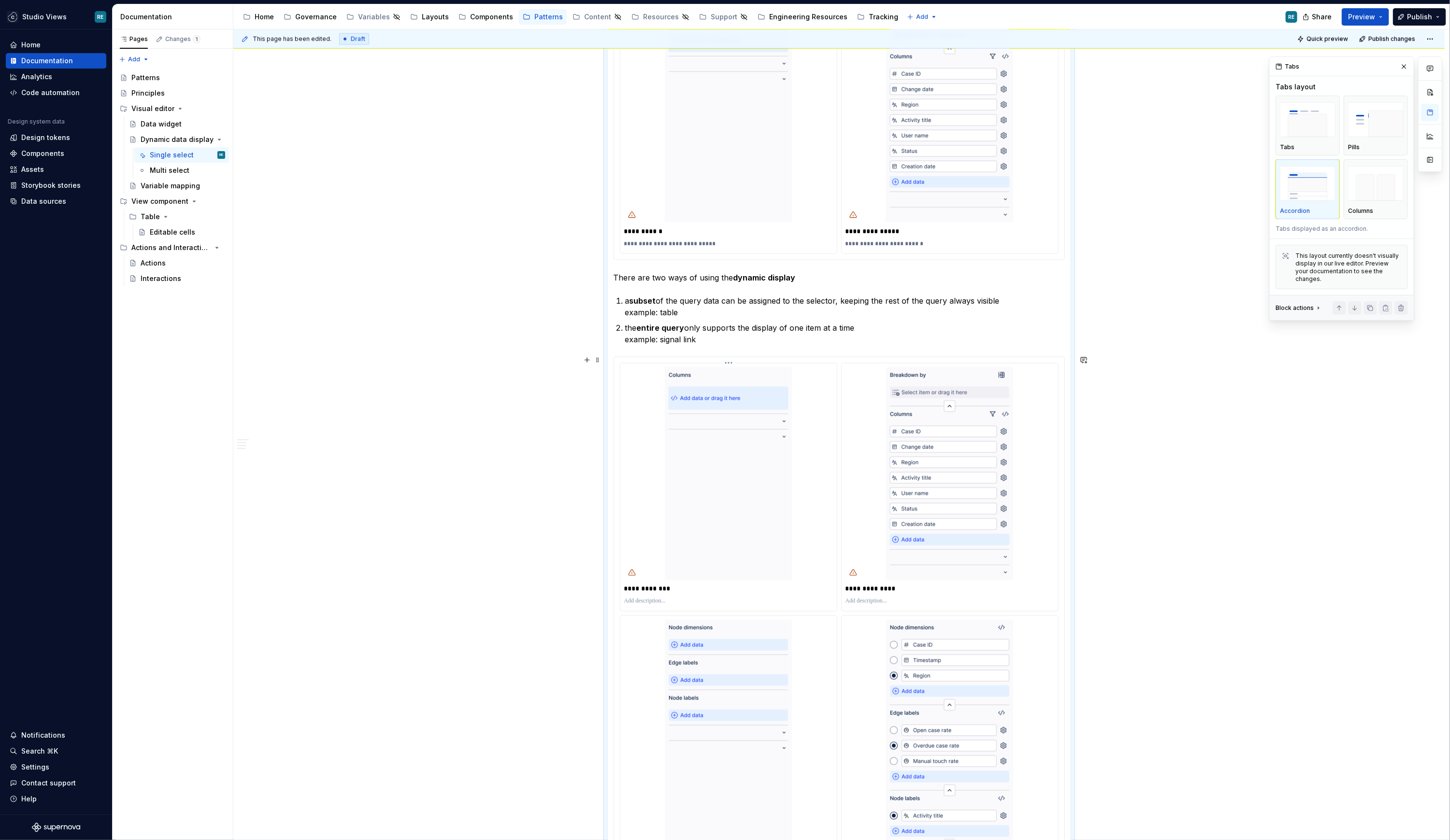
scroll to position [867, 0]
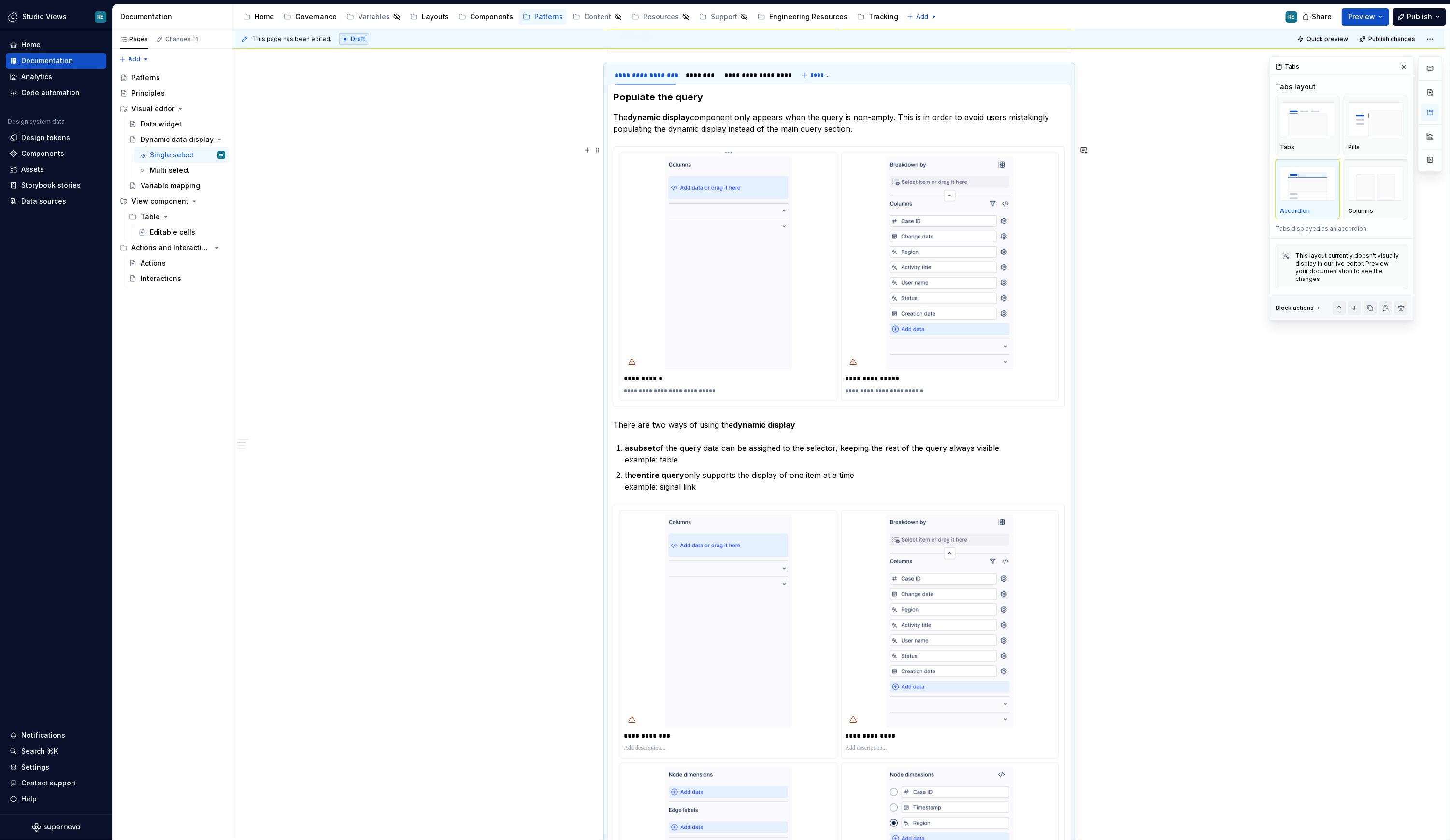
click at [649, 380] on p "**********" at bounding box center [728, 379] width 209 height 10
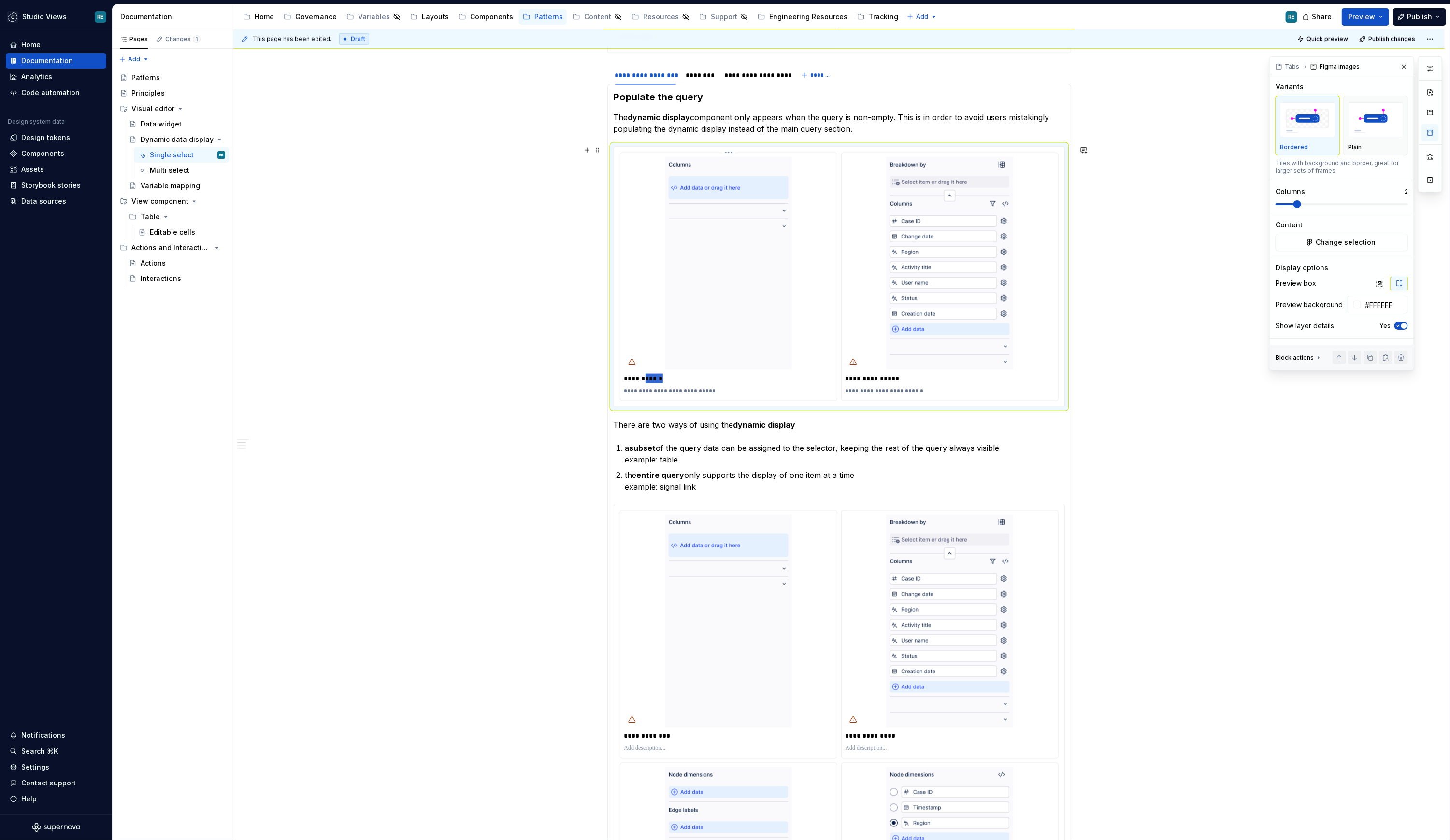
click at [649, 380] on p "**********" at bounding box center [728, 379] width 209 height 10
drag, startPoint x: 649, startPoint y: 380, endPoint x: 695, endPoint y: 393, distance: 47.8
click at [696, 393] on div "**********" at bounding box center [728, 277] width 216 height 248
click at [913, 388] on p "**********" at bounding box center [950, 391] width 209 height 8
drag, startPoint x: 925, startPoint y: 386, endPoint x: 834, endPoint y: 390, distance: 91.1
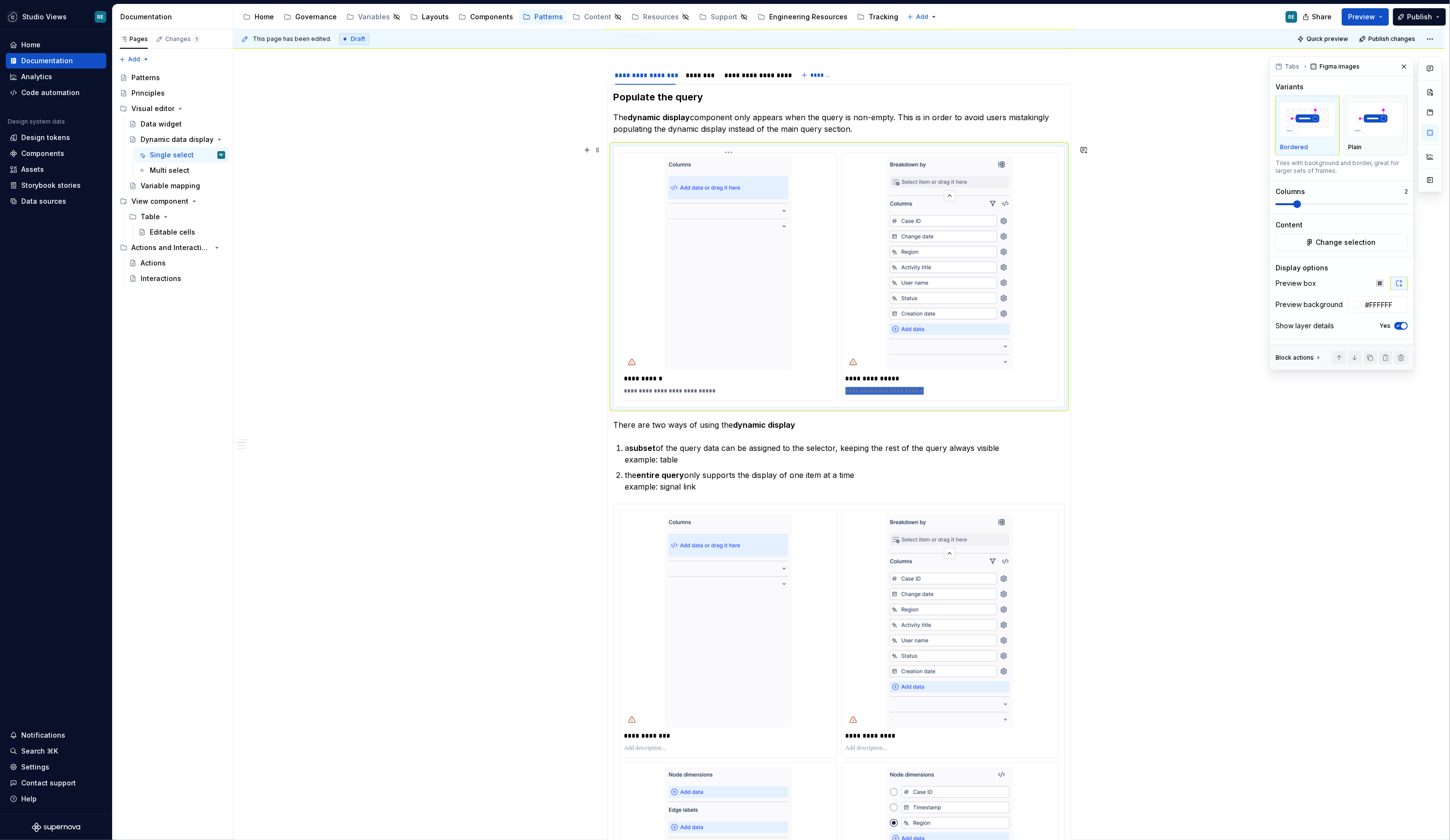
click at [834, 390] on div "**********" at bounding box center [839, 277] width 439 height 248
click at [930, 251] on img at bounding box center [949, 264] width 127 height 213
click at [1074, 240] on span "Change selection" at bounding box center [1346, 242] width 60 height 10
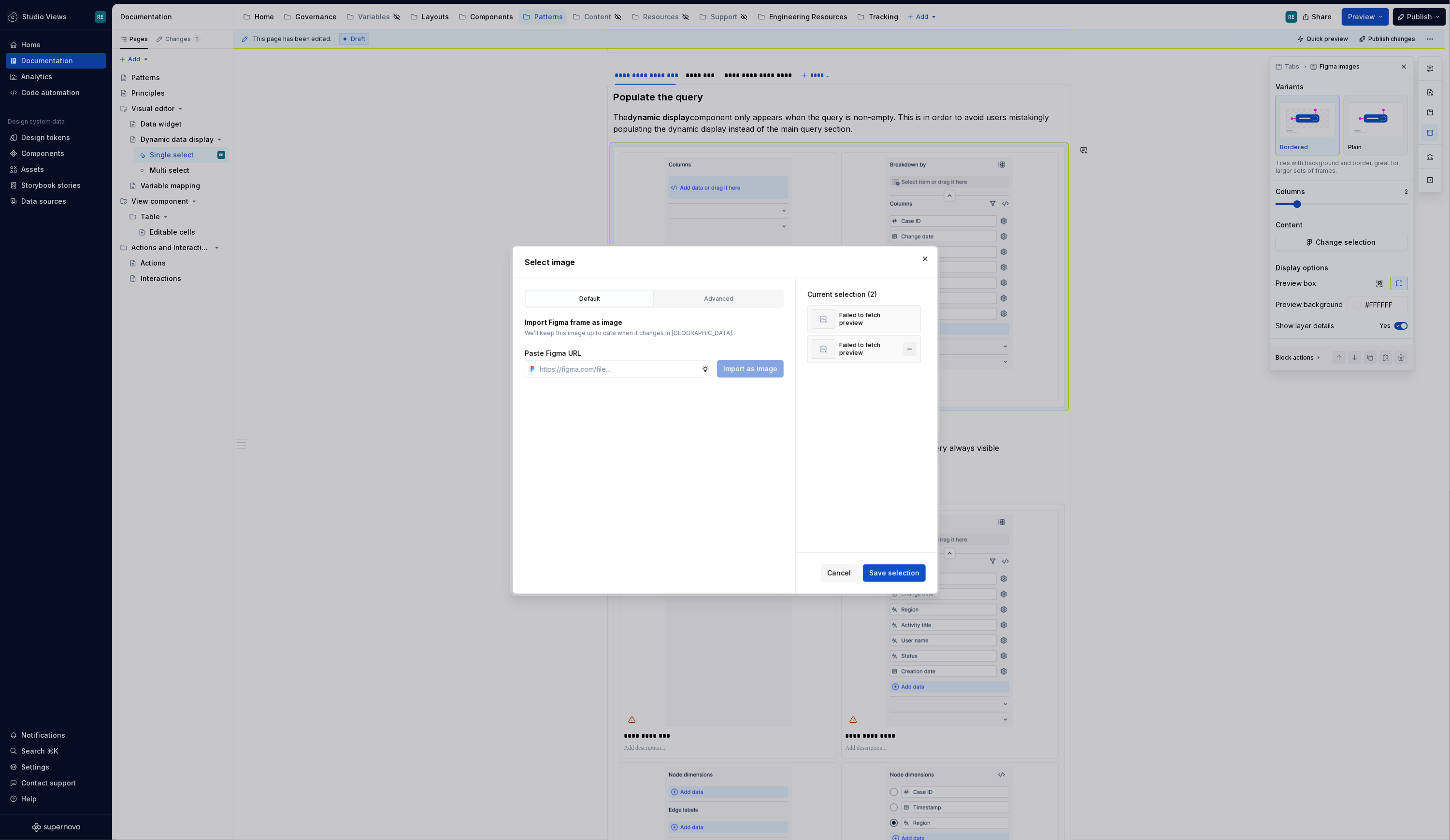
click at [915, 348] on button "button" at bounding box center [910, 349] width 14 height 14
click at [915, 320] on button "button" at bounding box center [910, 320] width 14 height 14
type textarea "*"
click at [580, 364] on input "text" at bounding box center [618, 369] width 165 height 18
paste input "[URL][DOMAIN_NAME]"
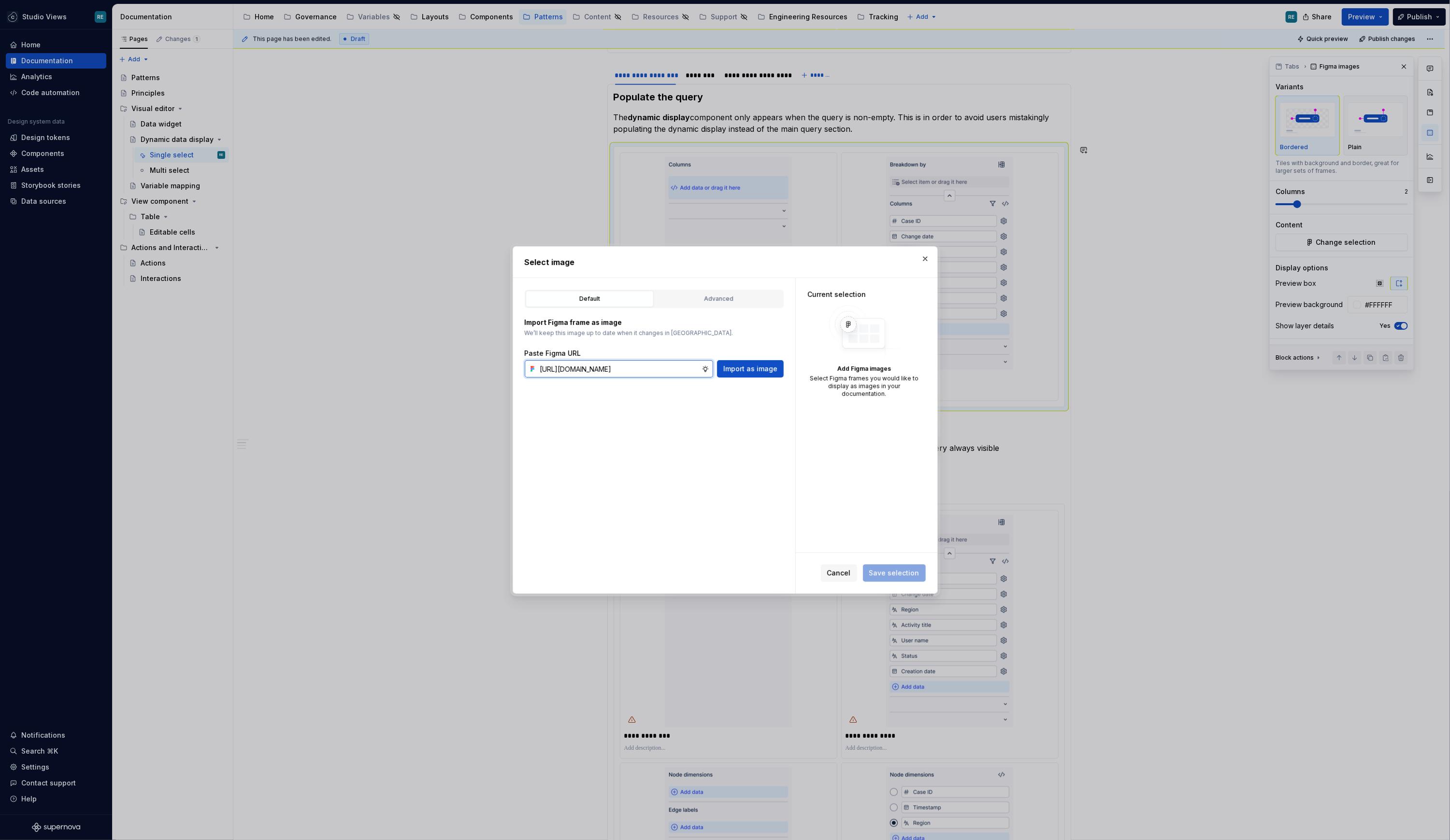
scroll to position [0, 294]
type input "[URL][DOMAIN_NAME]"
click at [584, 376] on input "text" at bounding box center [618, 369] width 165 height 18
paste input "[URL][DOMAIN_NAME]"
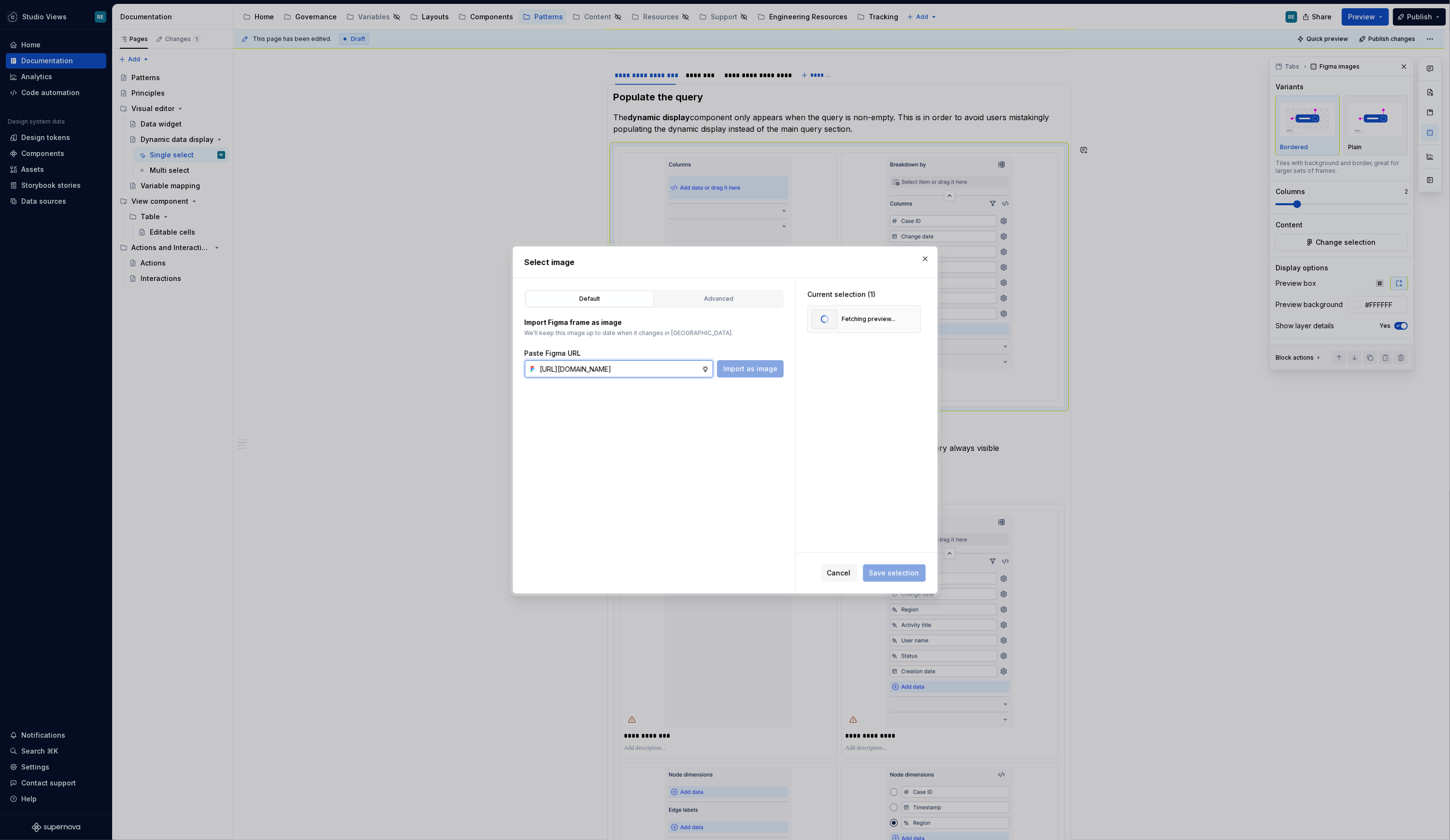
scroll to position [0, 294]
type input "[URL][DOMAIN_NAME]"
type textarea "*"
click at [912, 575] on span "Save selection" at bounding box center [894, 573] width 51 height 10
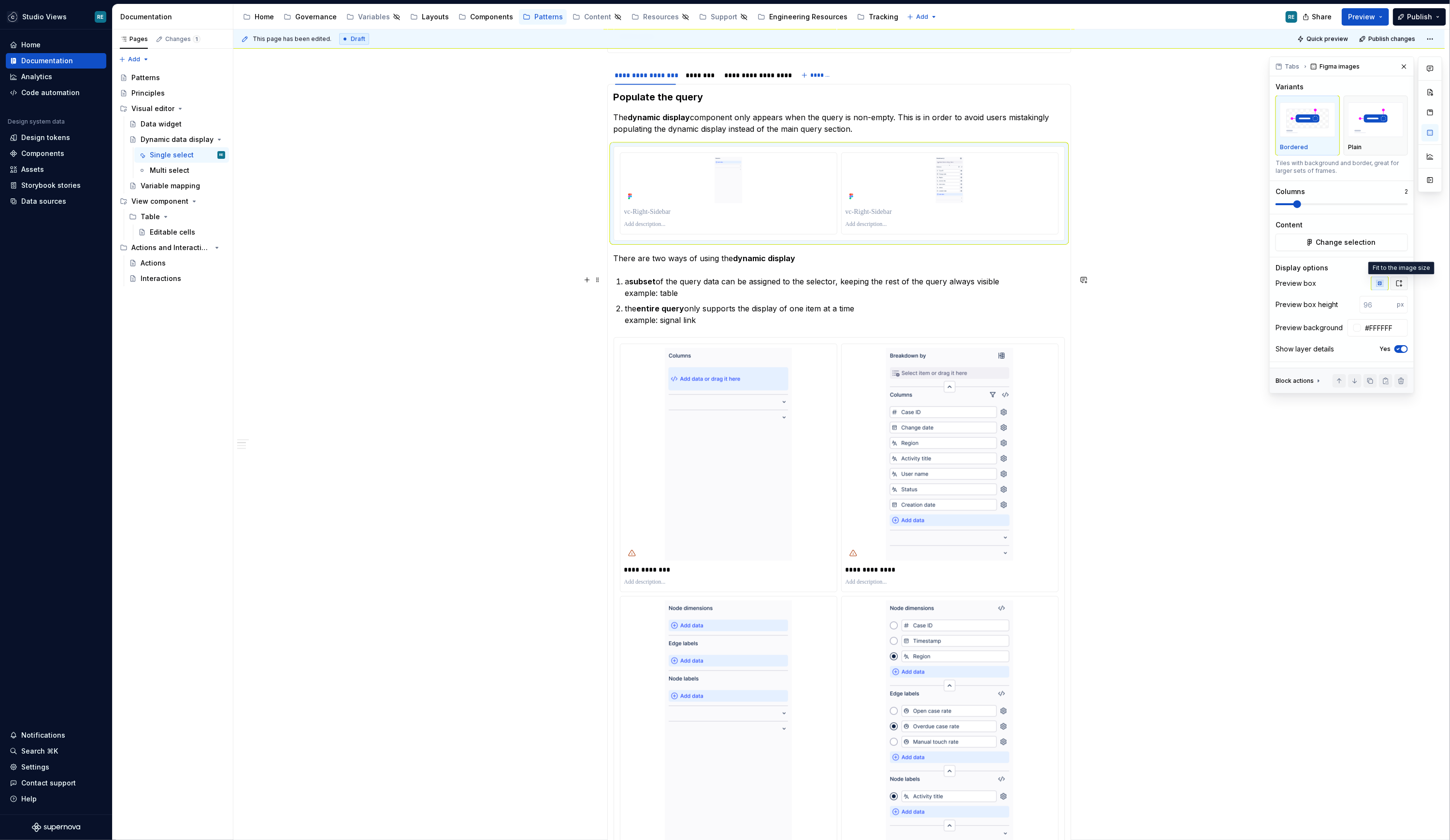
click at [1074, 284] on icon "button" at bounding box center [1399, 284] width 8 height 8
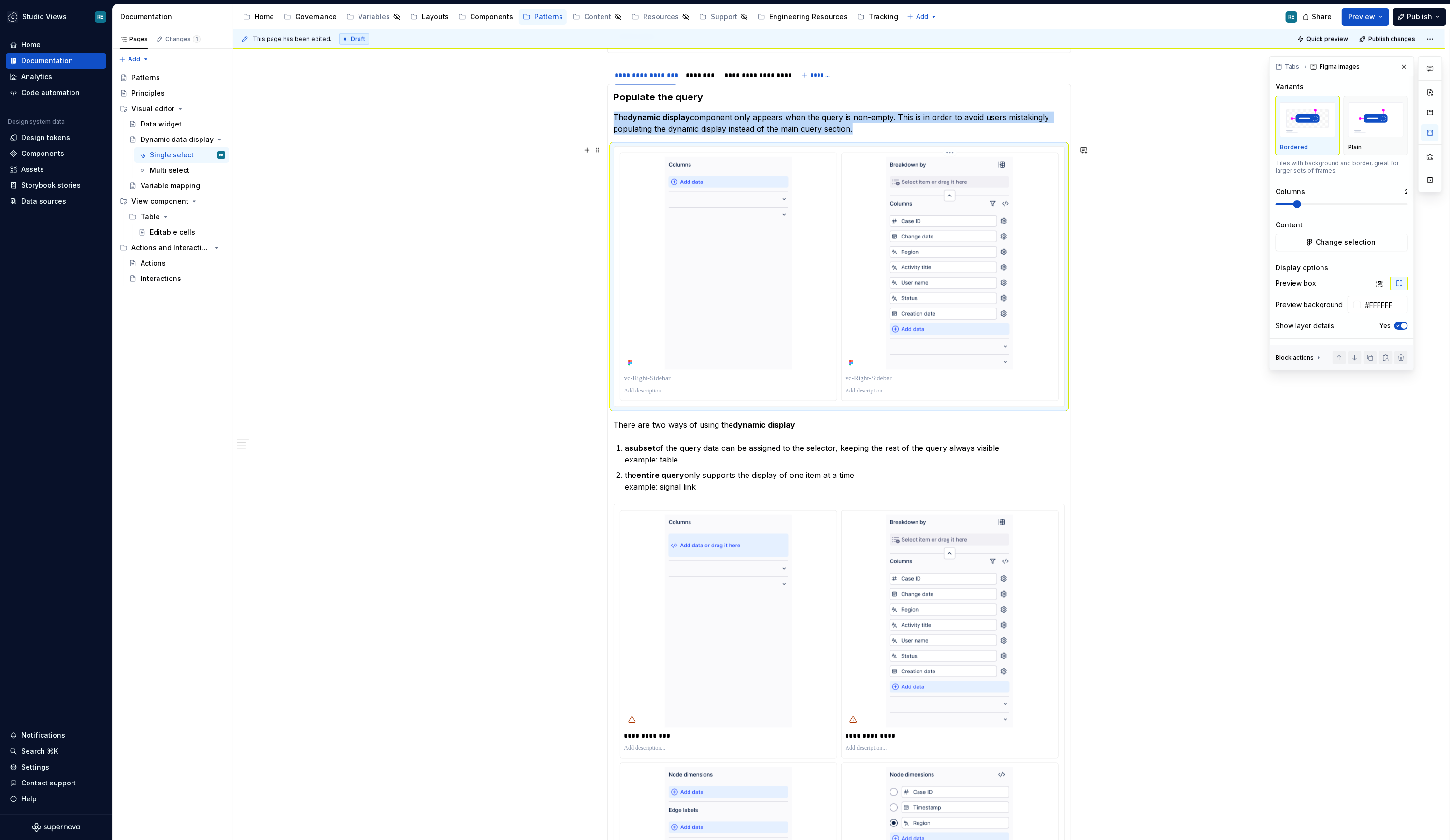
click at [893, 386] on div at bounding box center [950, 391] width 209 height 11
click at [873, 390] on p at bounding box center [950, 391] width 209 height 8
click at [682, 392] on p at bounding box center [728, 391] width 209 height 8
paste div
click at [673, 389] on p "**********" at bounding box center [728, 391] width 209 height 8
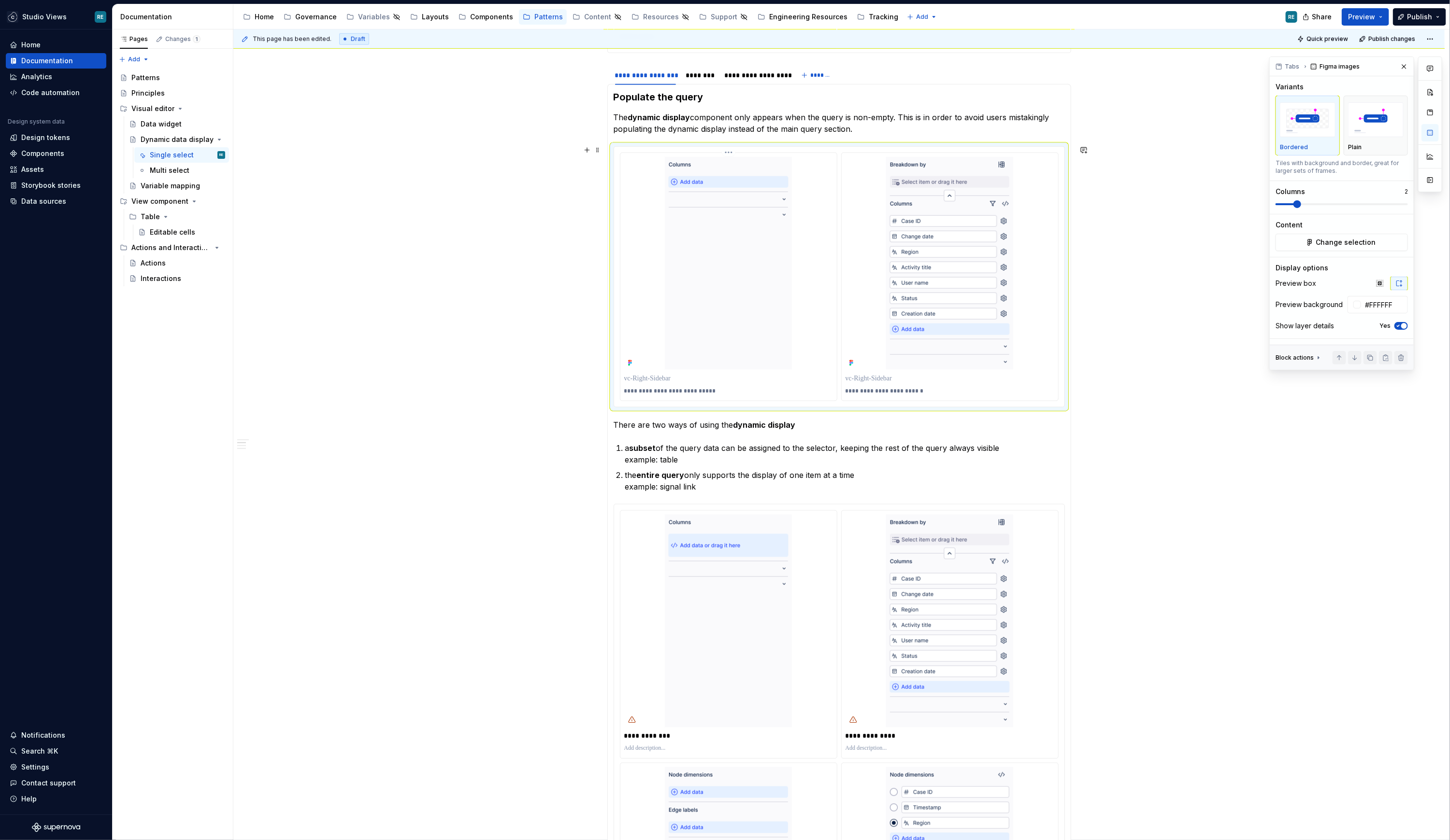
click at [749, 375] on p at bounding box center [728, 379] width 209 height 10
click at [902, 376] on p at bounding box center [950, 375] width 209 height 10
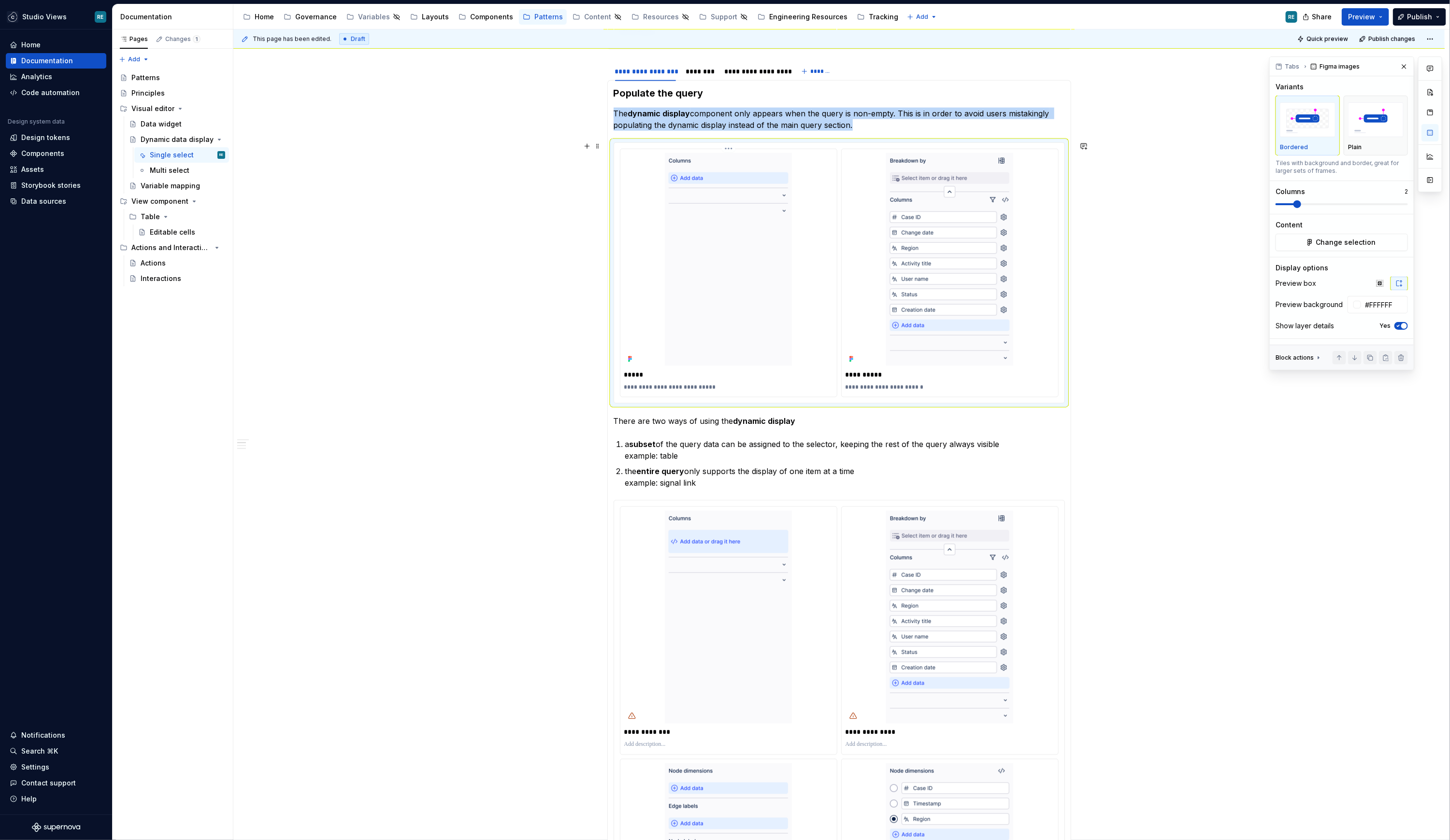
click at [712, 368] on div "*****" at bounding box center [728, 375] width 209 height 14
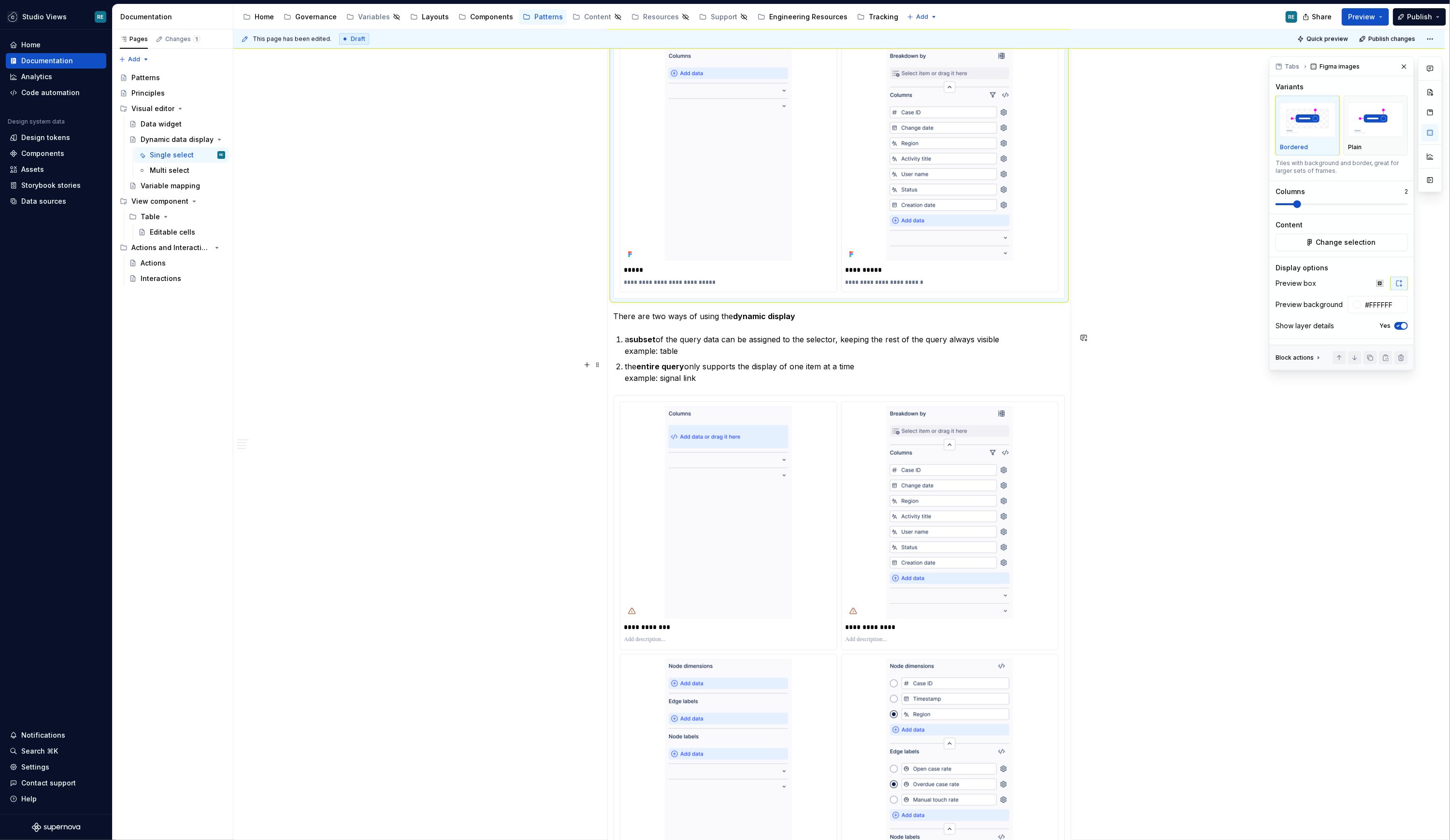
scroll to position [592, 0]
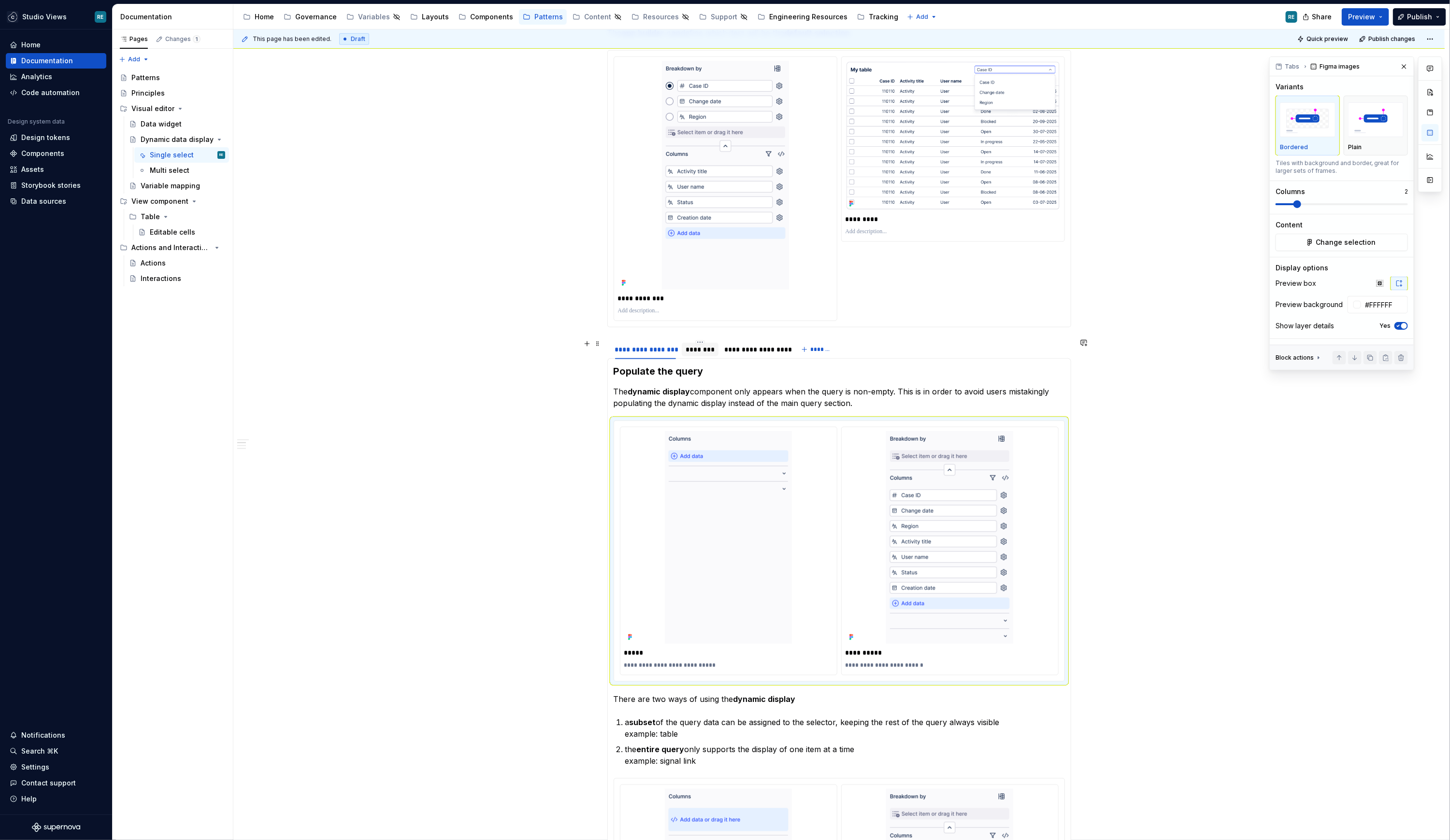
click at [699, 346] on div "********" at bounding box center [700, 349] width 29 height 10
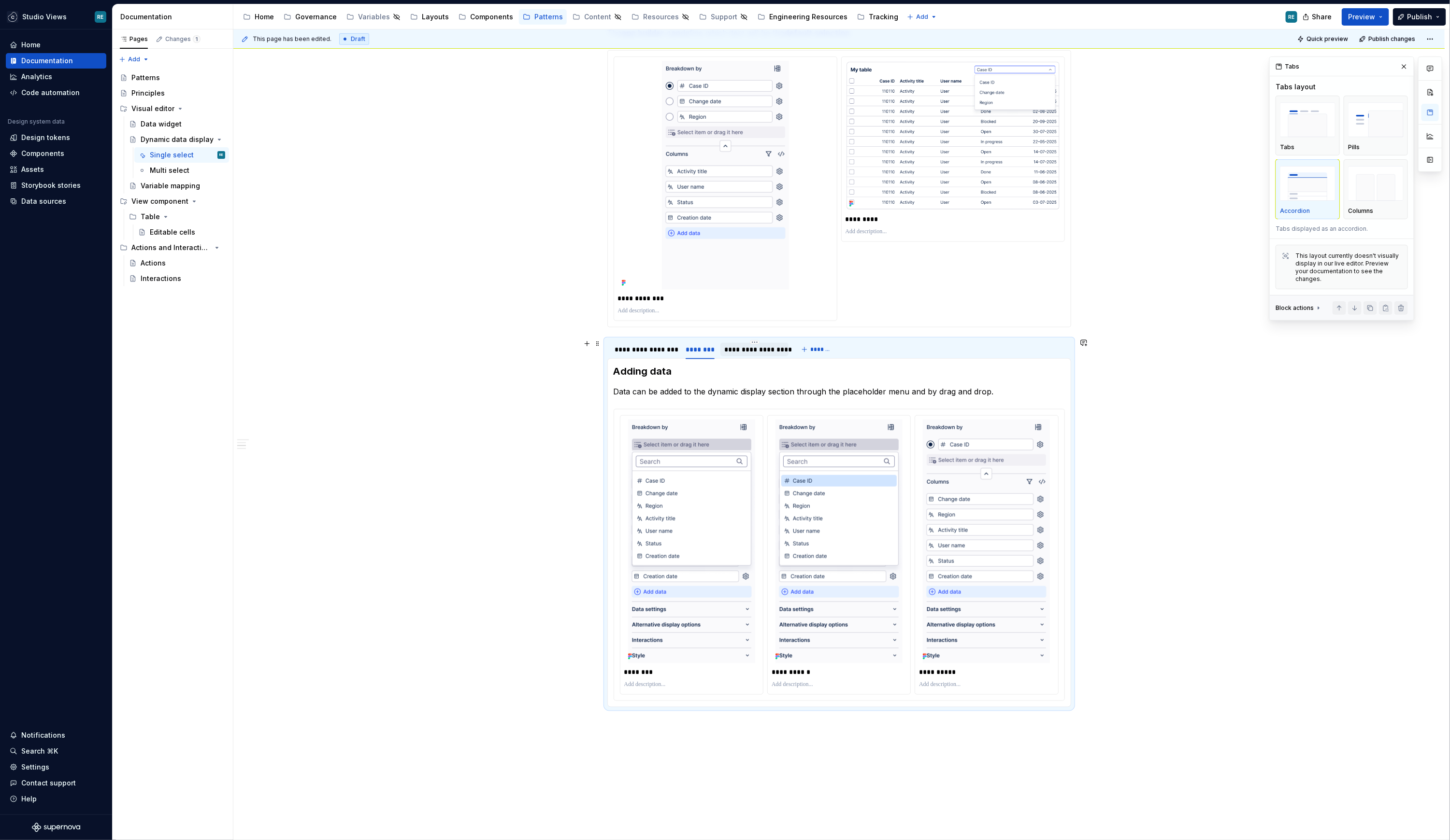
click at [742, 348] on div "**********" at bounding box center [754, 349] width 61 height 10
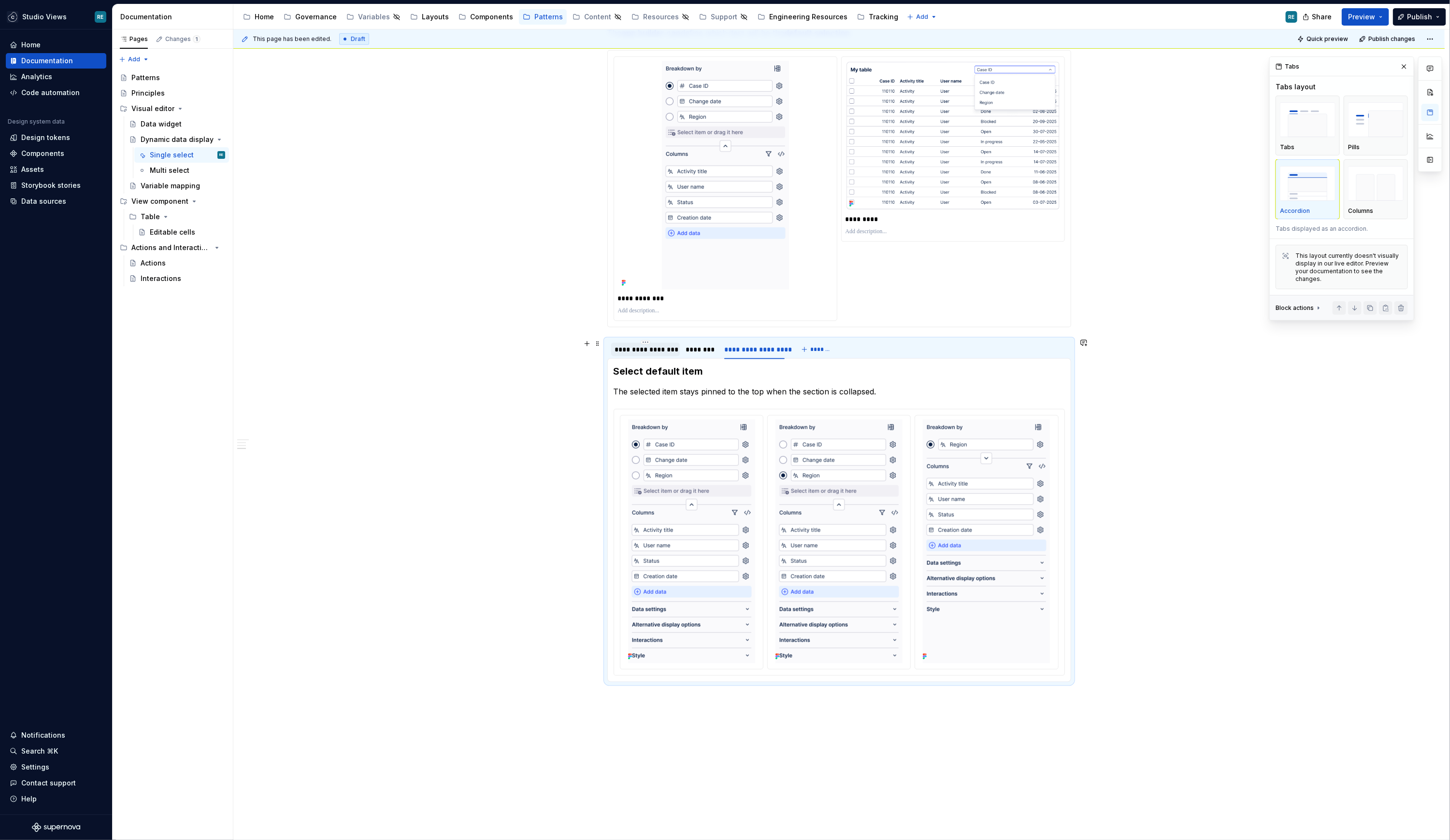
click at [643, 347] on div "**********" at bounding box center [646, 349] width 61 height 10
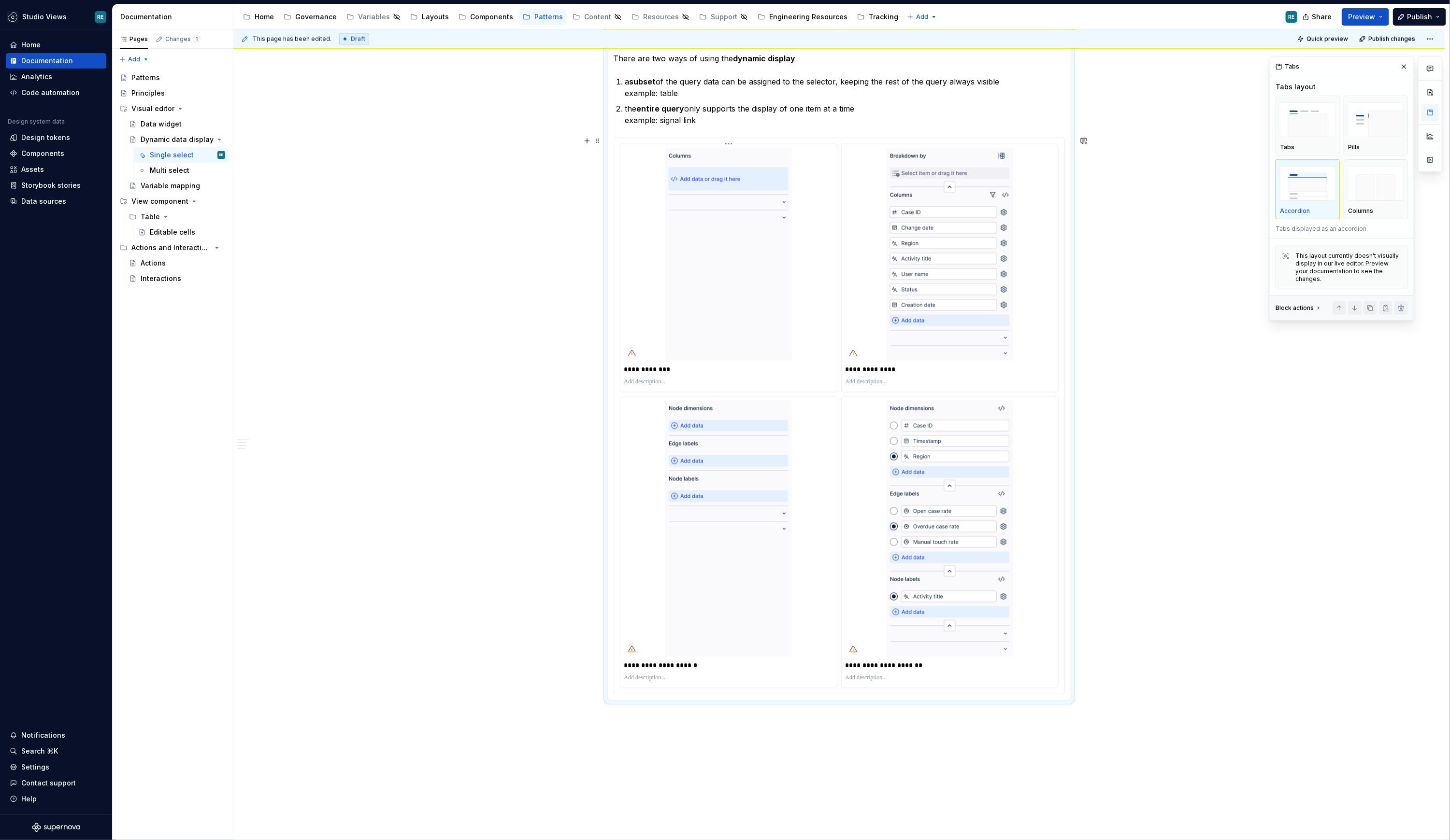
scroll to position [1242, 0]
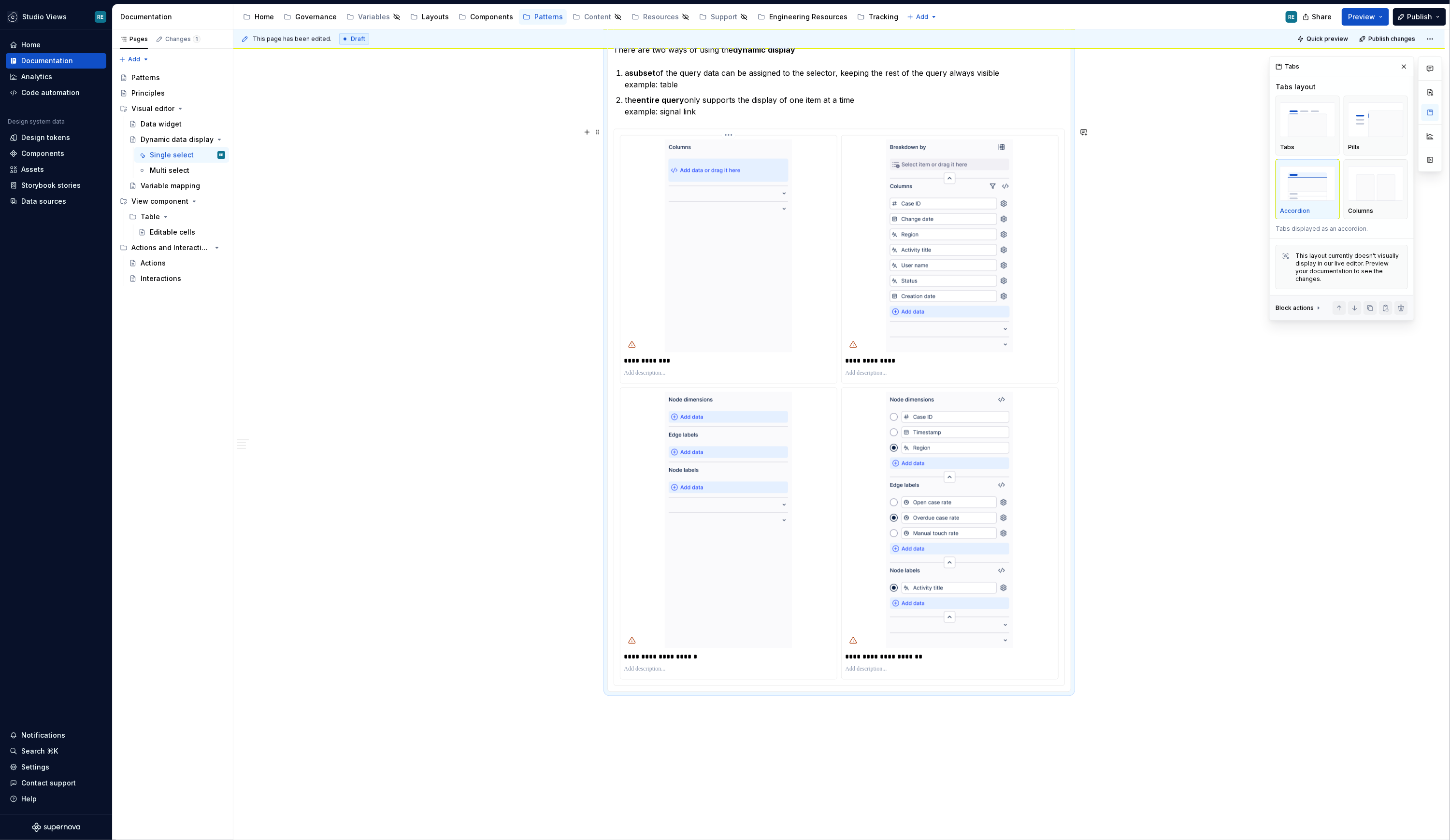
click at [661, 359] on p "**********" at bounding box center [728, 361] width 209 height 10
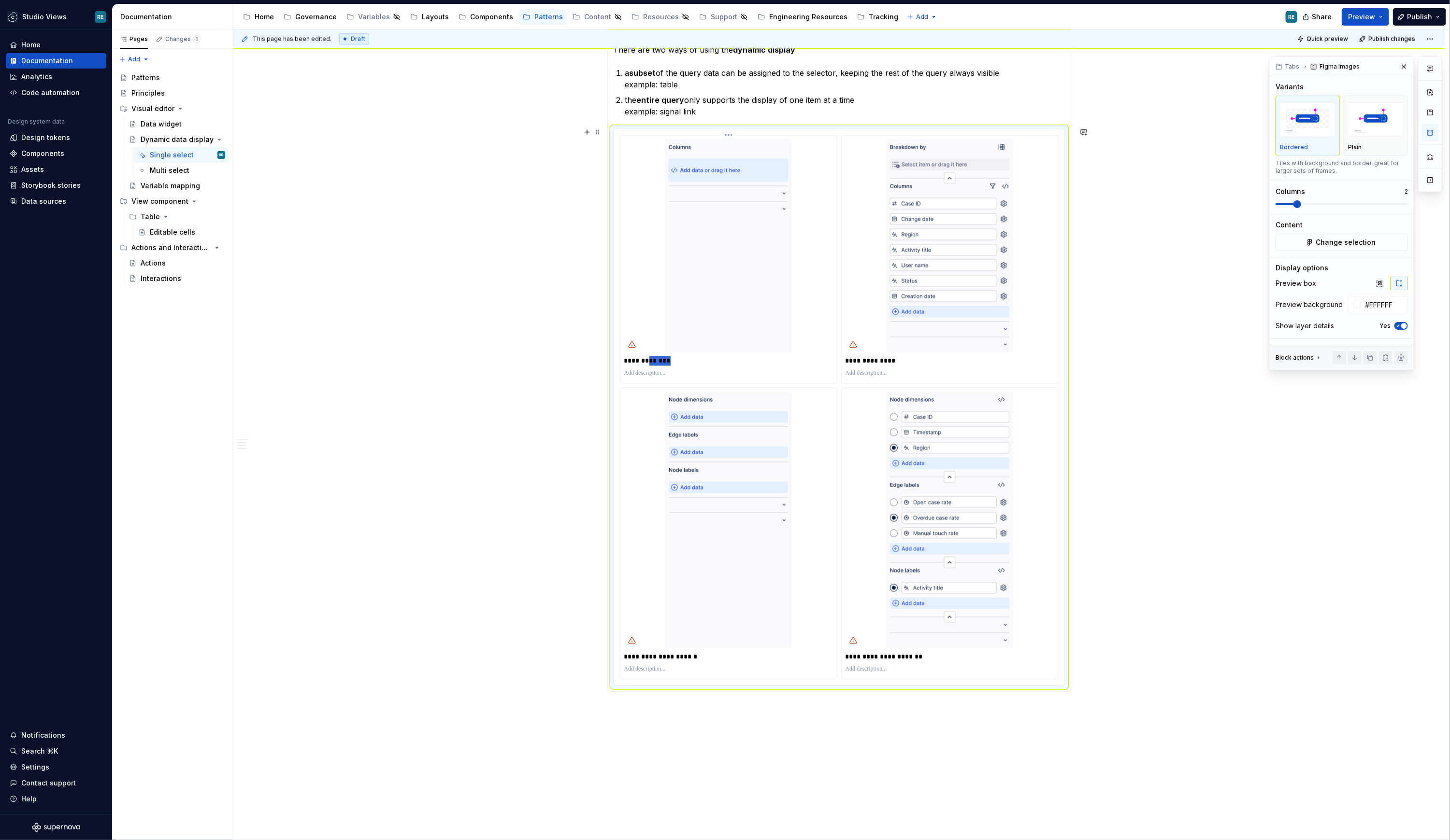
click at [661, 359] on p "**********" at bounding box center [728, 361] width 209 height 10
click at [676, 622] on p "**********" at bounding box center [728, 657] width 209 height 10
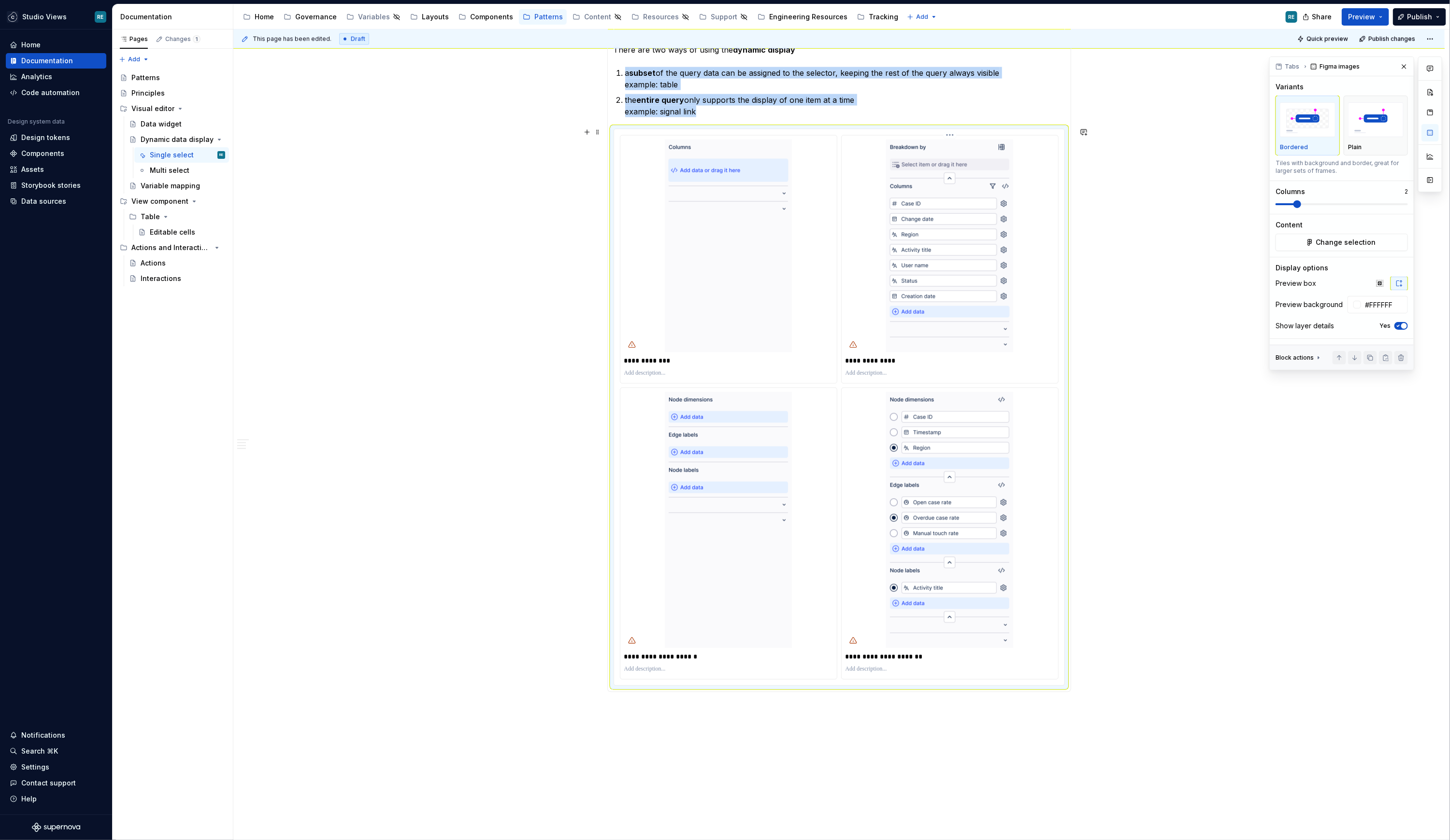
click at [889, 306] on img at bounding box center [949, 246] width 127 height 213
click at [1074, 241] on span "Change selection" at bounding box center [1346, 242] width 60 height 10
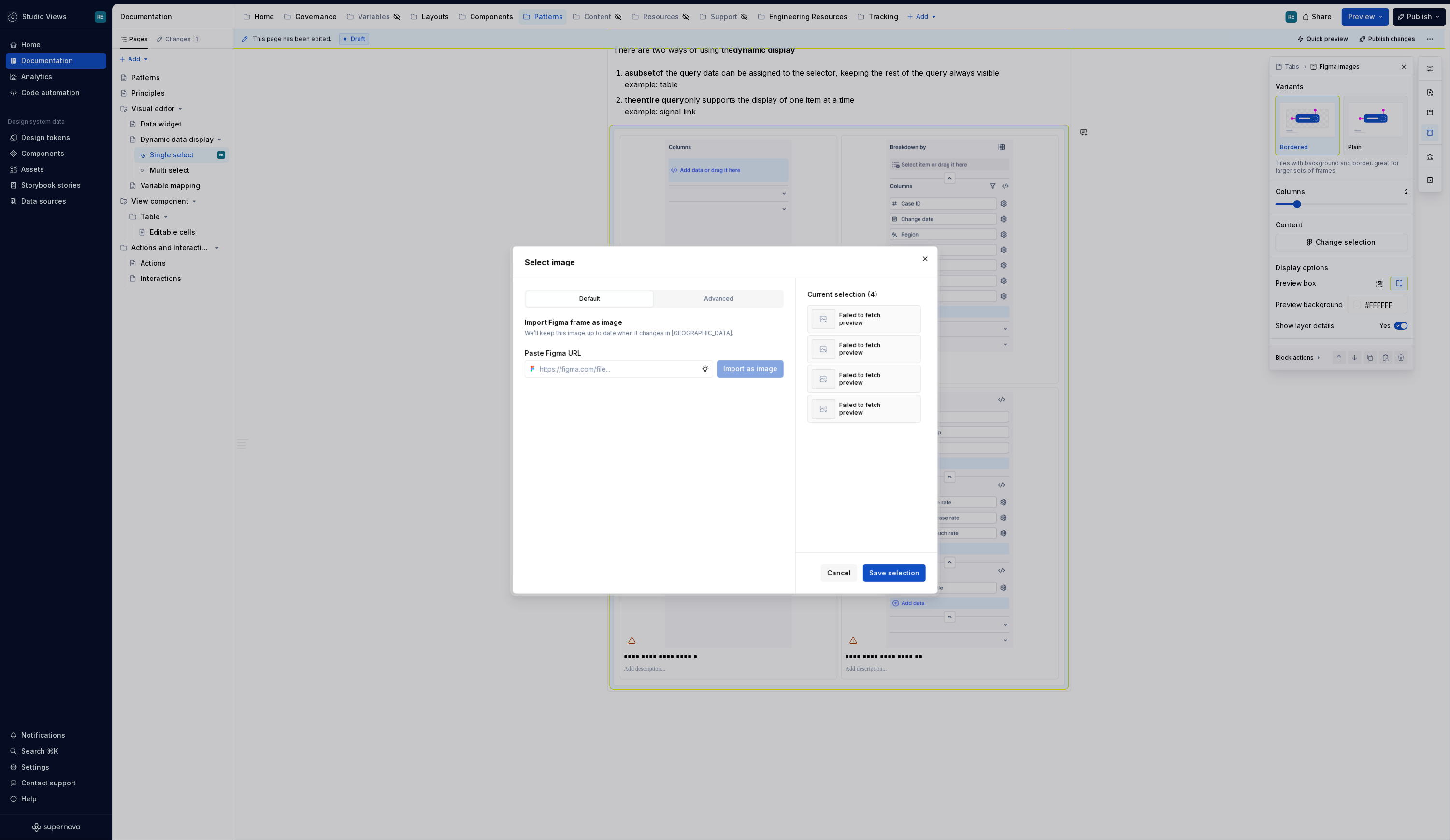
type textarea "*"
click at [916, 315] on button "button" at bounding box center [910, 320] width 14 height 14
click at [916, 343] on button "button" at bounding box center [910, 349] width 14 height 14
click at [916, 315] on button "button" at bounding box center [910, 320] width 14 height 14
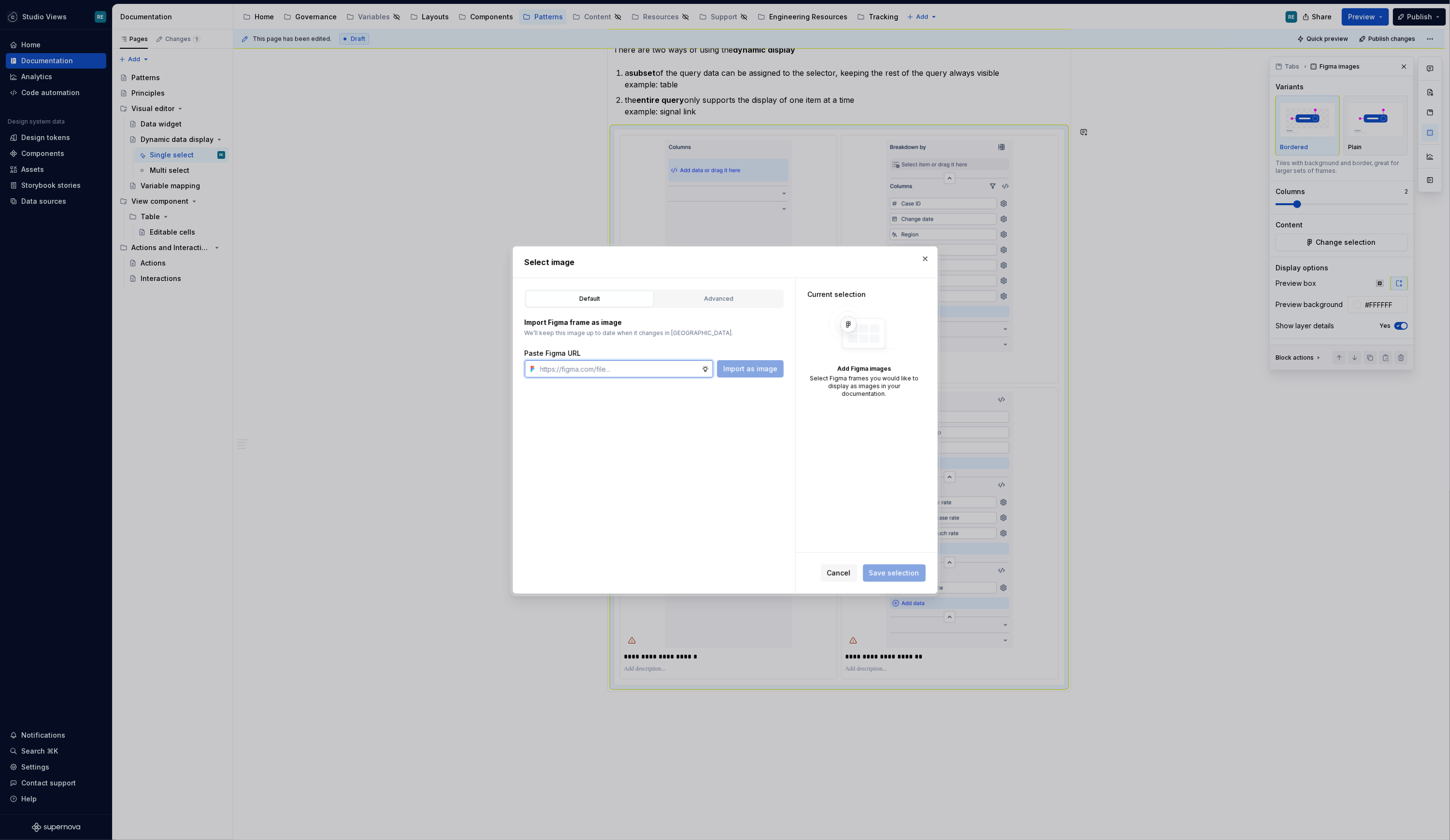
click at [590, 361] on input "text" at bounding box center [618, 369] width 165 height 18
paste input "[URL][DOMAIN_NAME]"
type input "[URL][DOMAIN_NAME]"
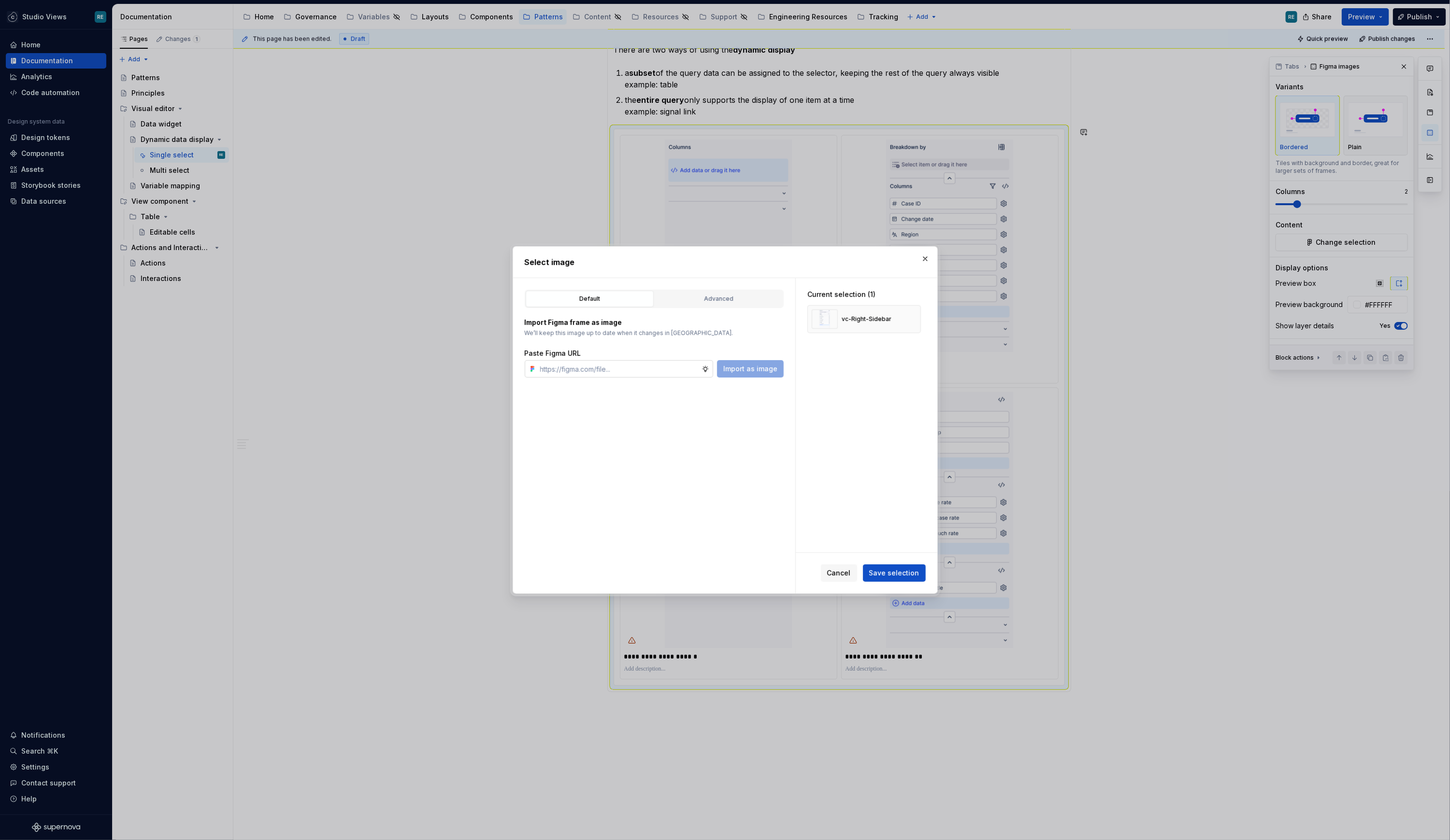
type textarea "*"
click at [583, 375] on input "text" at bounding box center [618, 369] width 165 height 18
paste input "[URL][DOMAIN_NAME]"
type input "[URL][DOMAIN_NAME]"
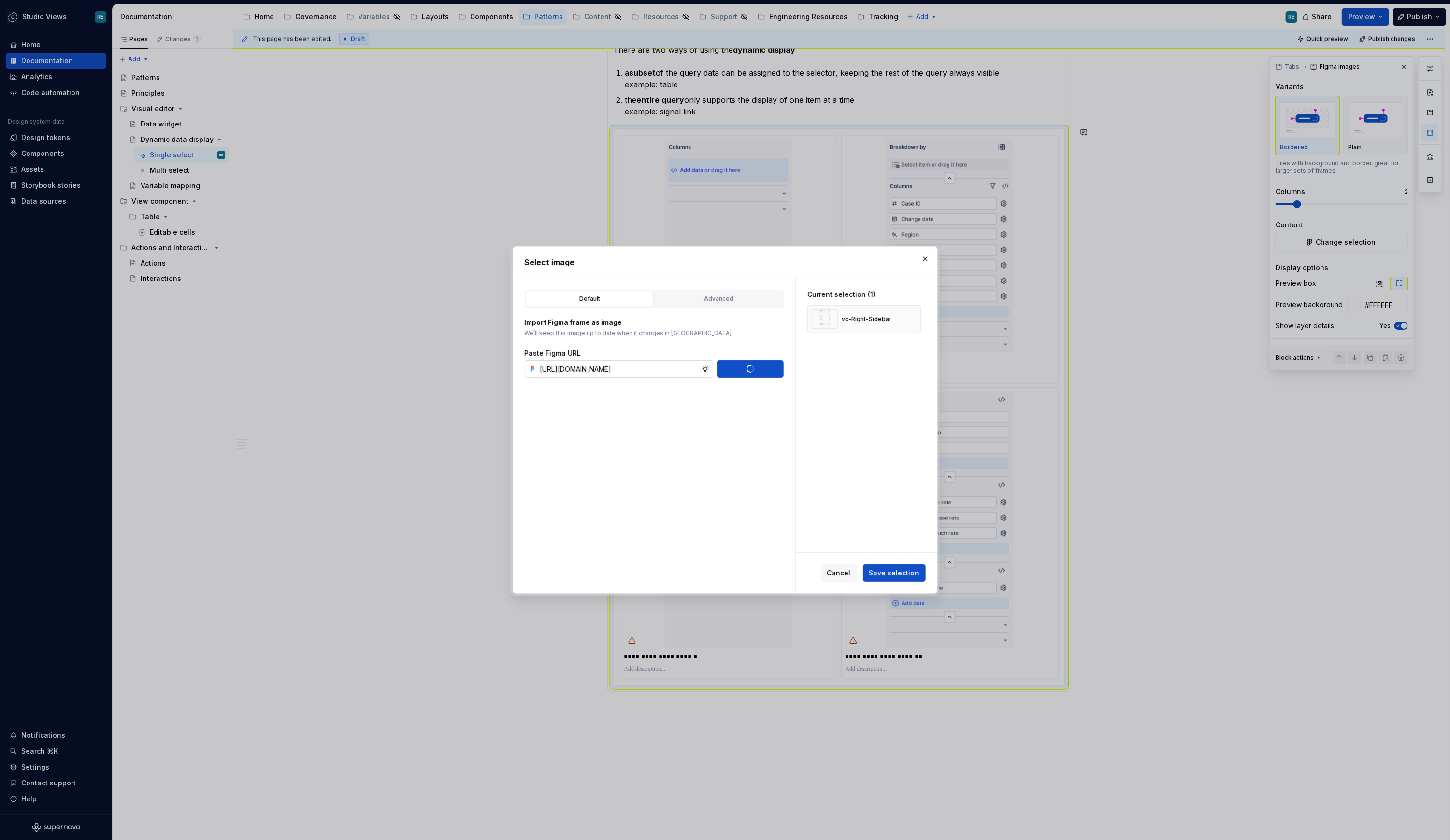
scroll to position [0, 0]
click at [580, 367] on input "text" at bounding box center [618, 369] width 165 height 18
paste input "[URL][DOMAIN_NAME]"
type input "[URL][DOMAIN_NAME]"
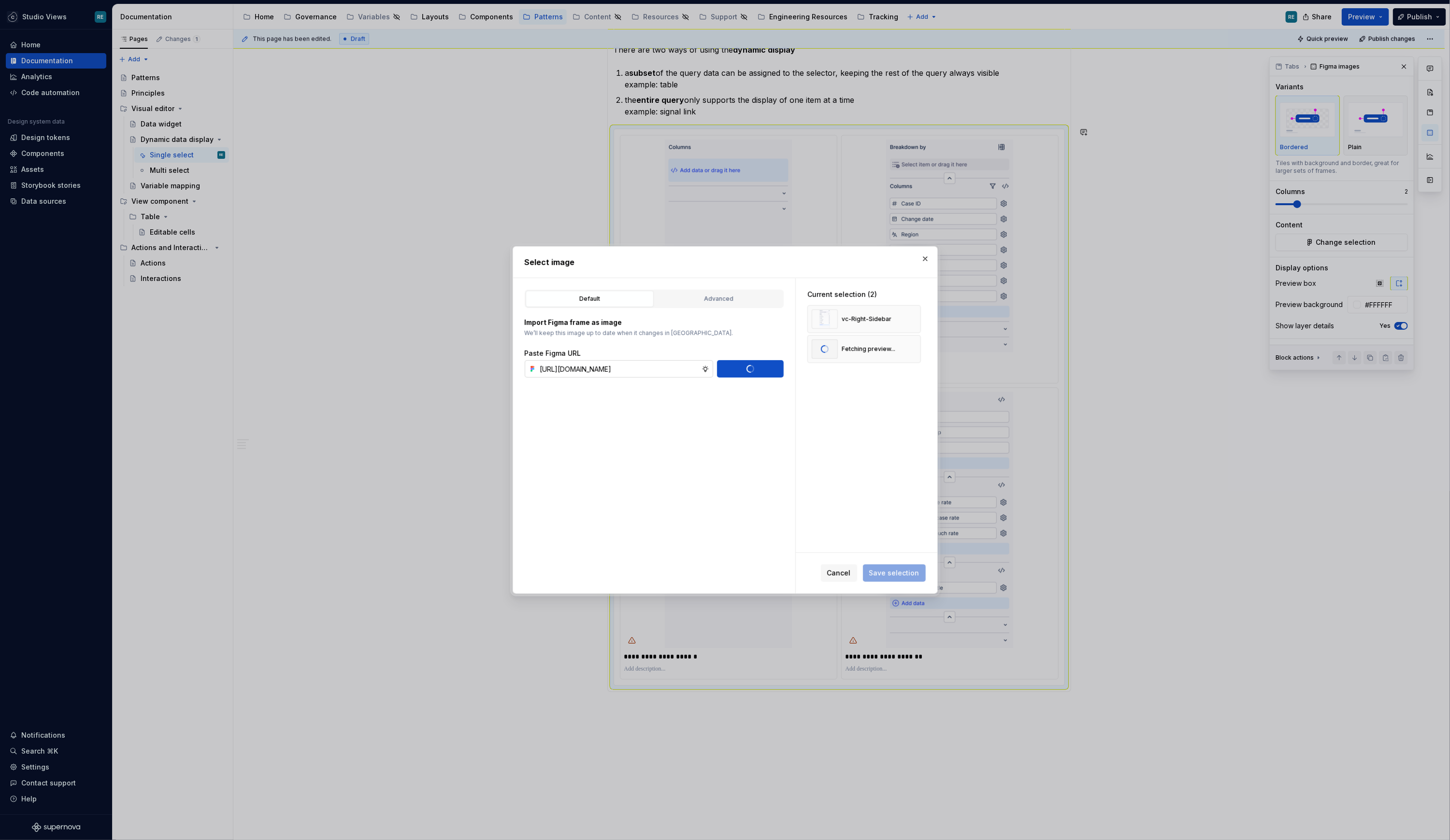
scroll to position [0, 0]
click at [586, 360] on input "text" at bounding box center [618, 369] width 165 height 18
paste input "[URL][DOMAIN_NAME]"
type input "[URL][DOMAIN_NAME]"
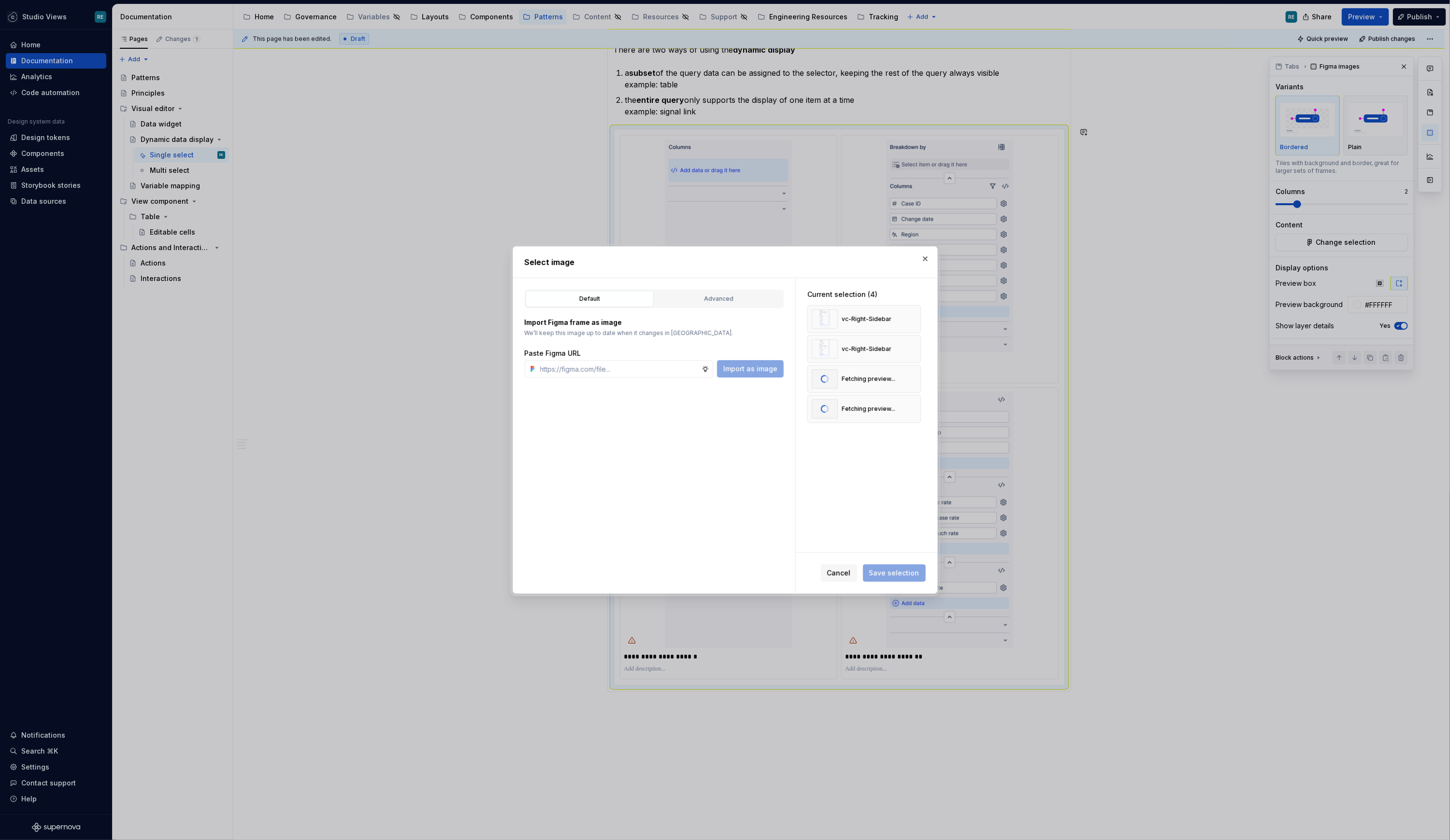
scroll to position [0, 0]
click at [805, 498] on div "Current selection (4) vc-Right-Sidebar vc-Right-Sidebar Fetching preview... Fet…" at bounding box center [866, 415] width 142 height 274
type textarea "*"
click at [896, 571] on span "Save selection" at bounding box center [894, 573] width 51 height 10
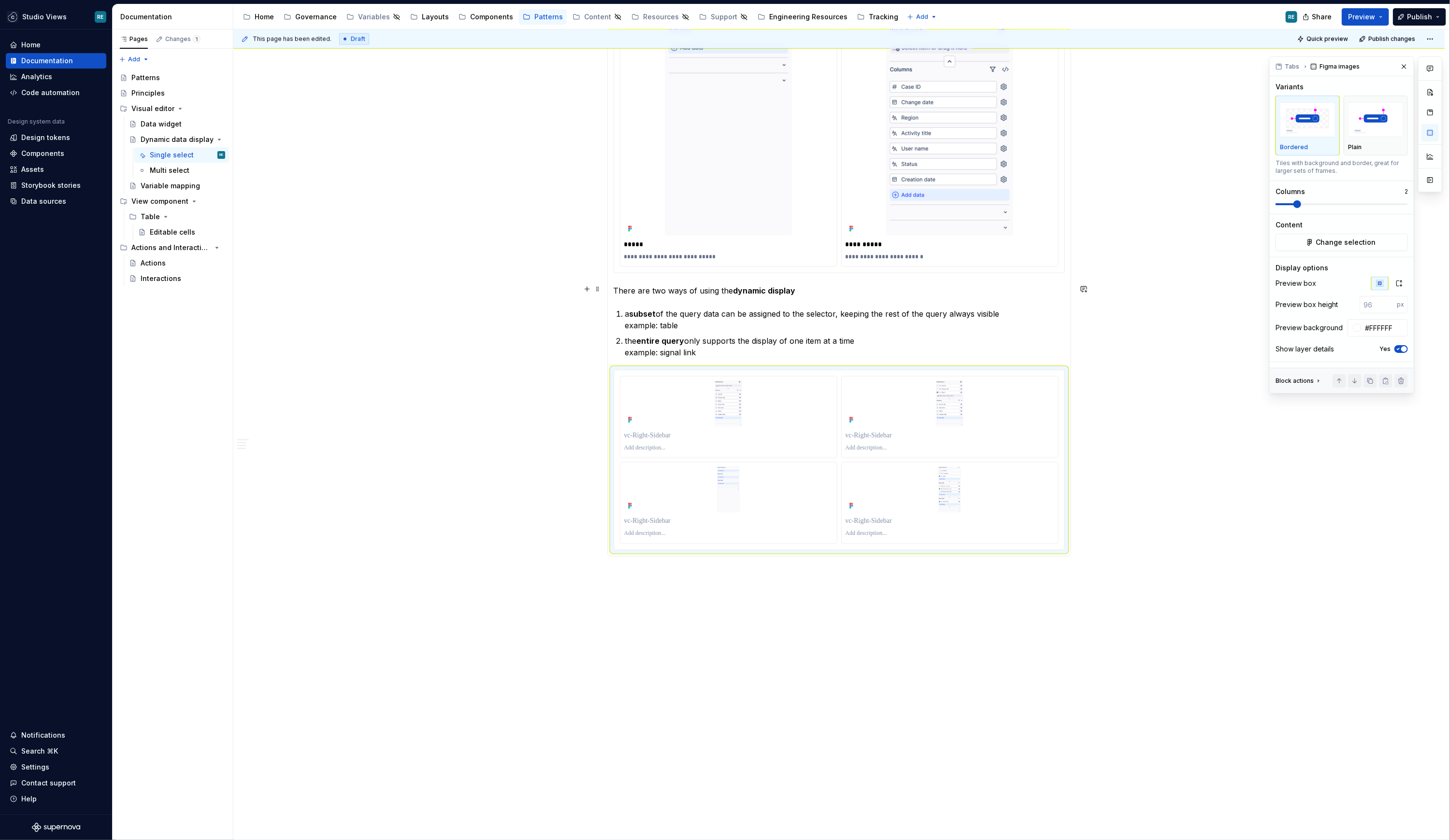
click at [1074, 290] on div "Preview box Preview box height px Preview background #FFFFFF Show layer details…" at bounding box center [1341, 319] width 133 height 85
click at [1074, 283] on icon "button" at bounding box center [1399, 284] width 8 height 8
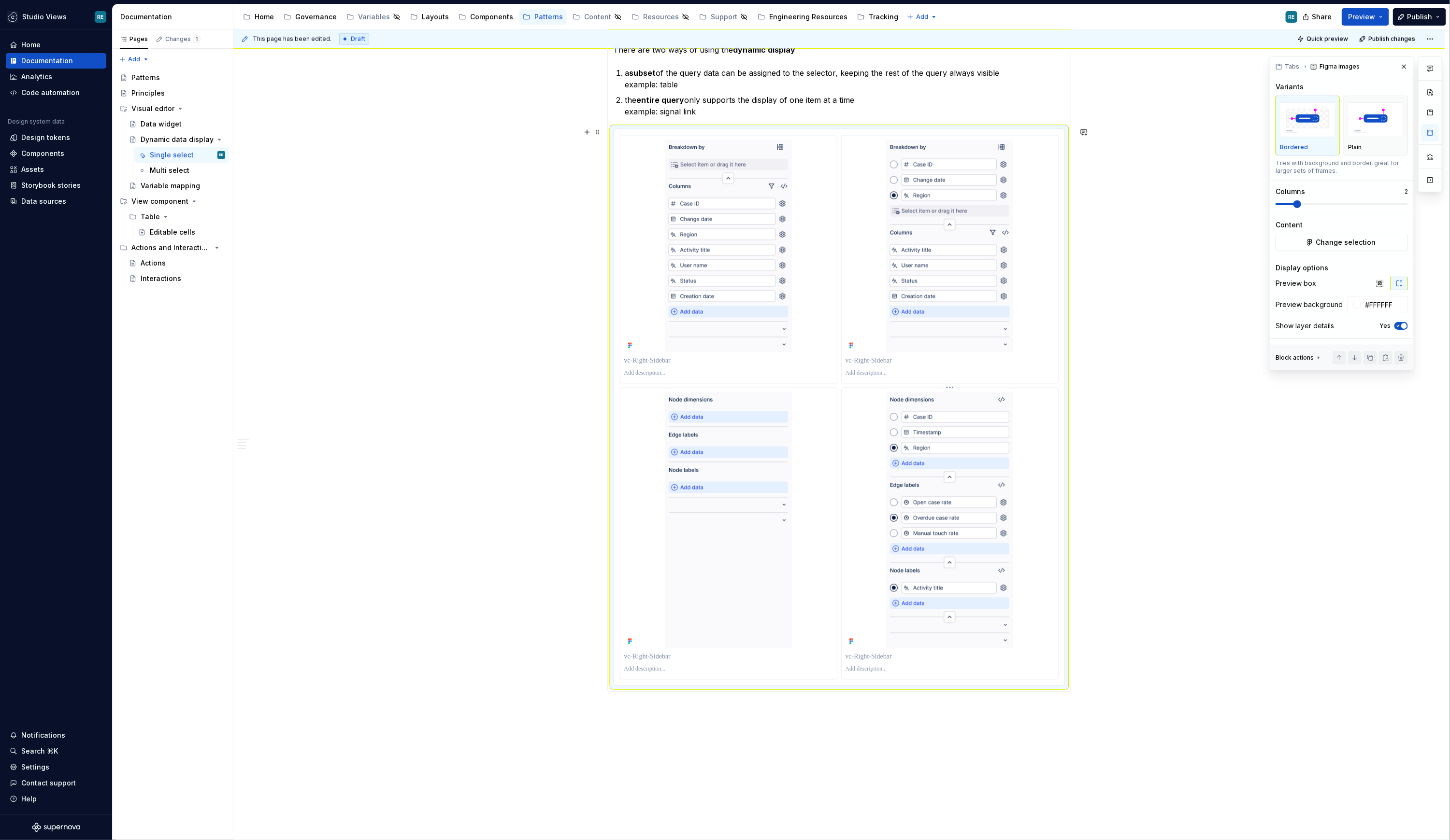
click at [895, 622] on p at bounding box center [950, 657] width 209 height 10
click at [889, 622] on p "**********" at bounding box center [950, 657] width 209 height 10
drag, startPoint x: 889, startPoint y: 655, endPoint x: 838, endPoint y: 655, distance: 51.0
click at [838, 622] on div "**********" at bounding box center [839, 407] width 439 height 545
click at [704, 362] on p at bounding box center [728, 361] width 209 height 10
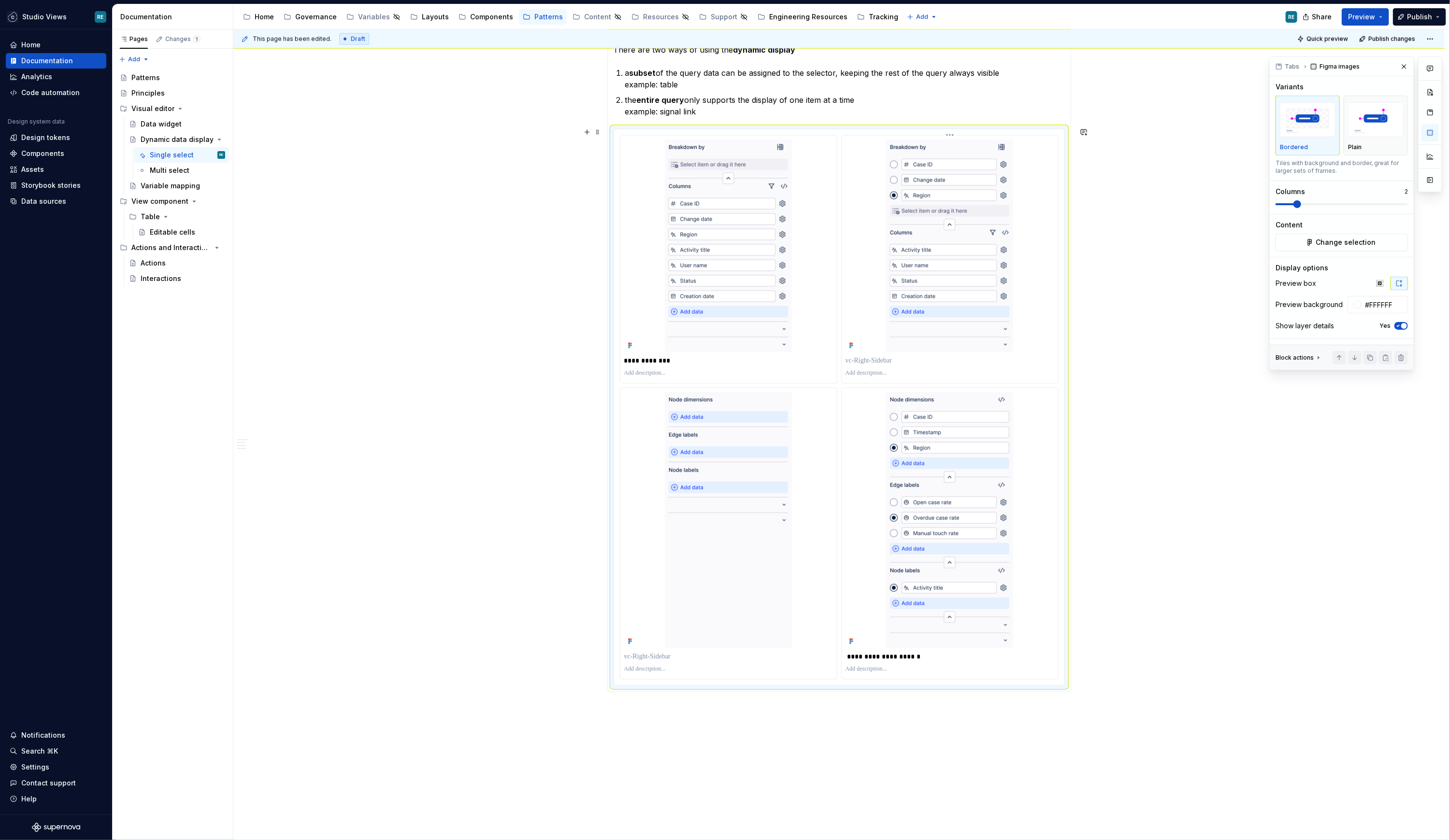
click at [898, 357] on p at bounding box center [950, 361] width 209 height 10
paste div
click at [850, 356] on p "**********" at bounding box center [950, 361] width 209 height 10
click at [850, 357] on p "**********" at bounding box center [950, 361] width 209 height 10
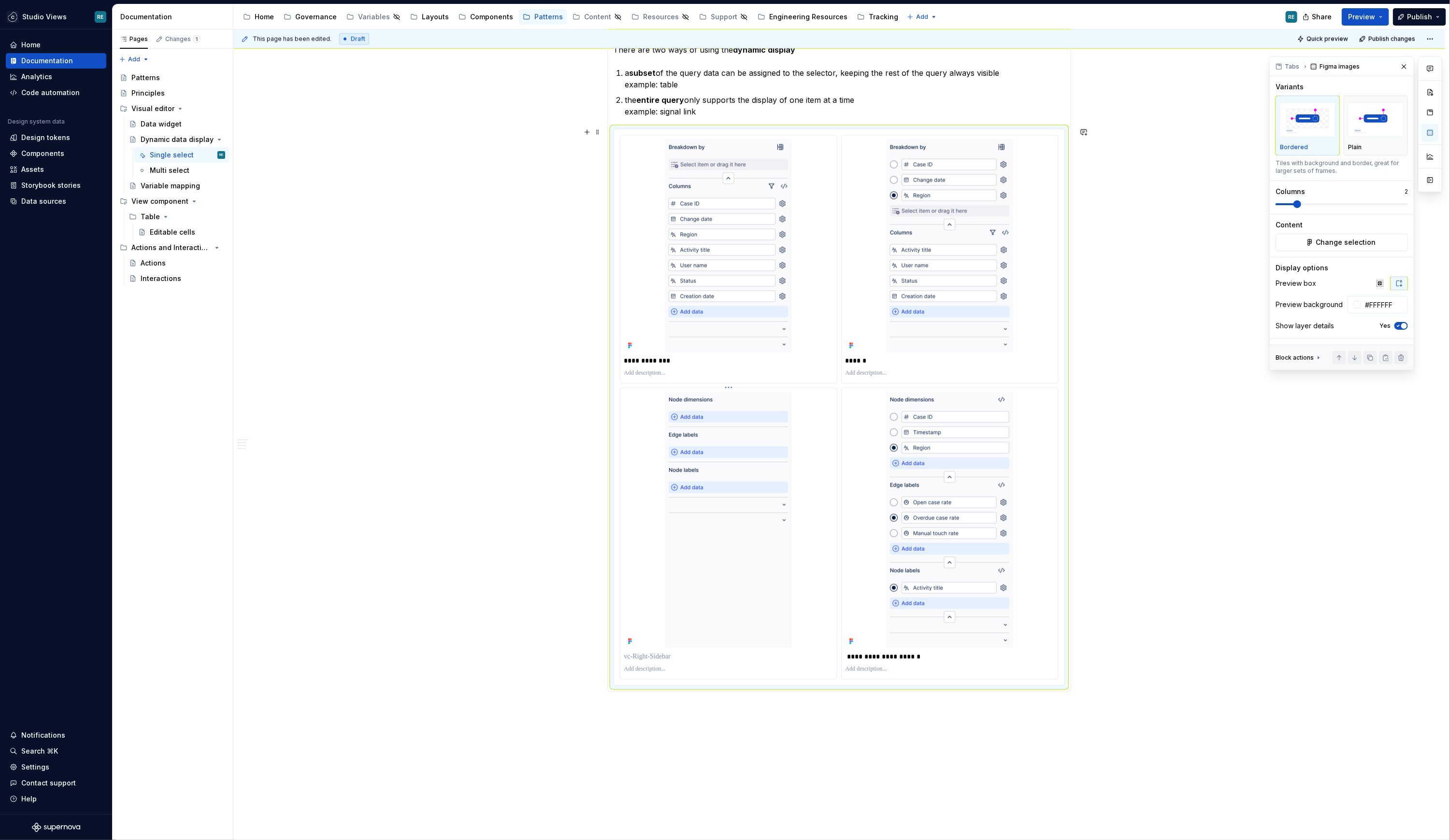
click at [679, 622] on p at bounding box center [728, 657] width 209 height 10
drag, startPoint x: 882, startPoint y: 655, endPoint x: 955, endPoint y: 655, distance: 73.0
click at [955, 622] on p "**********" at bounding box center [950, 657] width 209 height 10
click at [919, 622] on p "**********" at bounding box center [950, 657] width 209 height 10
drag, startPoint x: 919, startPoint y: 656, endPoint x: 869, endPoint y: 655, distance: 50.0
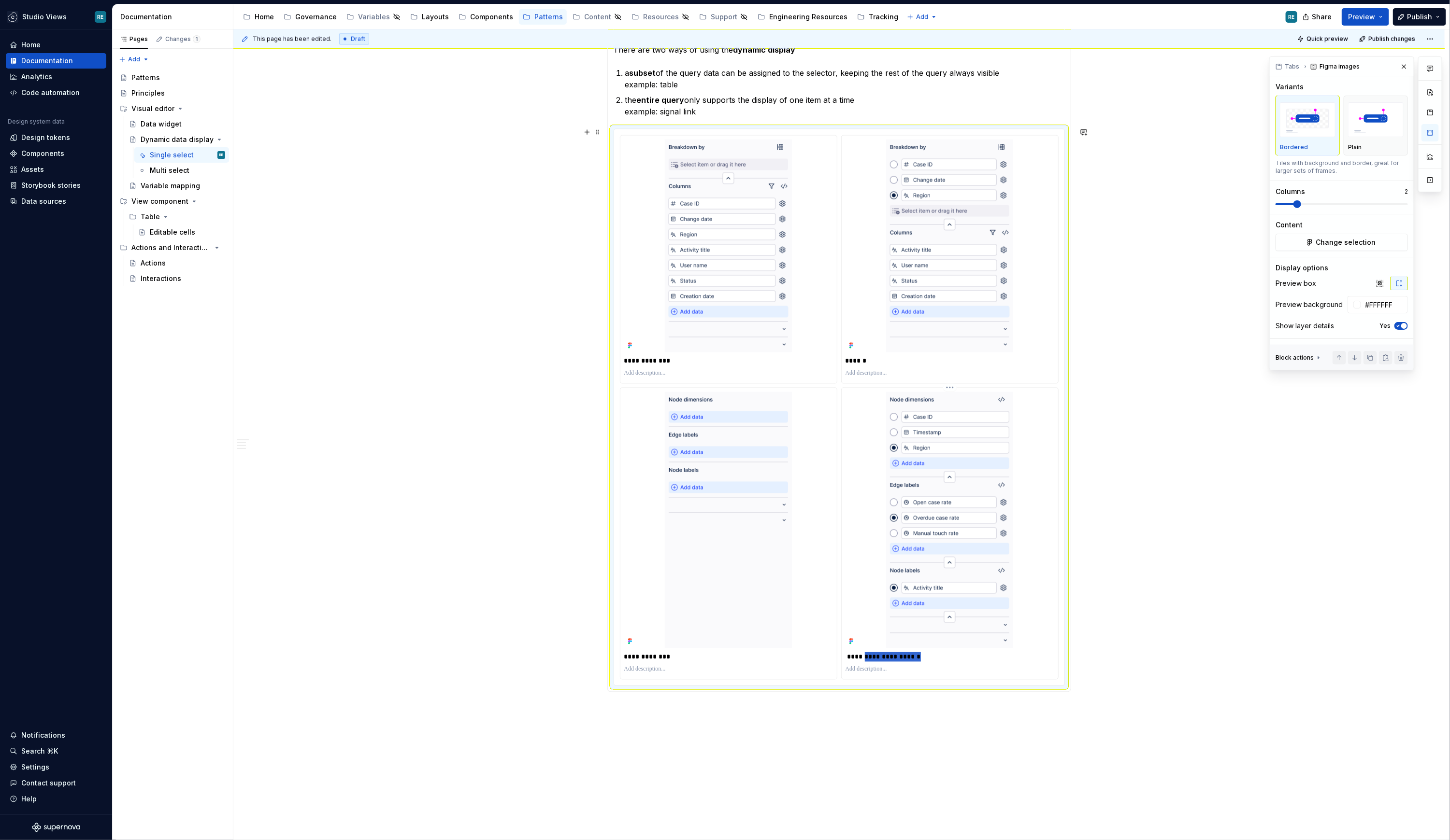
click at [869, 622] on p "**********" at bounding box center [950, 657] width 209 height 10
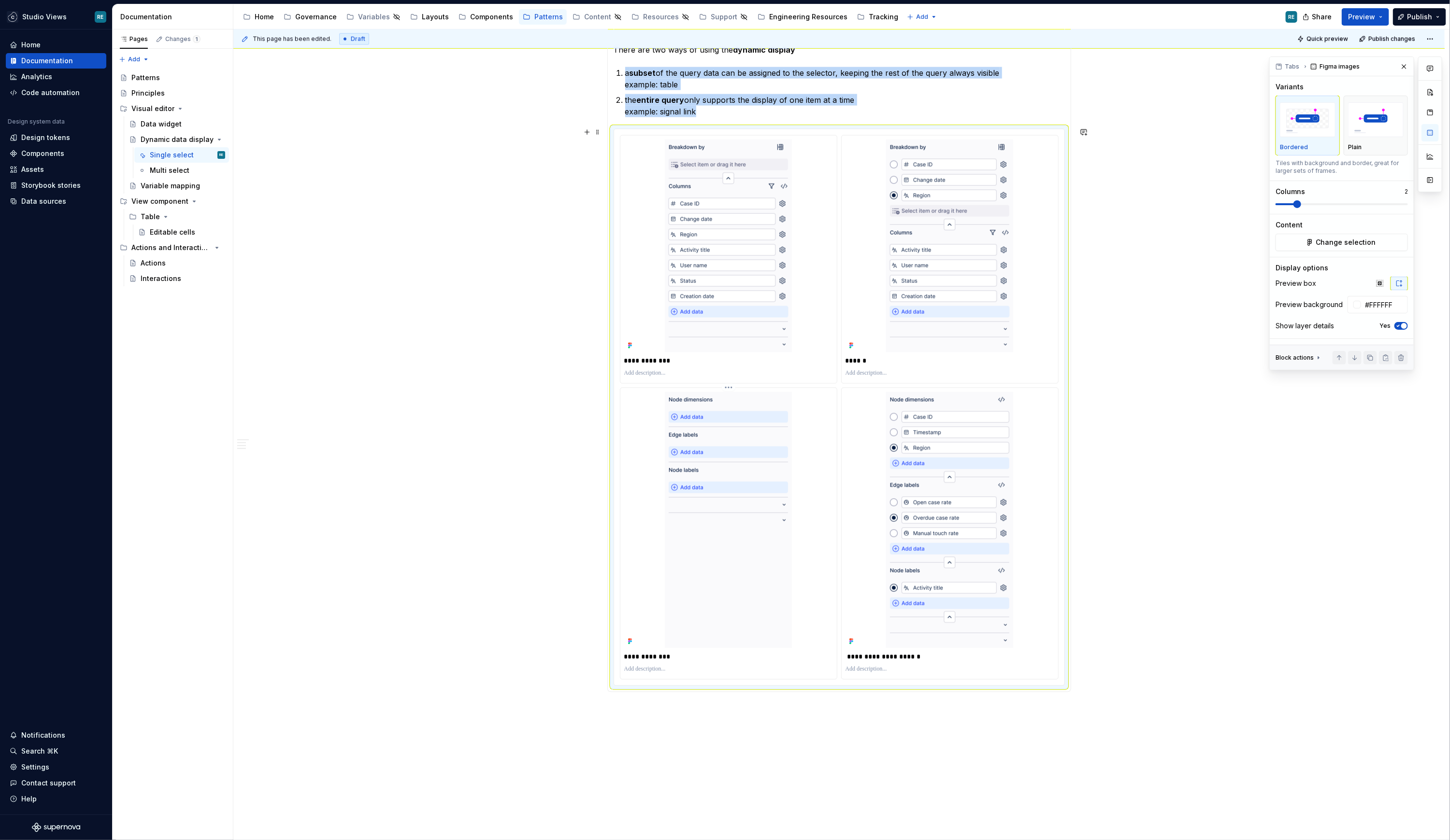
click at [645, 622] on div "**********" at bounding box center [728, 658] width 209 height 14
click at [644, 622] on div "**********" at bounding box center [728, 658] width 209 height 14
click at [644, 622] on p "**********" at bounding box center [728, 657] width 209 height 10
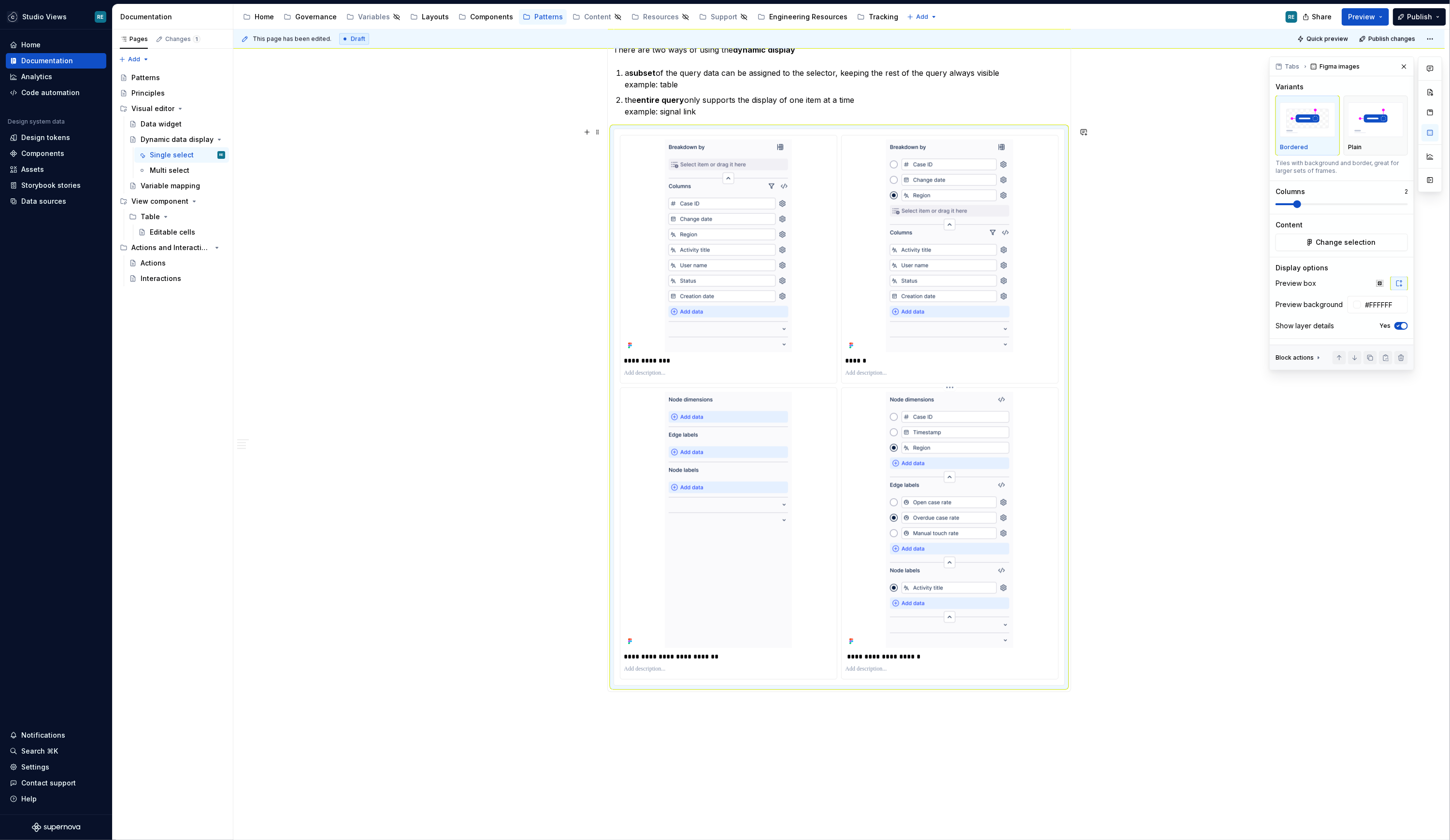
click at [858, 622] on p "**********" at bounding box center [950, 657] width 209 height 10
click at [660, 622] on p "**********" at bounding box center [728, 657] width 209 height 10
click at [752, 622] on p at bounding box center [728, 670] width 209 height 8
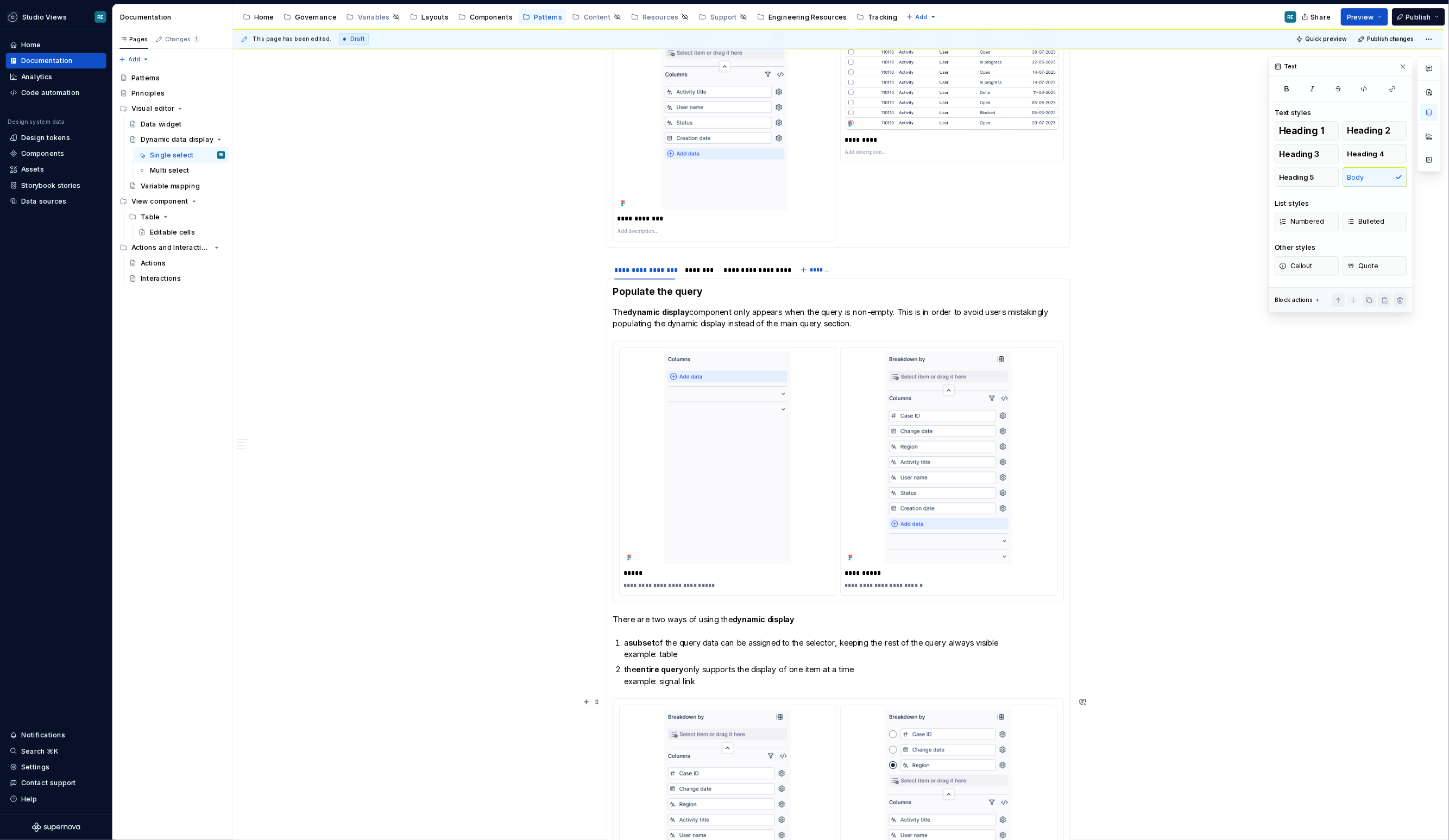
scroll to position [531, 0]
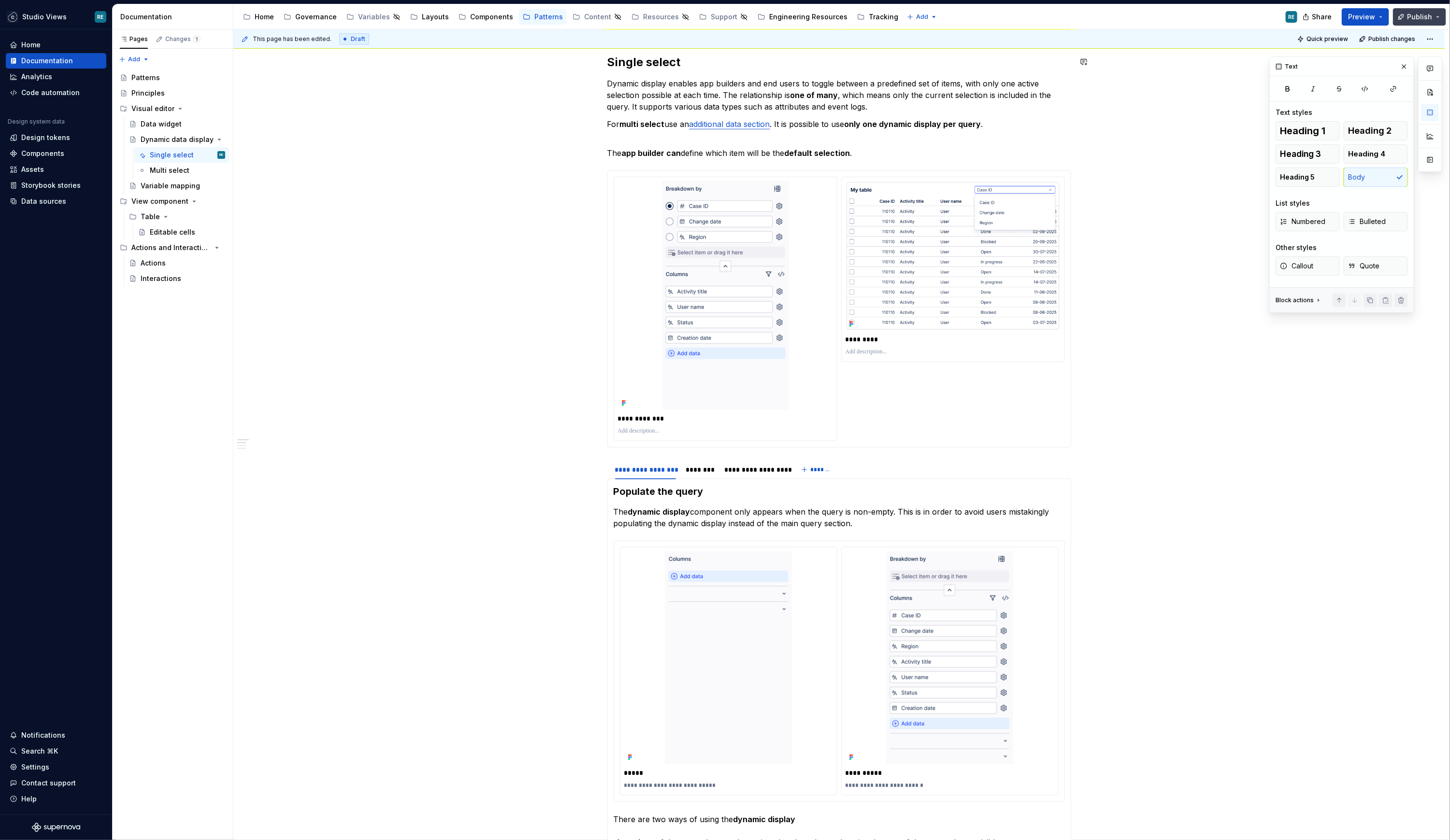
click at [1074, 13] on span "Publish" at bounding box center [1419, 17] width 25 height 10
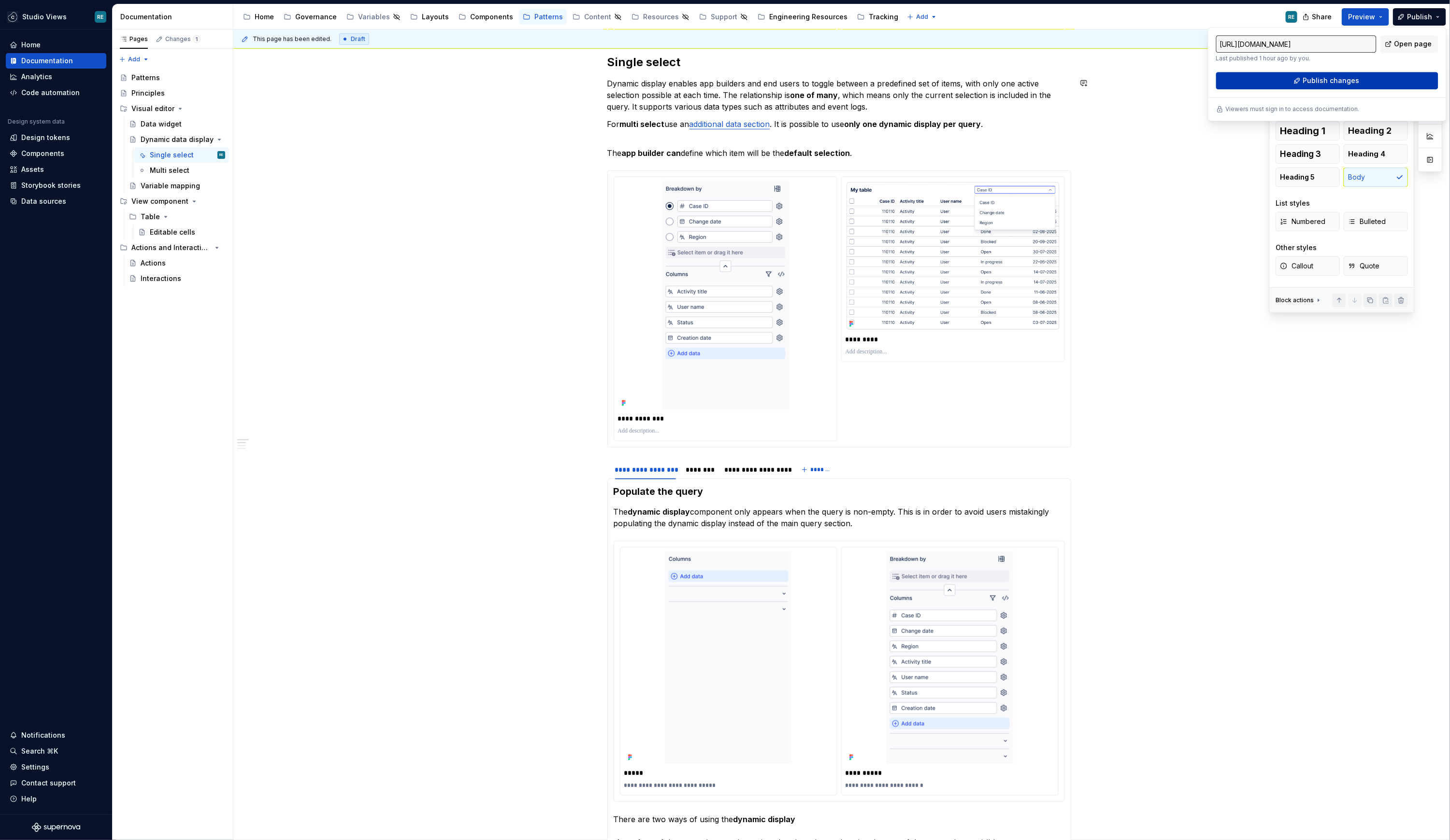
click at [1074, 77] on span "Publish changes" at bounding box center [1331, 80] width 57 height 10
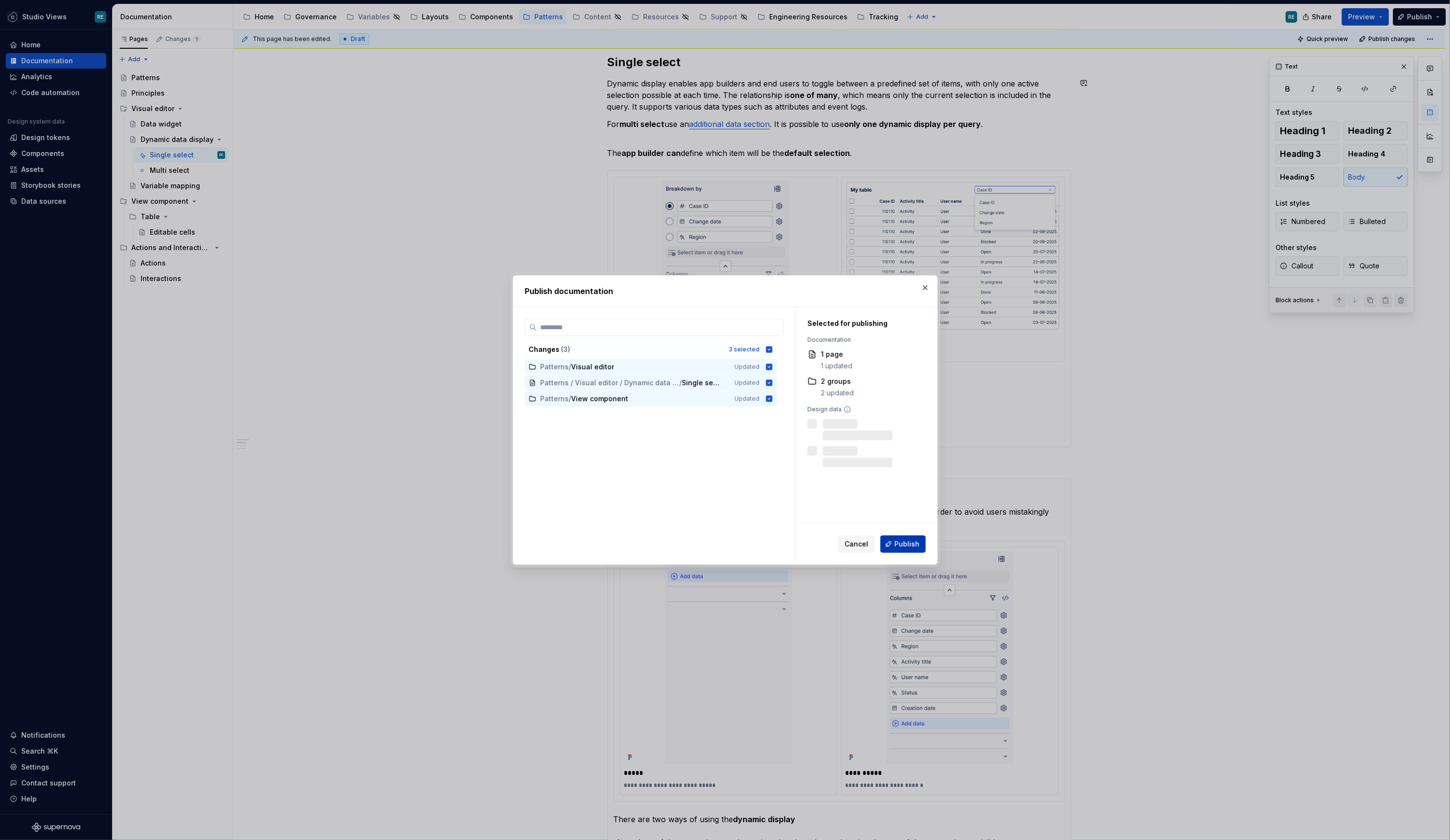
click at [909, 541] on span "Publish" at bounding box center [906, 544] width 25 height 10
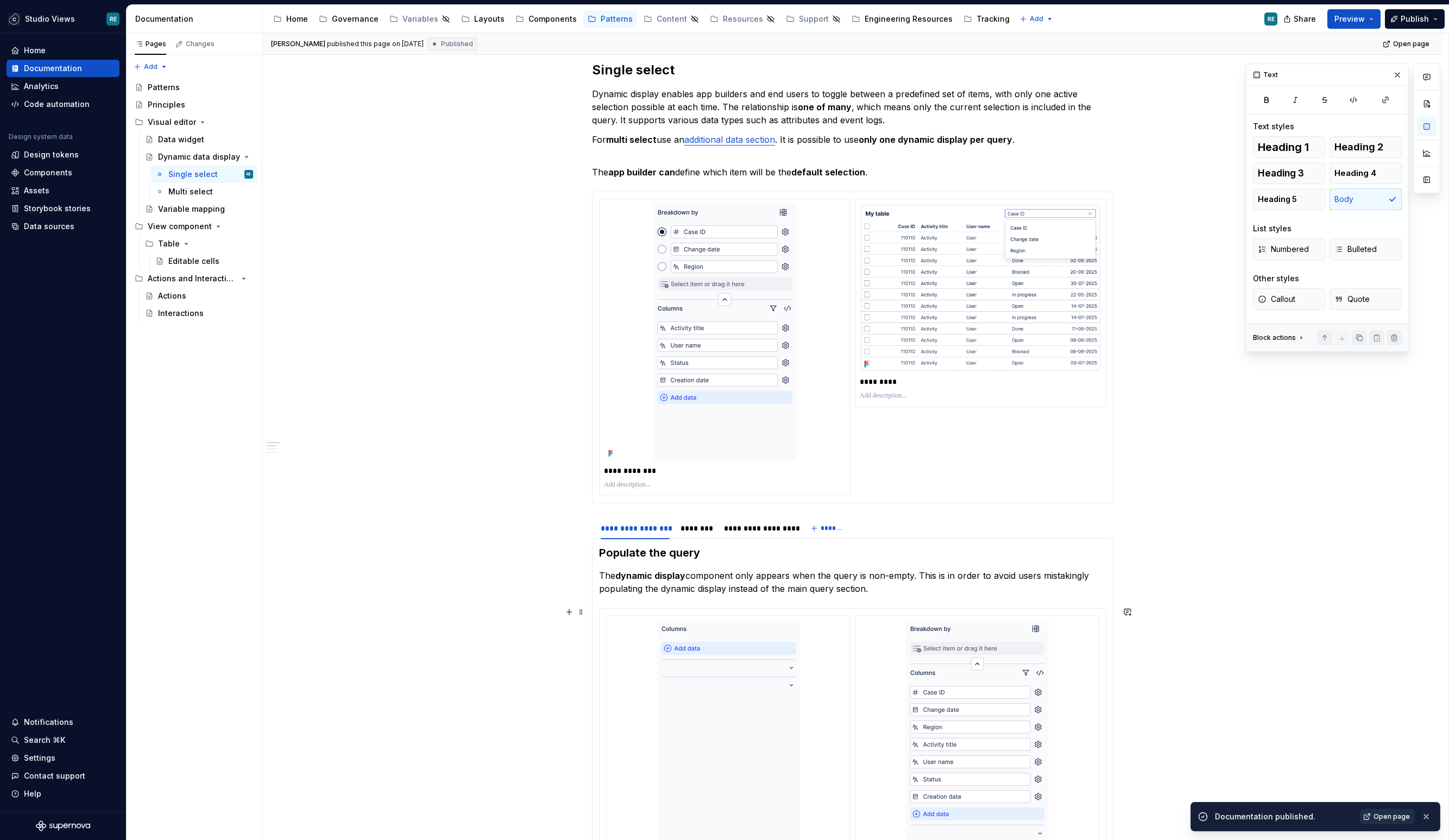
click at [1207, 699] on span "Open page" at bounding box center [1391, 817] width 36 height 9
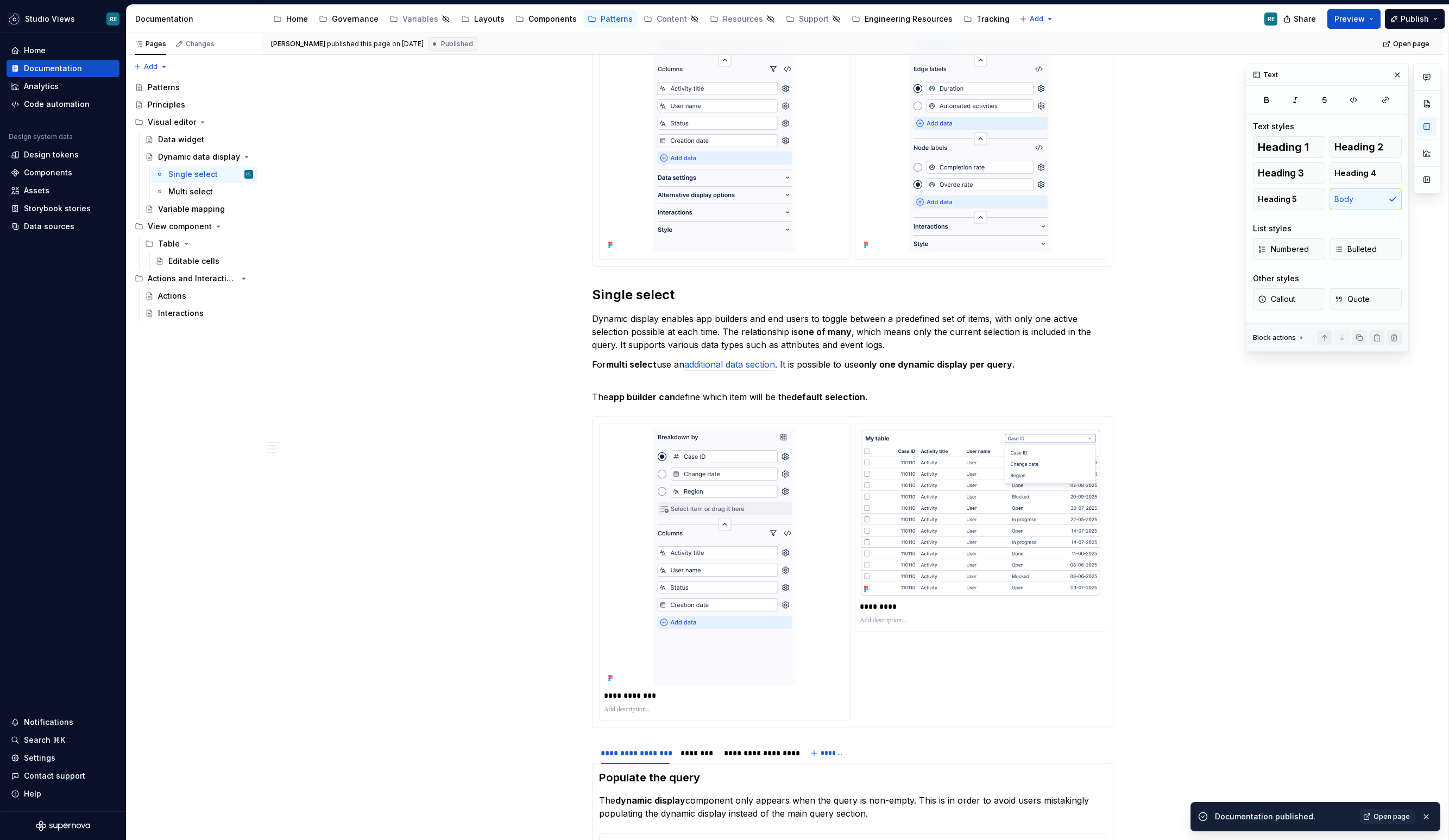
scroll to position [0, 0]
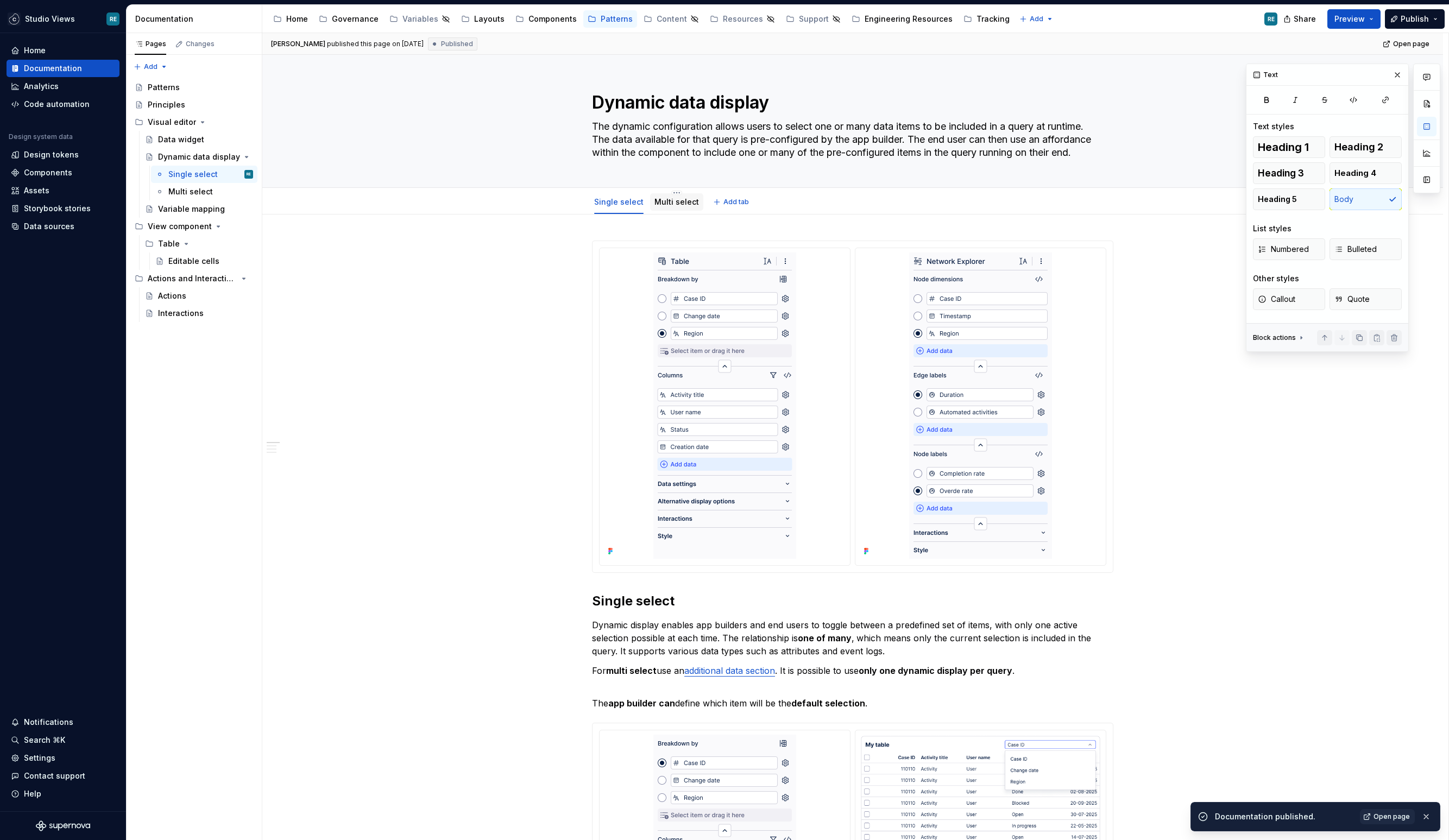
click at [682, 206] on div "Multi select" at bounding box center [677, 202] width 45 height 11
click at [673, 199] on link "Multi select" at bounding box center [677, 202] width 45 height 9
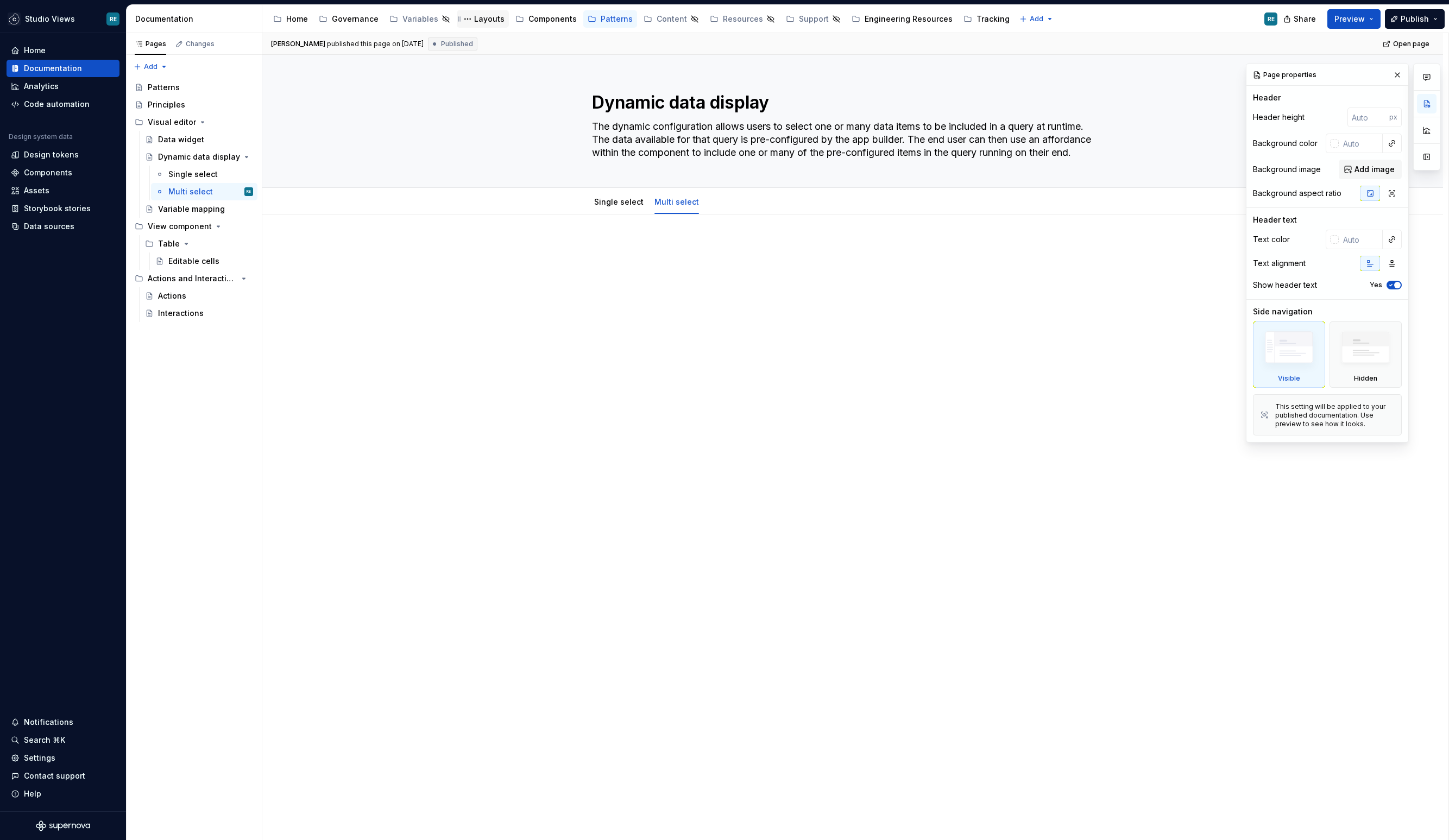
click at [485, 22] on div "Layouts" at bounding box center [489, 19] width 30 height 11
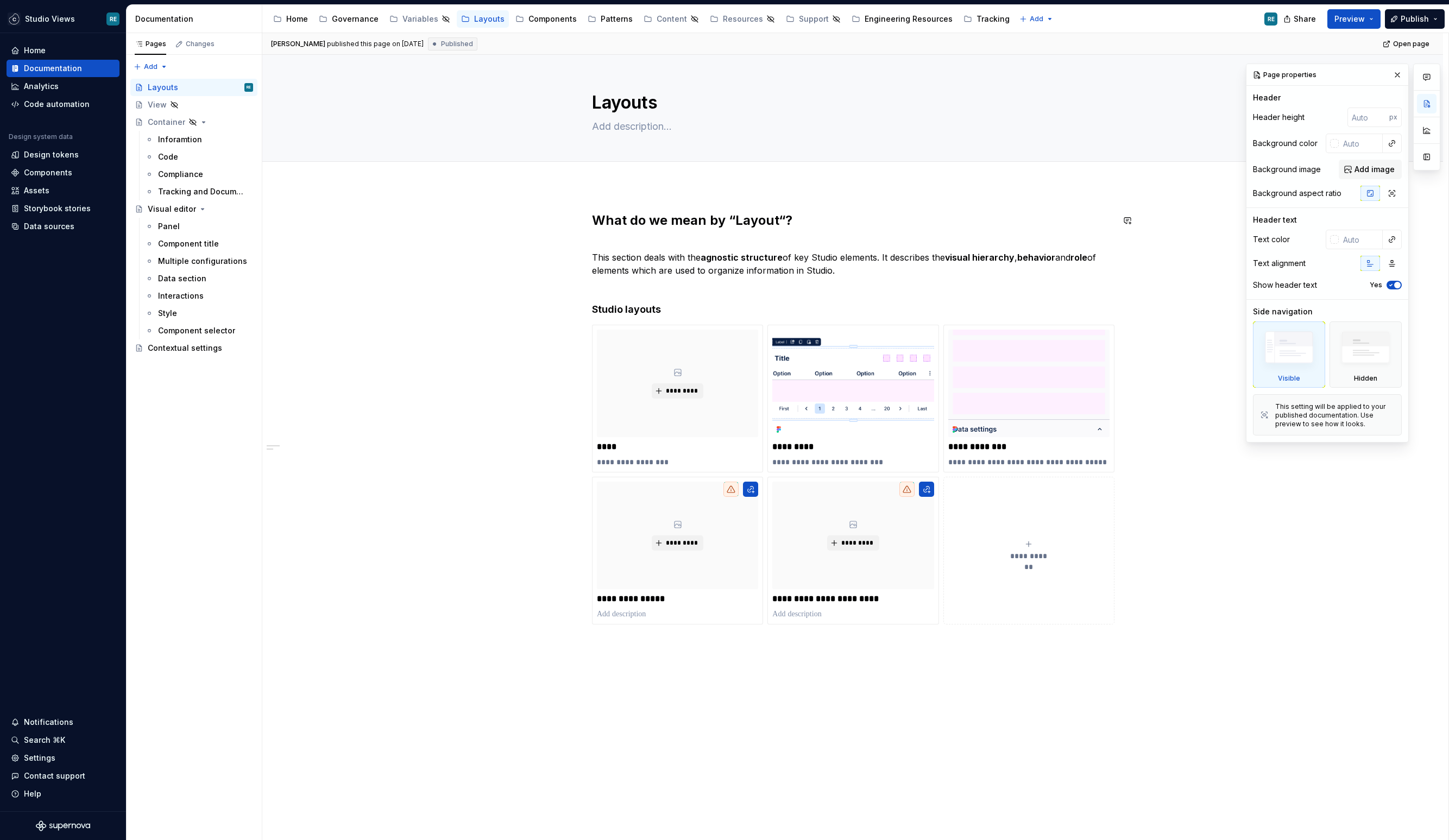
click at [632, 210] on div "**********" at bounding box center [853, 550] width 1181 height 730
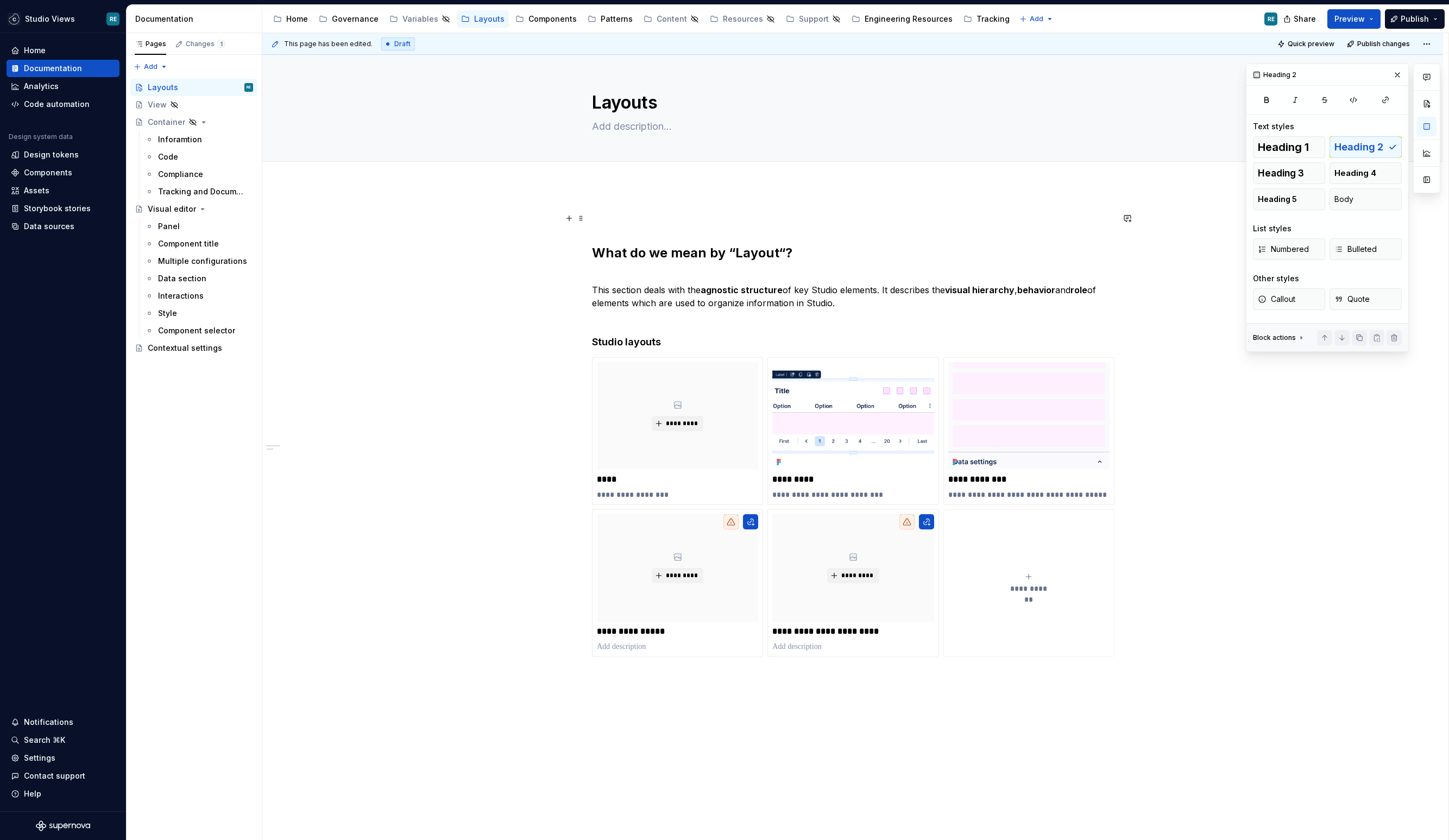
click at [601, 220] on p at bounding box center [853, 218] width 522 height 13
click at [585, 220] on span at bounding box center [581, 218] width 9 height 16
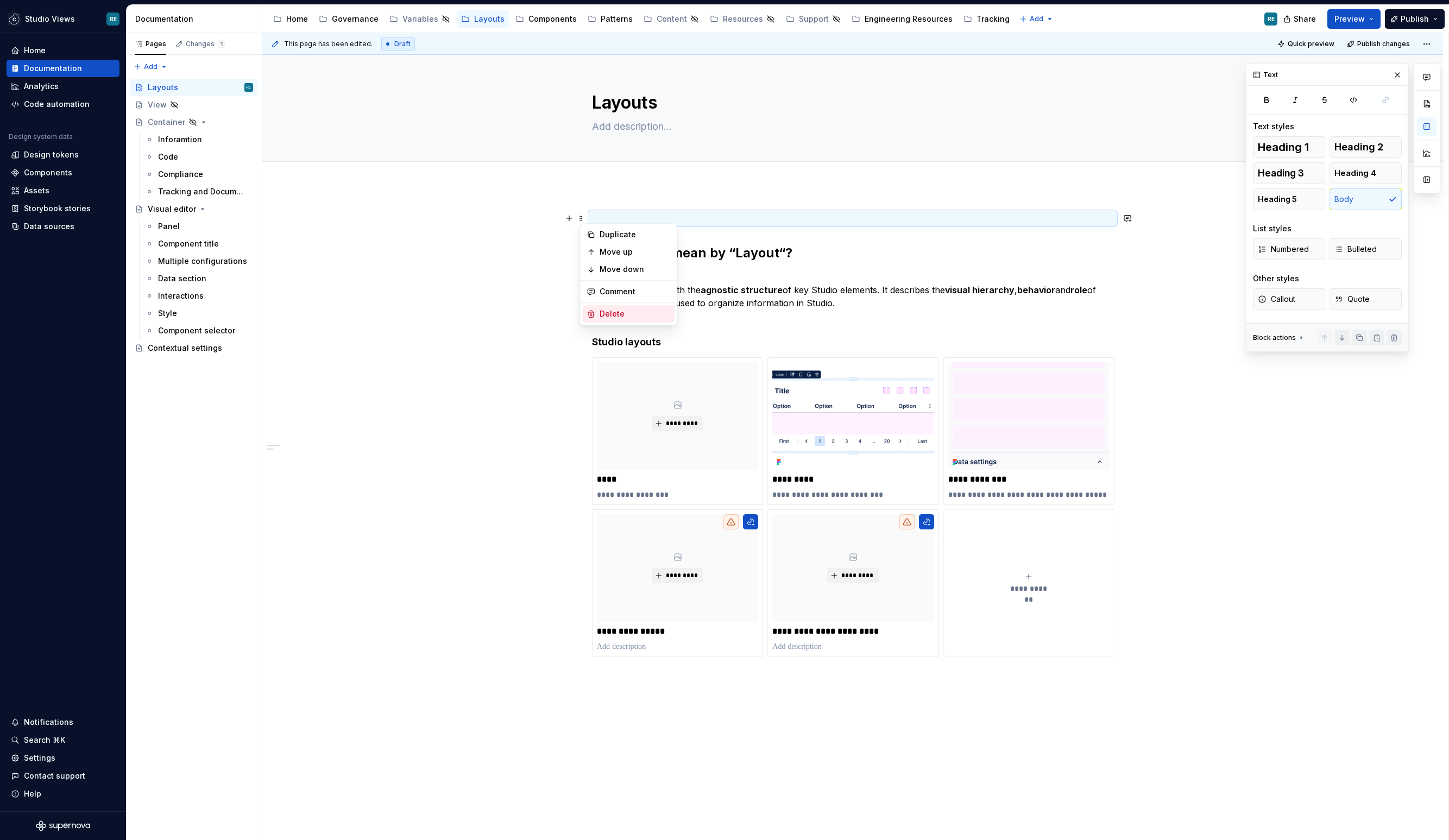
click at [606, 308] on div "Delete" at bounding box center [635, 314] width 71 height 11
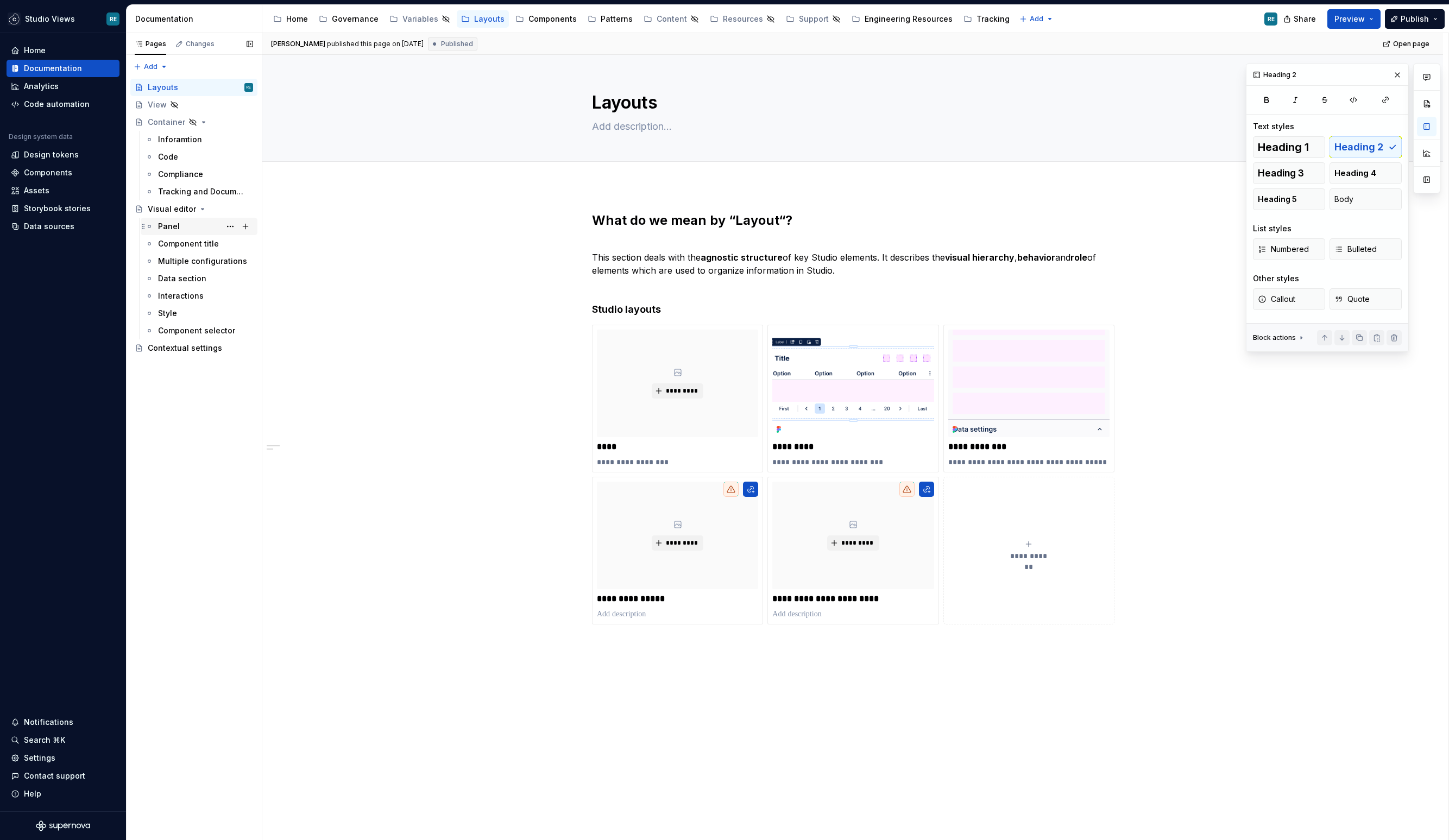
click at [187, 228] on div "Panel" at bounding box center [205, 227] width 95 height 16
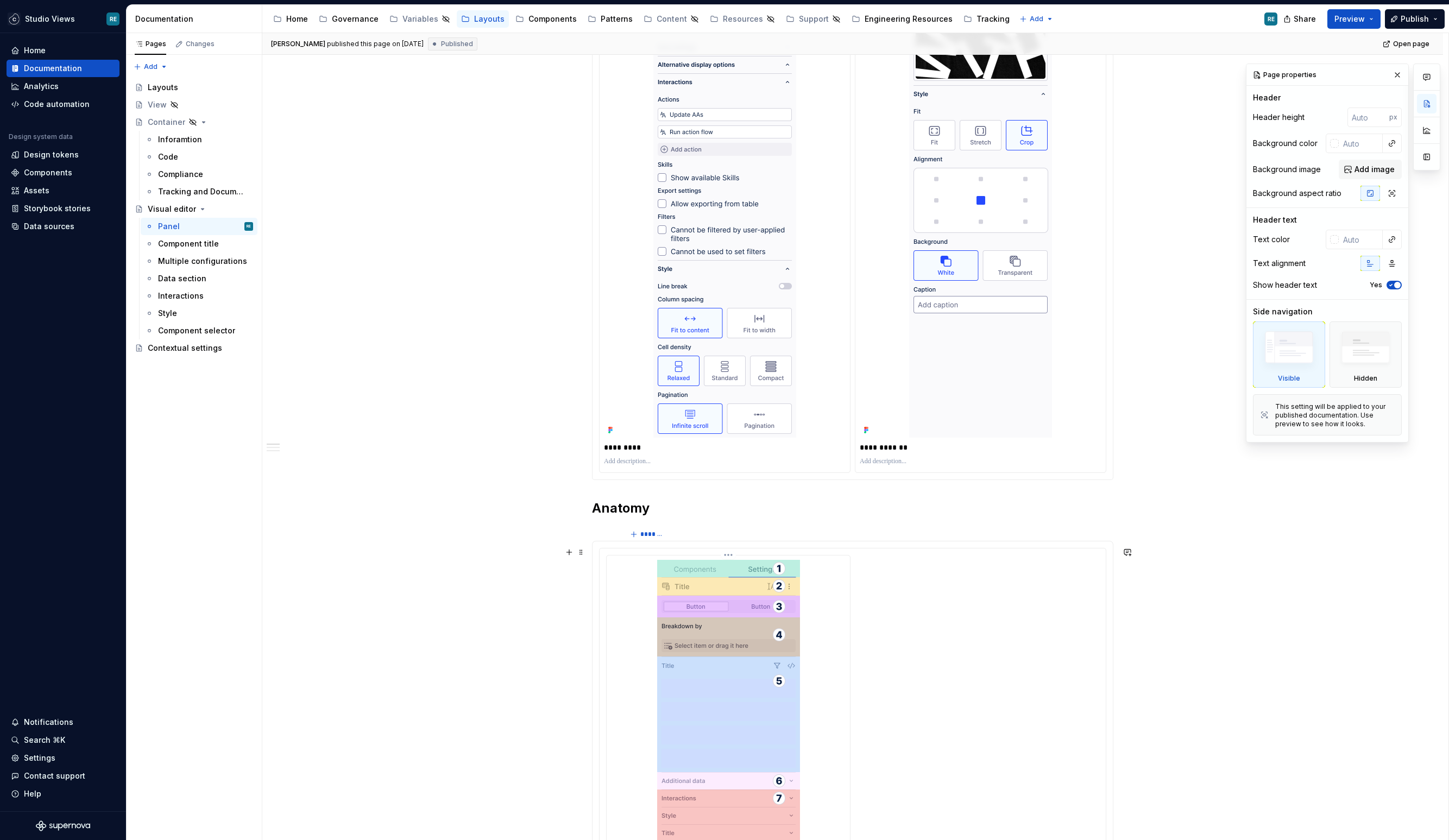
scroll to position [521, 0]
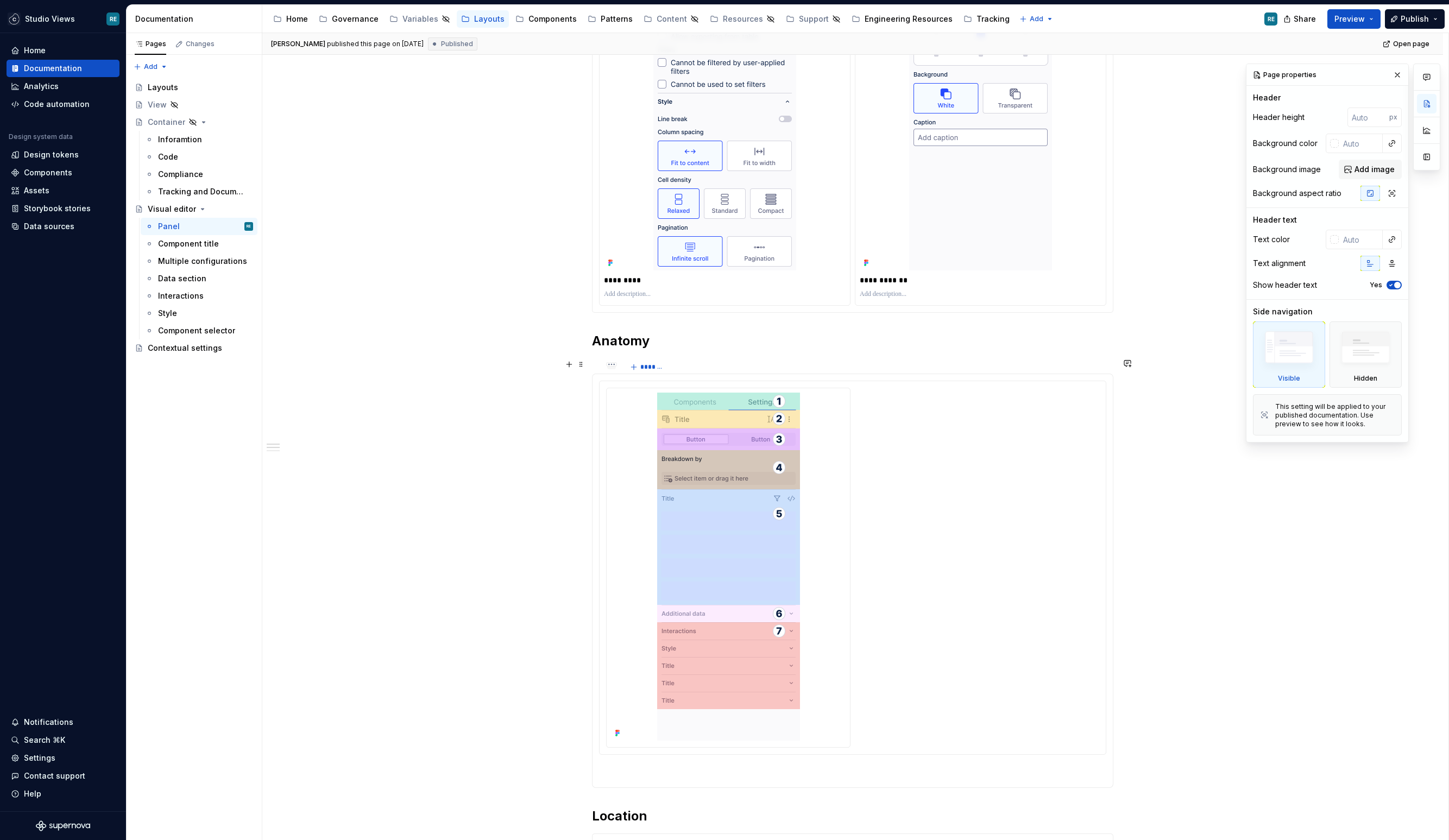
click at [615, 368] on div at bounding box center [611, 366] width 9 height 4
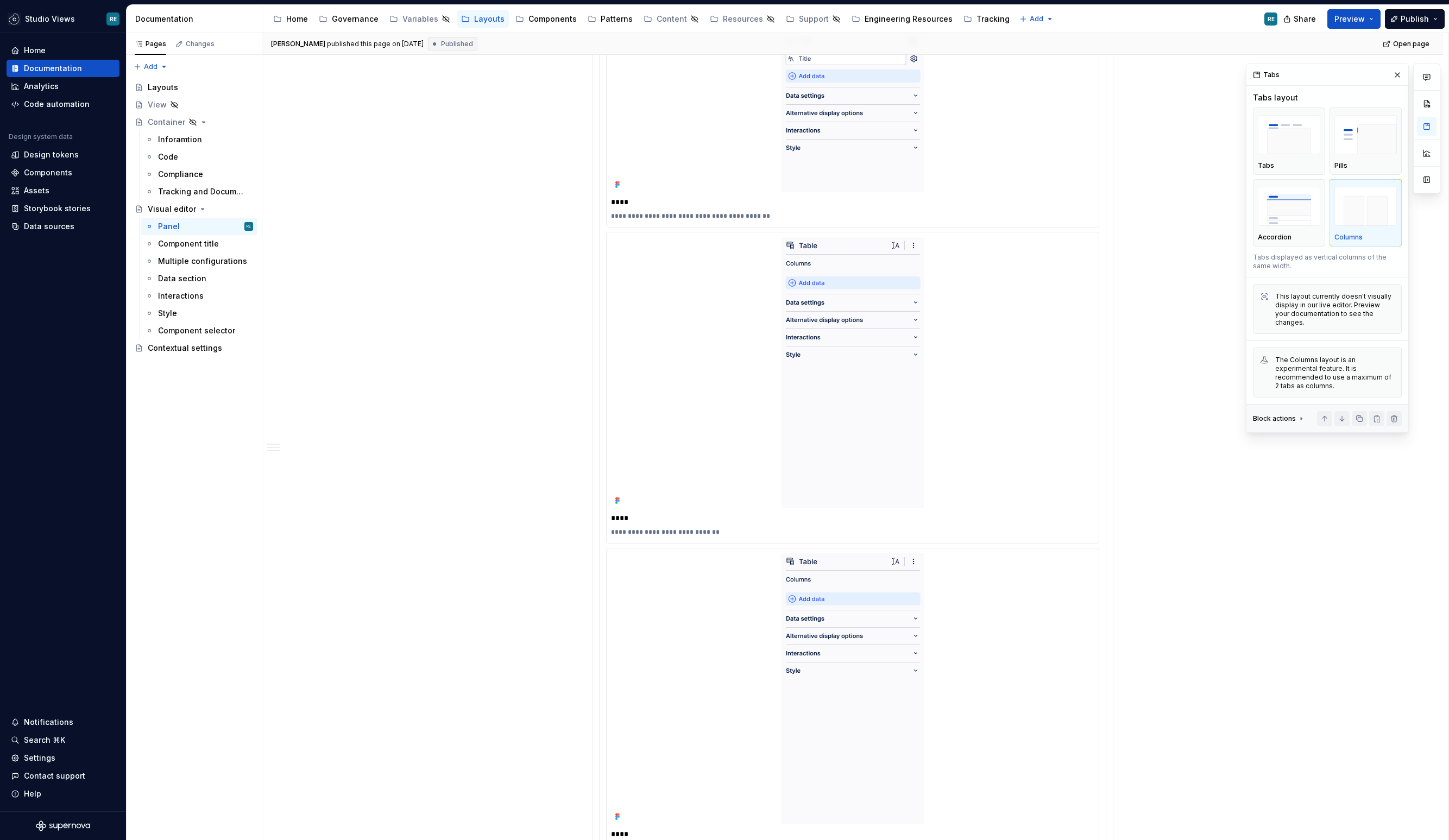
scroll to position [918, 0]
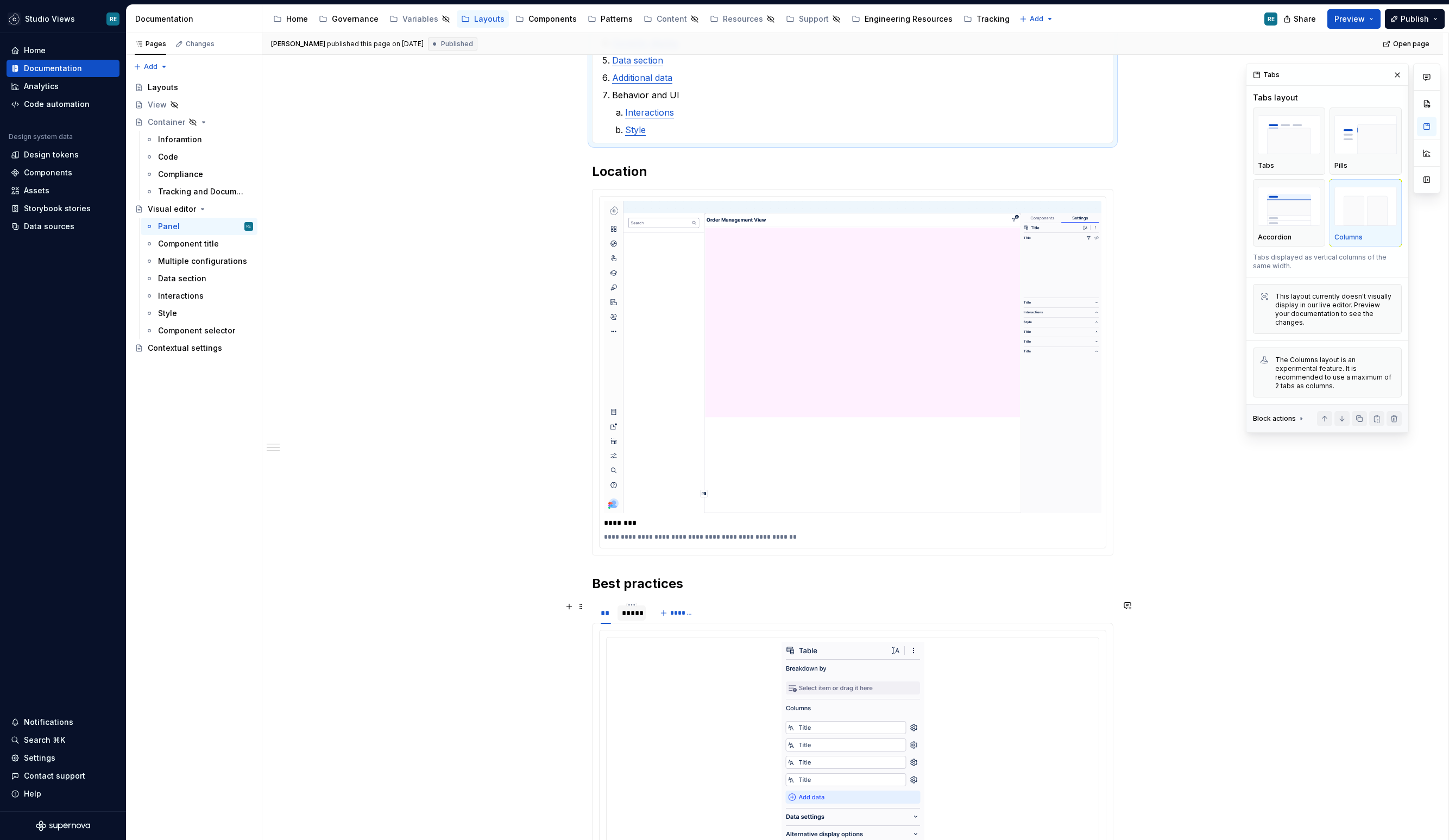
click at [634, 618] on div "*****" at bounding box center [631, 613] width 28 height 16
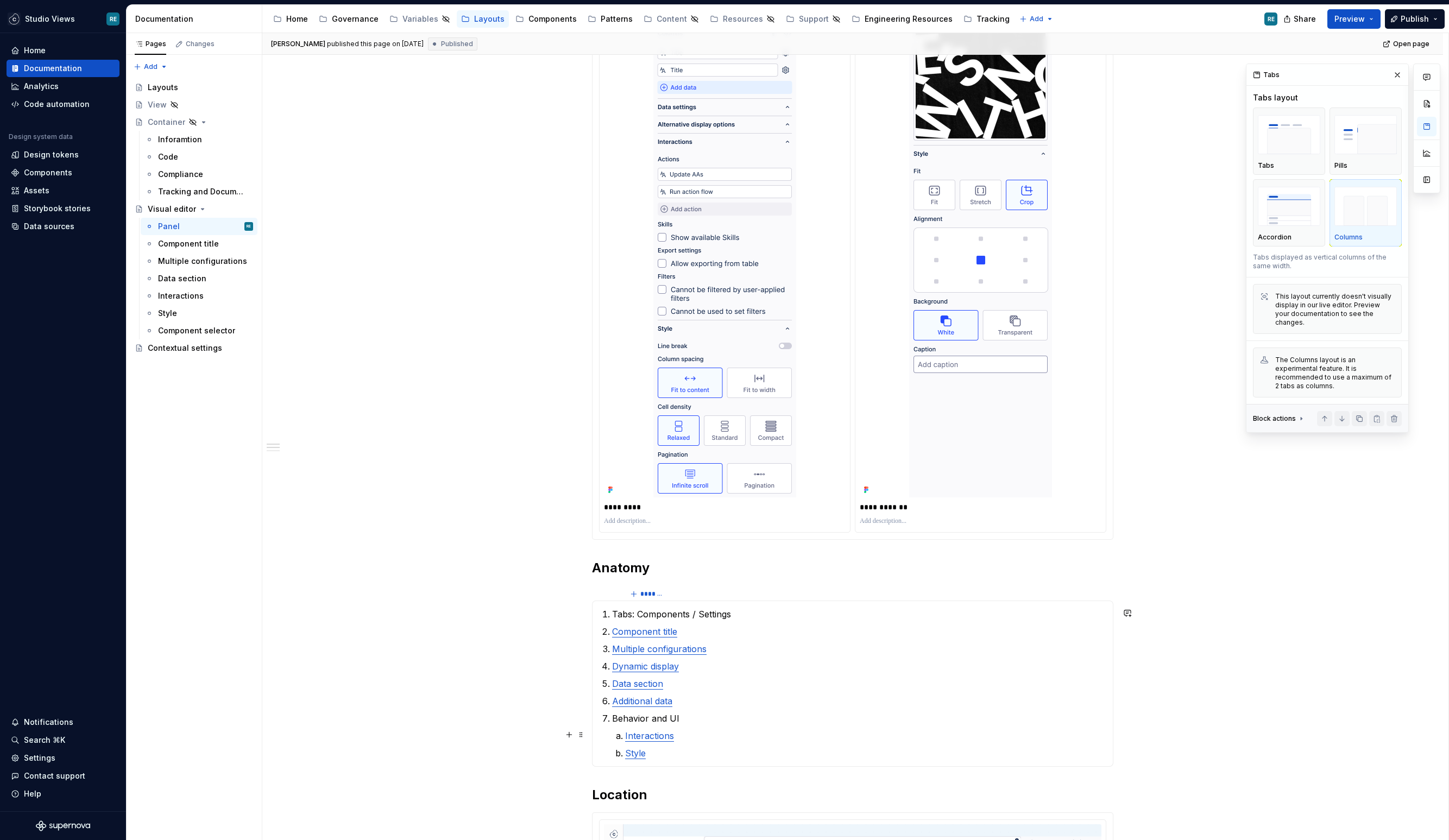
scroll to position [0, 0]
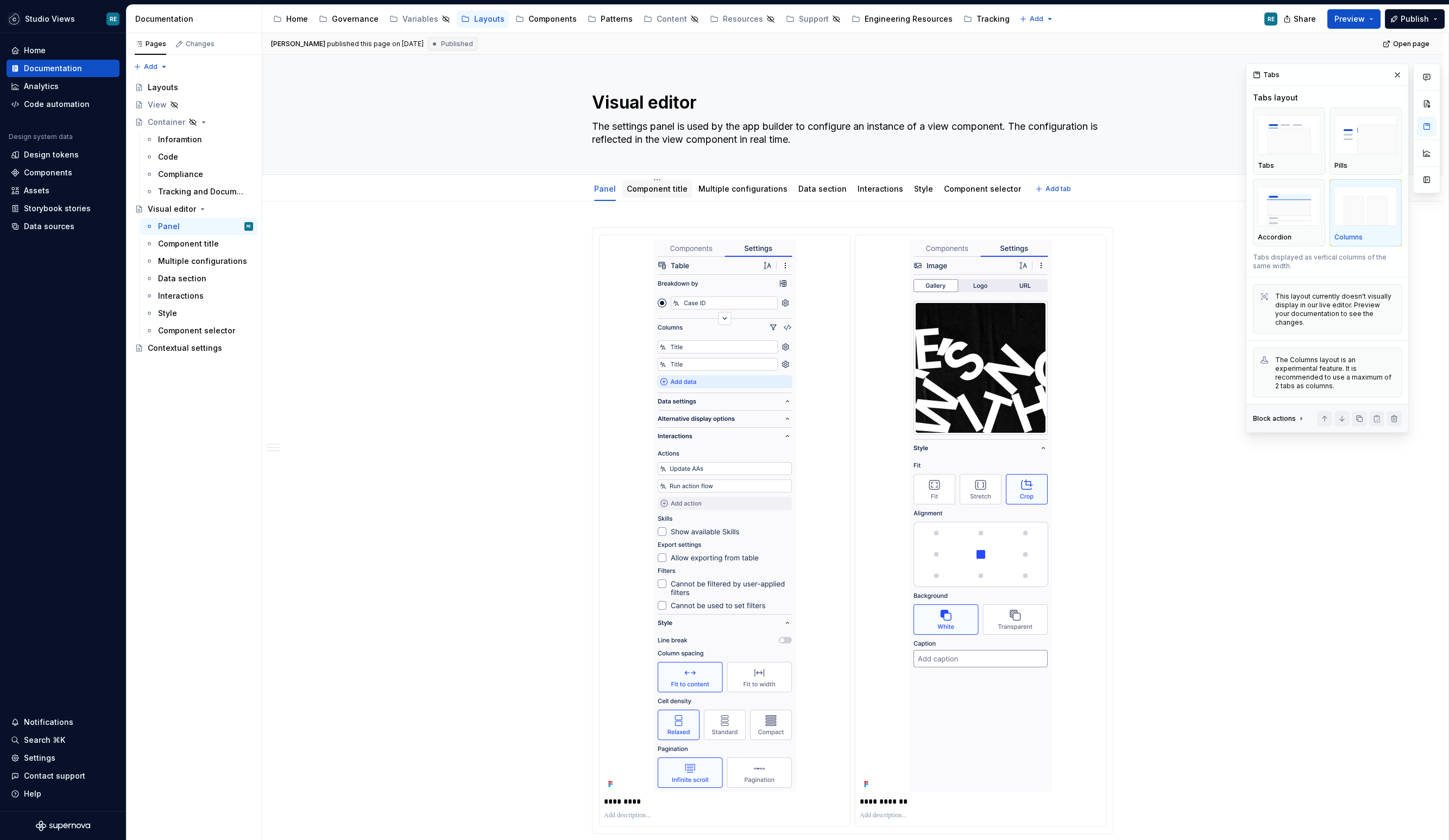
click at [656, 188] on link "Component title" at bounding box center [657, 189] width 61 height 9
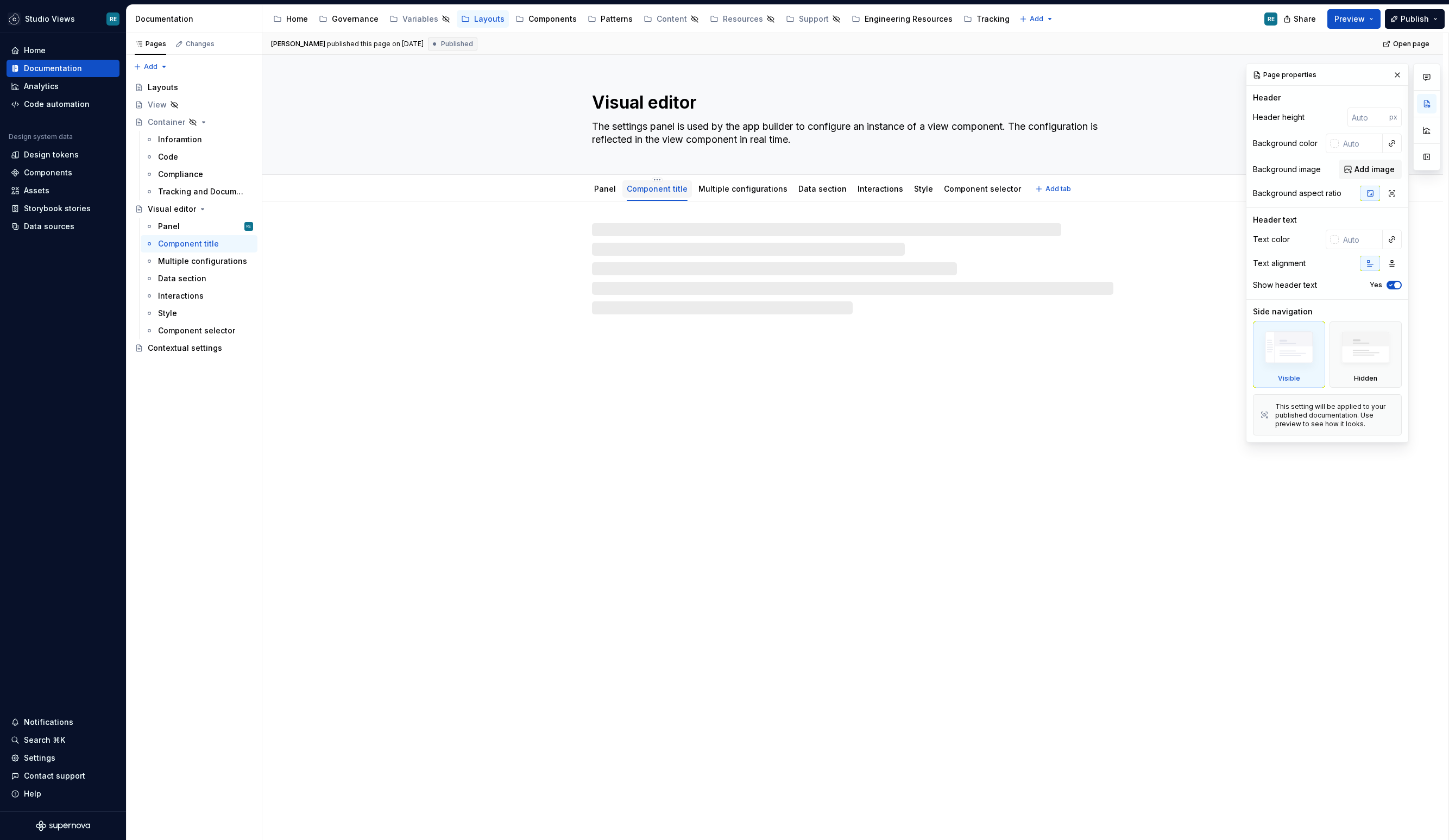
click at [668, 186] on link "Component title" at bounding box center [657, 189] width 61 height 9
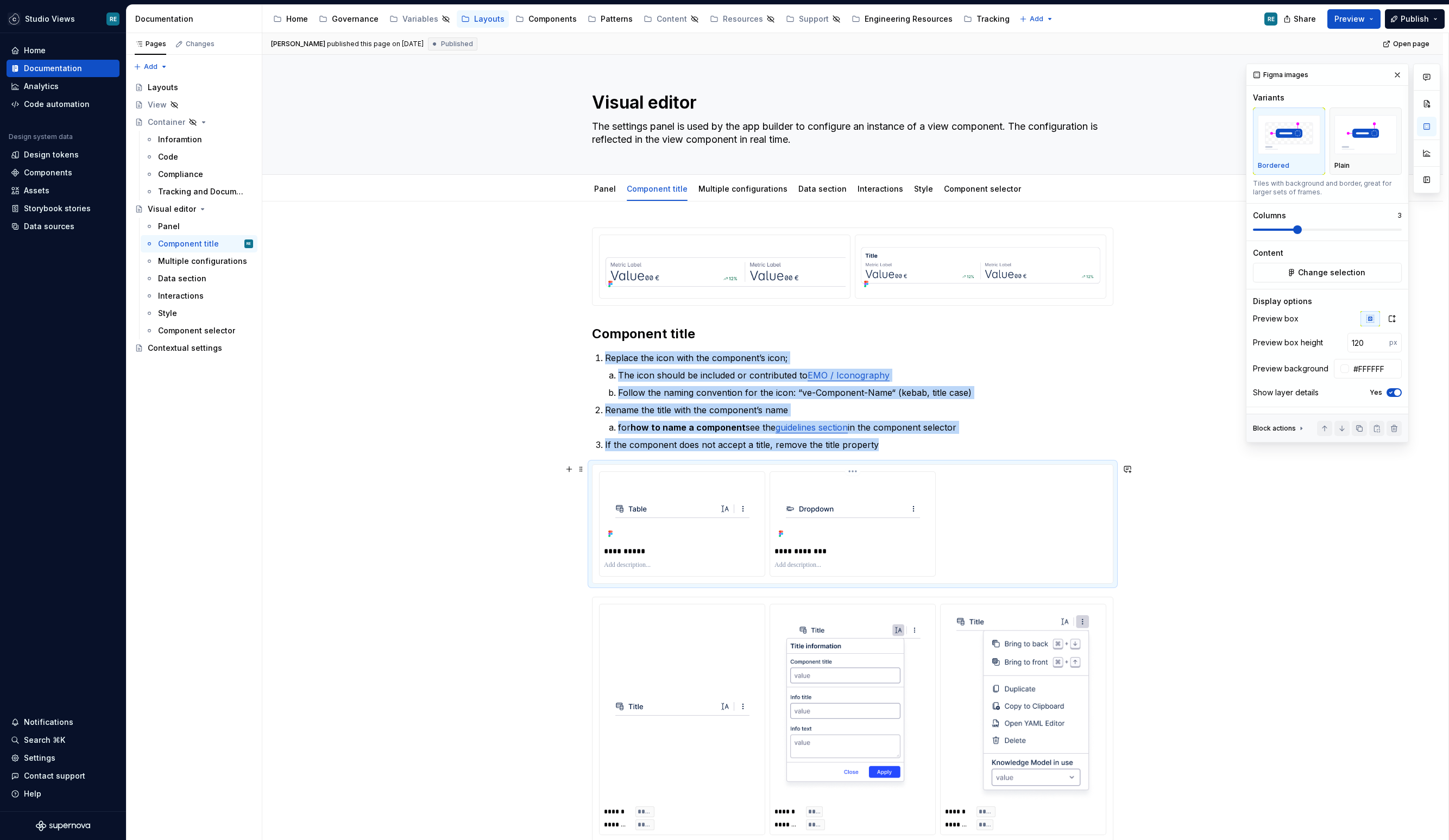
click at [841, 519] on div at bounding box center [852, 509] width 156 height 65
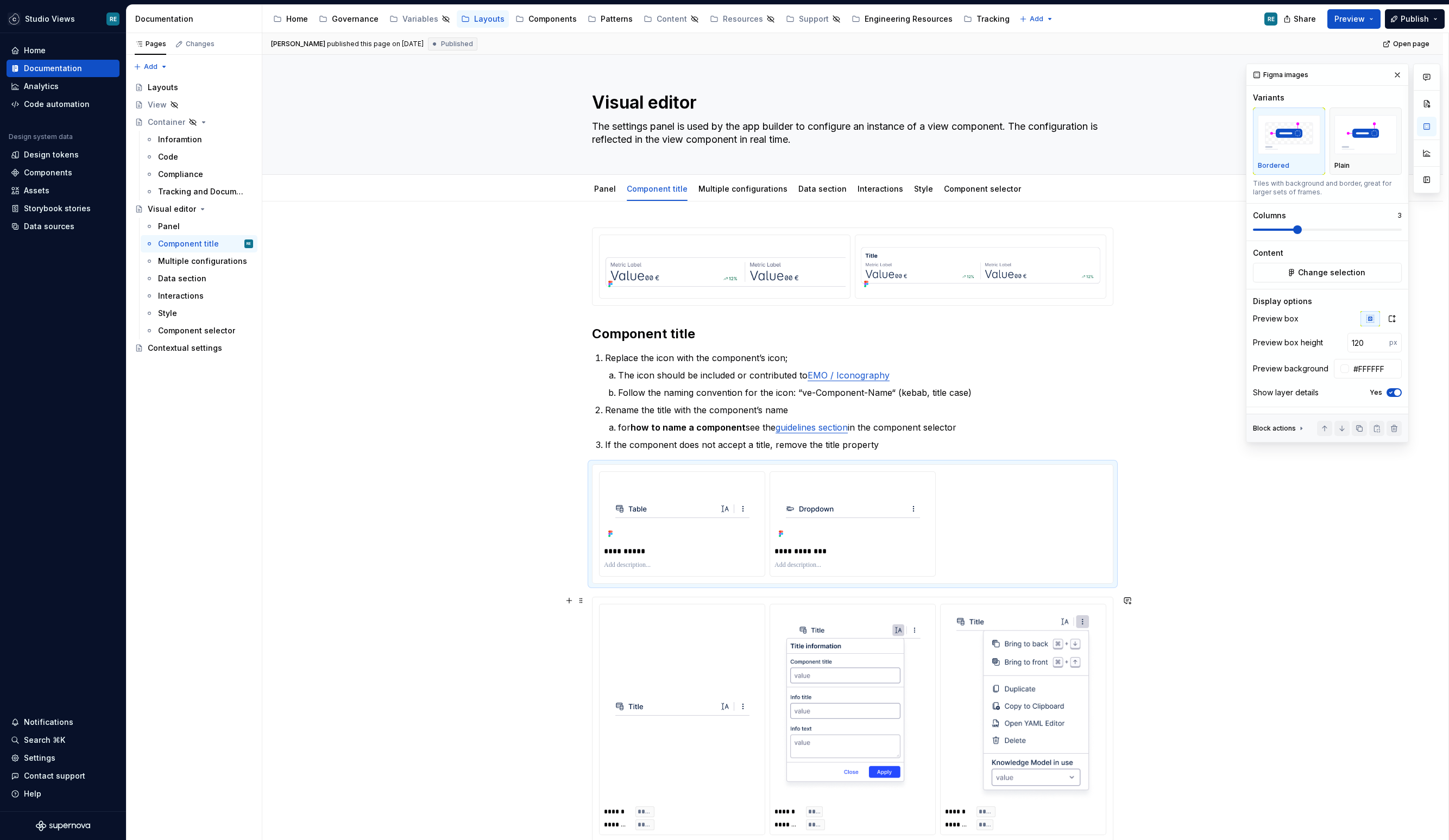
click at [872, 675] on img at bounding box center [853, 706] width 143 height 187
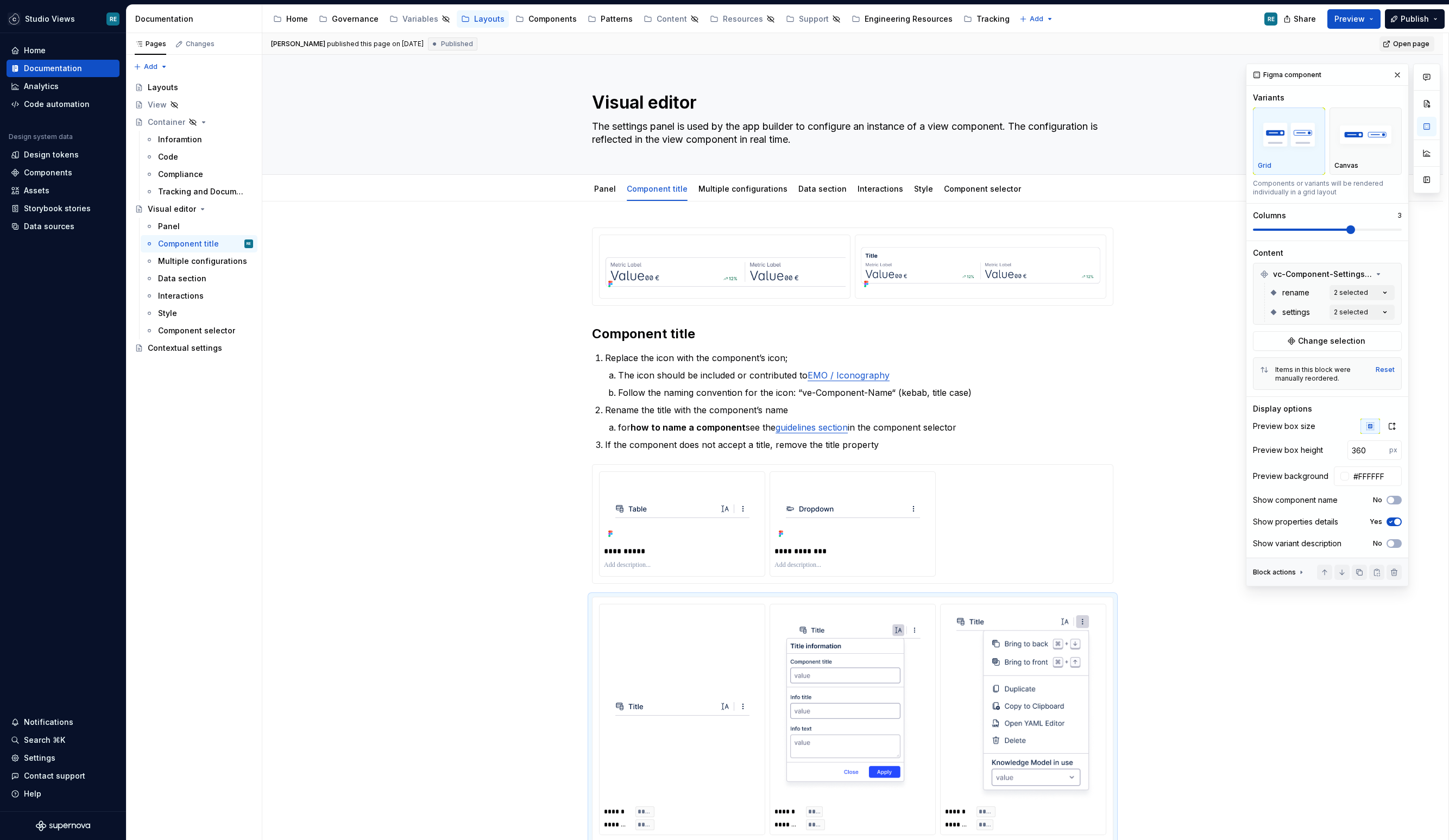
click at [1207, 46] on span "Open page" at bounding box center [1411, 44] width 36 height 9
click at [1207, 424] on icon "button" at bounding box center [1392, 426] width 9 height 9
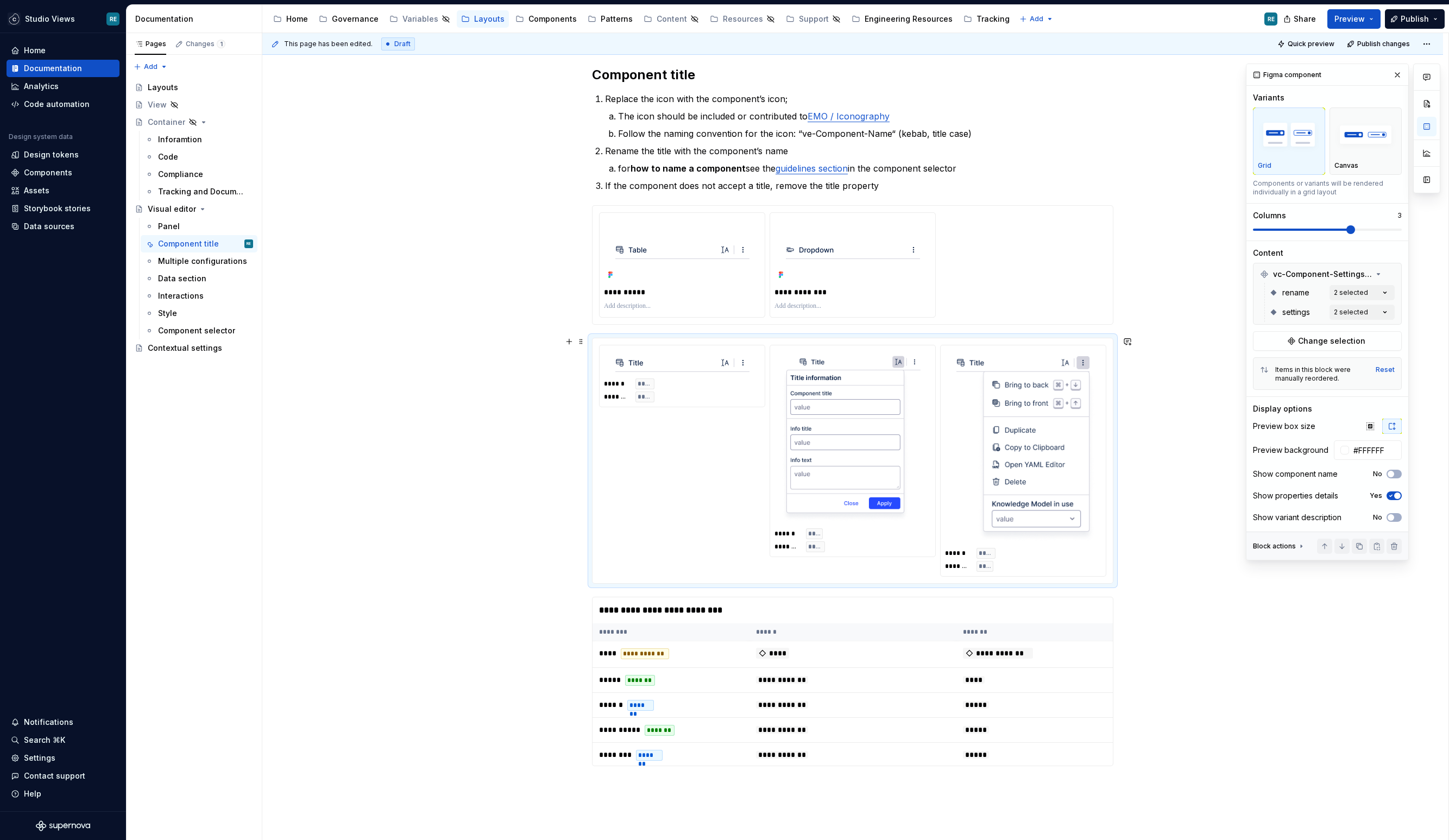
scroll to position [213, 0]
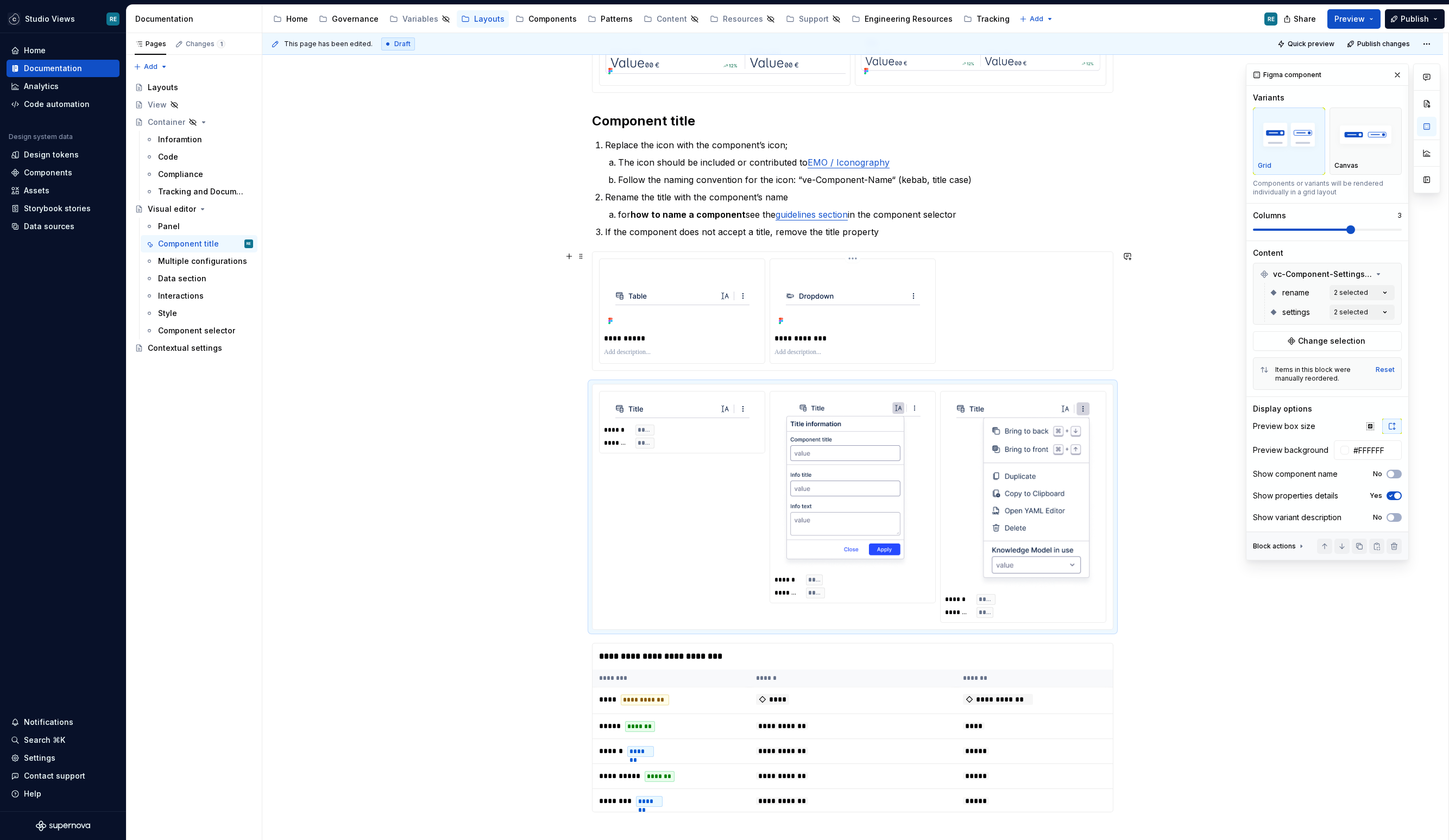
click at [842, 348] on p at bounding box center [852, 352] width 156 height 9
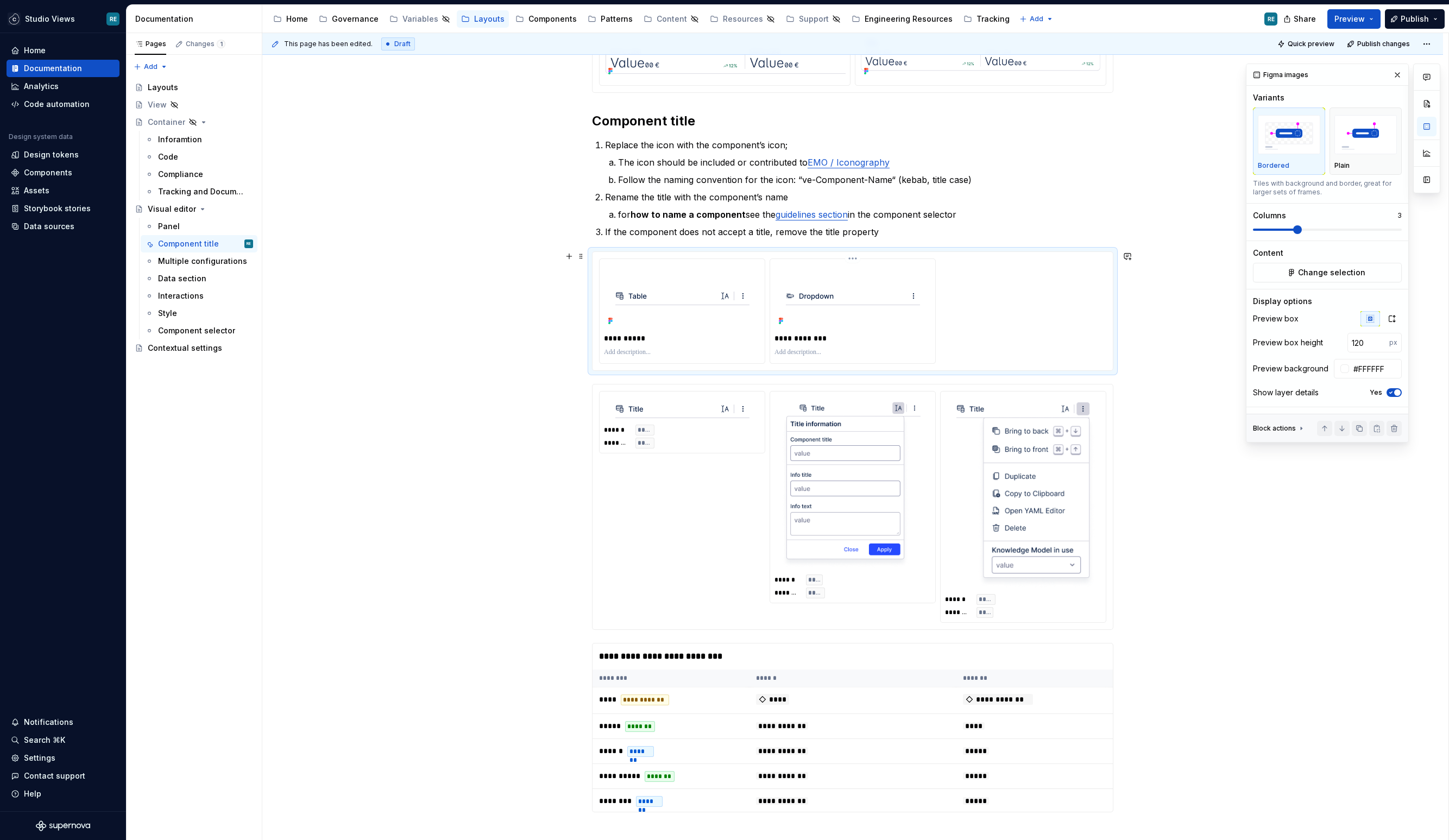
type textarea "*"
click at [1031, 296] on div "**********" at bounding box center [853, 311] width 507 height 105
click at [1207, 336] on input "120" at bounding box center [1368, 342] width 42 height 20
click at [1207, 333] on input "120" at bounding box center [1368, 342] width 42 height 20
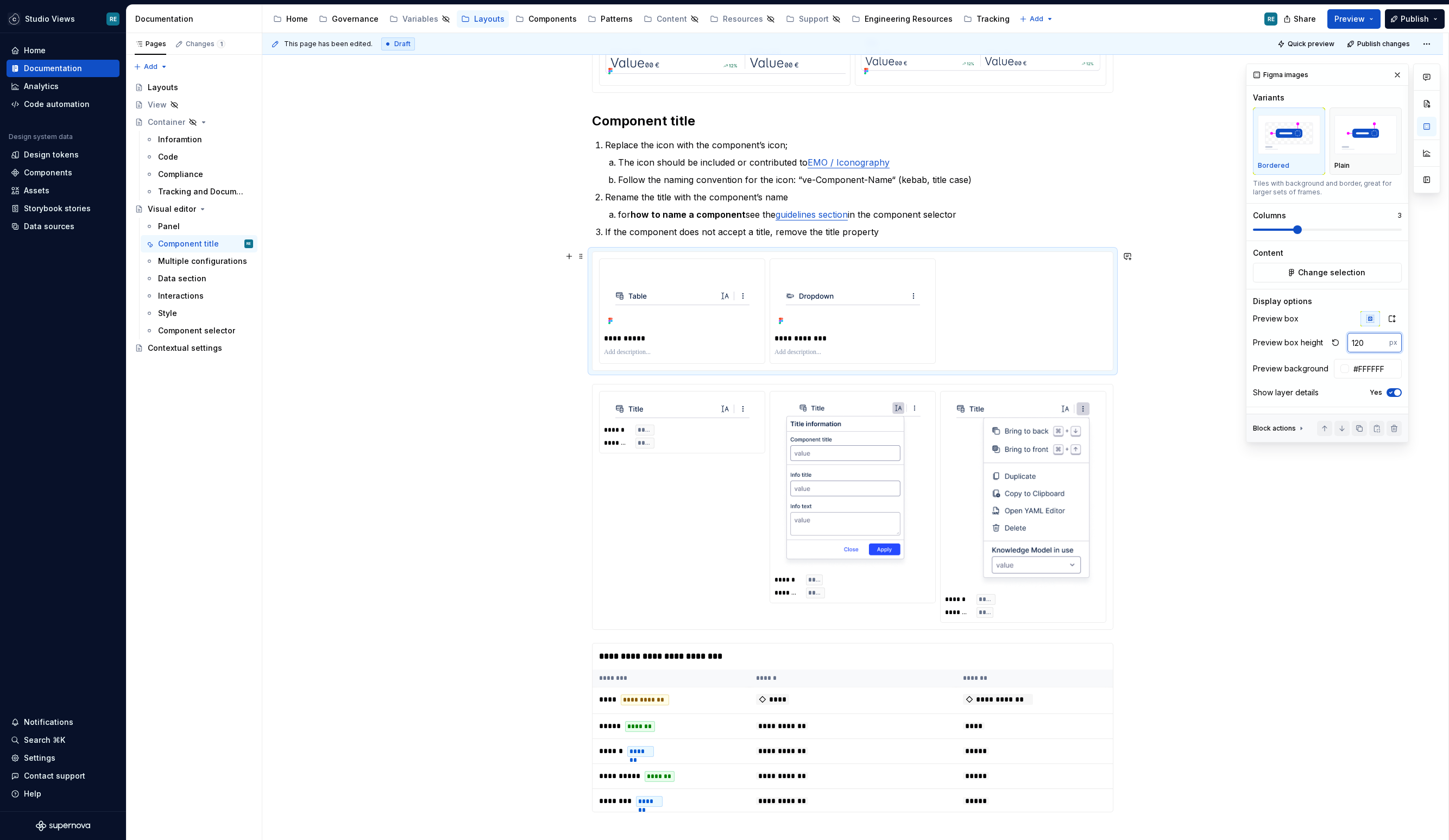
click at [1207, 333] on input "120" at bounding box center [1368, 342] width 42 height 20
type input "100"
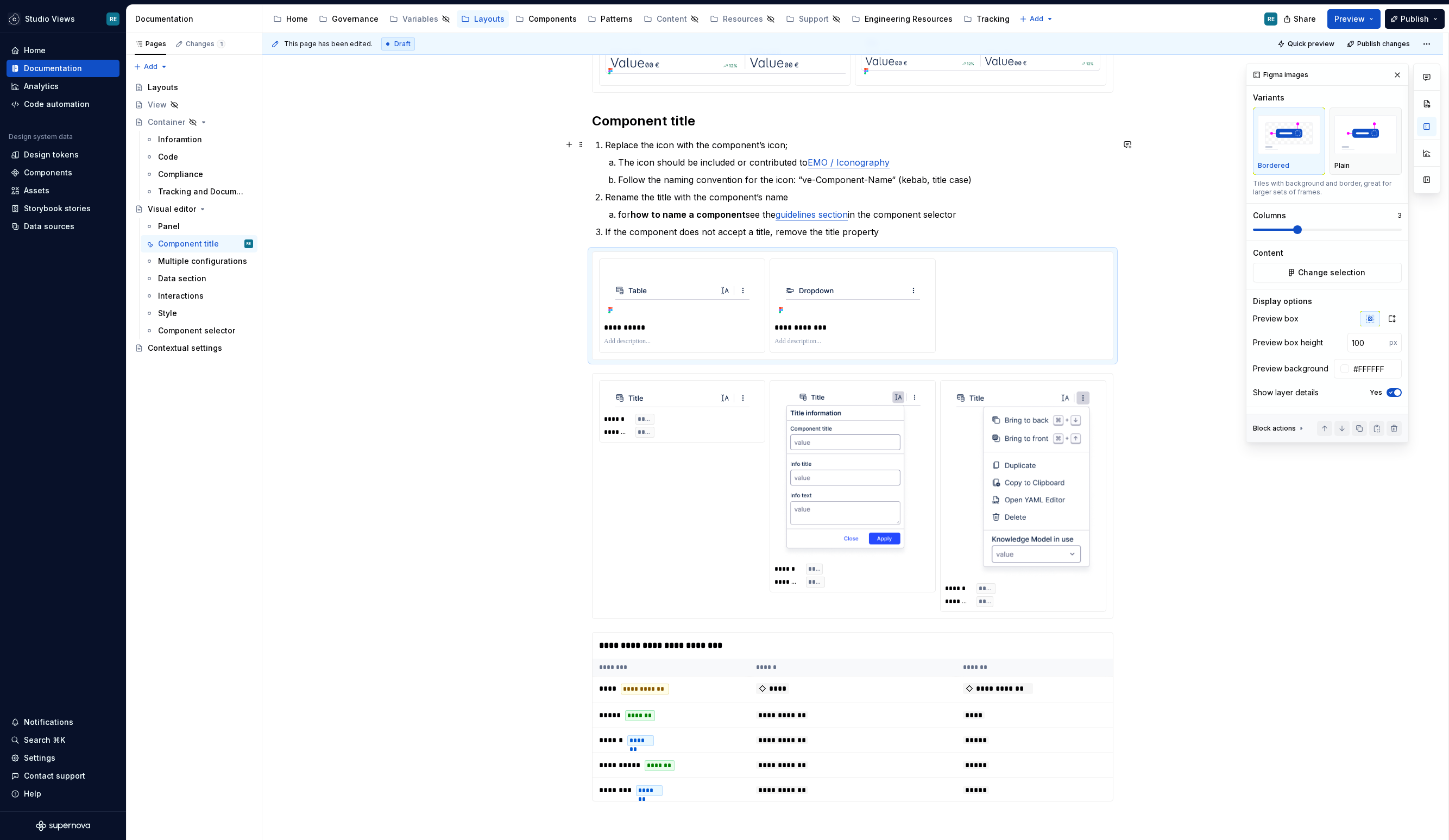
click at [1207, 146] on div "**********" at bounding box center [853, 540] width 1181 height 1104
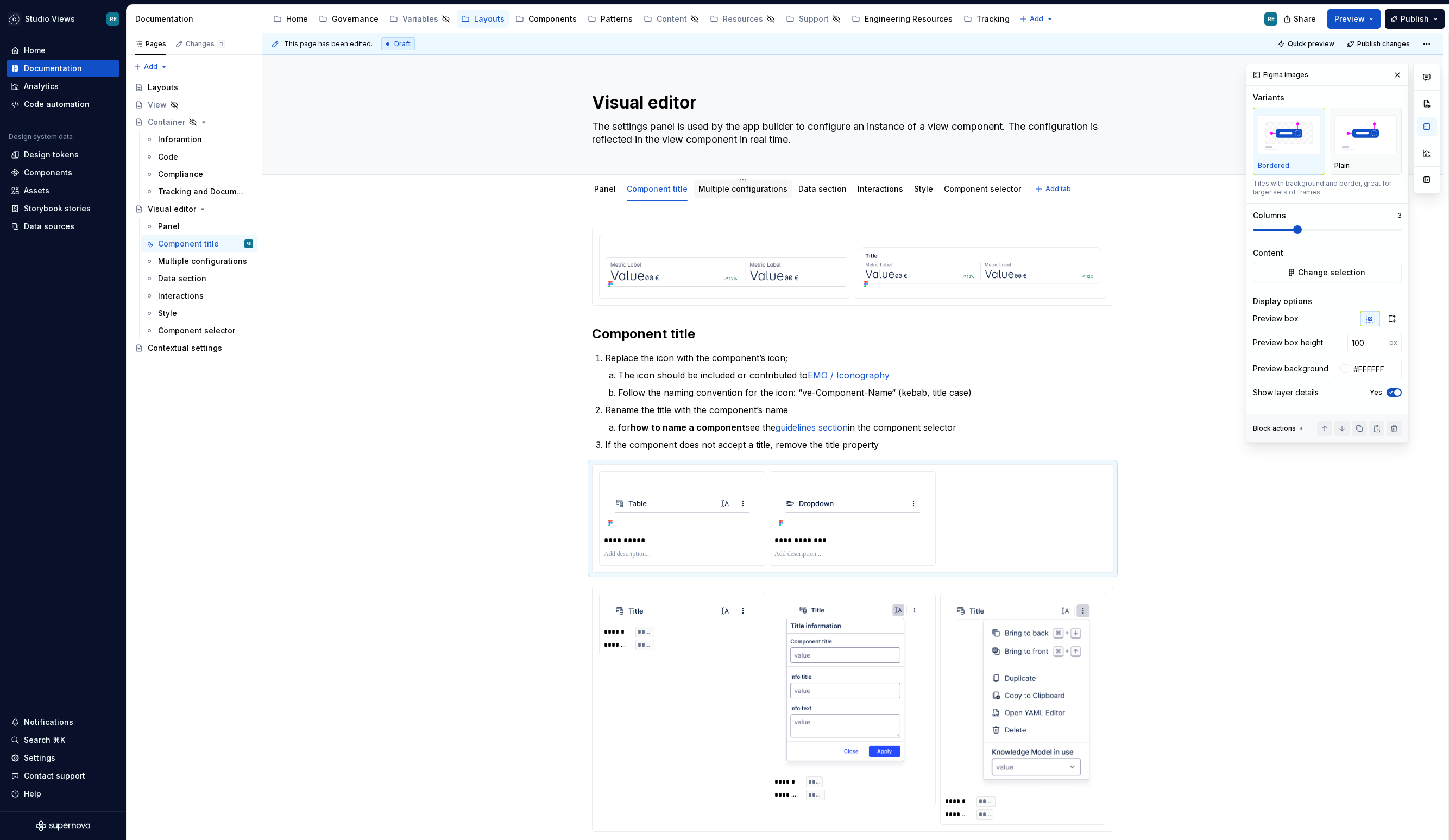
click at [728, 180] on div "Multiple configurations" at bounding box center [742, 189] width 97 height 17
click at [730, 189] on link "Multiple configurations" at bounding box center [742, 189] width 89 height 9
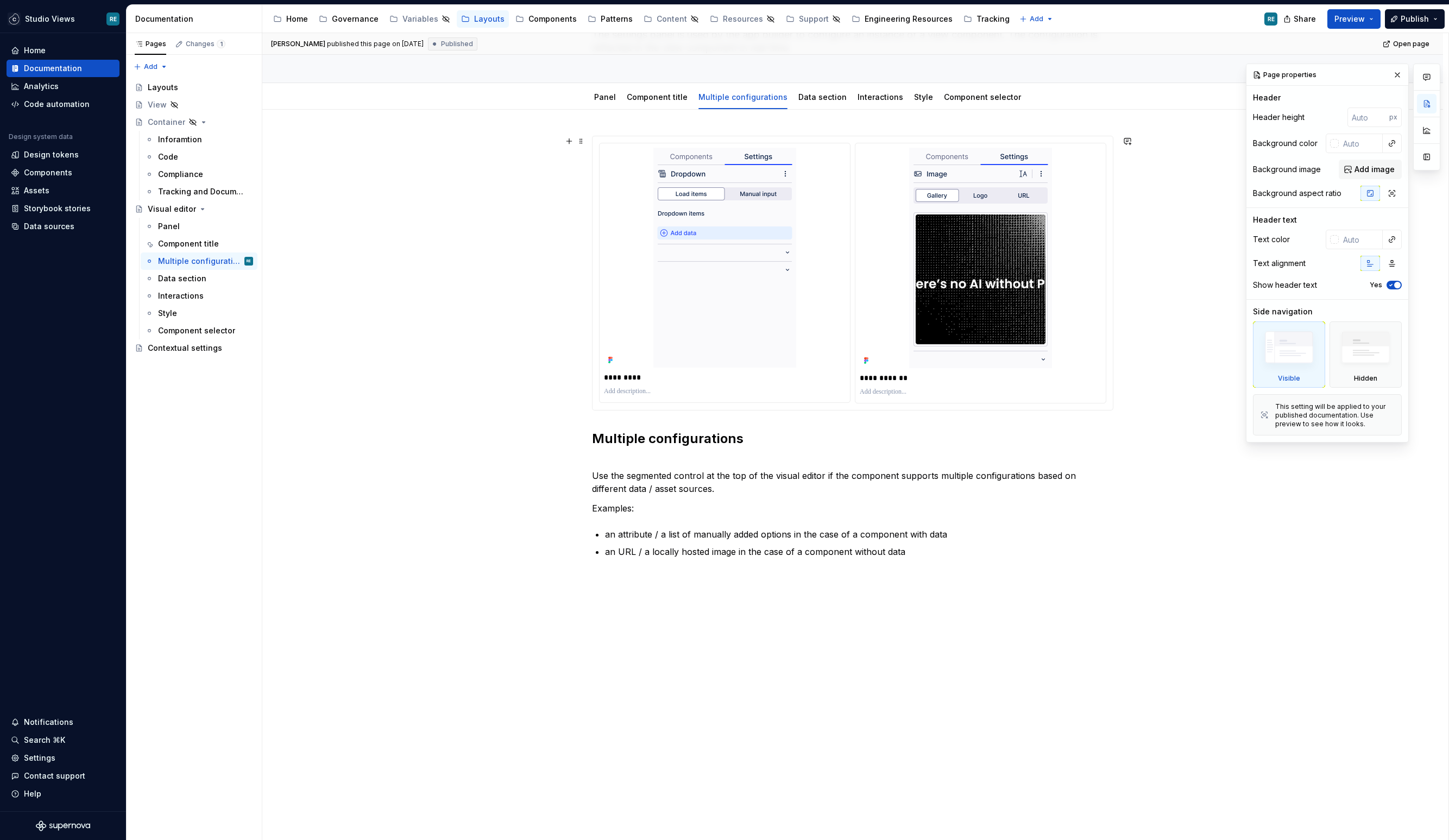
scroll to position [99, 0]
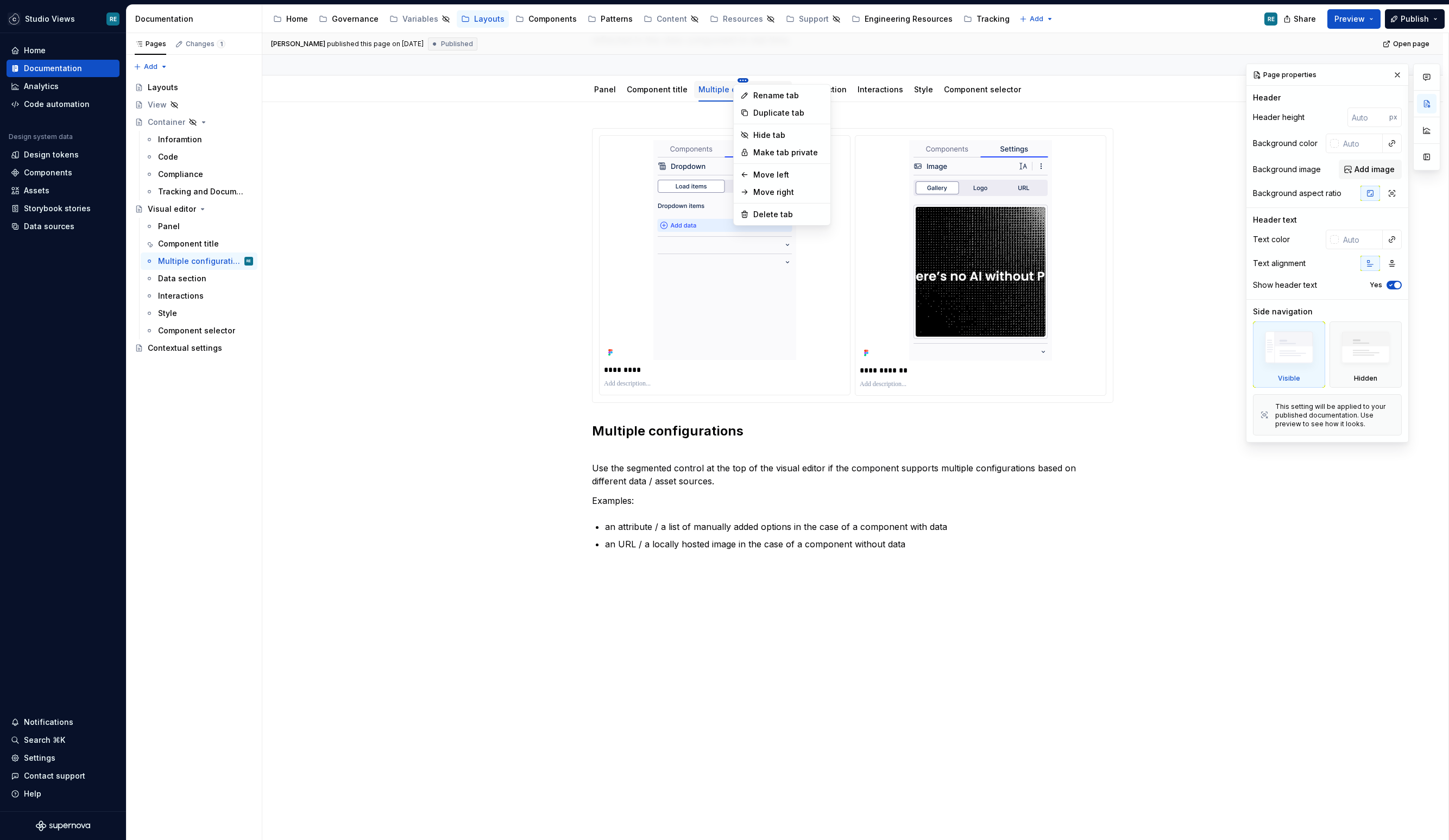
click at [738, 79] on html "Studio Views RE Home Documentation Analytics Code automation Design system data…" at bounding box center [724, 420] width 1449 height 840
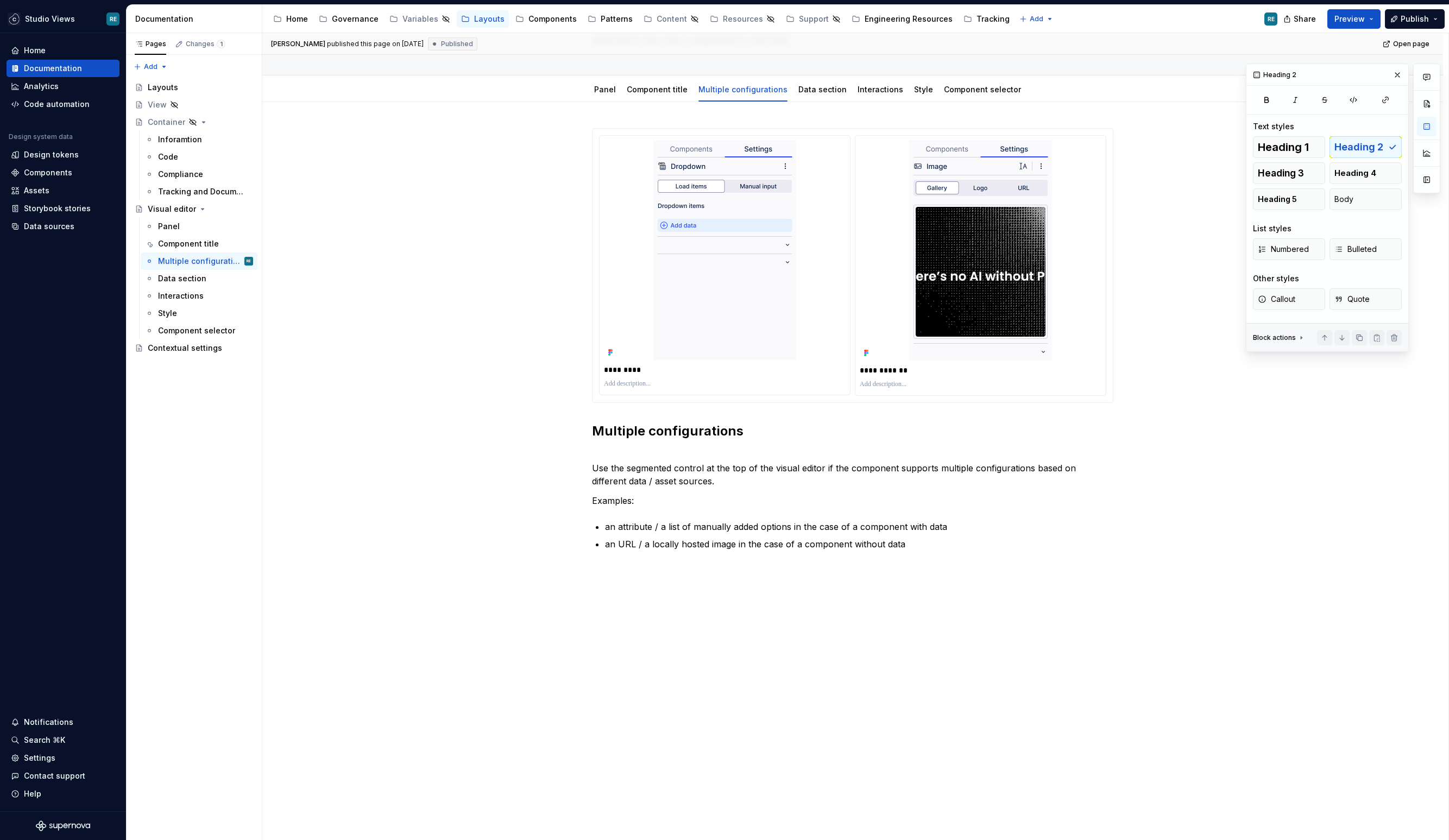
click at [871, 103] on html "Studio Views RE Home Documentation Analytics Code automation Design system data…" at bounding box center [724, 420] width 1449 height 840
click at [801, 90] on link "Data section" at bounding box center [822, 89] width 48 height 9
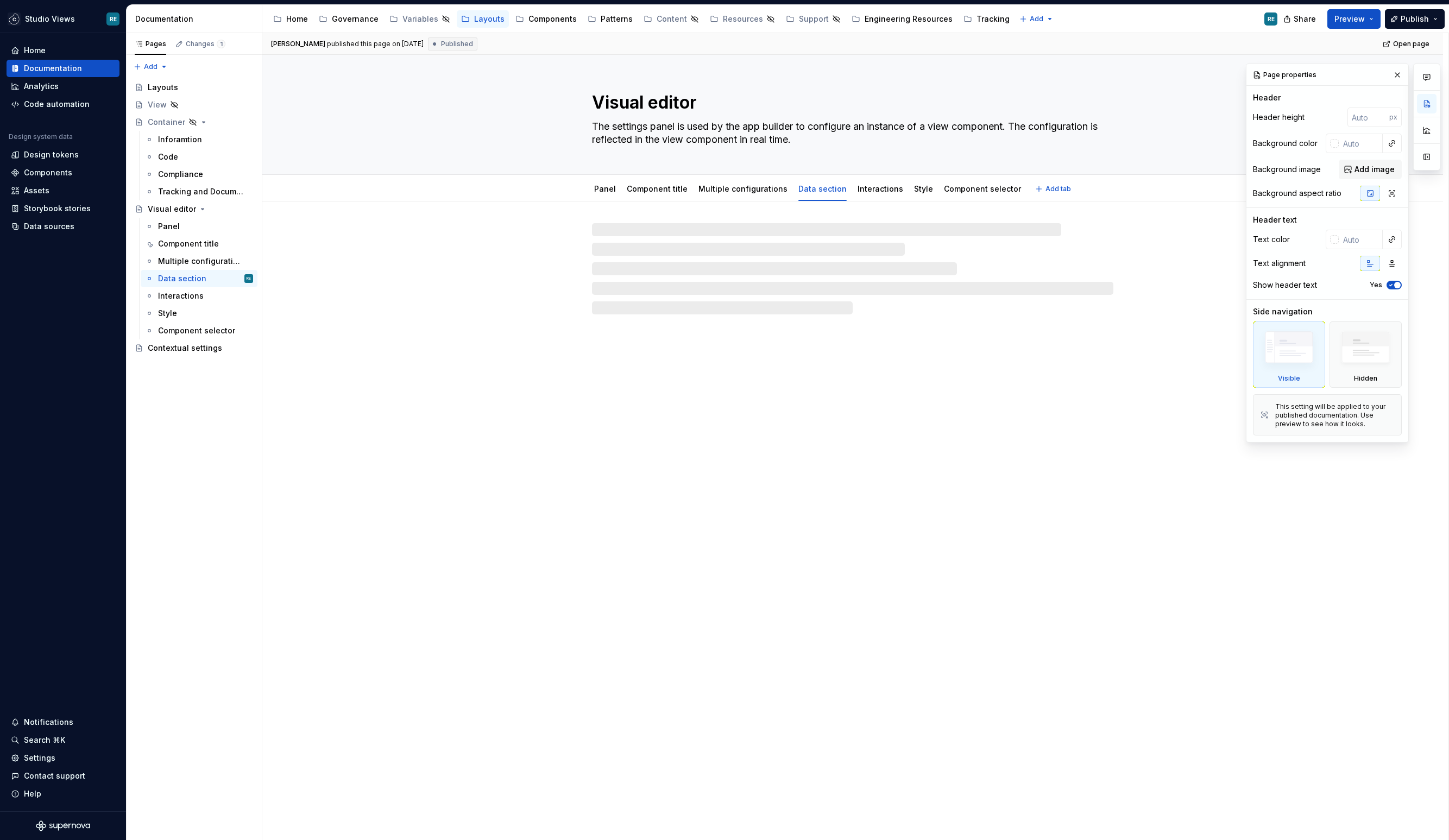
click at [799, 90] on textarea "Visual editor" at bounding box center [850, 103] width 522 height 26
click at [731, 196] on div "Multiple configurations" at bounding box center [742, 189] width 97 height 17
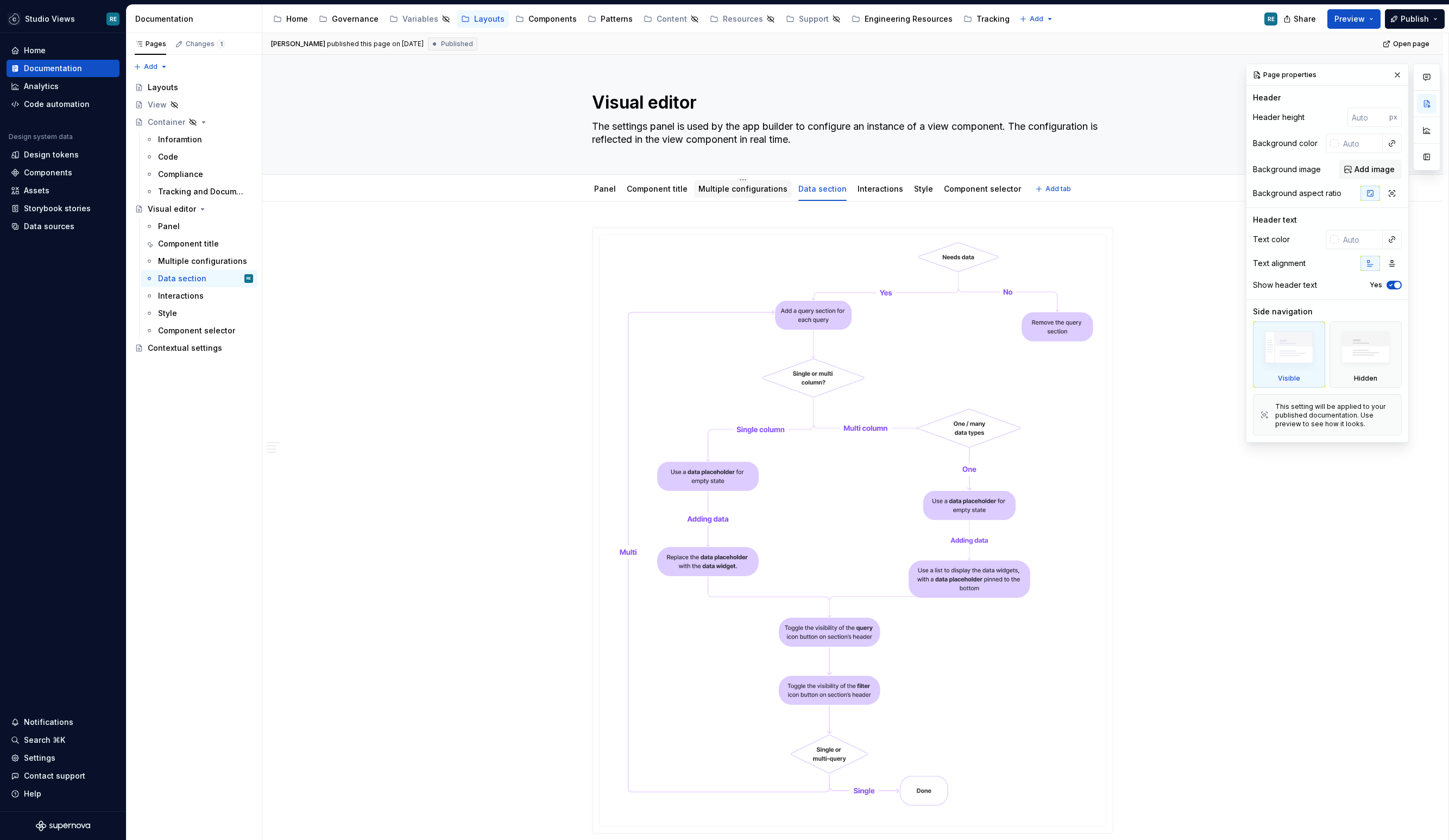
click at [747, 191] on link "Multiple configurations" at bounding box center [742, 189] width 89 height 9
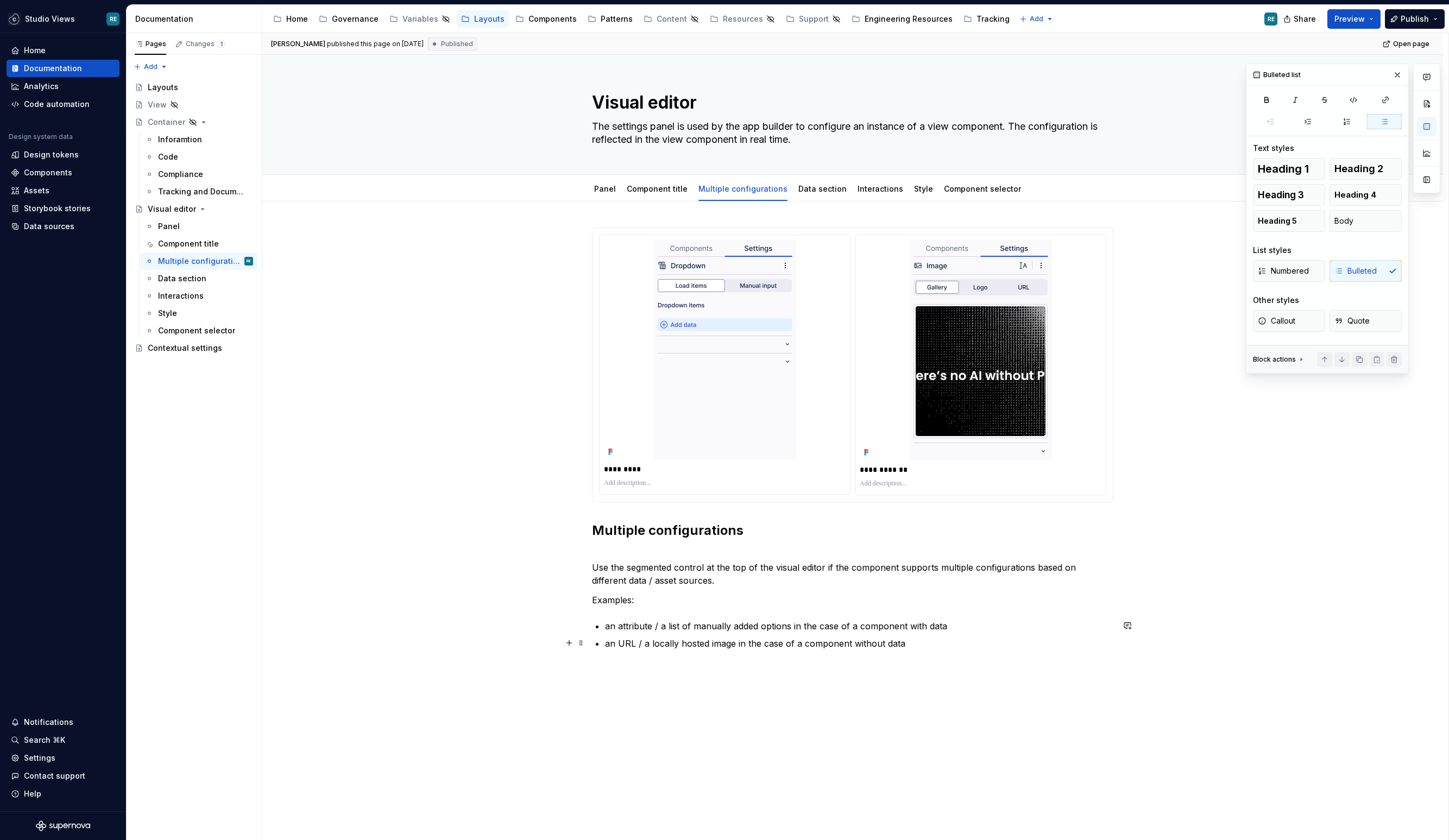
click at [888, 646] on p "an URL / a locally hosted image in the case of a component without data" at bounding box center [859, 643] width 509 height 13
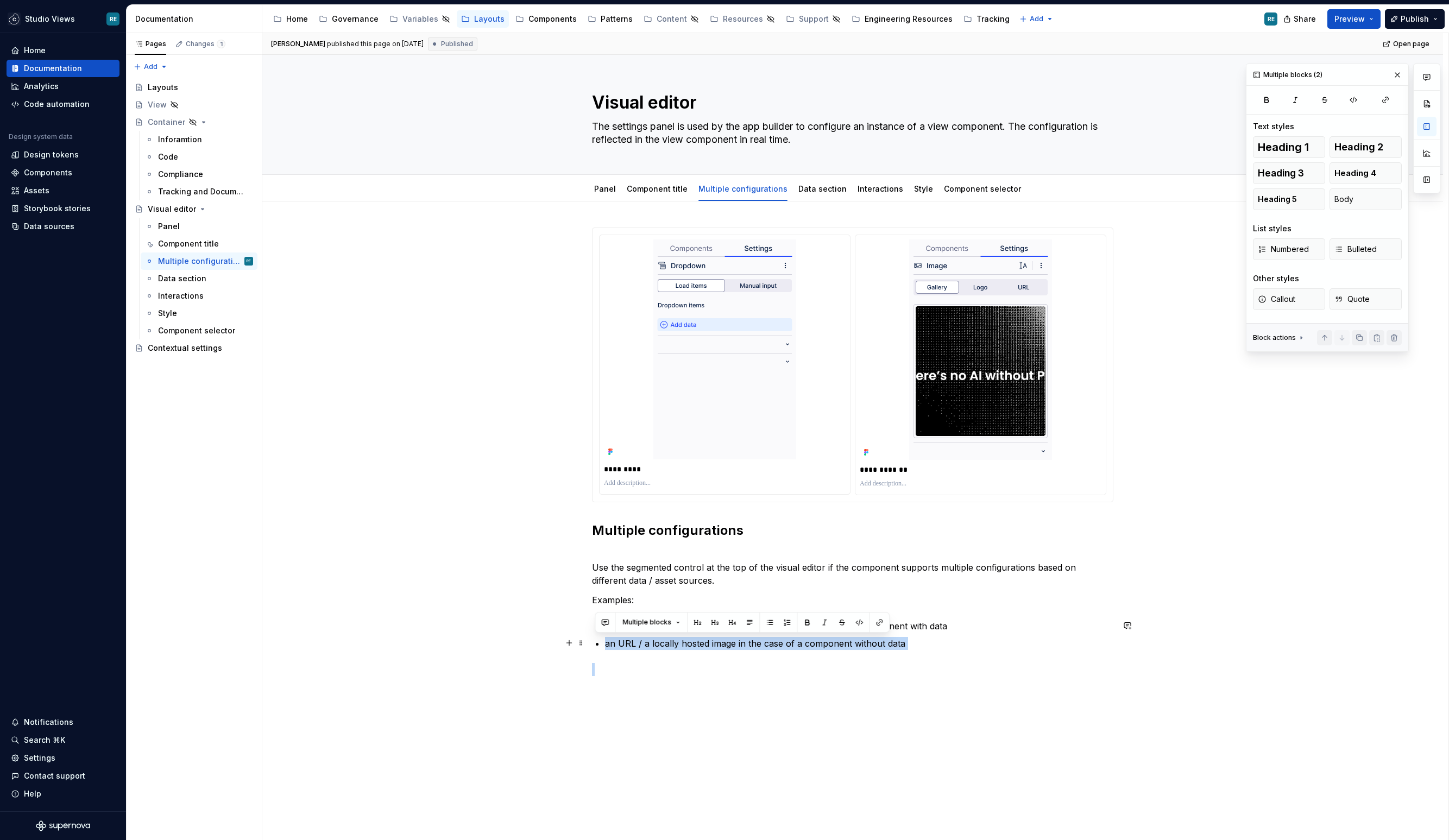
click at [888, 646] on p "an URL / a locally hosted image in the case of a component without data" at bounding box center [859, 643] width 509 height 13
click at [962, 559] on p "Use the segmented control at the top of the visual editor if the component supp…" at bounding box center [853, 567] width 522 height 39
type textarea "*"
click at [984, 613] on div "**********" at bounding box center [853, 451] width 522 height 448
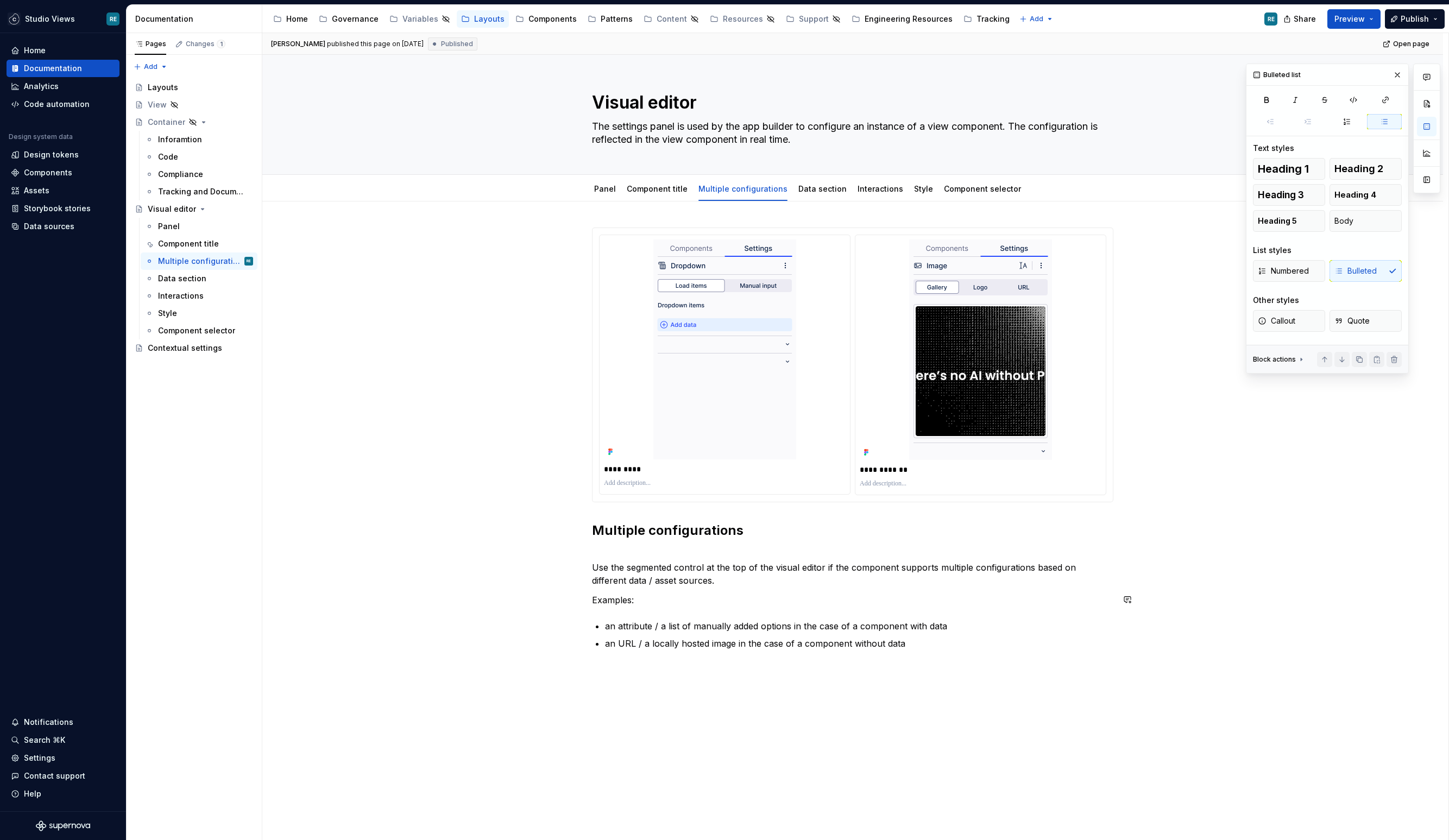
click at [934, 594] on p "Examples:" at bounding box center [853, 600] width 522 height 13
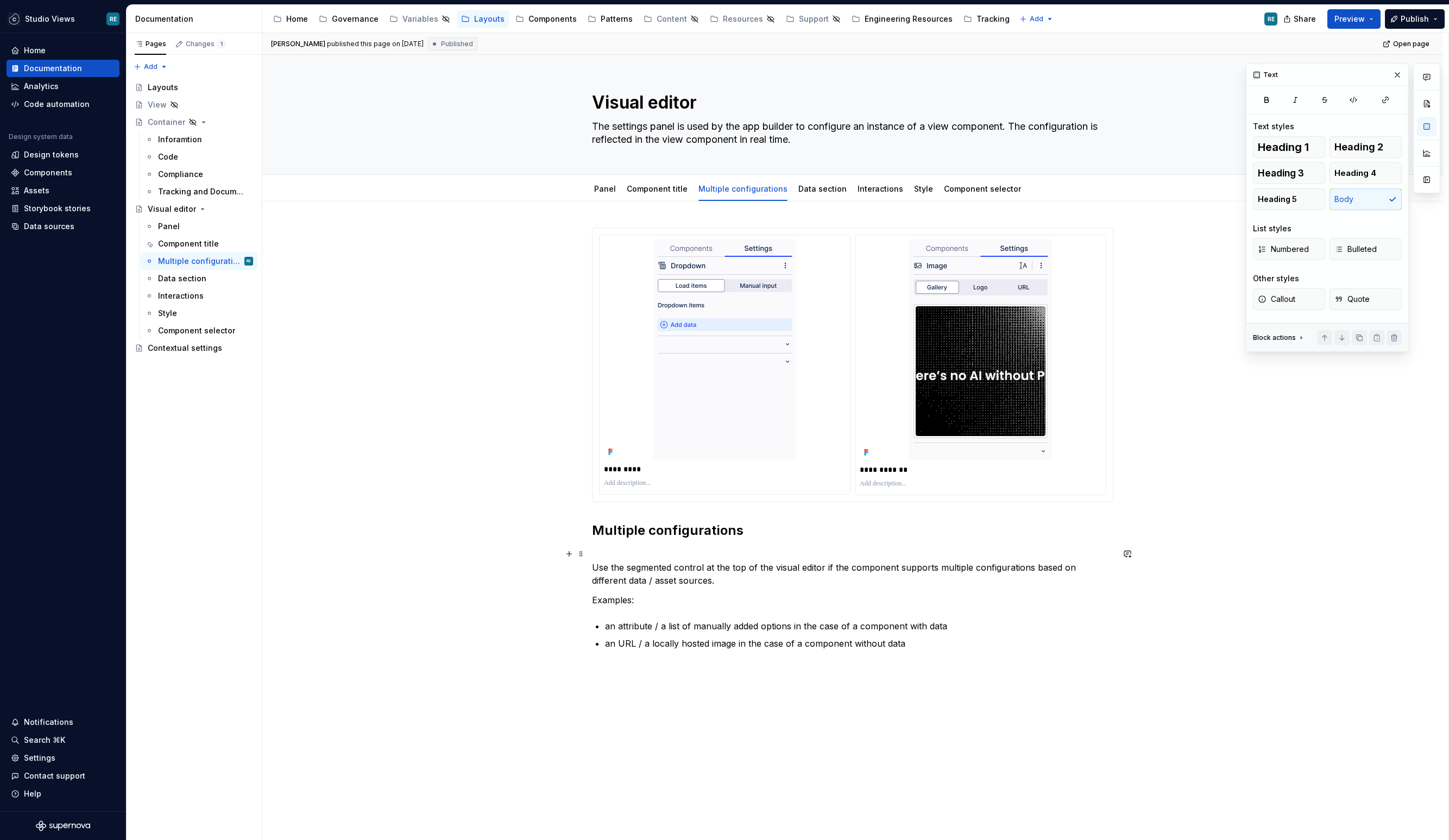
click at [638, 576] on p "Use the segmented control at the top of the visual editor if the component supp…" at bounding box center [853, 567] width 522 height 39
click at [800, 196] on div "Data section" at bounding box center [822, 189] width 57 height 17
click at [831, 190] on link "Data section" at bounding box center [822, 189] width 48 height 9
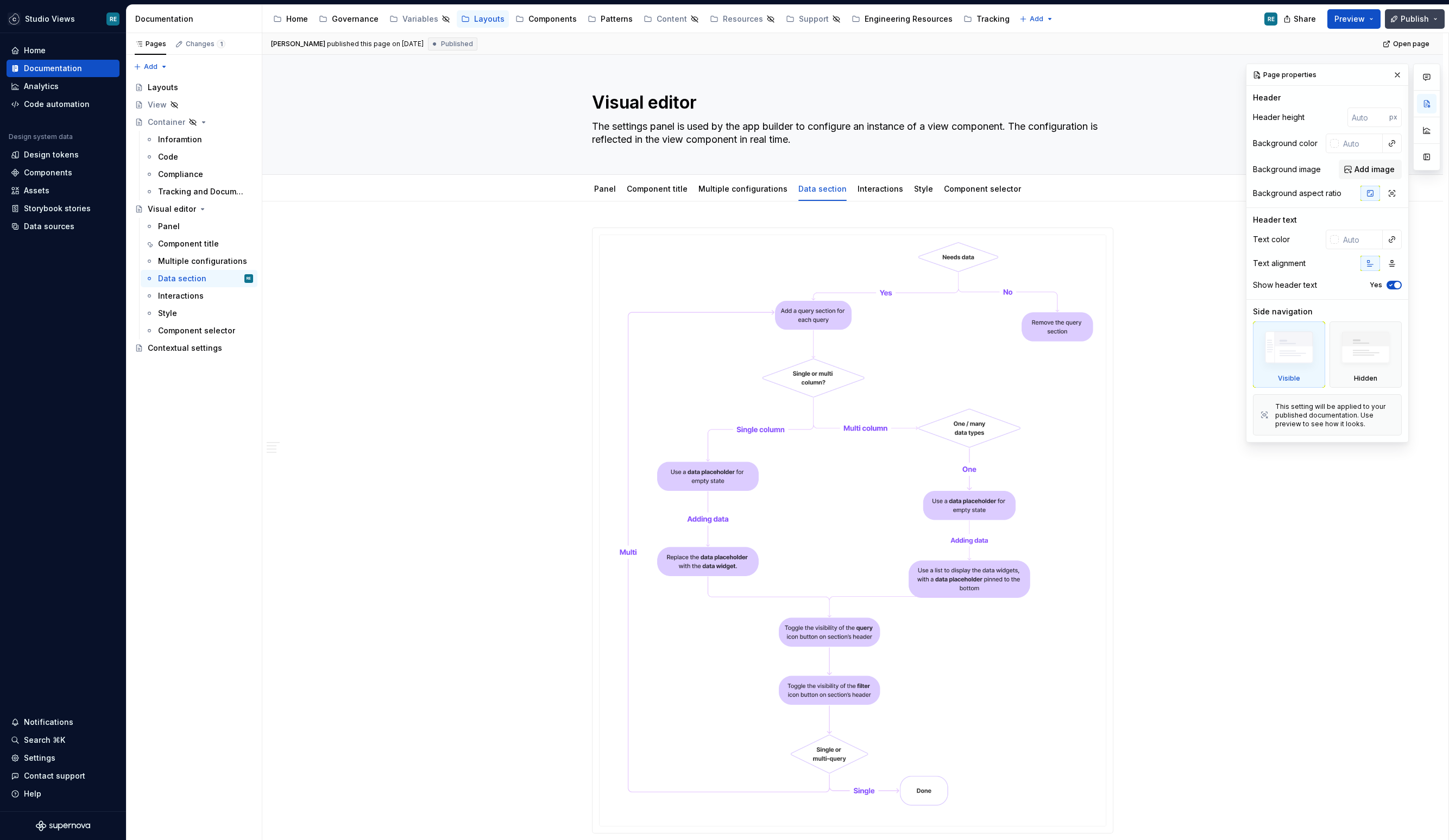
click at [1207, 22] on span "Publish" at bounding box center [1415, 19] width 28 height 11
click at [1207, 88] on span "Publish changes" at bounding box center [1315, 90] width 64 height 11
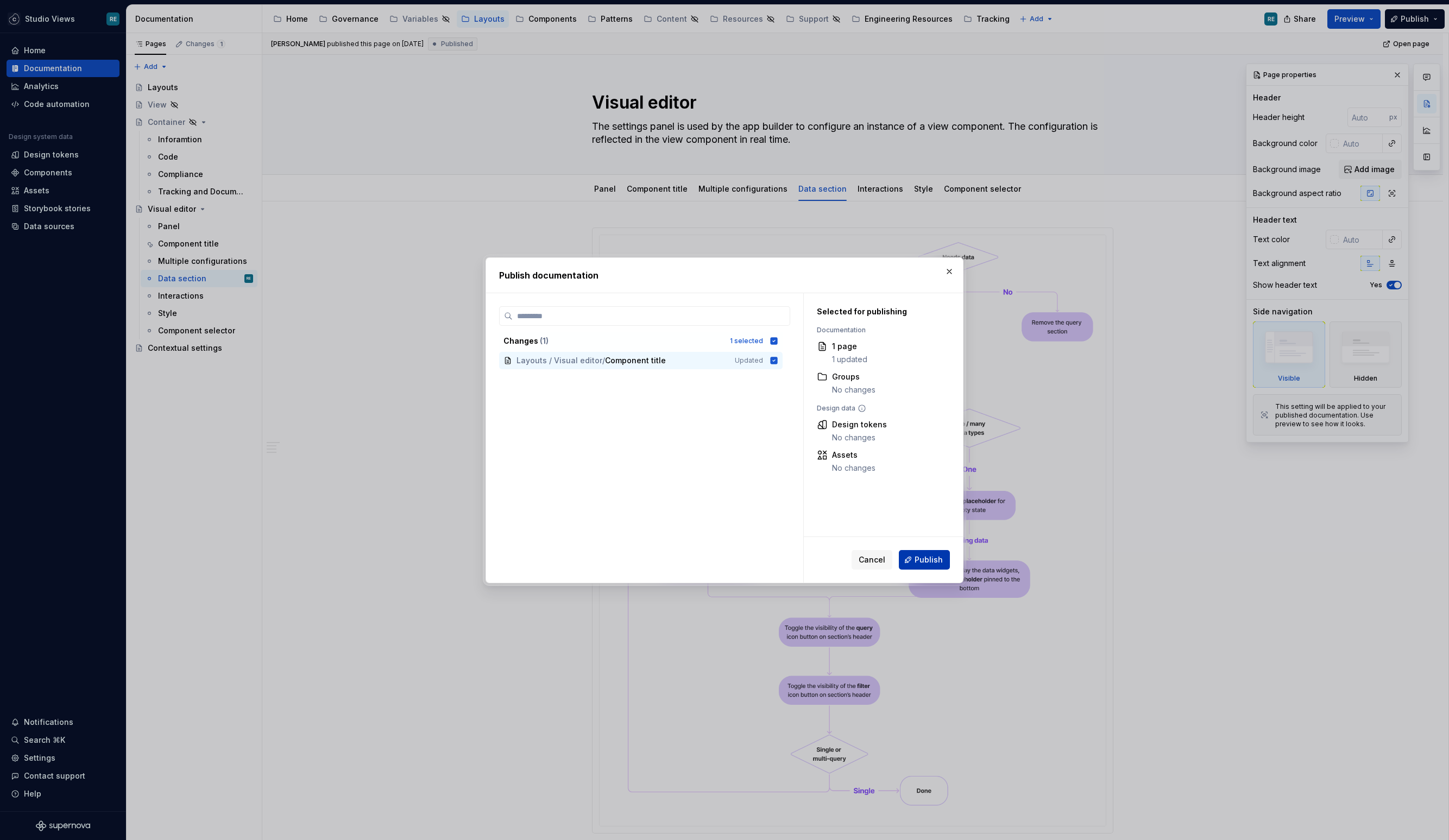
click at [918, 561] on span "Publish" at bounding box center [928, 559] width 28 height 11
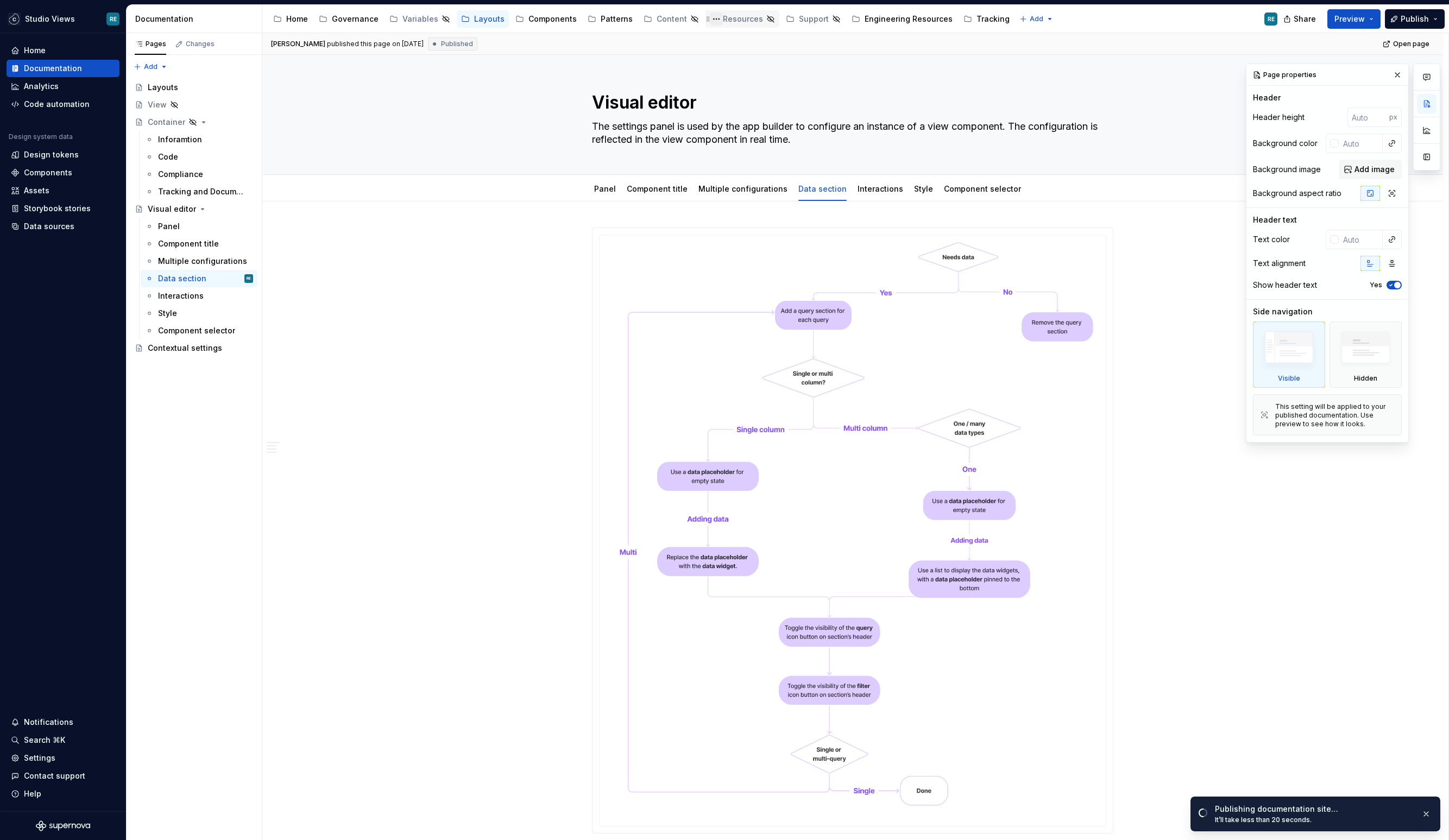
click at [723, 22] on div "Resources" at bounding box center [743, 19] width 41 height 11
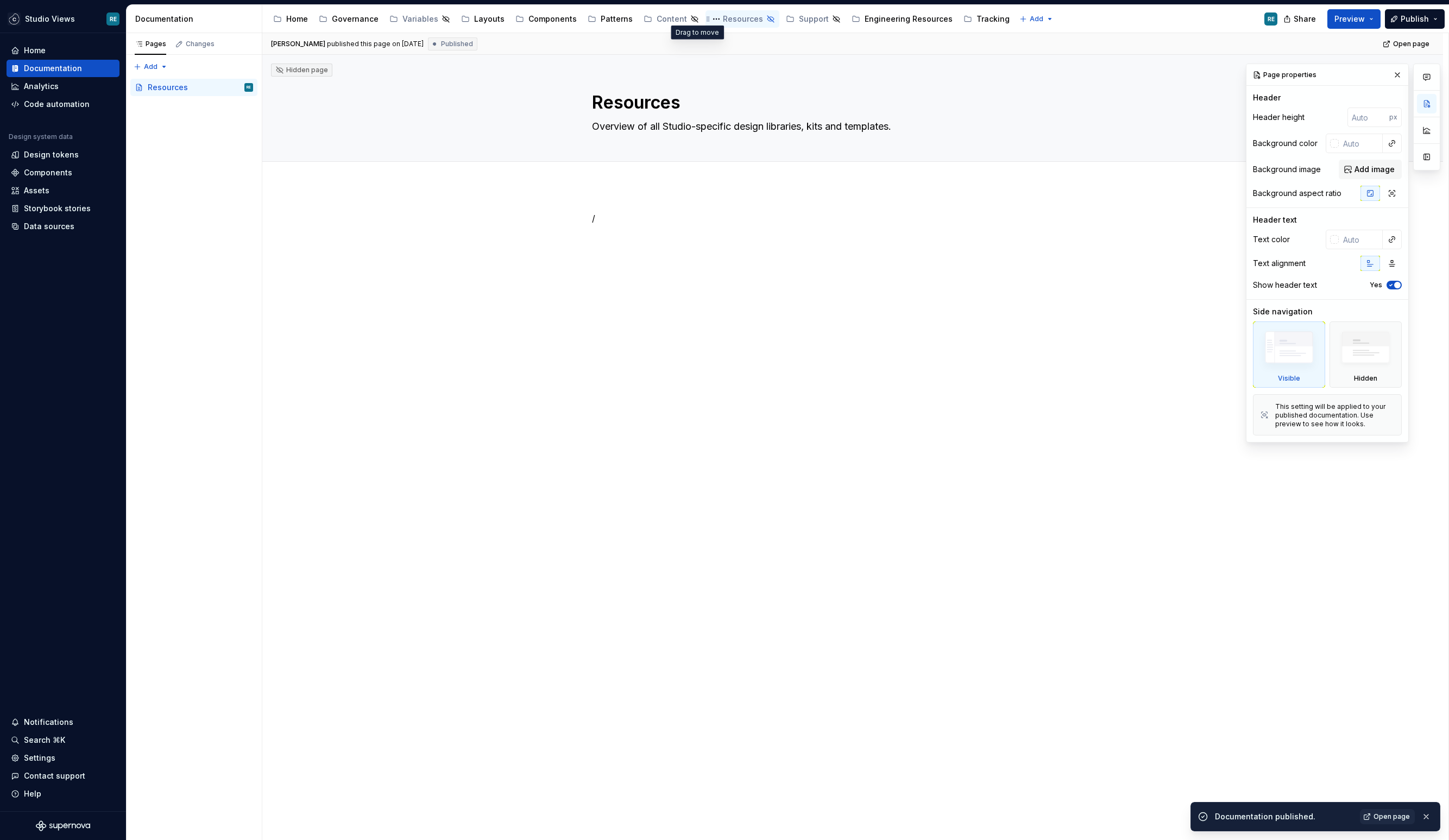
click at [704, 17] on icon "Page tree" at bounding box center [709, 19] width 9 height 9
click at [709, 21] on button "Page tree" at bounding box center [715, 18] width 13 height 13
click at [707, 17] on html "Studio Views RE Home Documentation Analytics Code automation Design system data…" at bounding box center [724, 420] width 1449 height 840
click at [665, 18] on div "Content" at bounding box center [671, 19] width 30 height 11
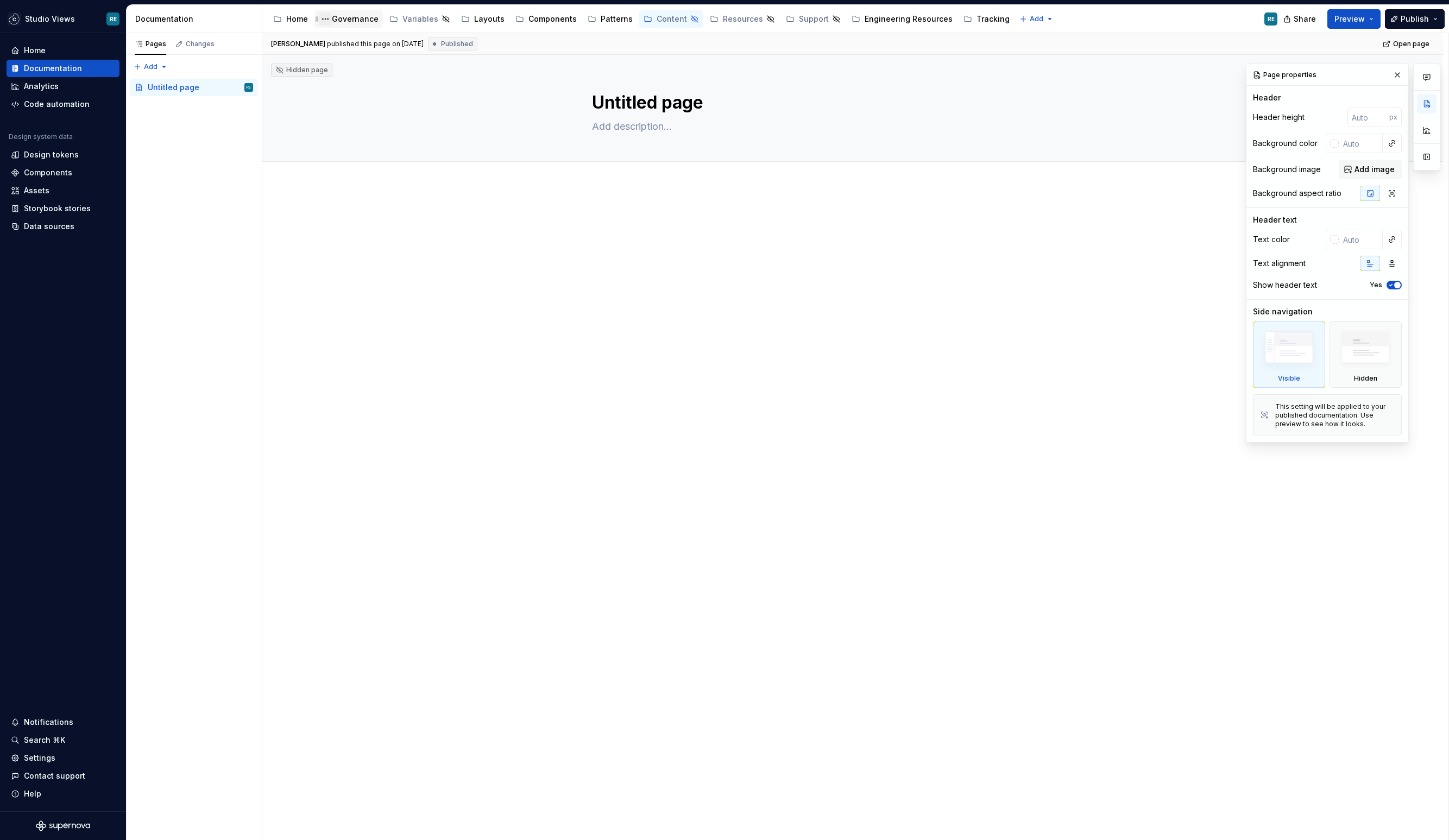
click at [331, 22] on button "Page tree" at bounding box center [325, 18] width 13 height 13
click at [806, 21] on html "Studio Views RE Home Documentation Analytics Code automation Design system data…" at bounding box center [724, 420] width 1449 height 840
click at [755, 419] on div at bounding box center [853, 352] width 1181 height 333
click at [68, 83] on div "Analytics" at bounding box center [63, 86] width 104 height 11
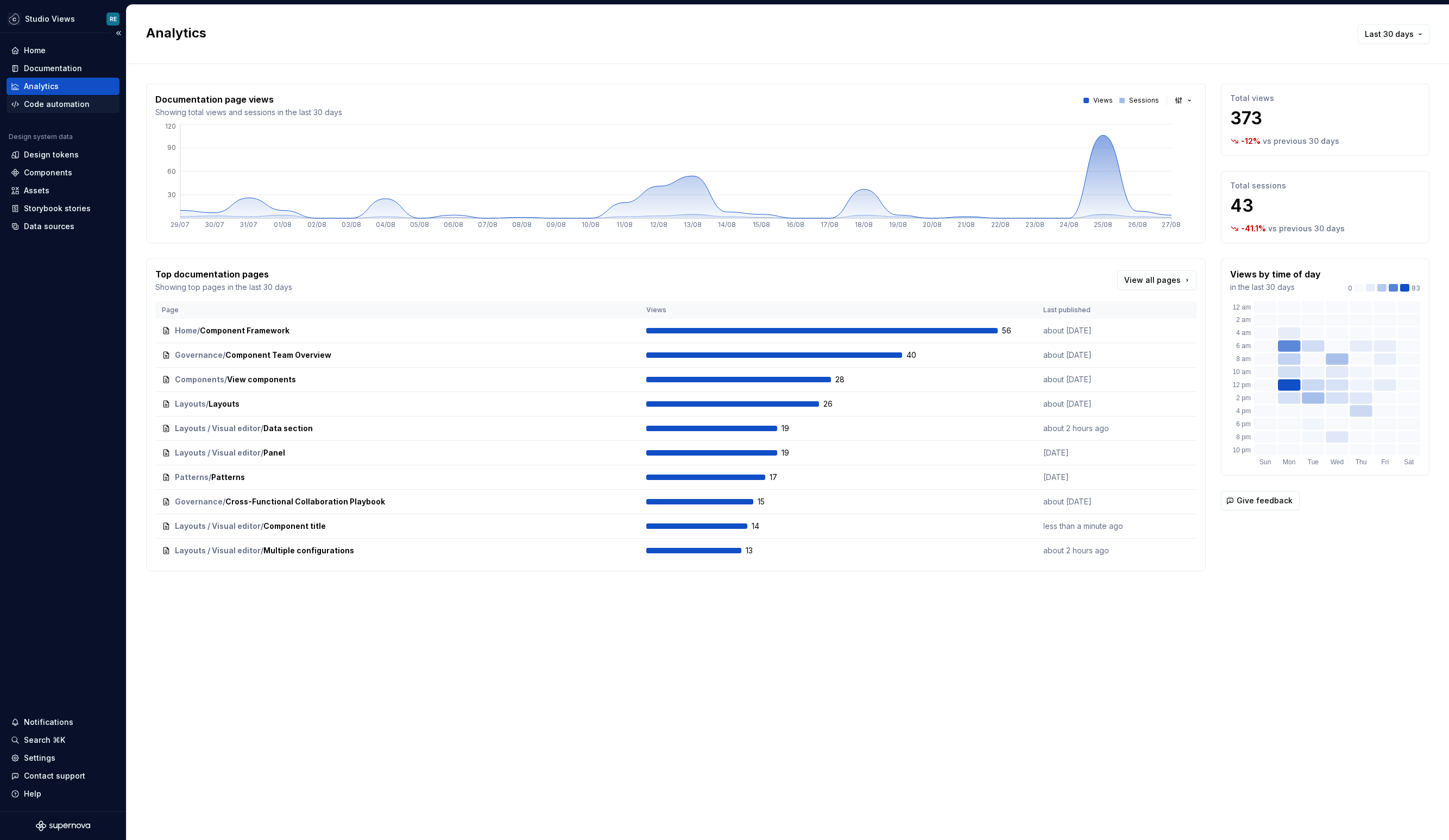
click at [86, 102] on div "Code automation" at bounding box center [63, 104] width 104 height 11
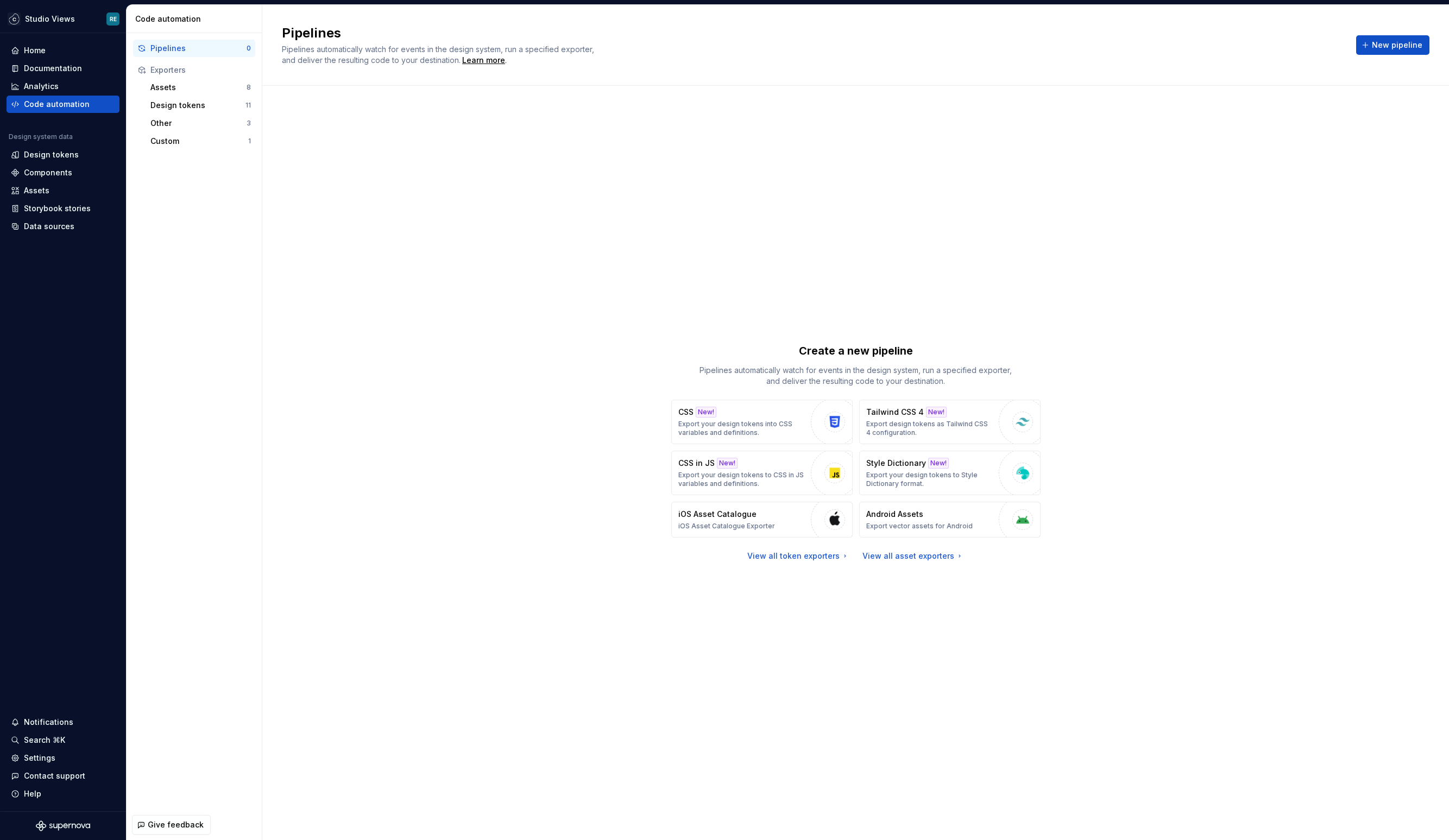
click at [991, 234] on div "Create a new pipeline Pipelines automatically watch for events in the design sy…" at bounding box center [855, 451] width 1147 height 694
click at [86, 47] on div "Home" at bounding box center [63, 50] width 104 height 11
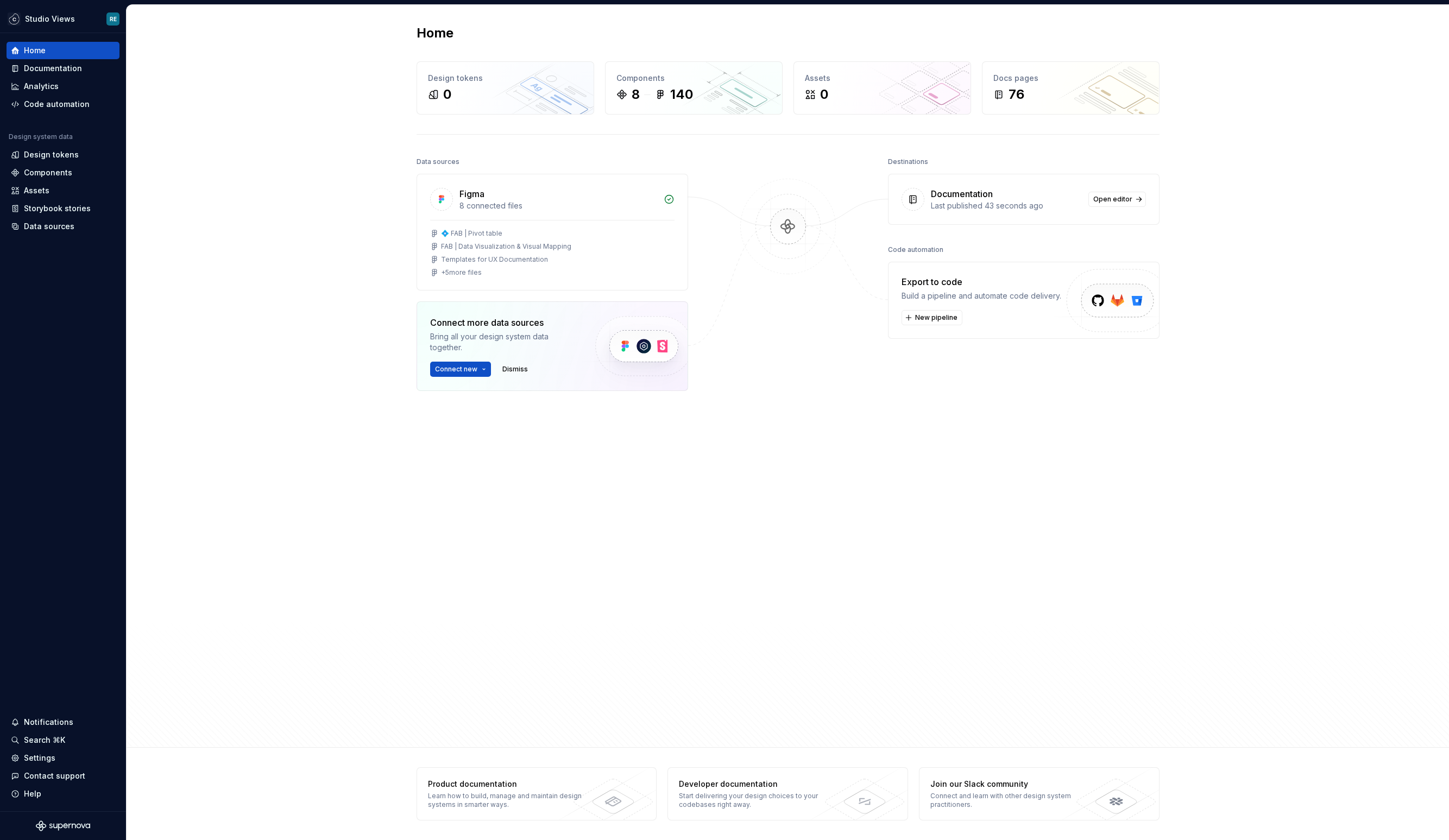
click at [885, 500] on div "Data sources Figma 8 connected files 💠 FAB | Pivot table FAB | Data Visualizati…" at bounding box center [788, 427] width 743 height 547
click at [51, 77] on div "Home Documentation Analytics Code automation" at bounding box center [63, 78] width 113 height 72
click at [55, 70] on div "Documentation" at bounding box center [53, 68] width 58 height 11
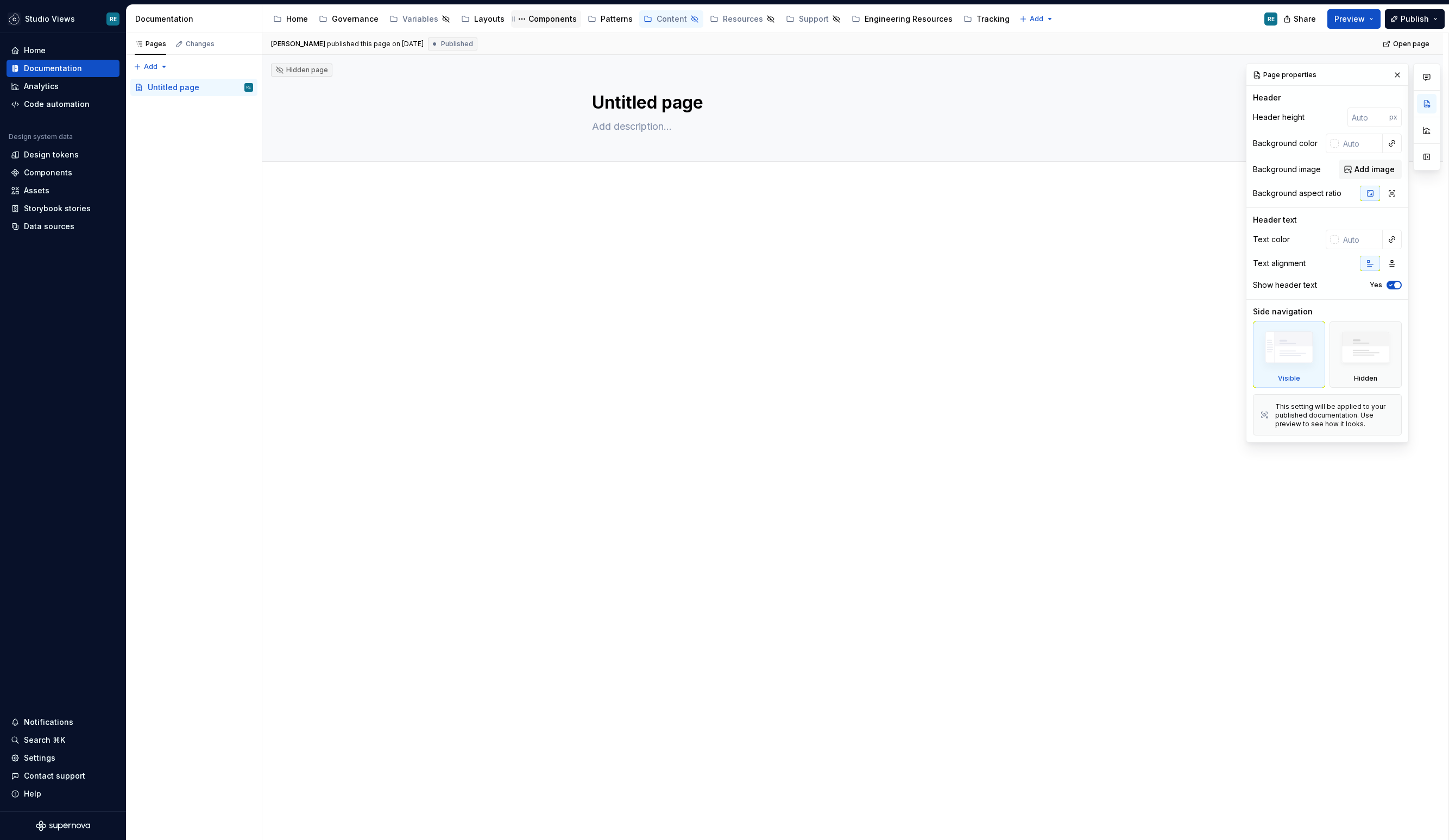
click at [540, 18] on div "Components" at bounding box center [553, 19] width 48 height 11
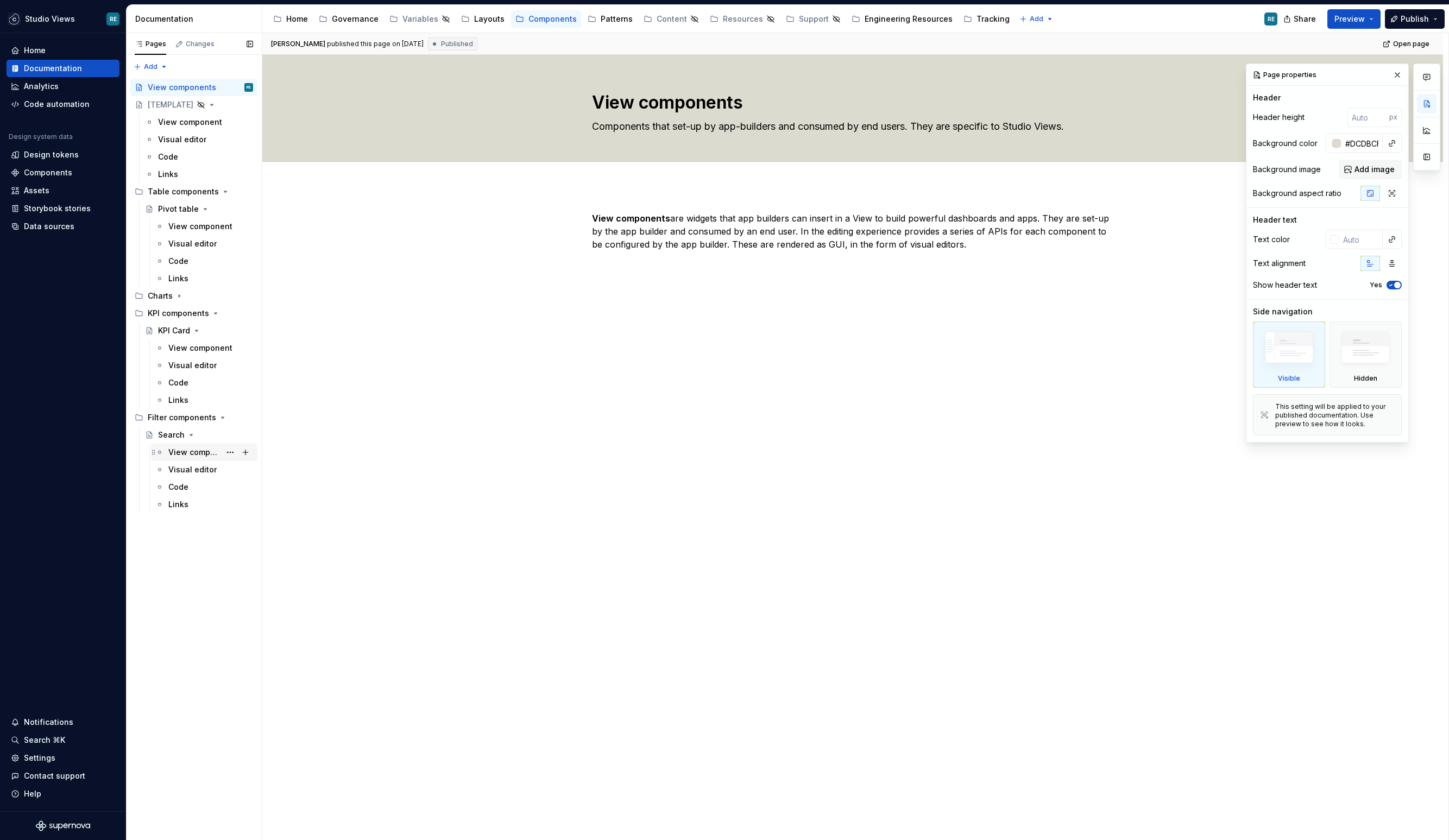
click at [178, 445] on div "View component" at bounding box center [210, 452] width 84 height 16
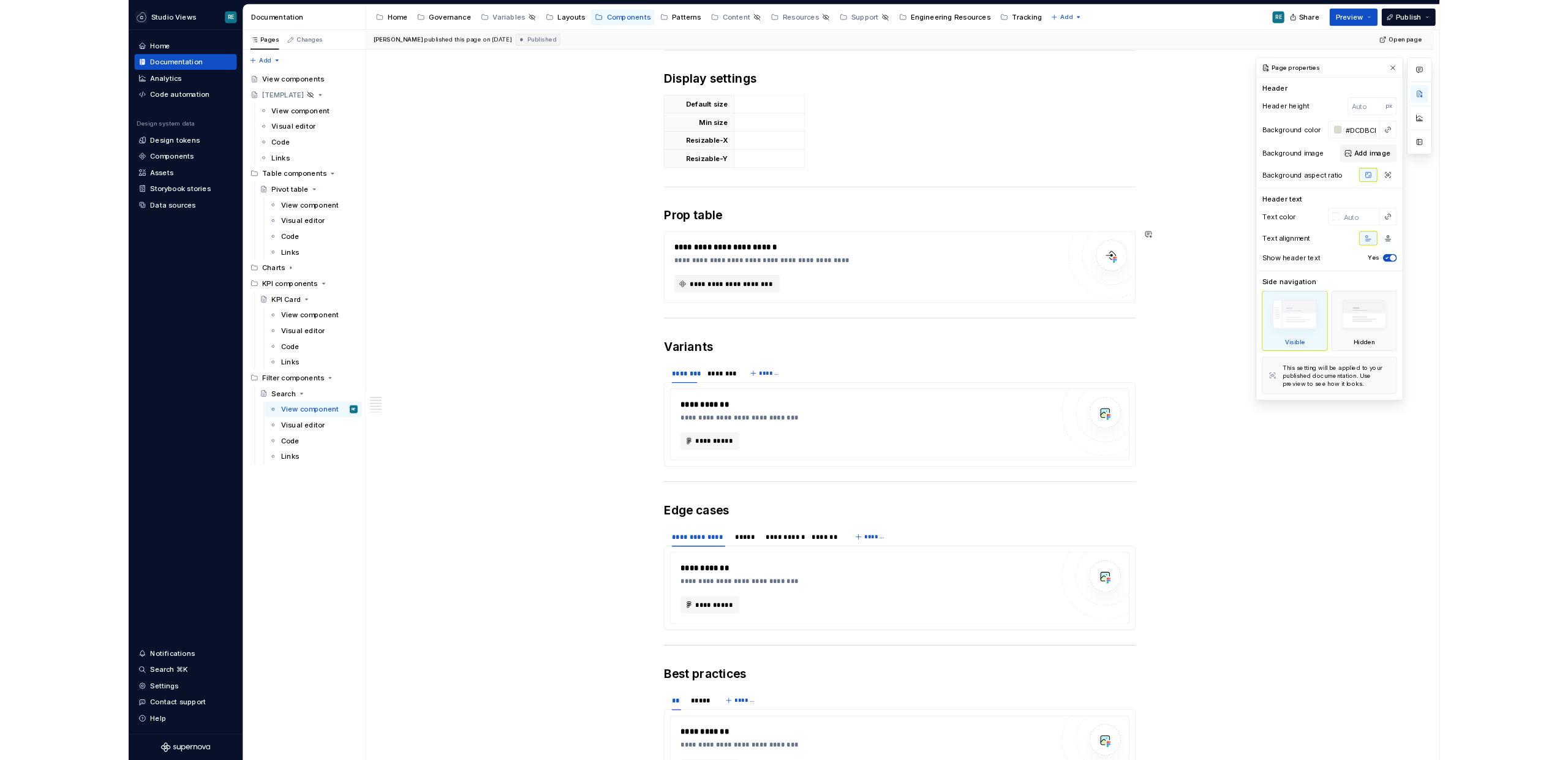
scroll to position [943, 0]
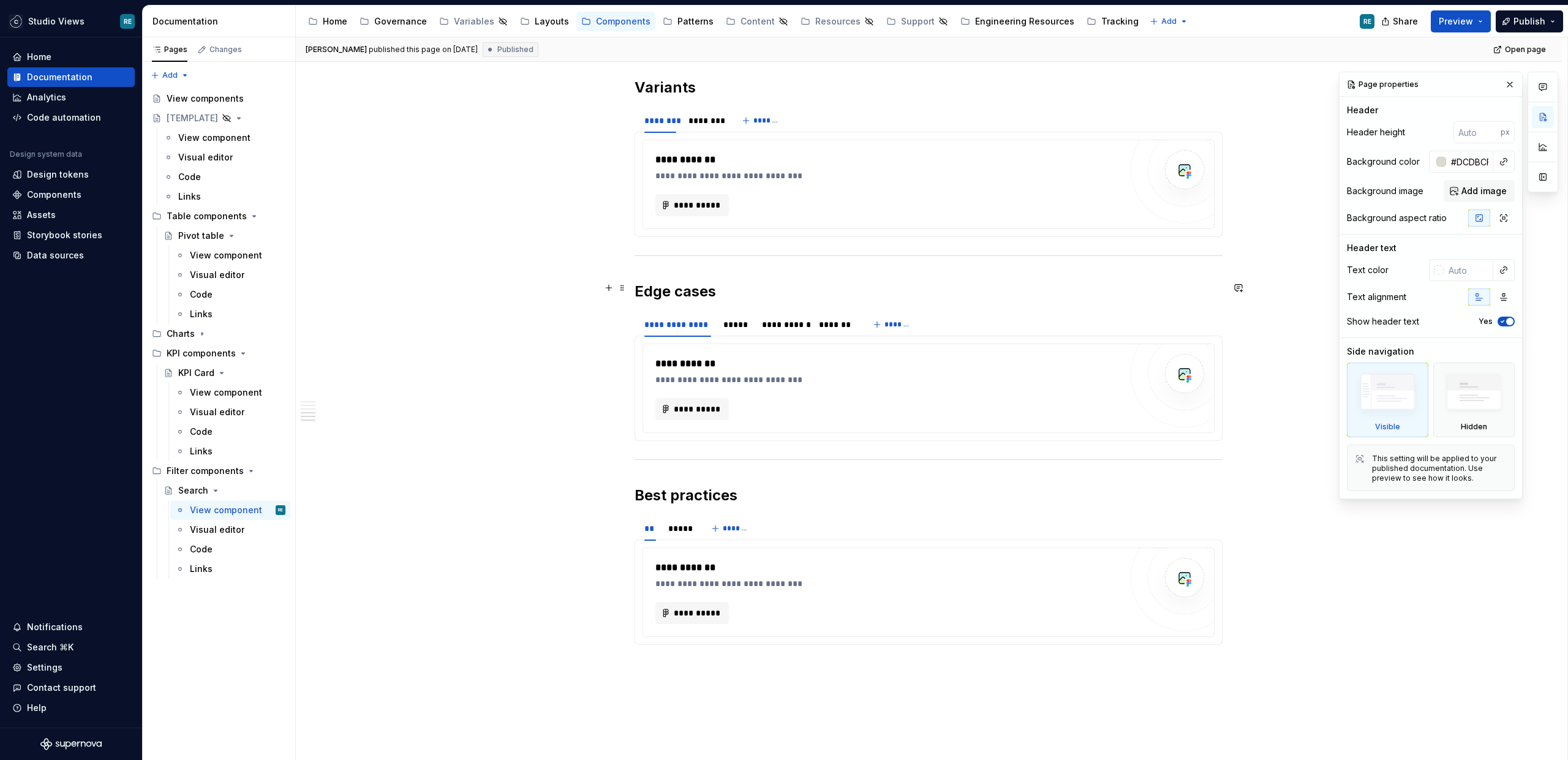
type textarea "*"
